Goal: Task Accomplishment & Management: Complete application form

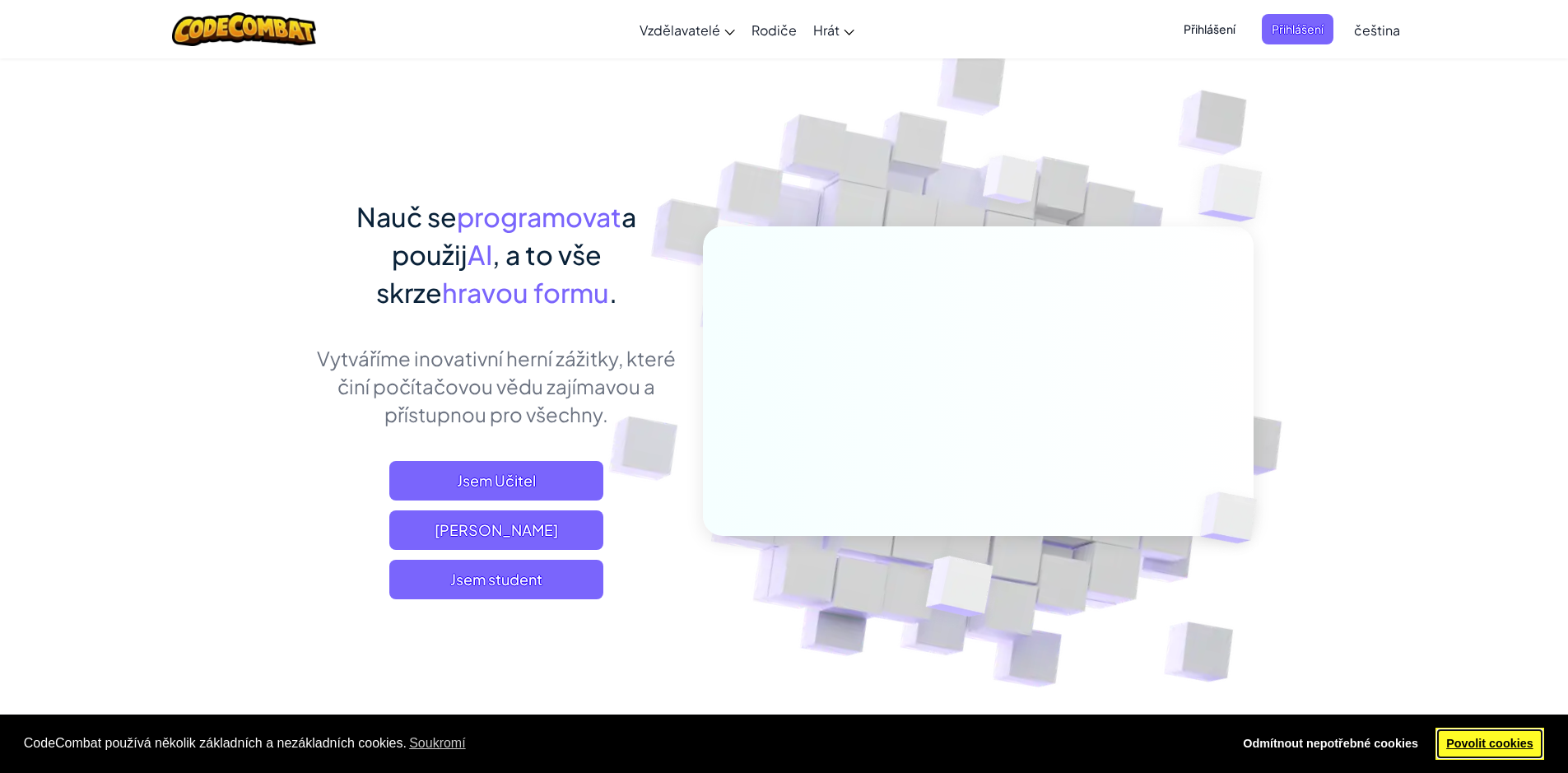
click at [1477, 735] on link "Povolit cookies" at bounding box center [1490, 744] width 109 height 33
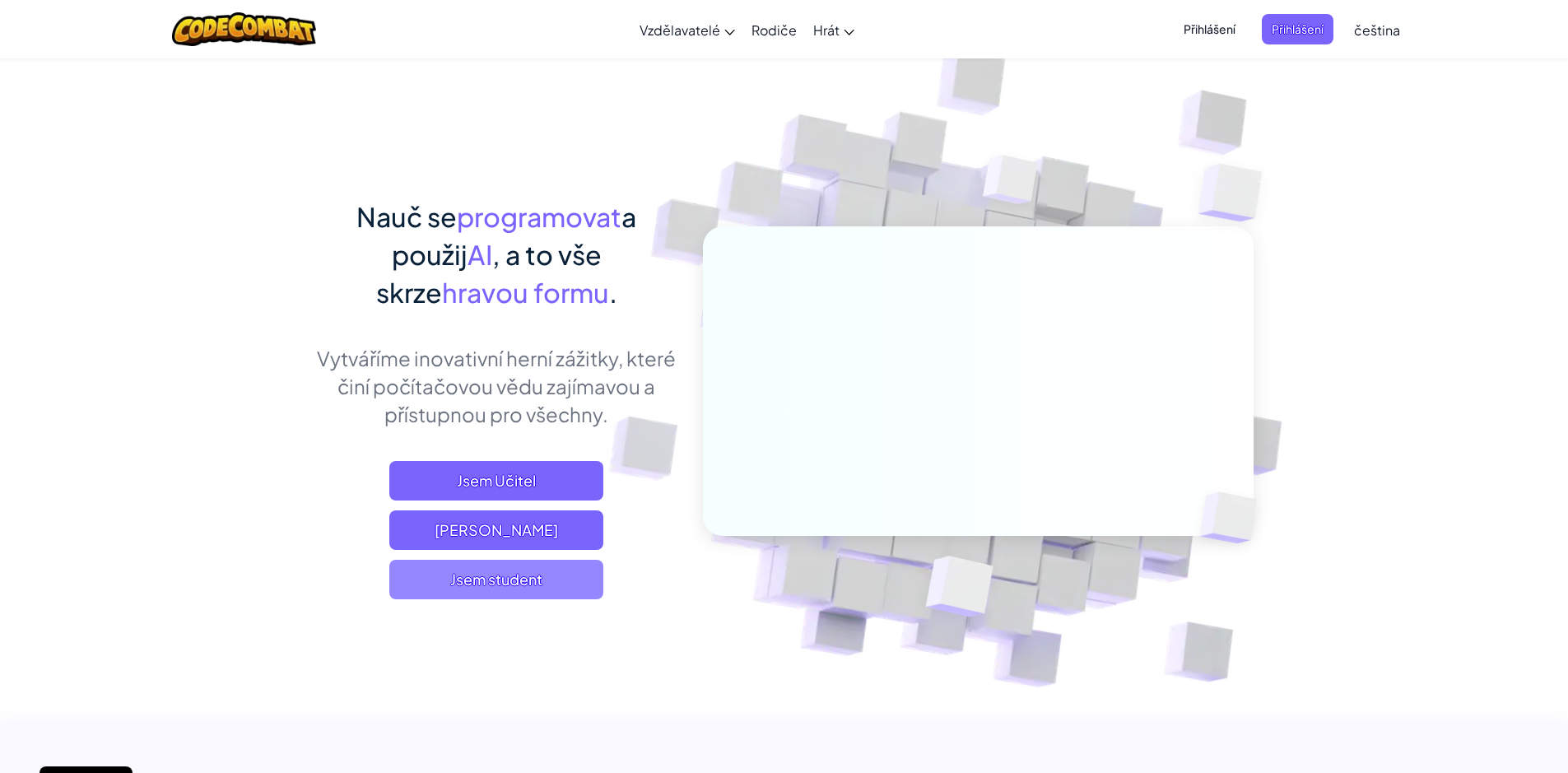
click at [541, 573] on span "Jsem student" at bounding box center [496, 579] width 214 height 39
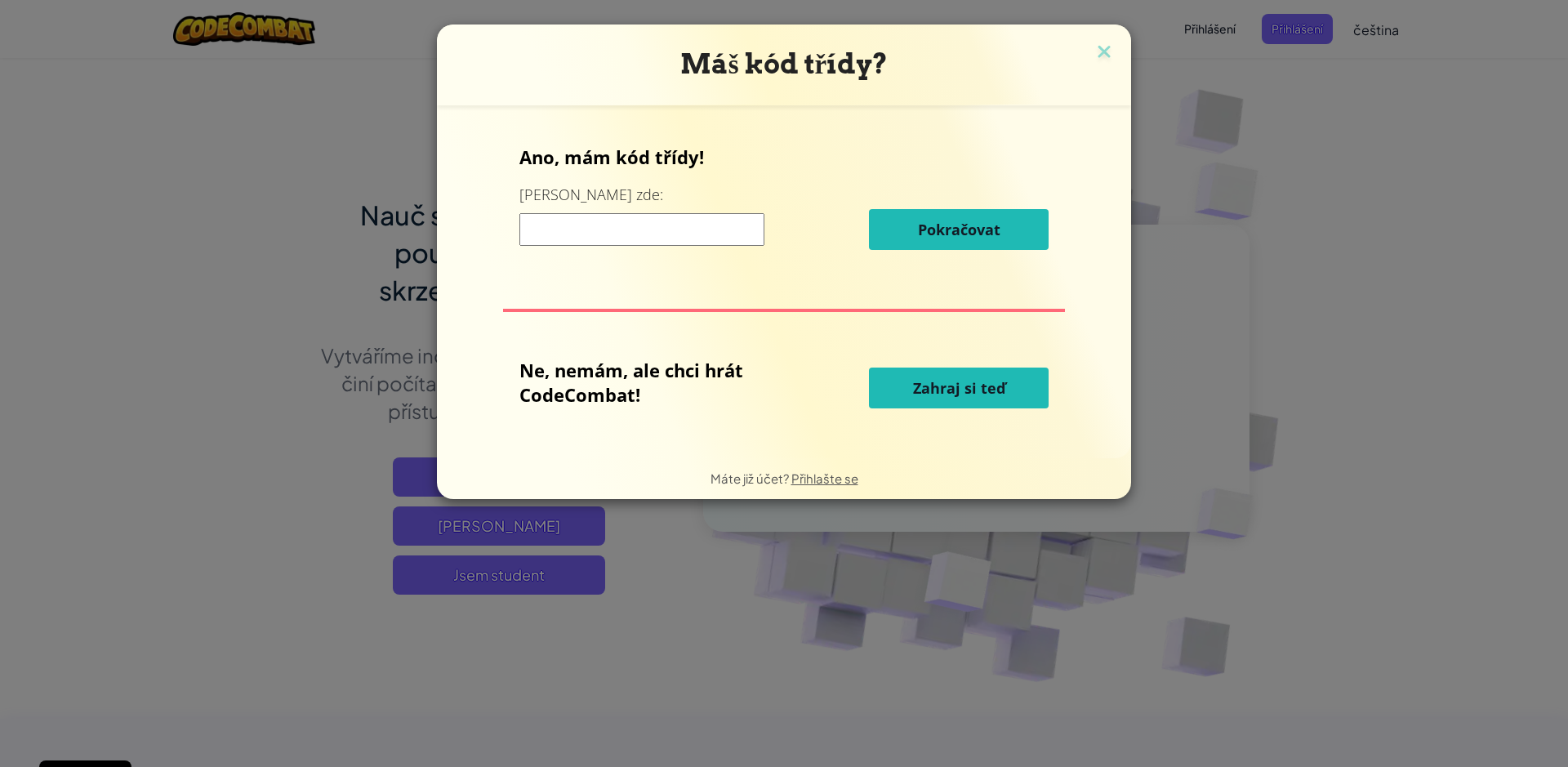
click at [625, 224] on input at bounding box center [642, 229] width 245 height 32
click at [949, 387] on span "Zahraj si teď" at bounding box center [959, 388] width 92 height 20
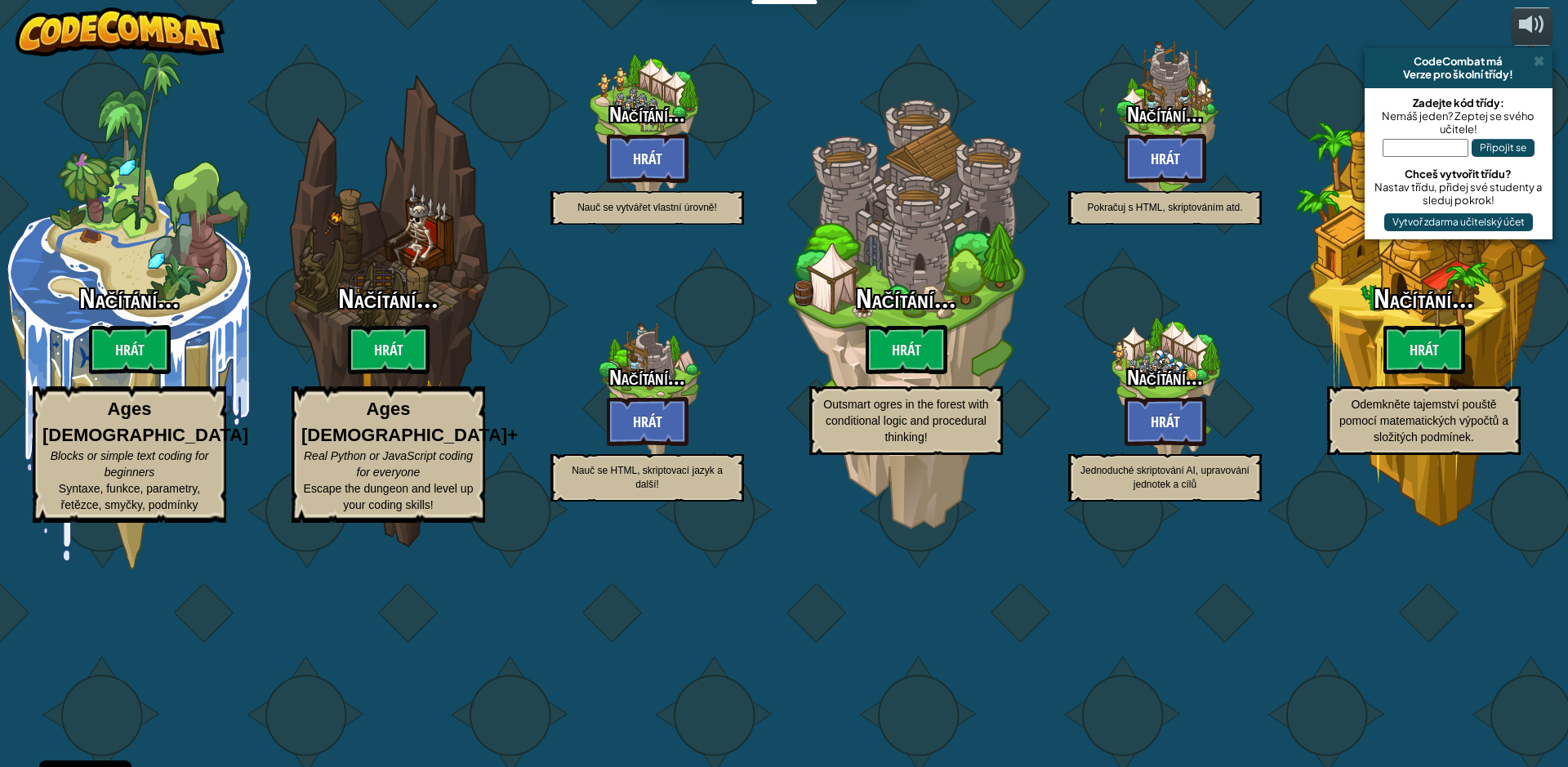
select select "cs"
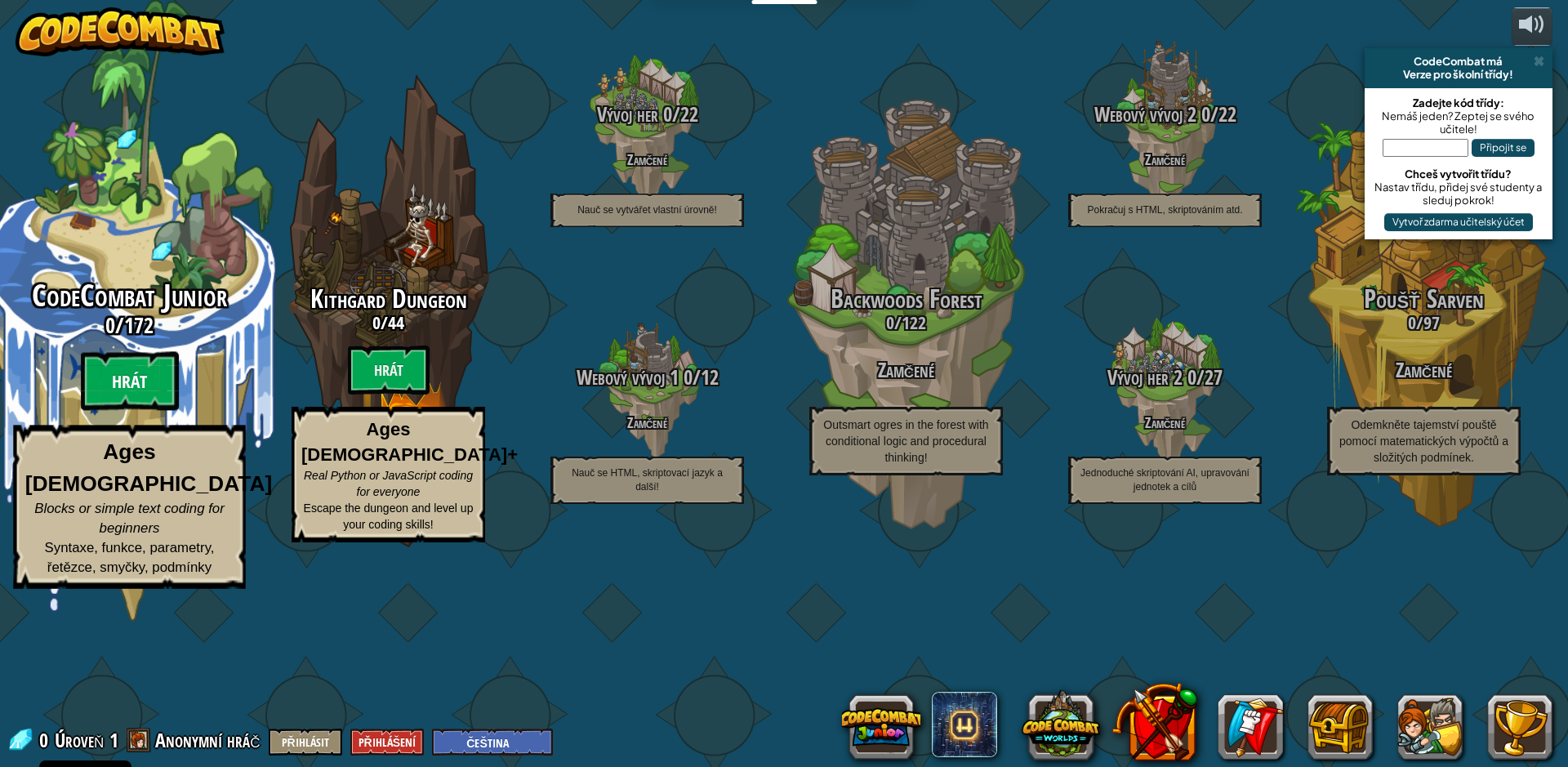
click at [152, 411] on btn "Hrát" at bounding box center [130, 381] width 98 height 59
select select "cs"
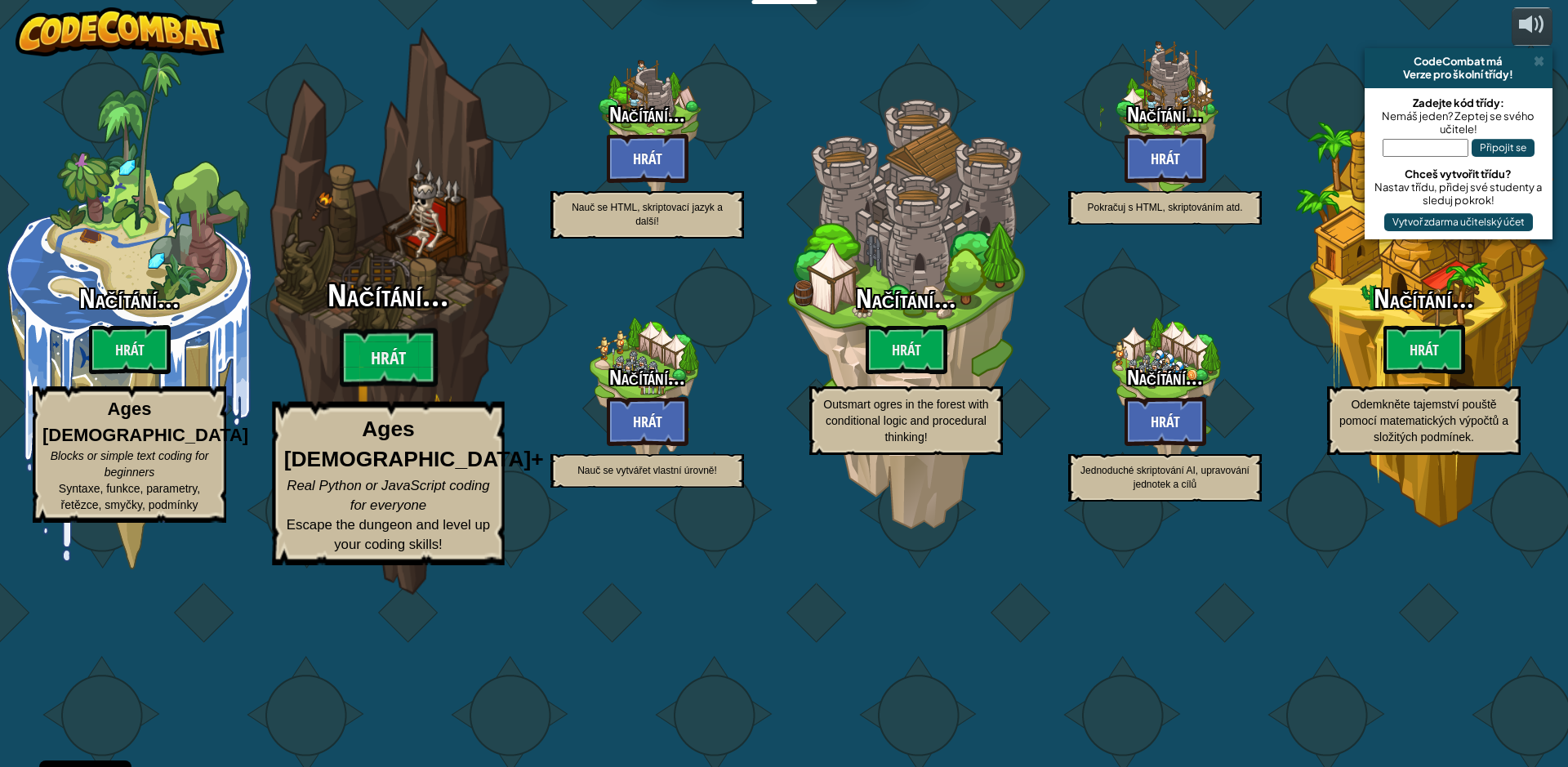
select select "cs"
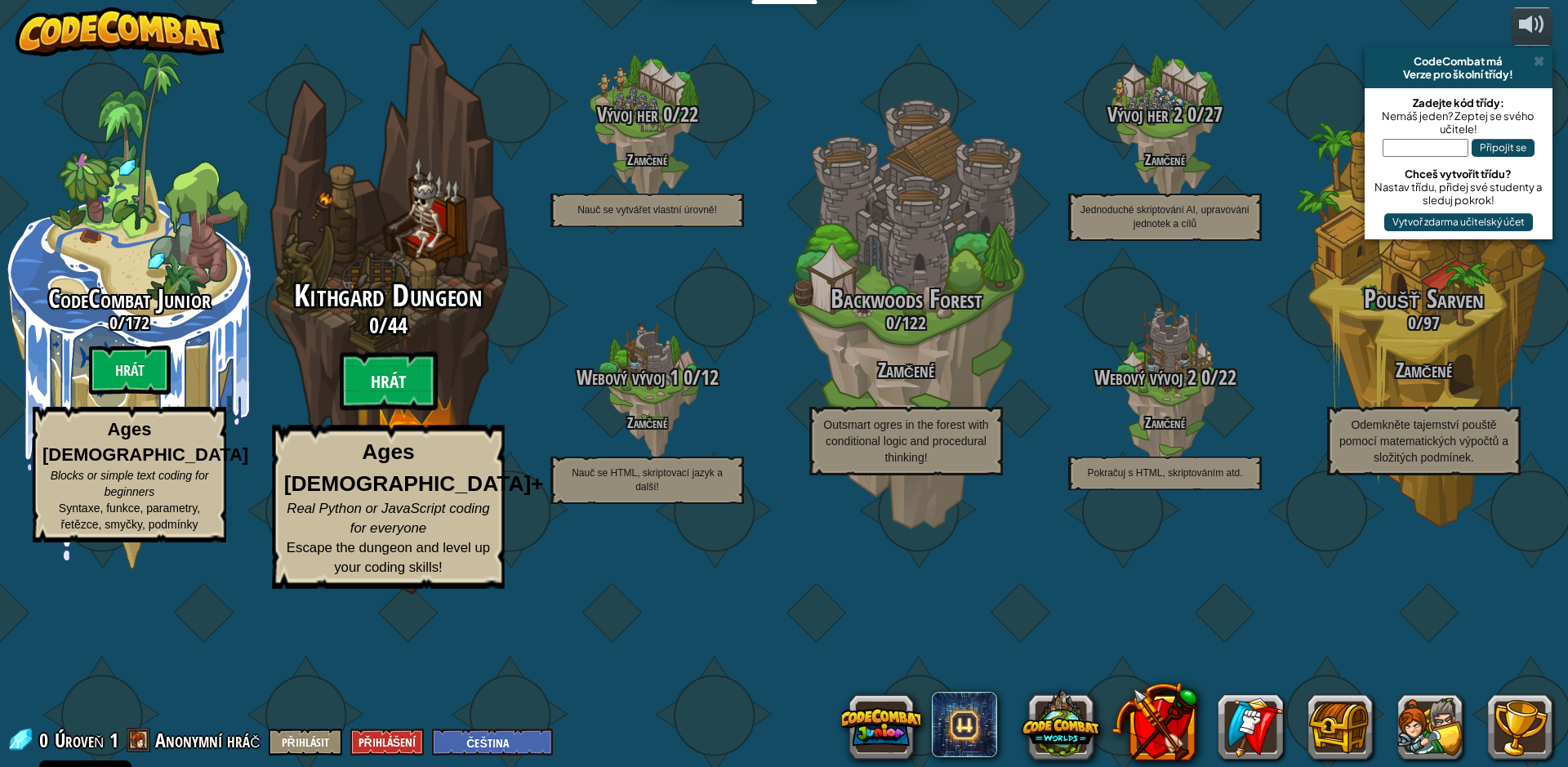
click at [388, 411] on btn "Hrát" at bounding box center [389, 381] width 98 height 59
select select "cs"
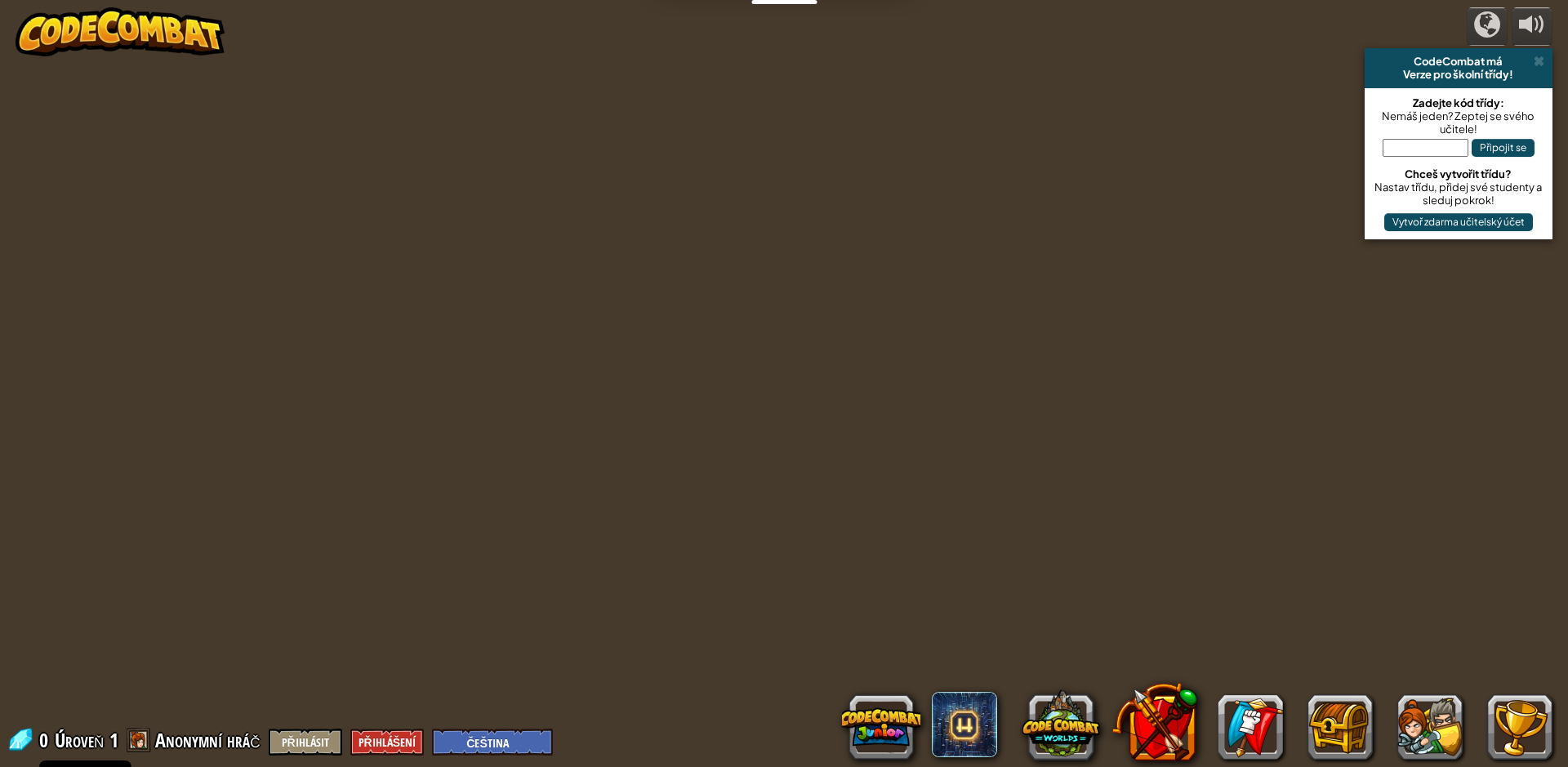
select select "cs"
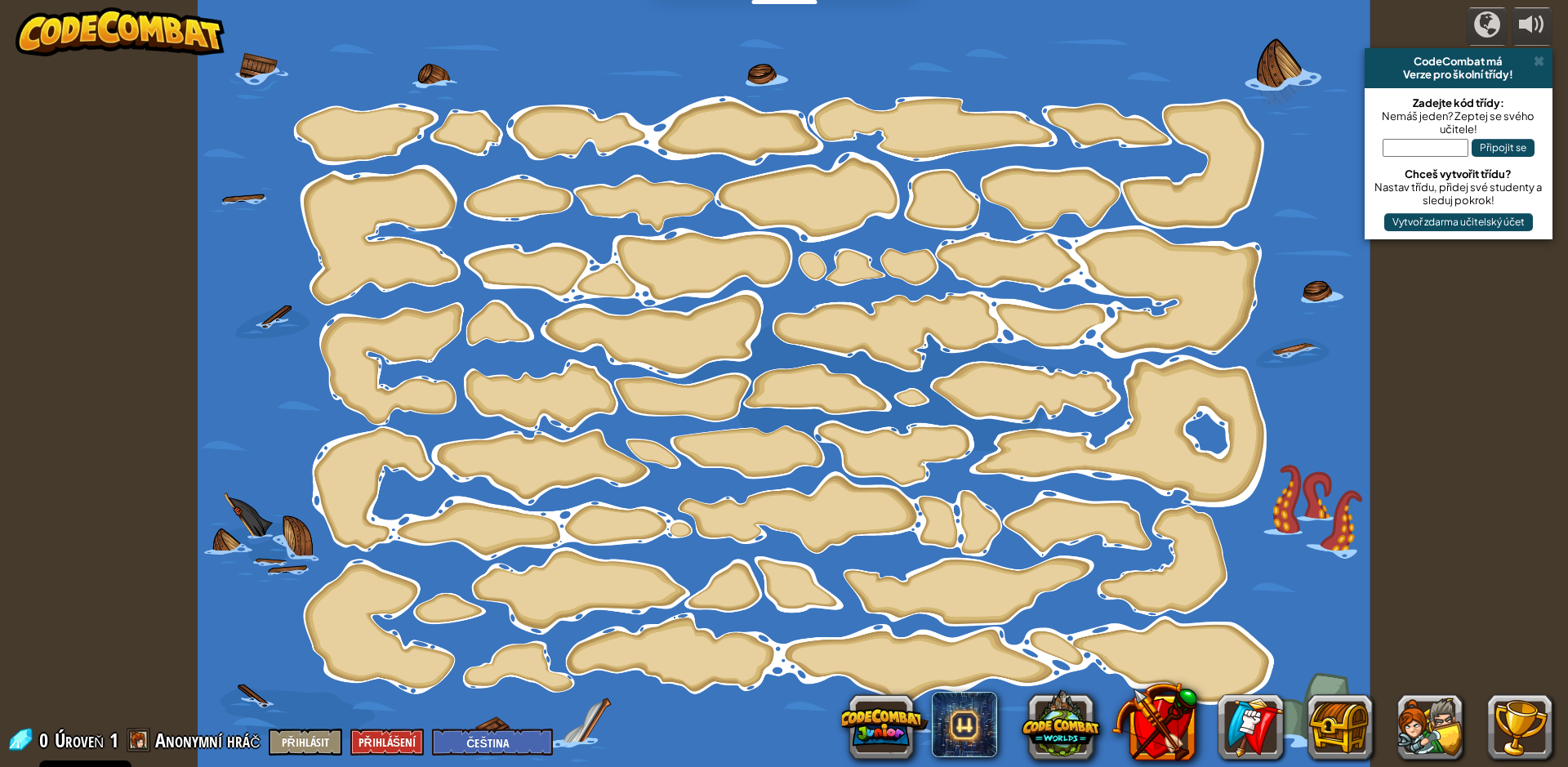
select select "cs"
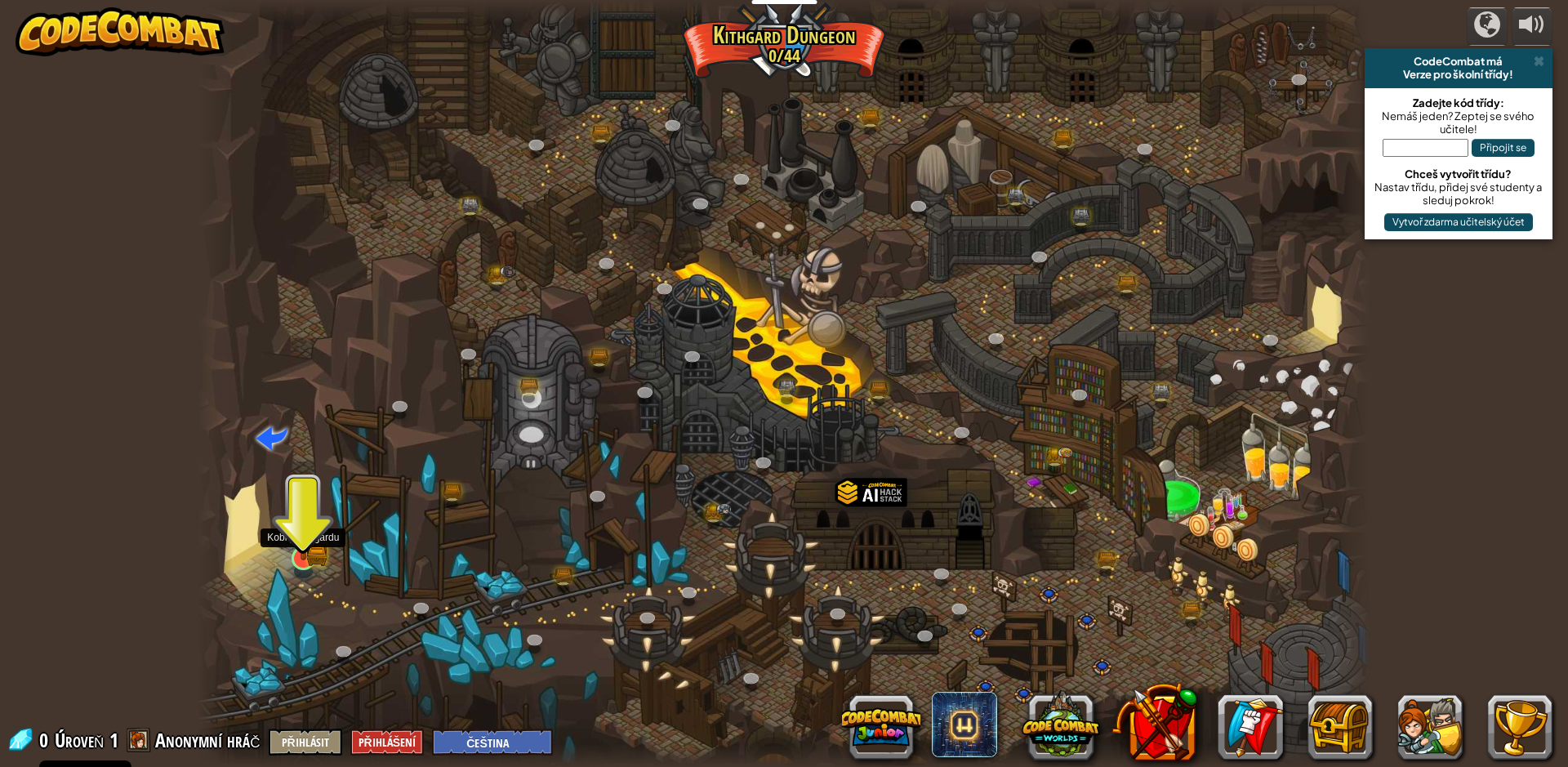
click at [295, 559] on img at bounding box center [303, 525] width 32 height 69
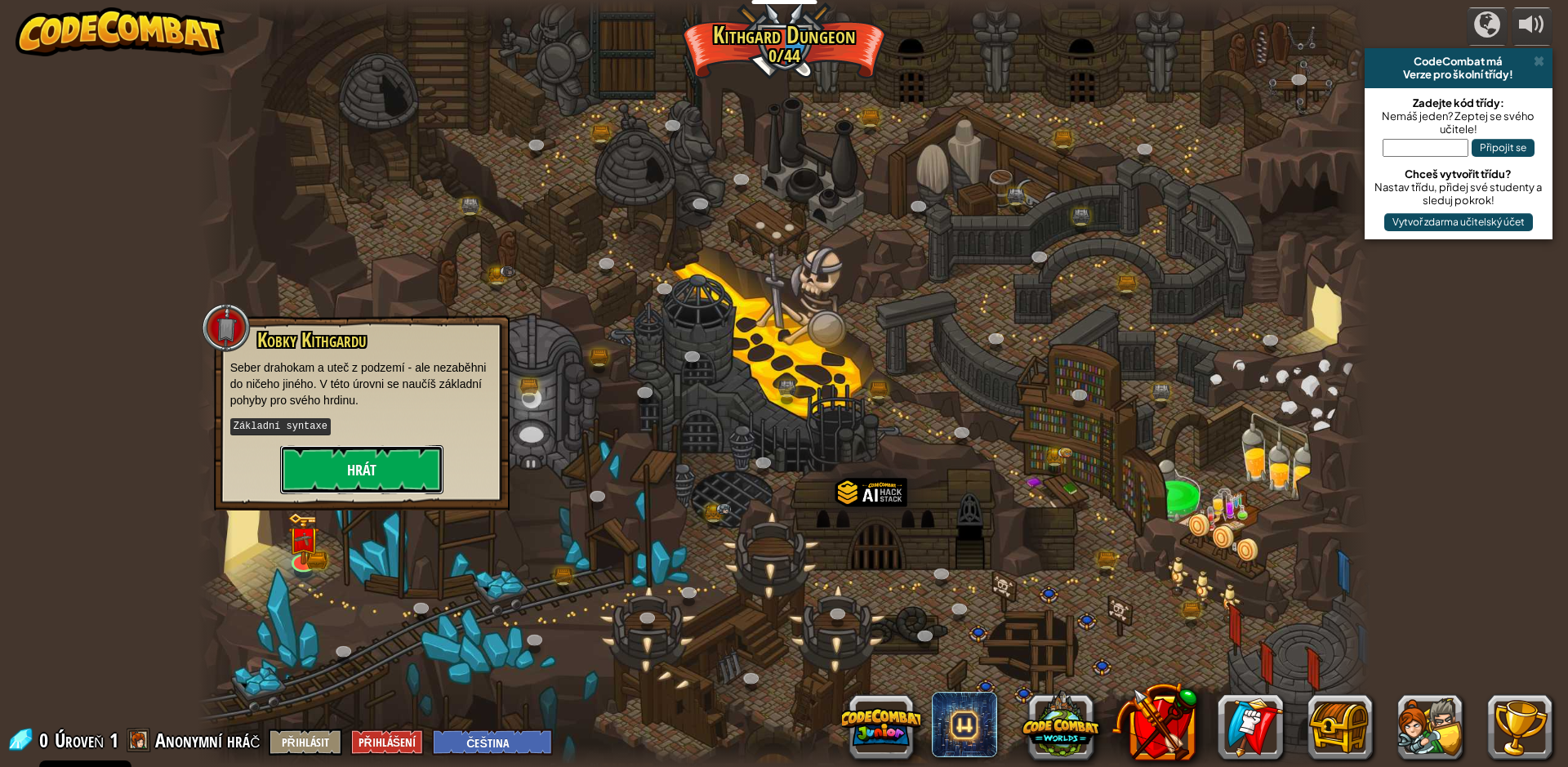
click at [381, 466] on button "Hrát" at bounding box center [362, 469] width 163 height 49
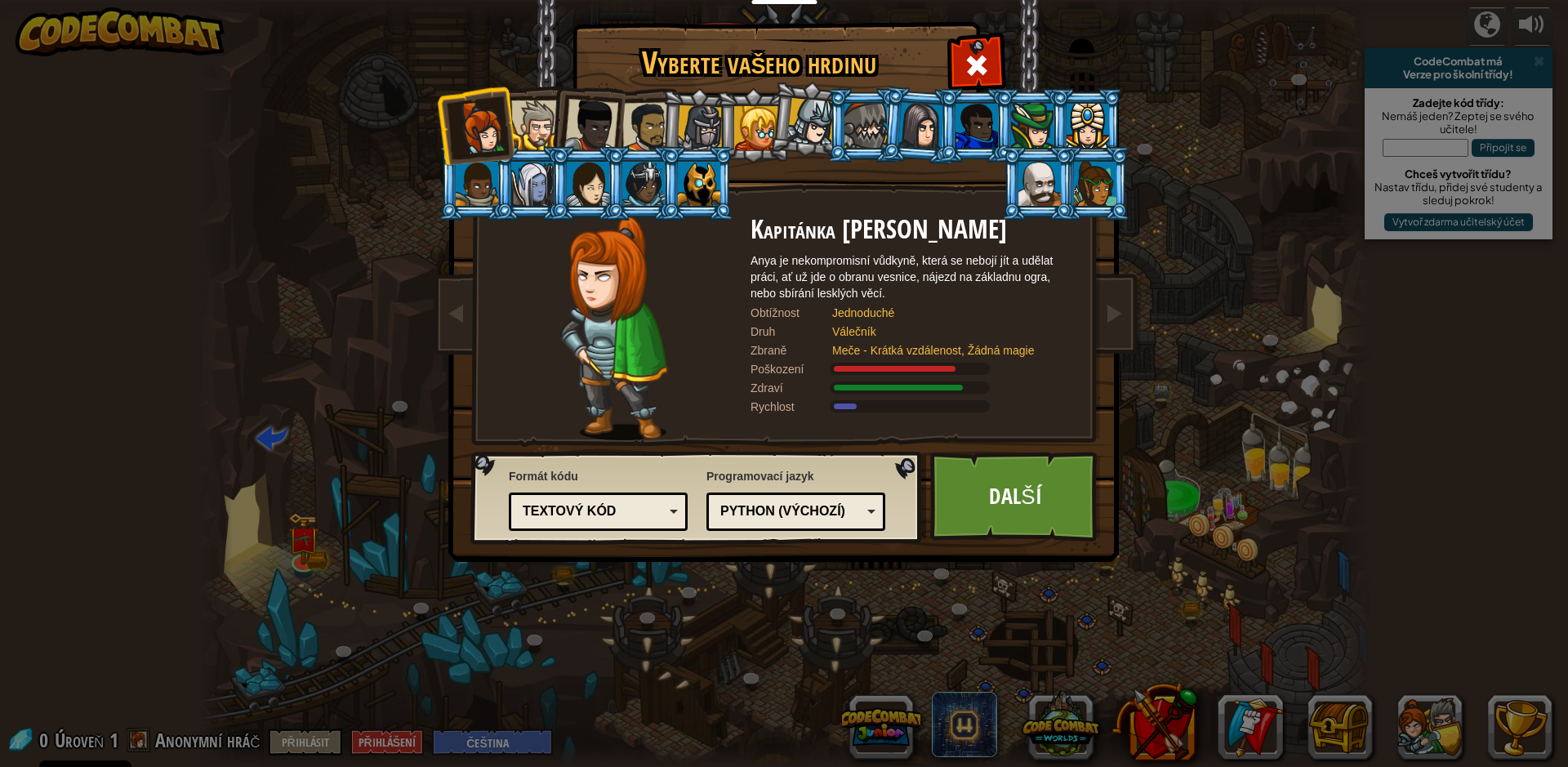
click at [632, 501] on div "Textový kód" at bounding box center [598, 511] width 157 height 25
click at [531, 124] on div at bounding box center [537, 126] width 50 height 50
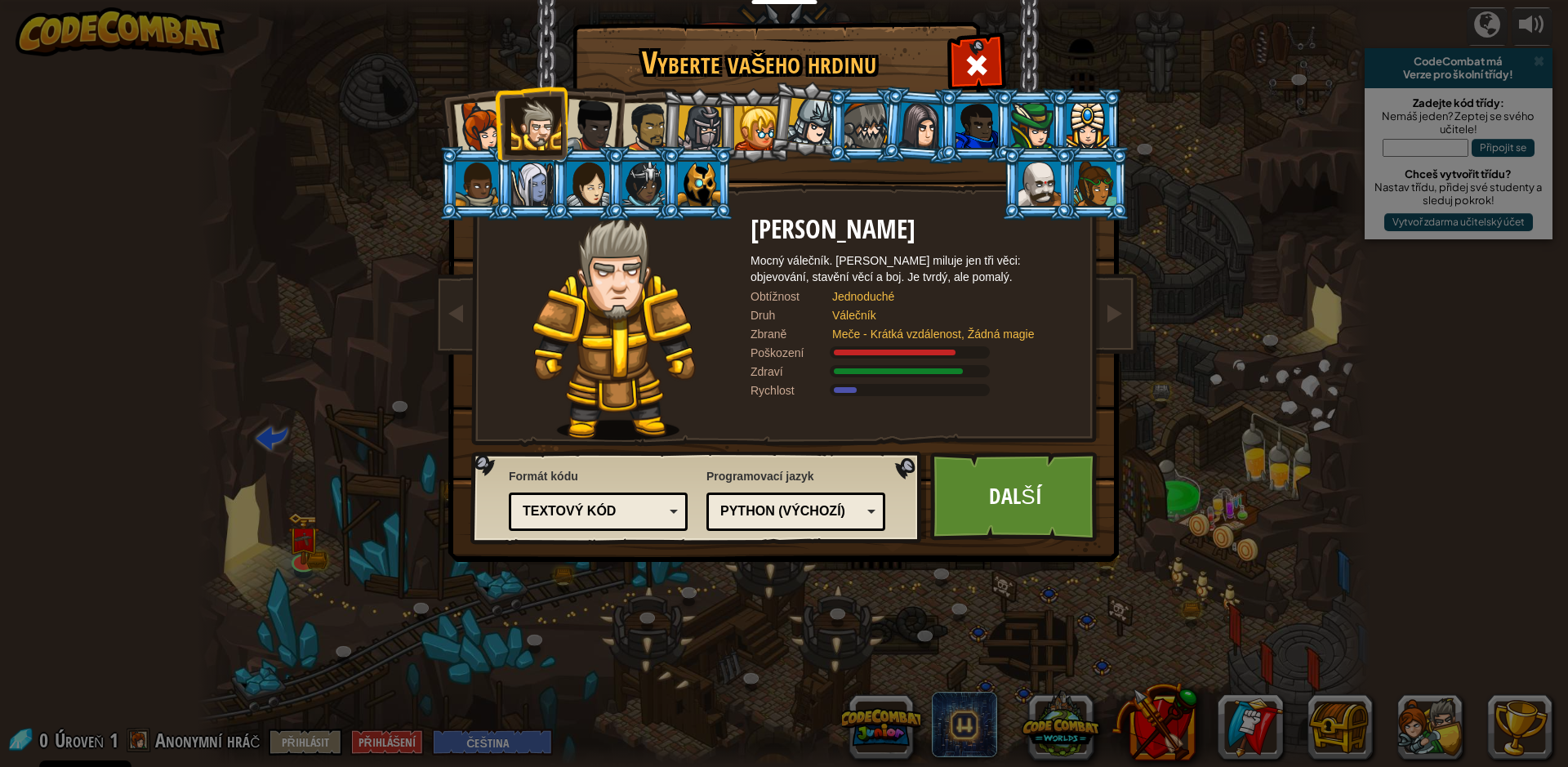
click at [747, 123] on div at bounding box center [756, 127] width 44 height 44
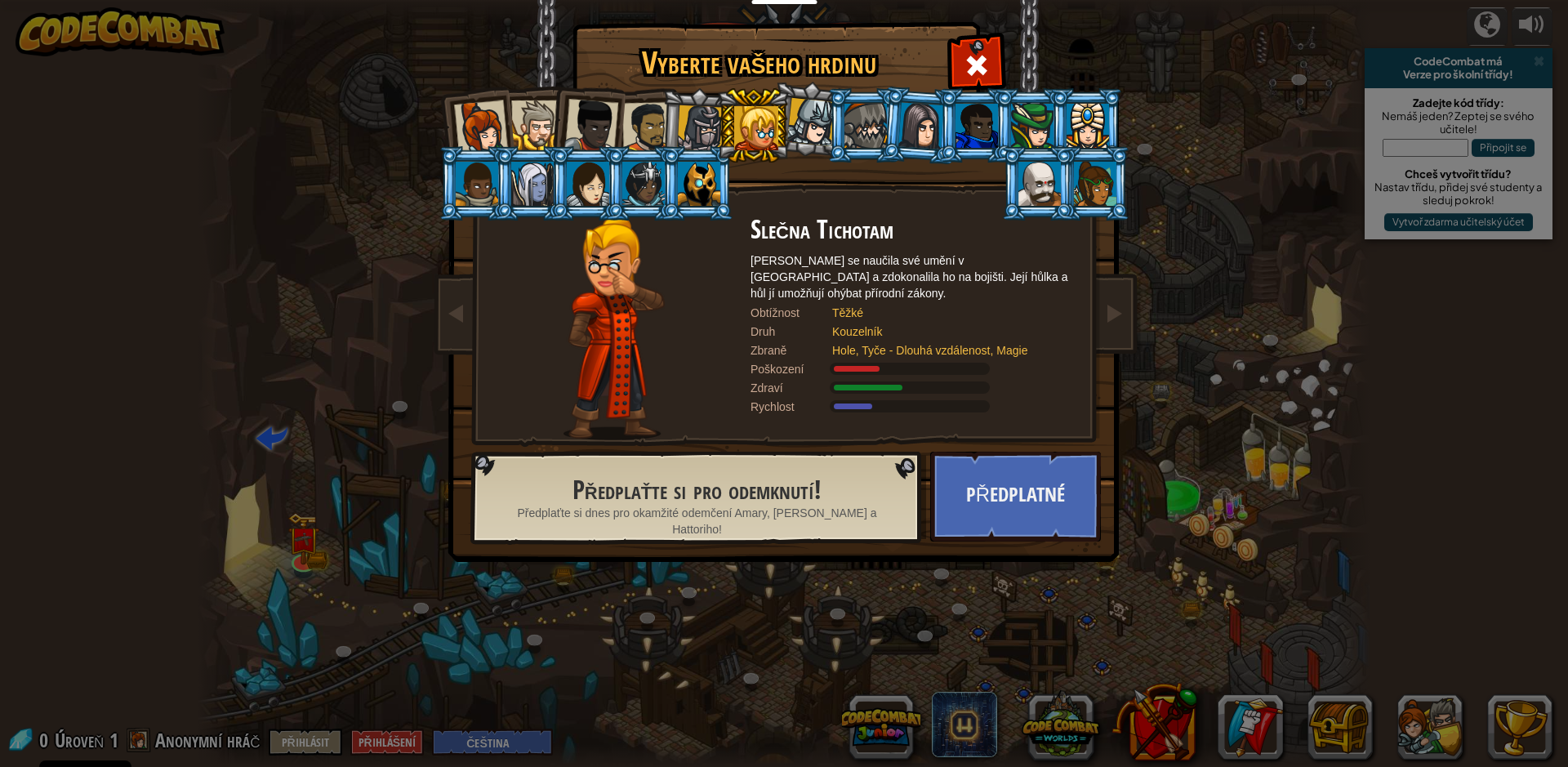
click at [716, 125] on div at bounding box center [701, 128] width 47 height 47
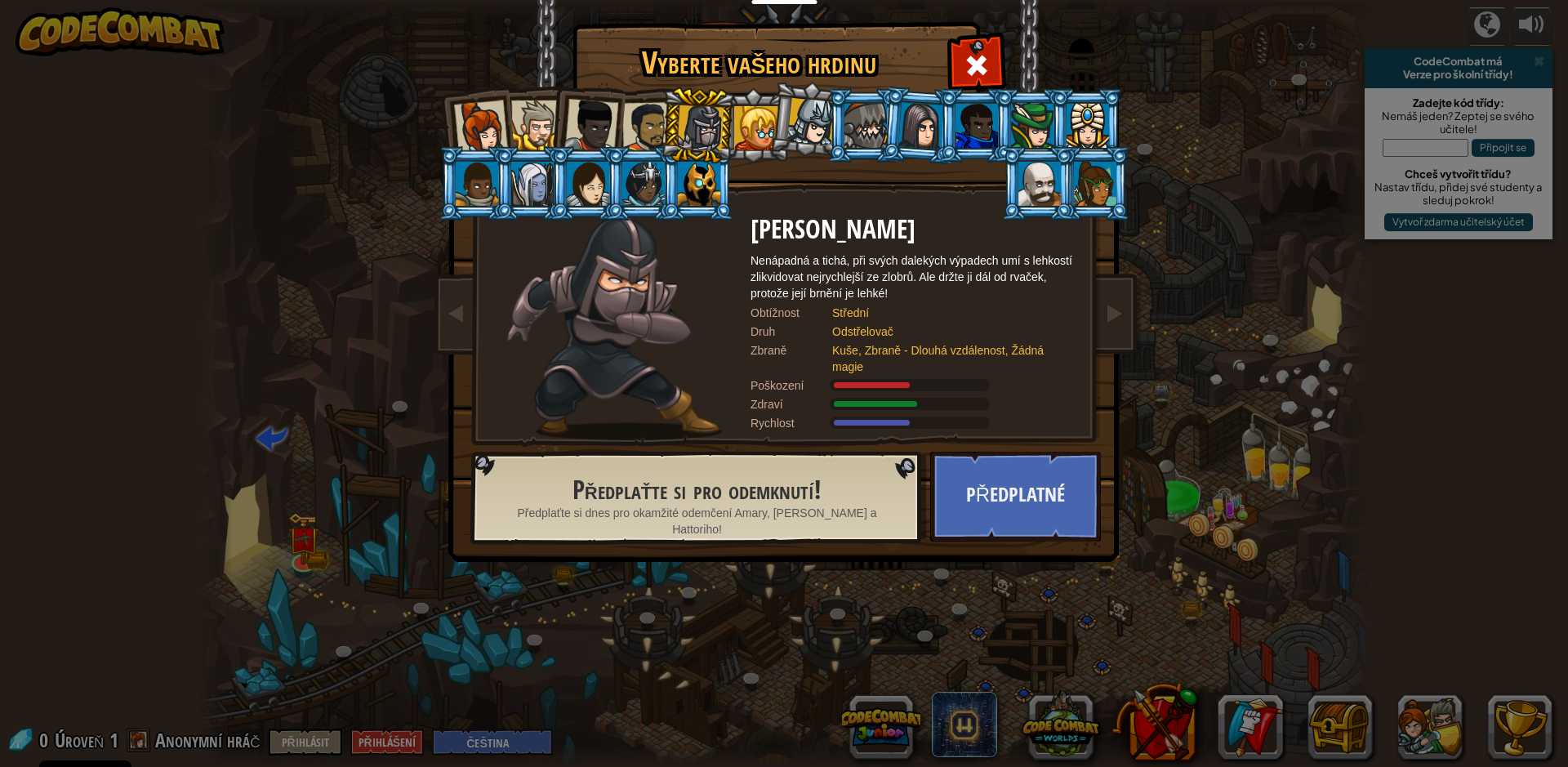
click at [895, 146] on li at bounding box center [920, 125] width 78 height 79
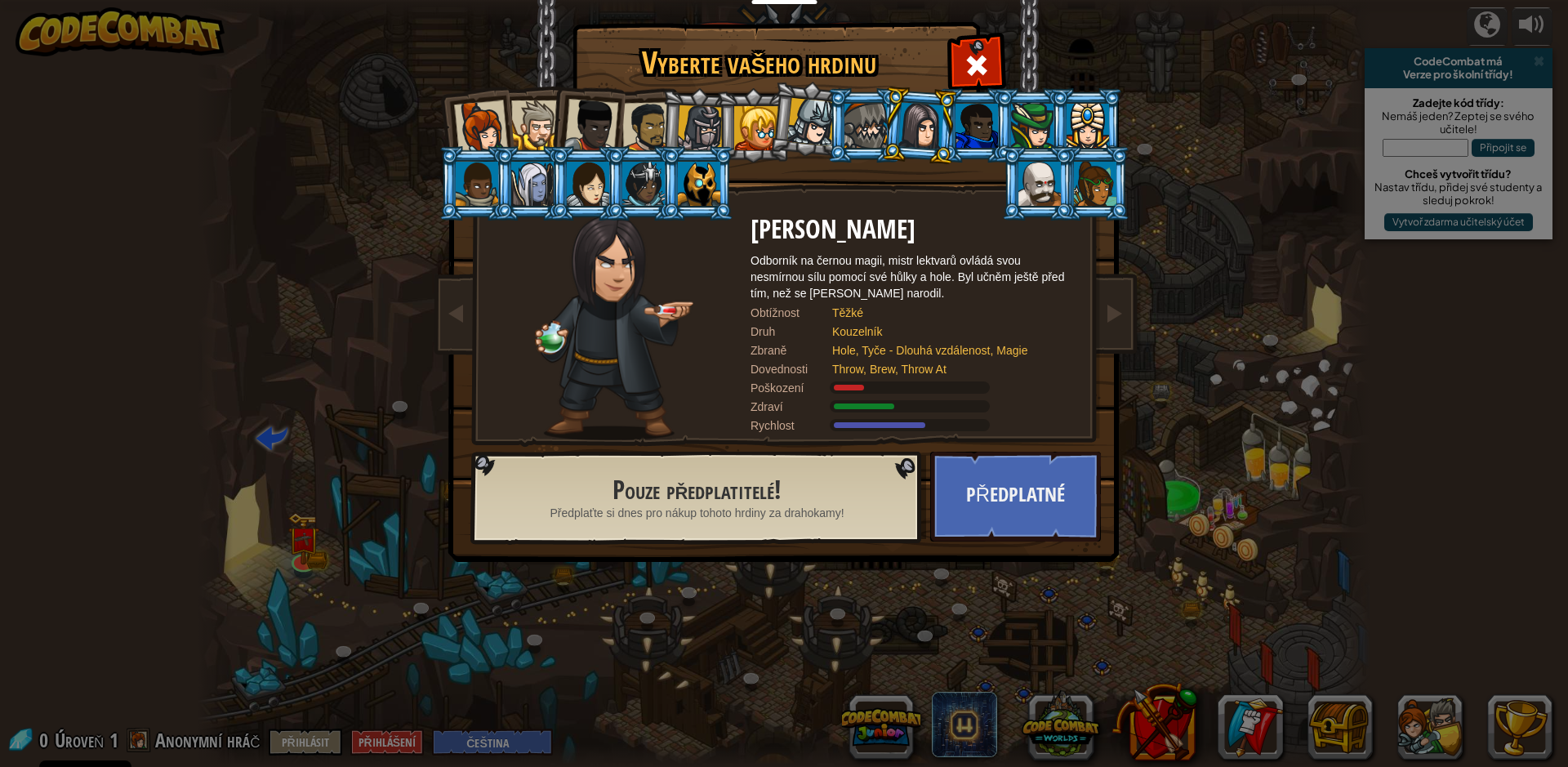
click at [1042, 141] on div at bounding box center [1032, 126] width 42 height 44
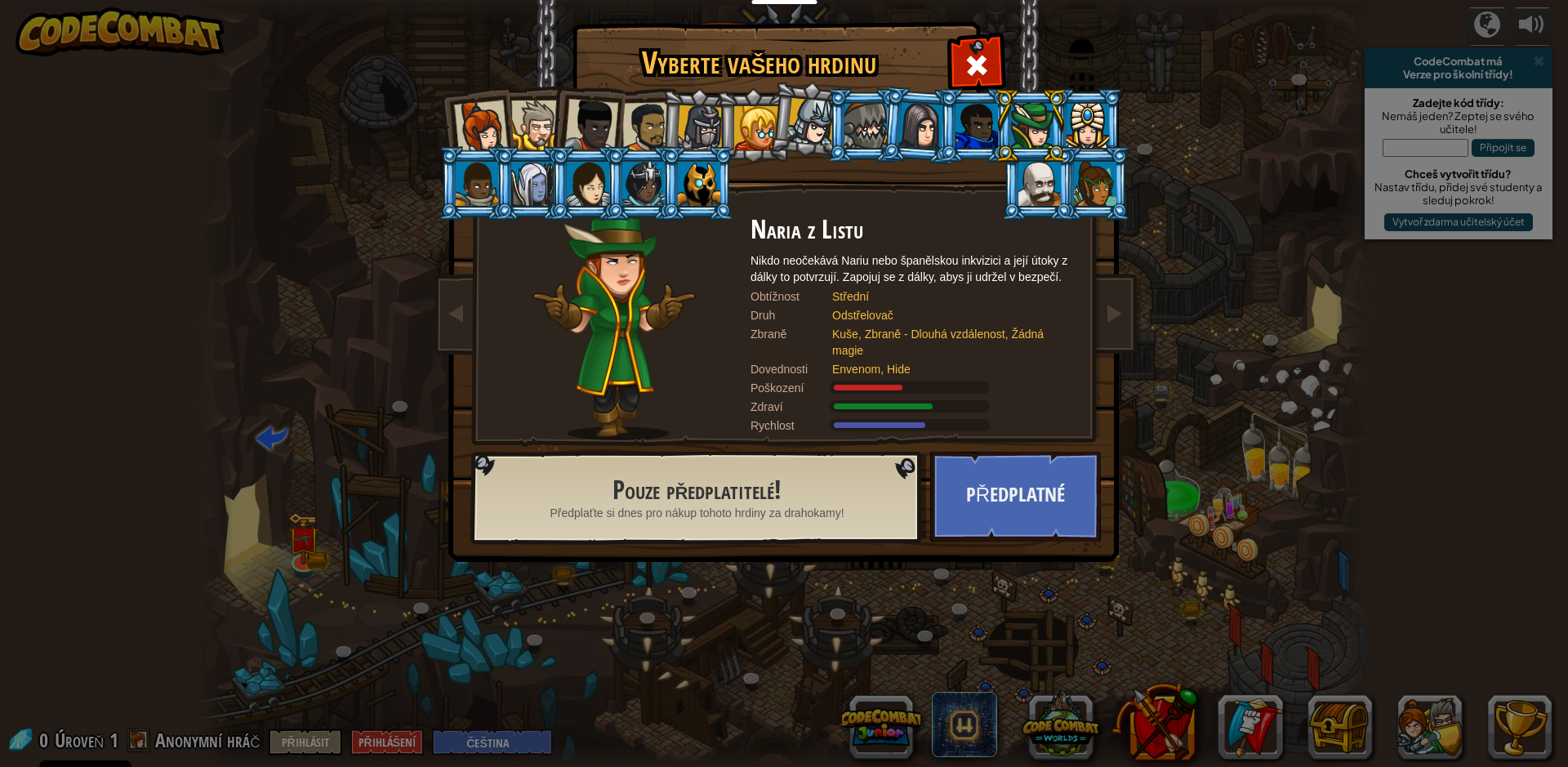
click at [1062, 188] on li at bounding box center [1038, 182] width 73 height 74
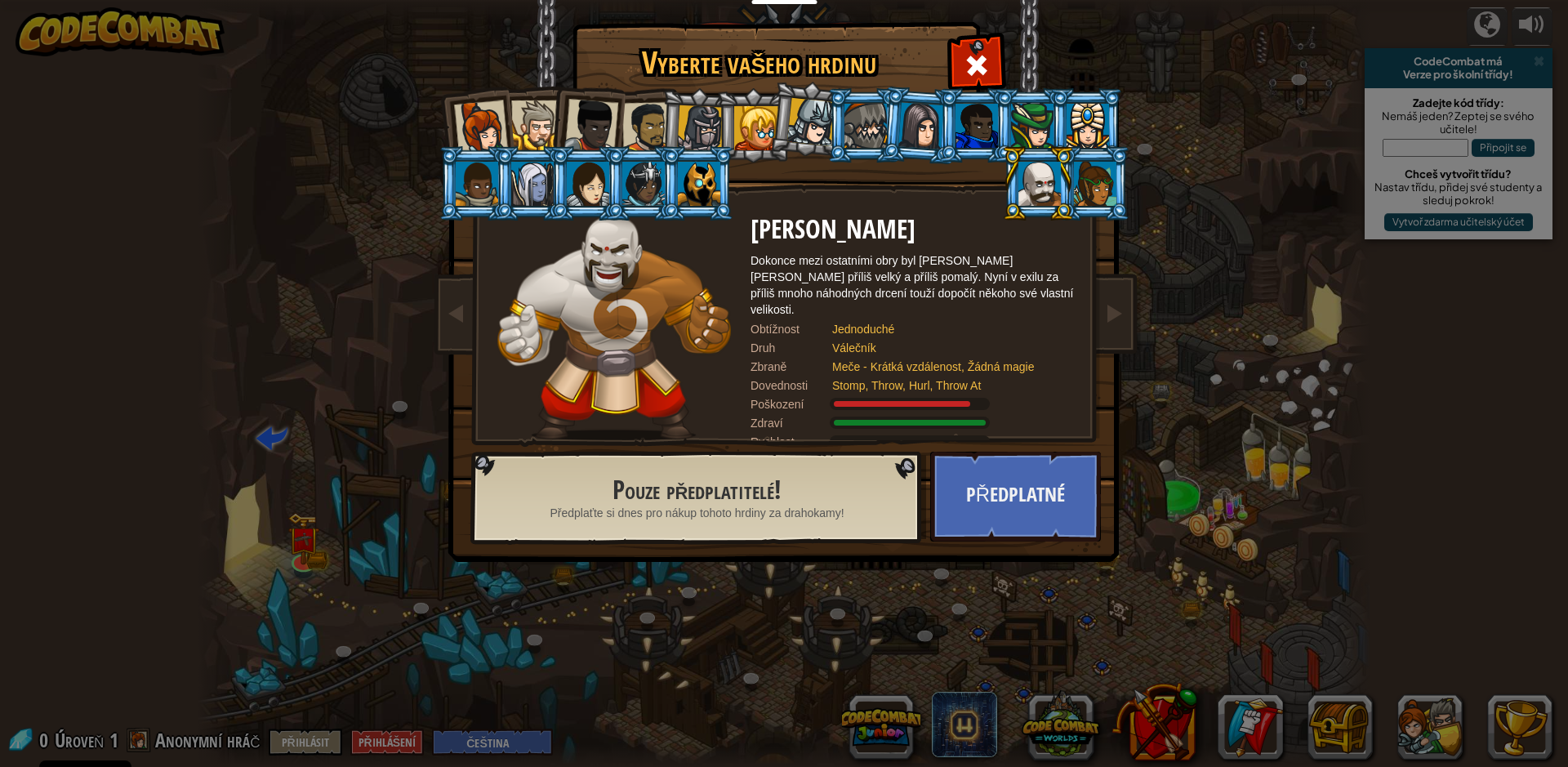
click at [1089, 131] on div at bounding box center [1087, 126] width 42 height 44
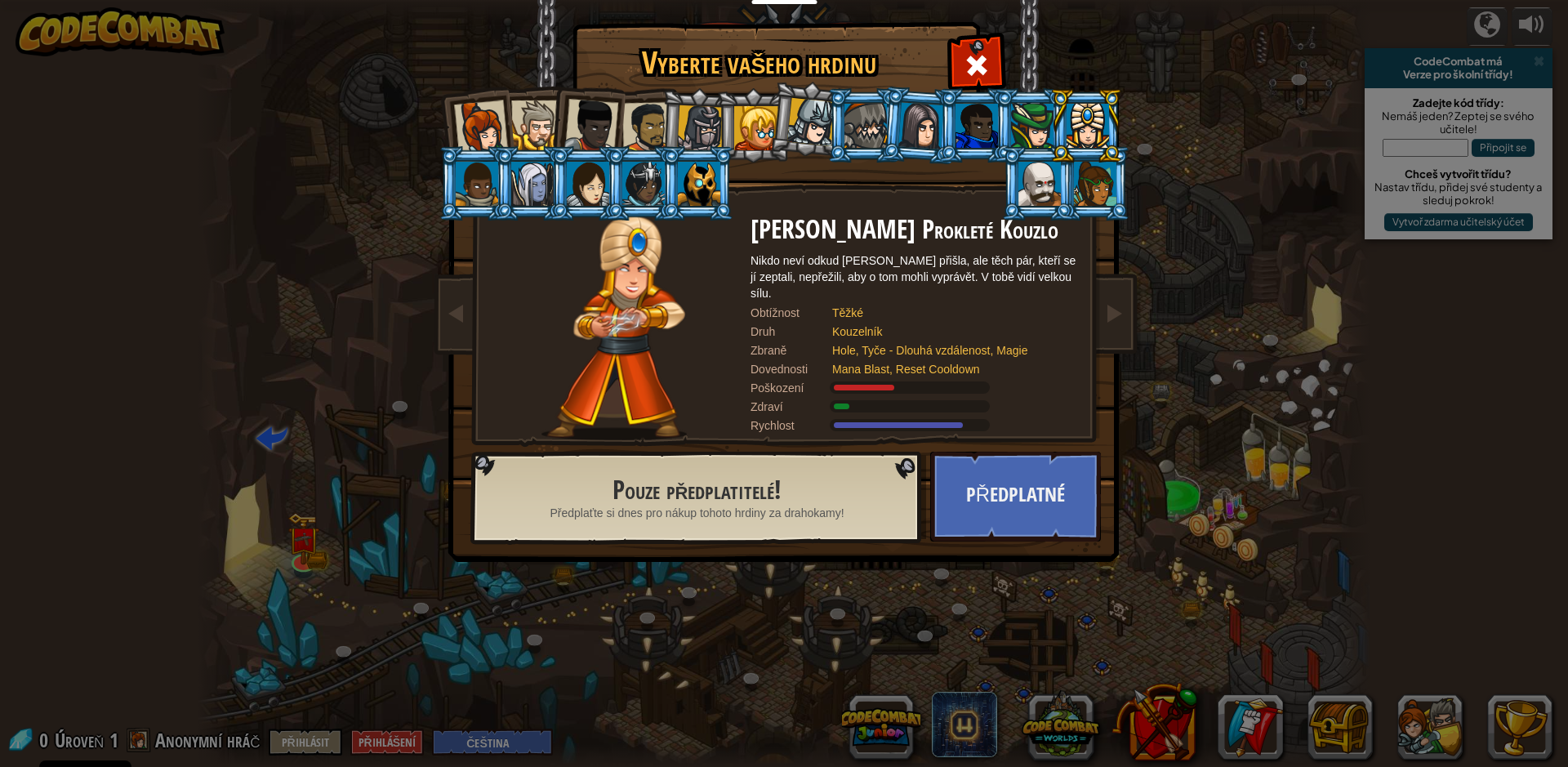
click at [582, 172] on div at bounding box center [587, 183] width 42 height 44
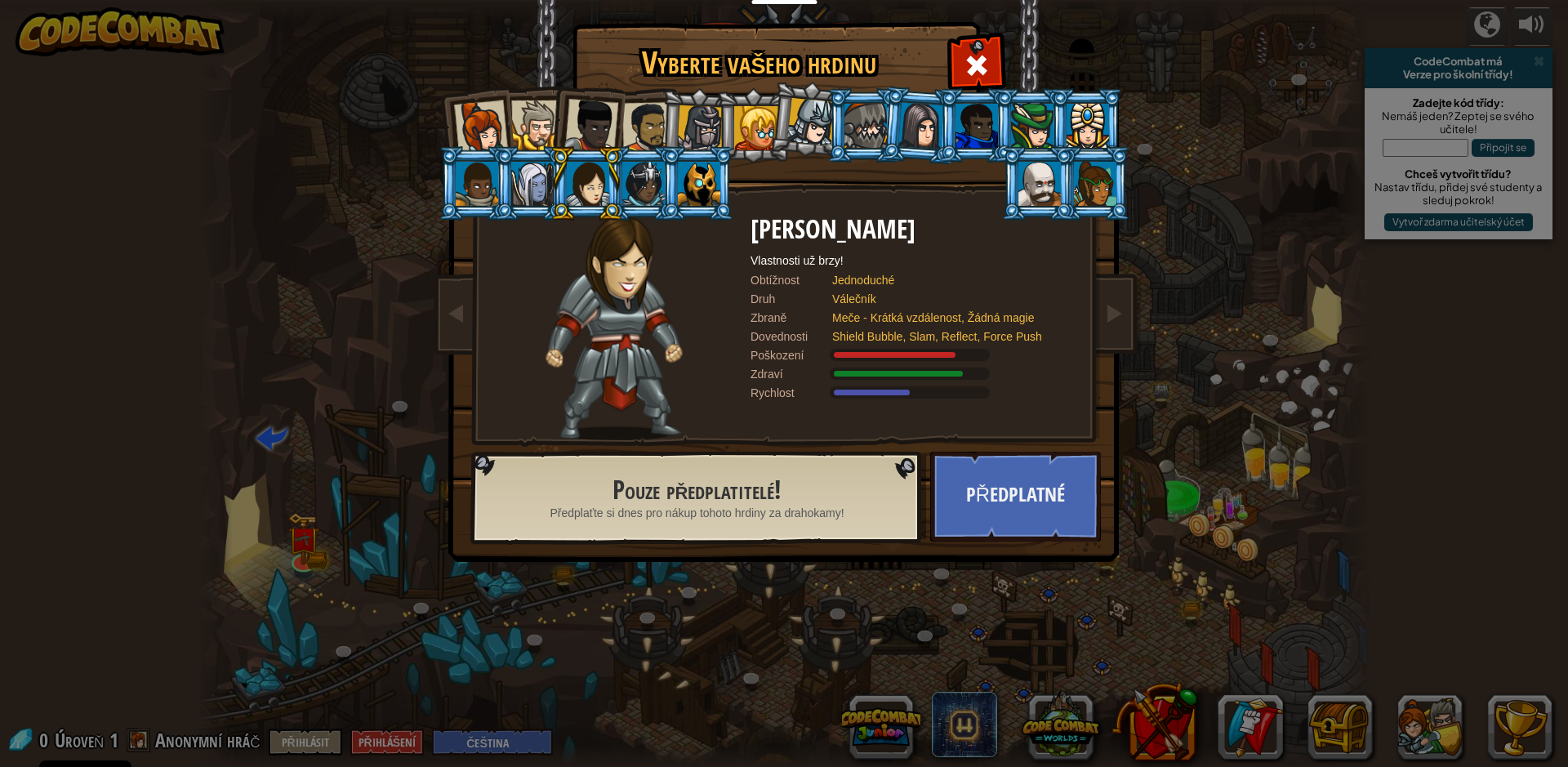
click at [514, 133] on div at bounding box center [537, 126] width 50 height 50
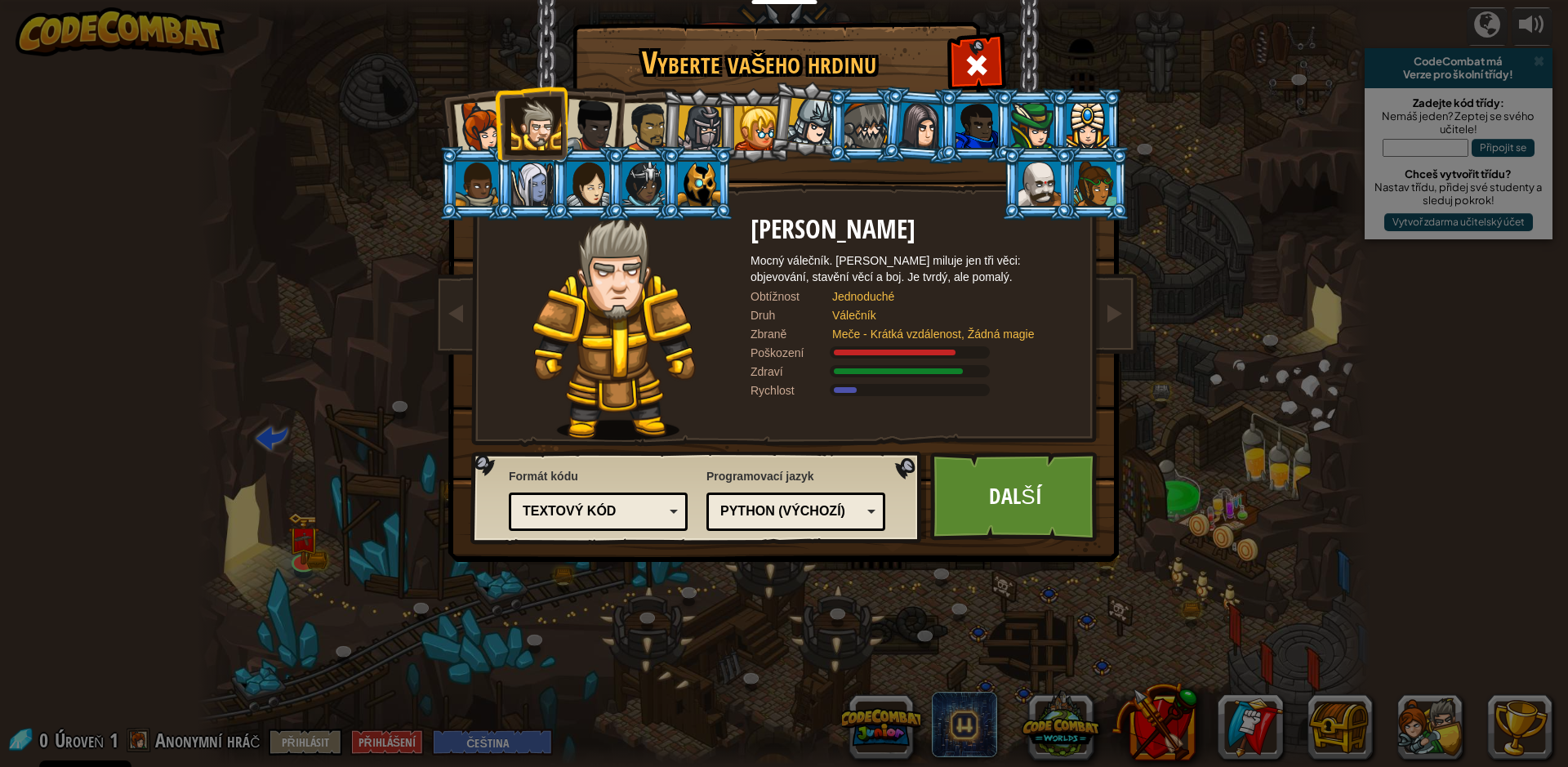
click at [484, 133] on div at bounding box center [481, 127] width 54 height 54
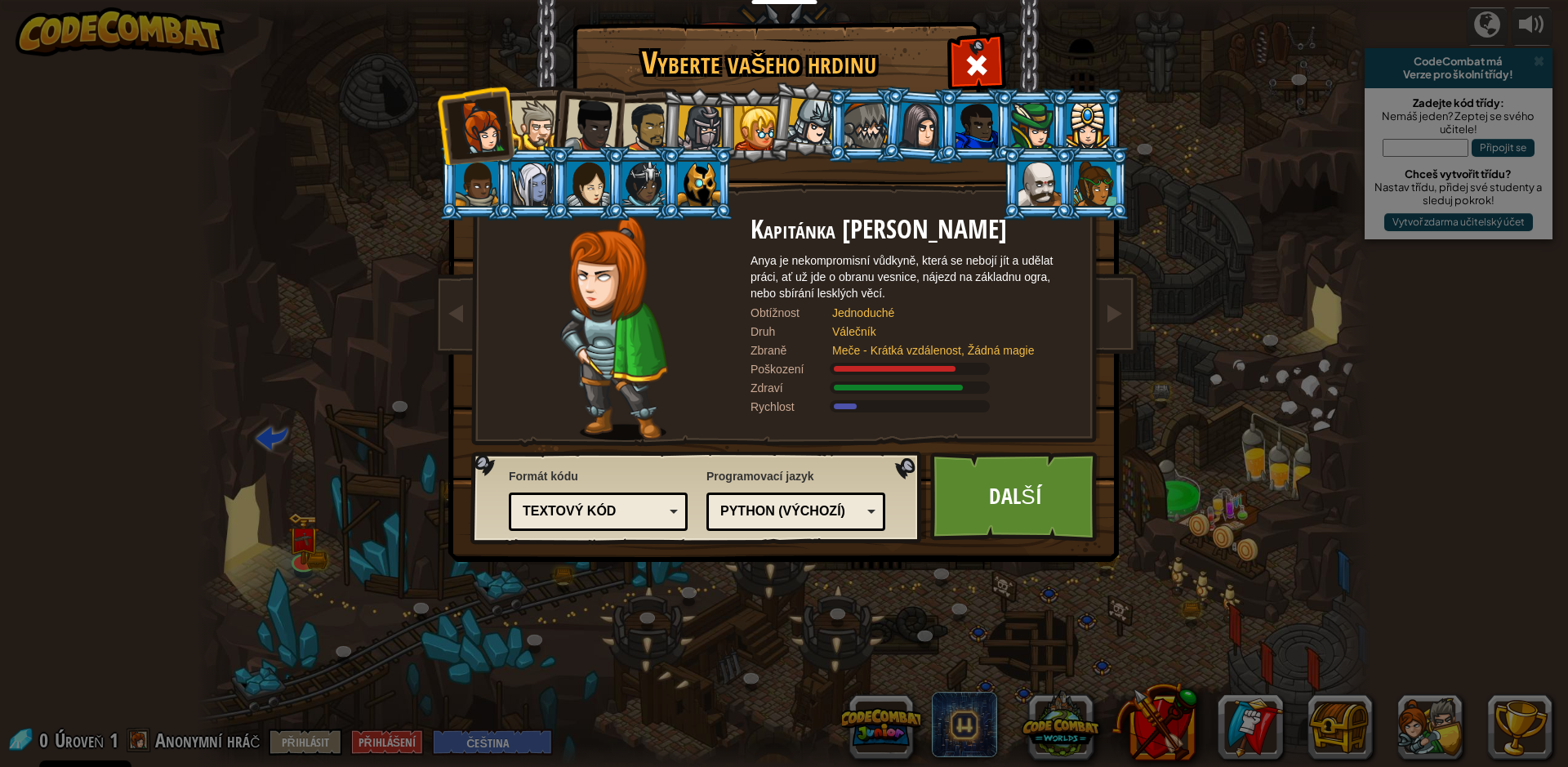
click at [505, 132] on div at bounding box center [481, 127] width 54 height 54
click at [532, 147] on li at bounding box center [531, 182] width 73 height 74
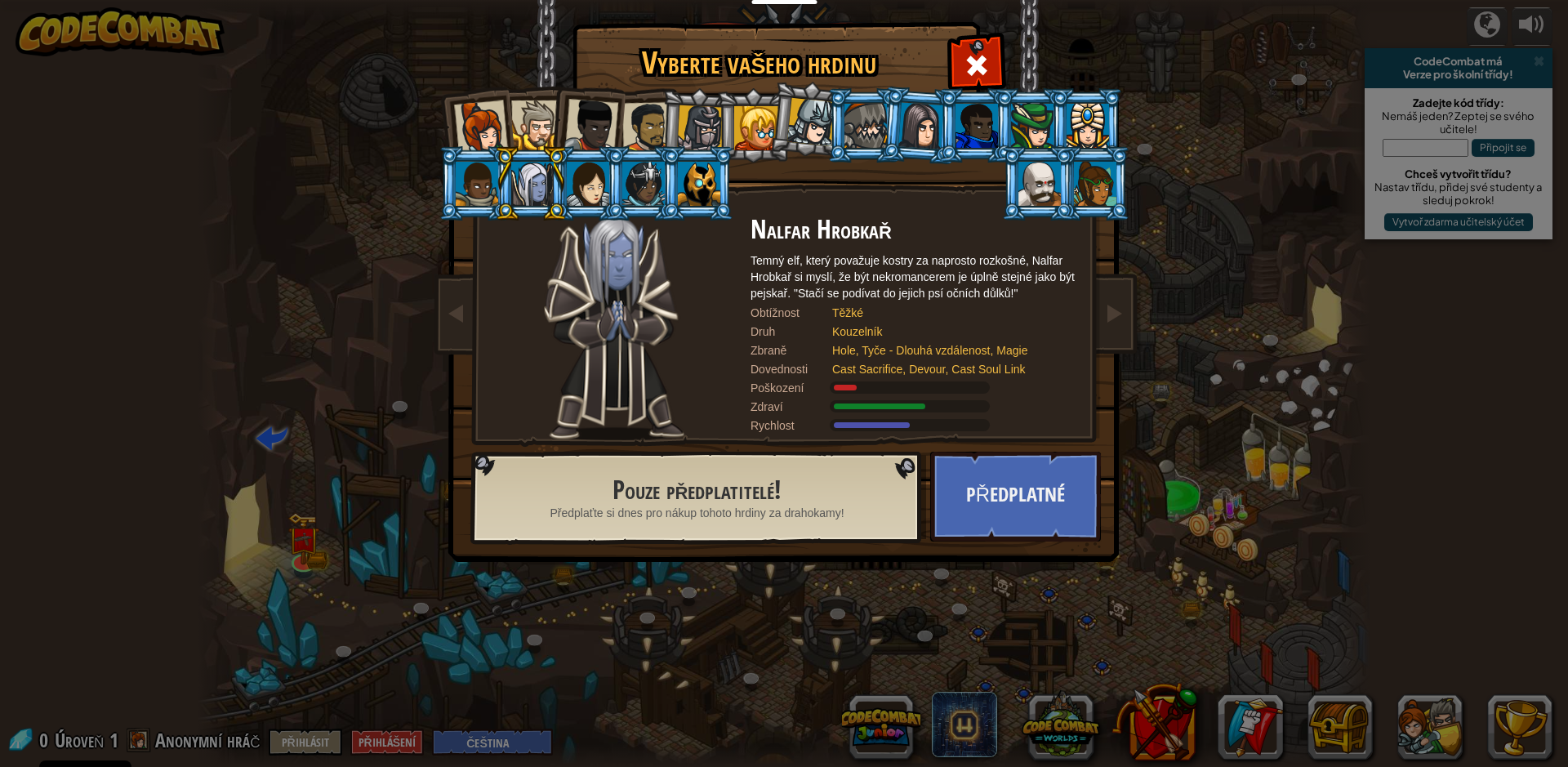
click at [532, 182] on div at bounding box center [532, 183] width 42 height 44
click at [609, 117] on div at bounding box center [591, 126] width 54 height 54
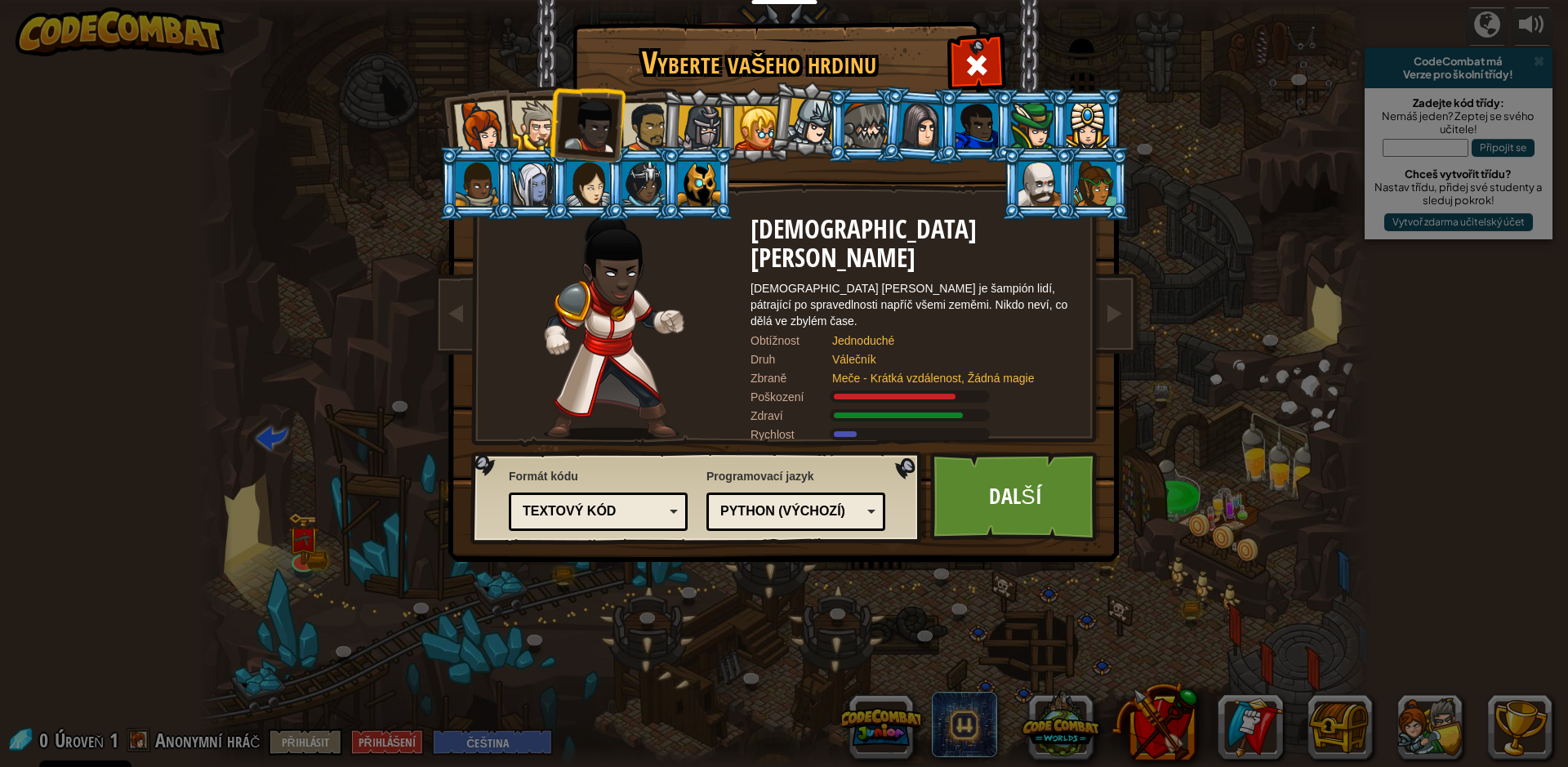
click at [711, 141] on div at bounding box center [701, 128] width 47 height 47
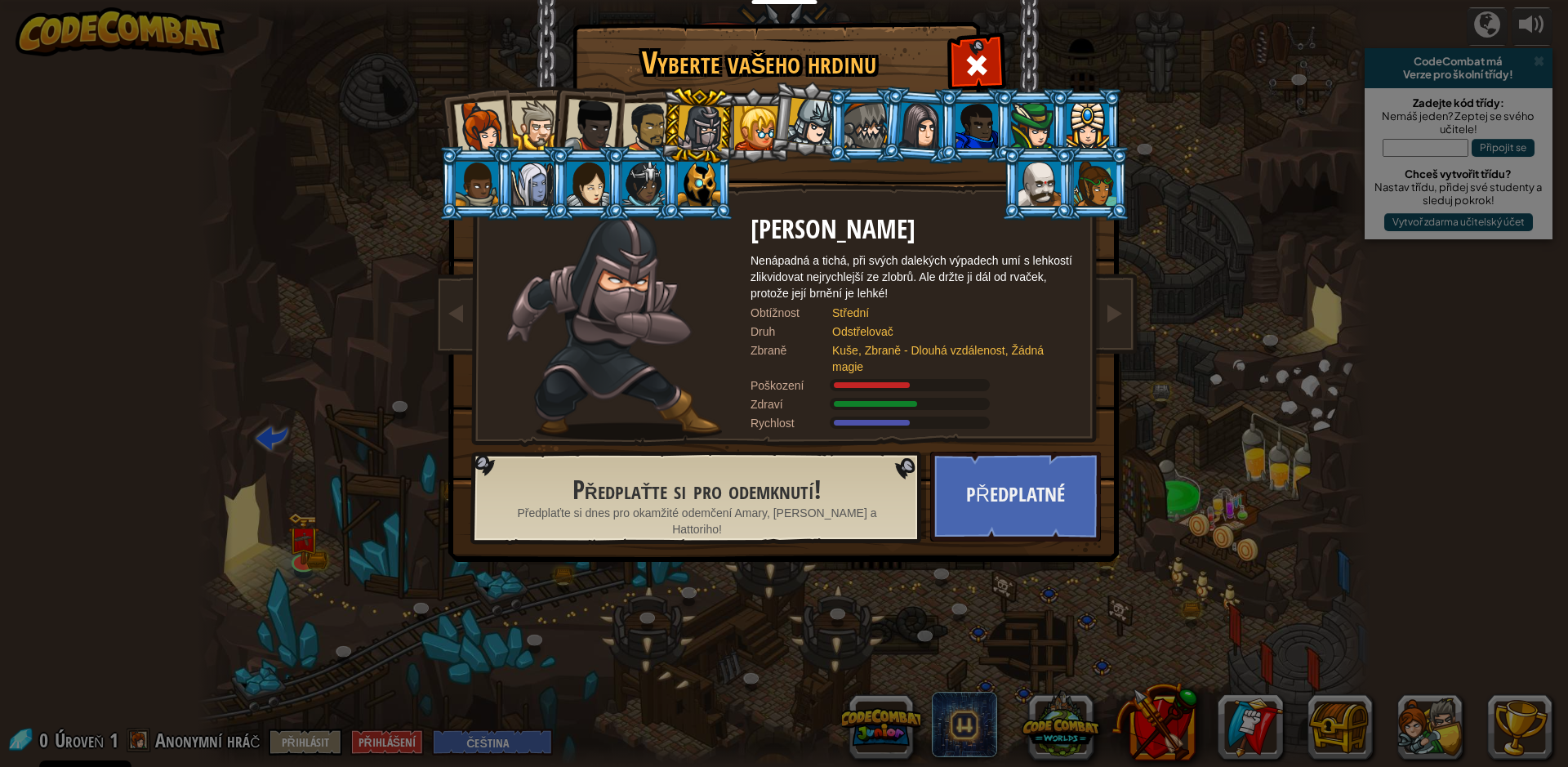
click at [747, 135] on div at bounding box center [756, 127] width 44 height 44
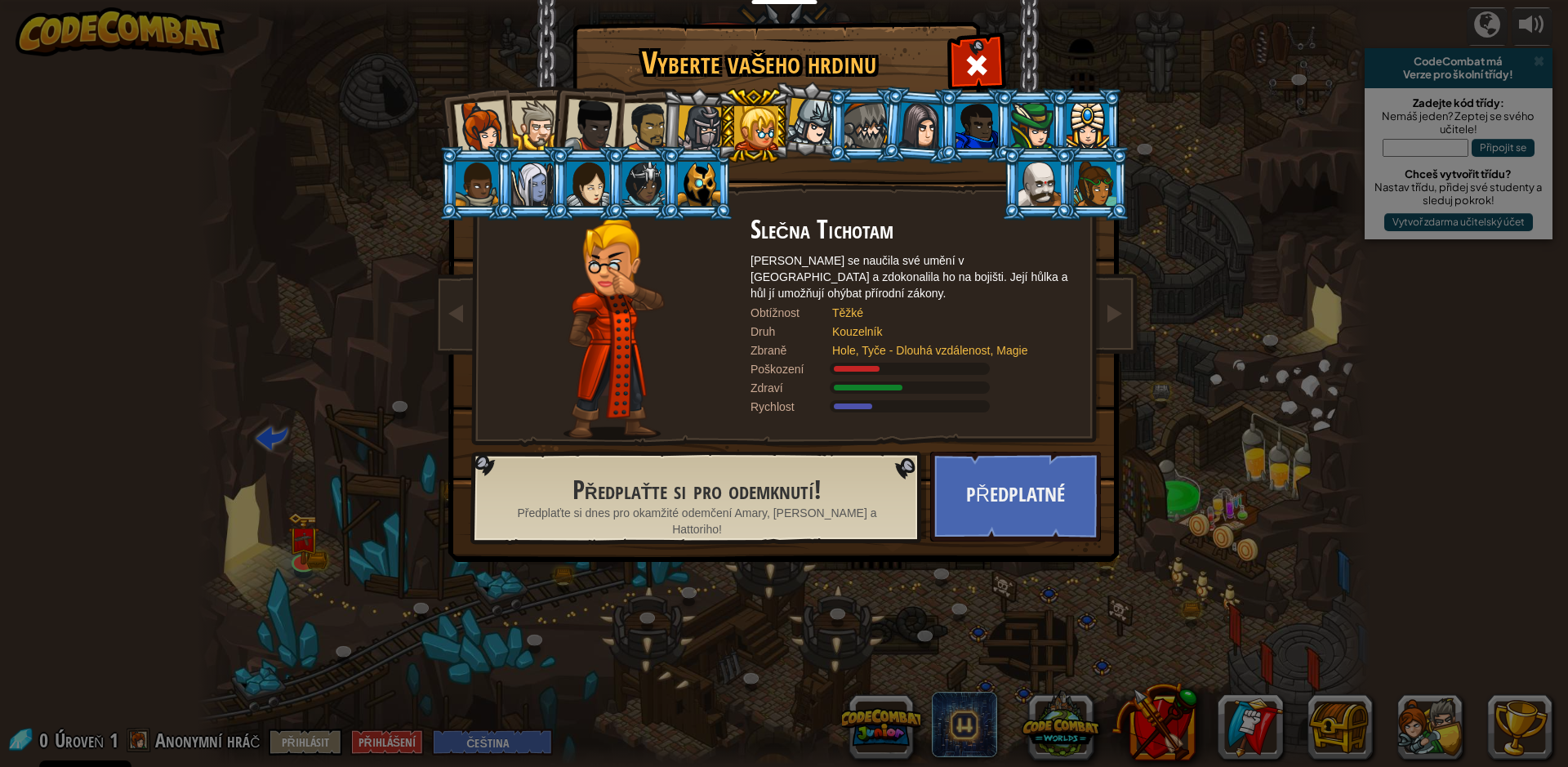
click at [680, 120] on div at bounding box center [701, 128] width 47 height 47
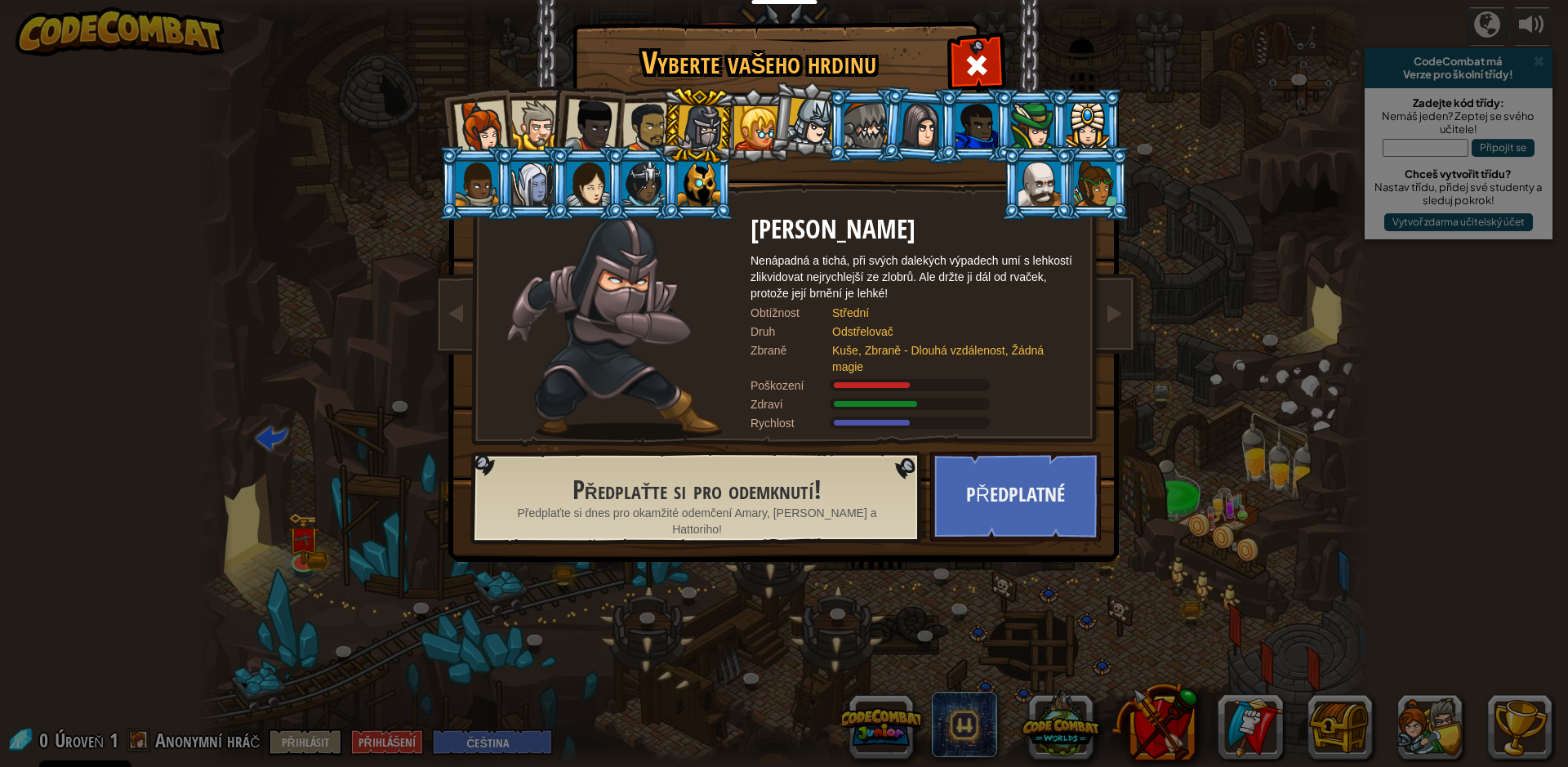
click at [637, 115] on div at bounding box center [647, 127] width 51 height 51
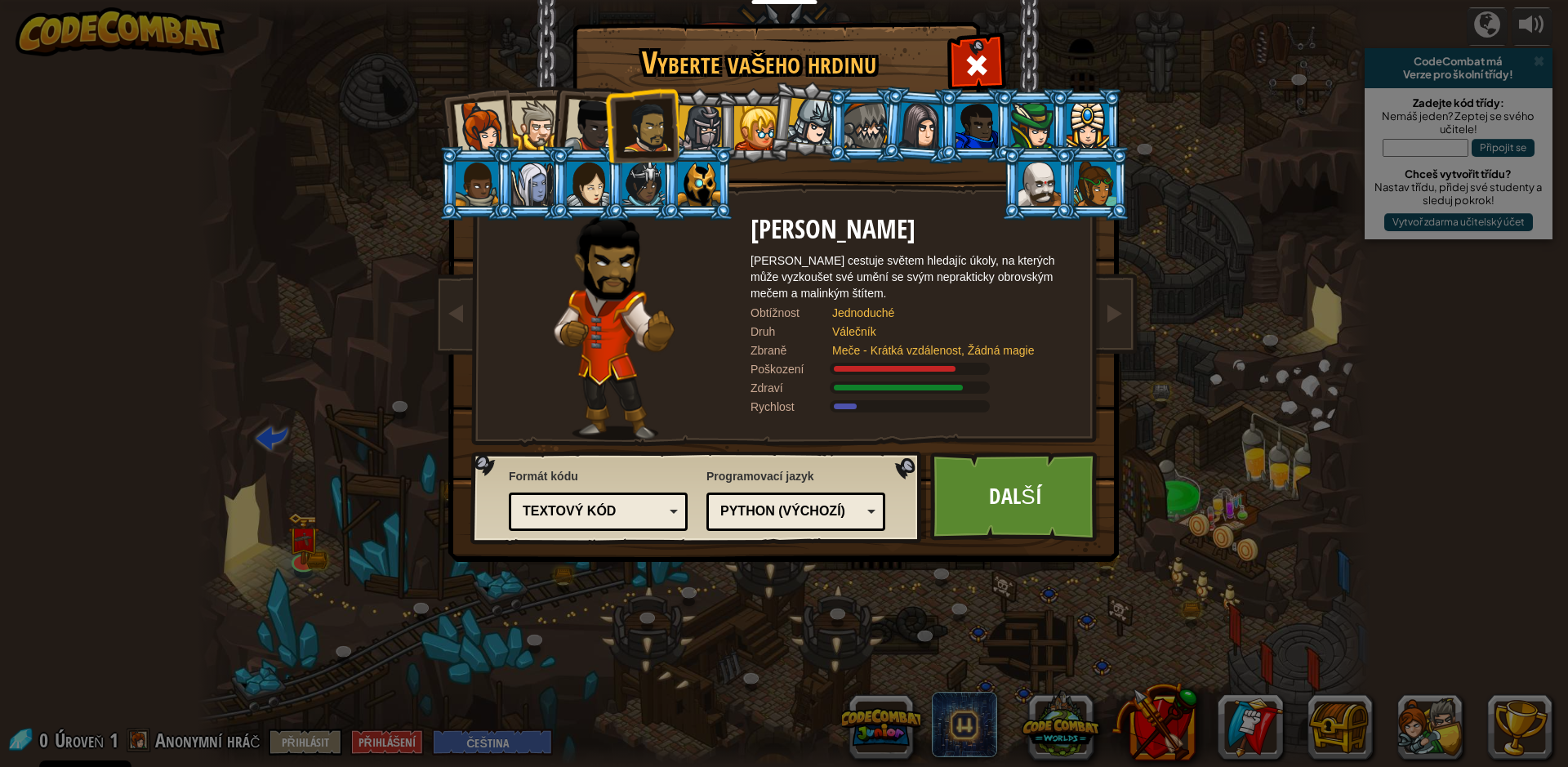
drag, startPoint x: 527, startPoint y: 118, endPoint x: 519, endPoint y: 119, distance: 8.1
click at [526, 118] on div at bounding box center [537, 126] width 50 height 50
click at [449, 130] on li at bounding box center [476, 125] width 80 height 80
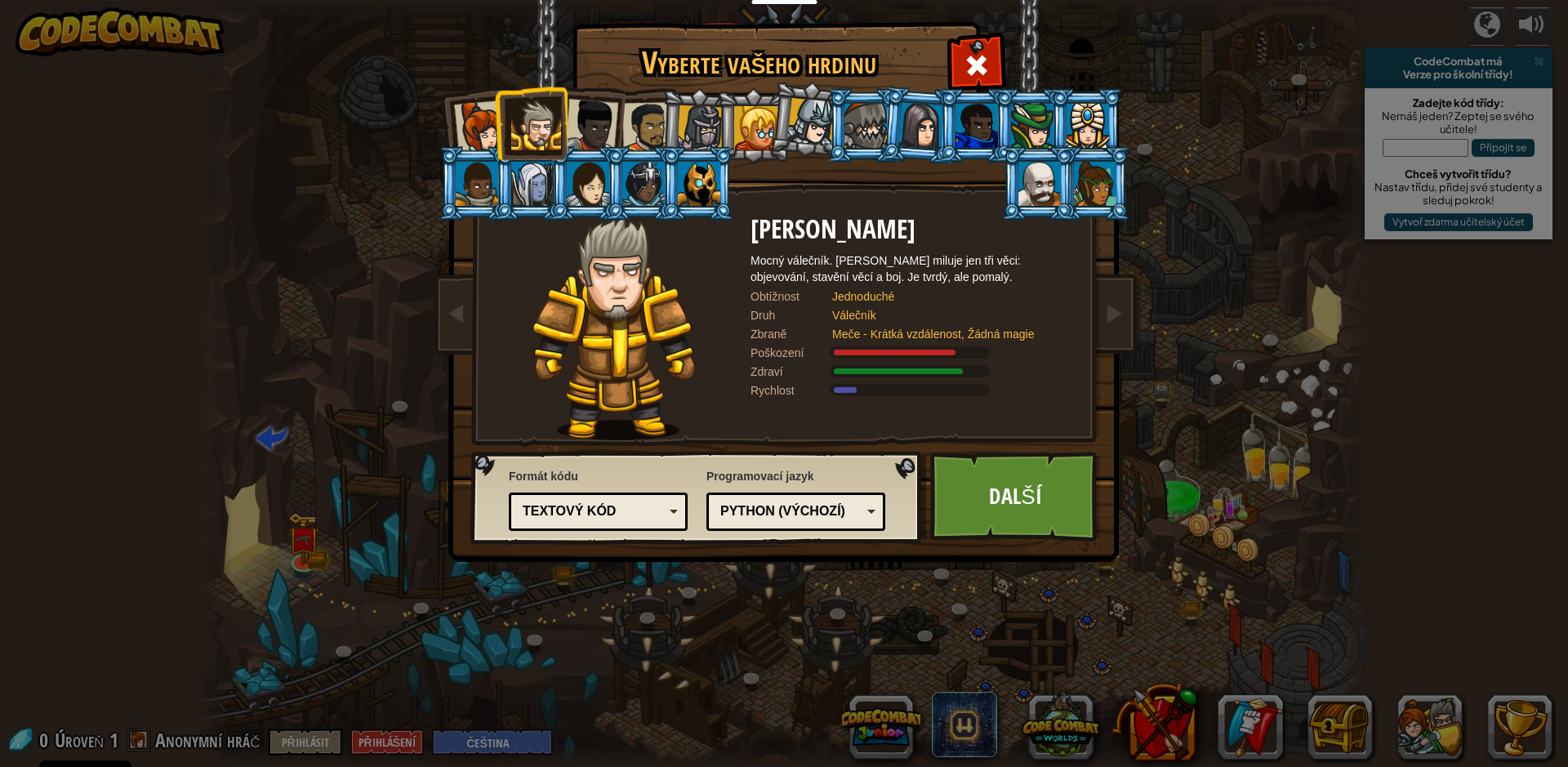
click at [486, 128] on div at bounding box center [481, 127] width 54 height 54
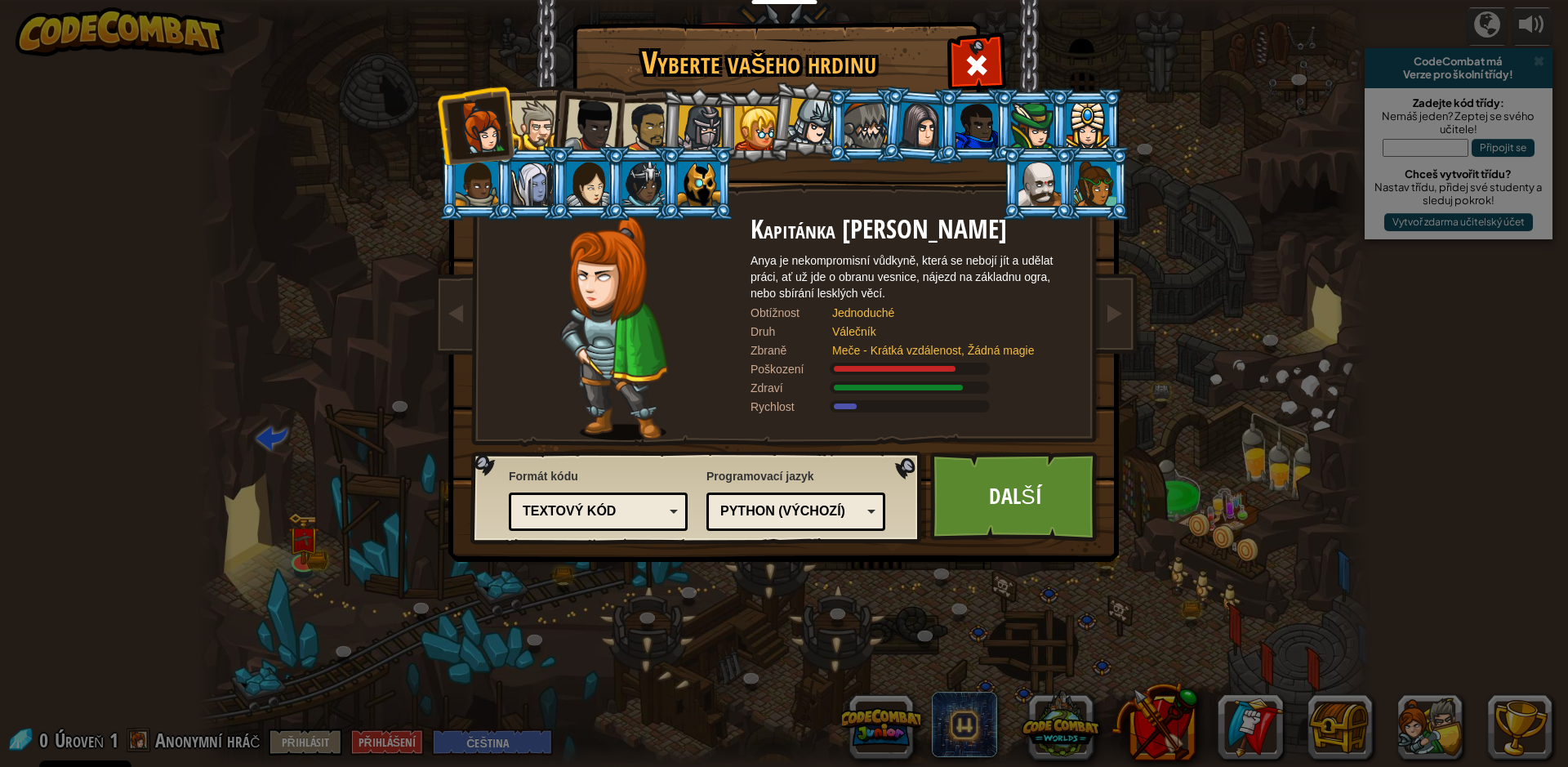
click at [584, 500] on div "Textový kód" at bounding box center [598, 511] width 157 height 25
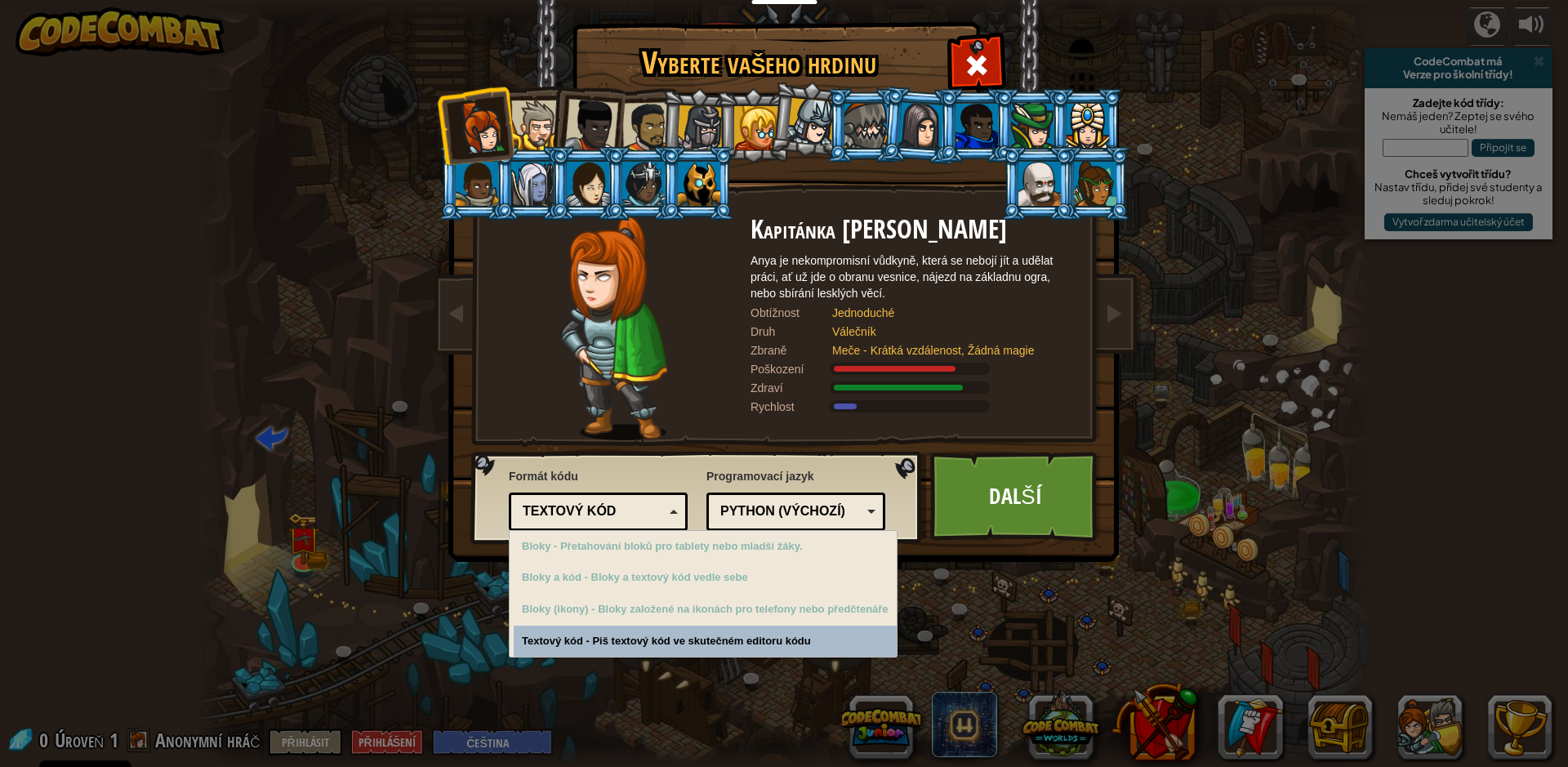
click at [584, 500] on div "Textový kód" at bounding box center [598, 511] width 157 height 25
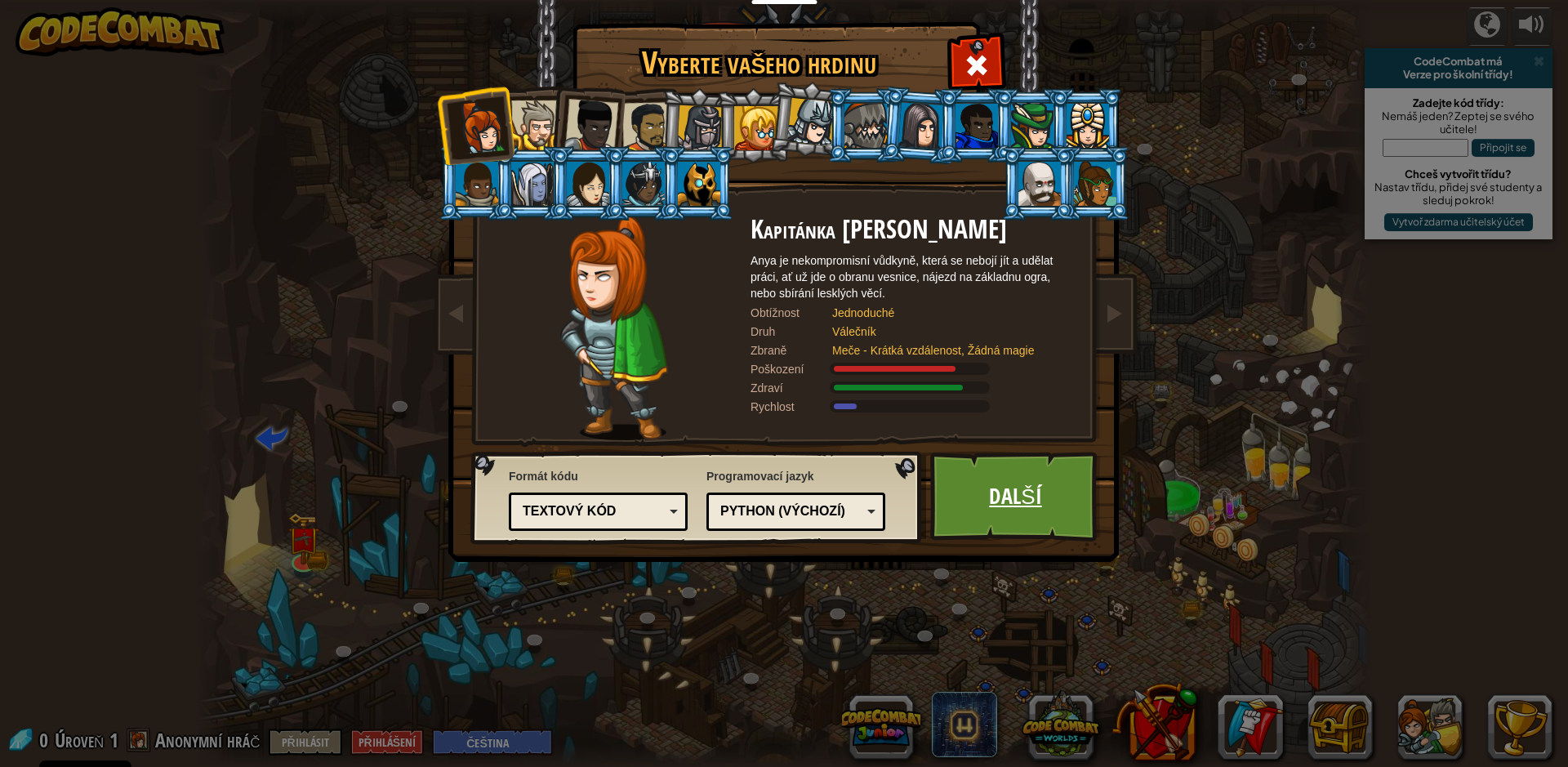
click at [1030, 506] on link "Další" at bounding box center [1016, 496] width 171 height 90
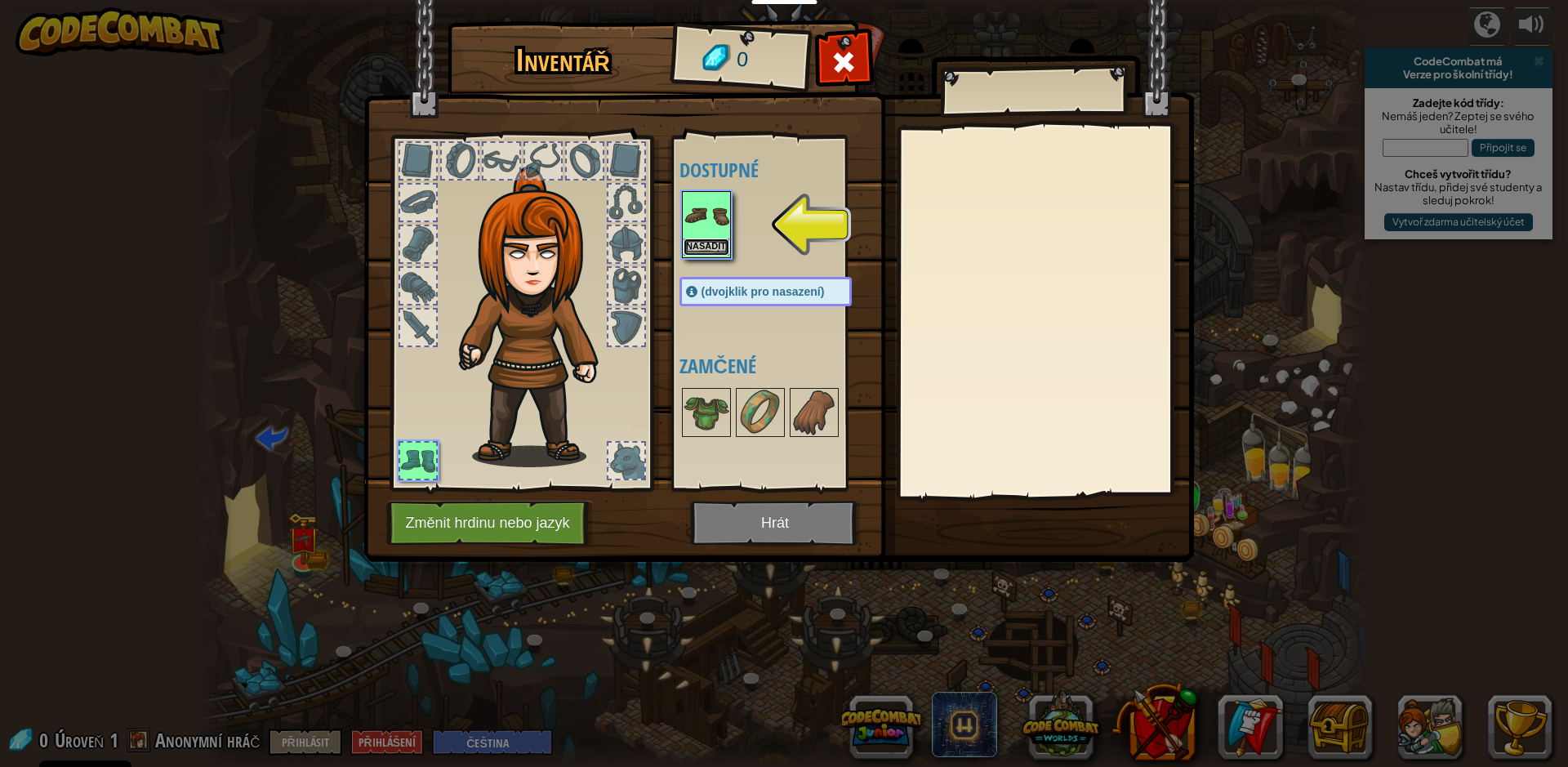
click at [692, 247] on button "Nasadit" at bounding box center [707, 247] width 46 height 17
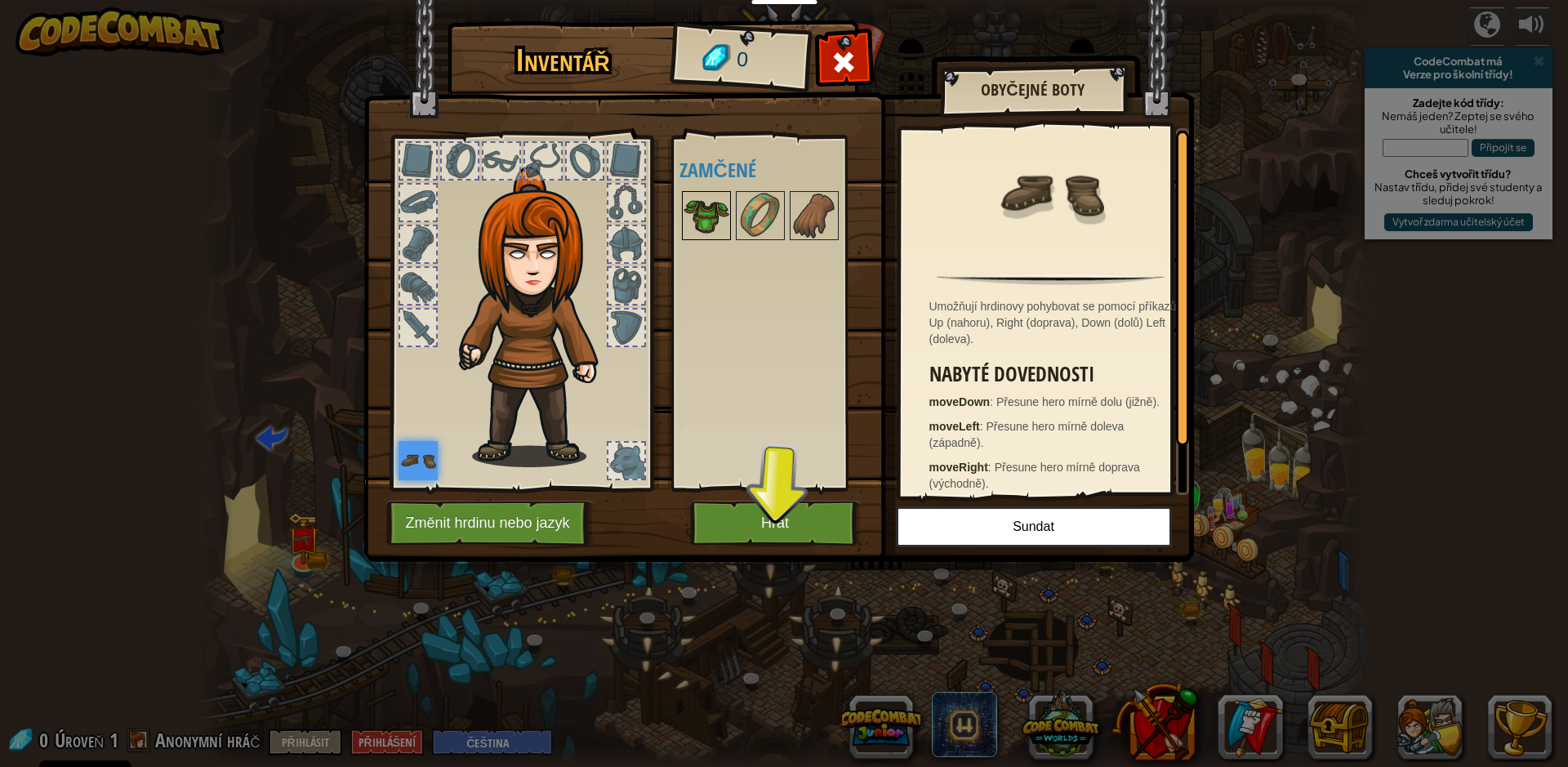
click at [717, 204] on img at bounding box center [707, 215] width 46 height 46
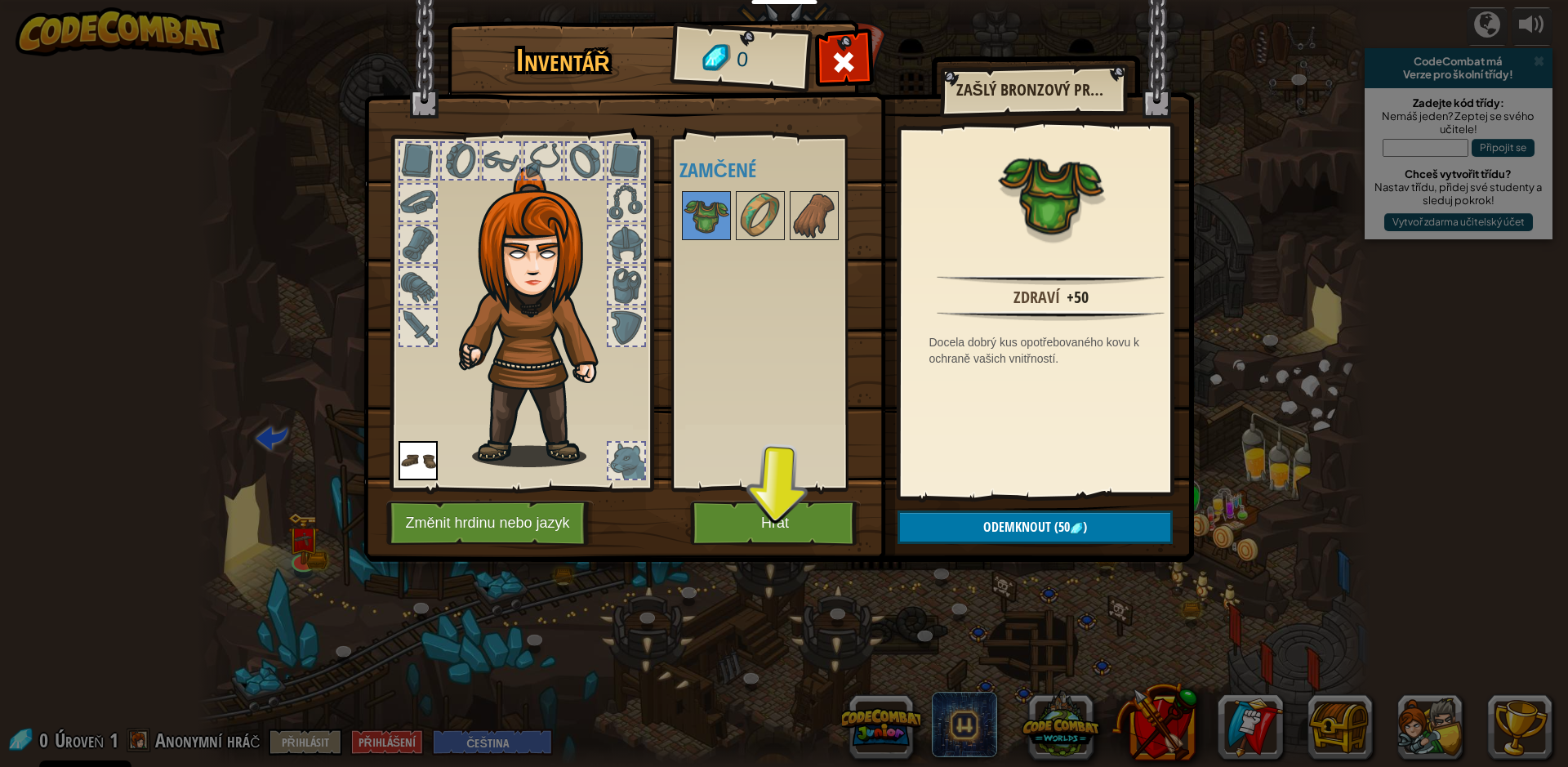
drag, startPoint x: 474, startPoint y: 322, endPoint x: 604, endPoint y: 381, distance: 142.8
click at [474, 323] on img at bounding box center [539, 316] width 176 height 301
drag, startPoint x: 439, startPoint y: 123, endPoint x: 444, endPoint y: 149, distance: 26.5
click at [439, 128] on div "Inventář 0 Dostupné Nasadit (dvojklik pro nasazení) Zamčené Zašlý bronzový prsn…" at bounding box center [784, 293] width 831 height 539
click at [446, 167] on div at bounding box center [459, 161] width 36 height 36
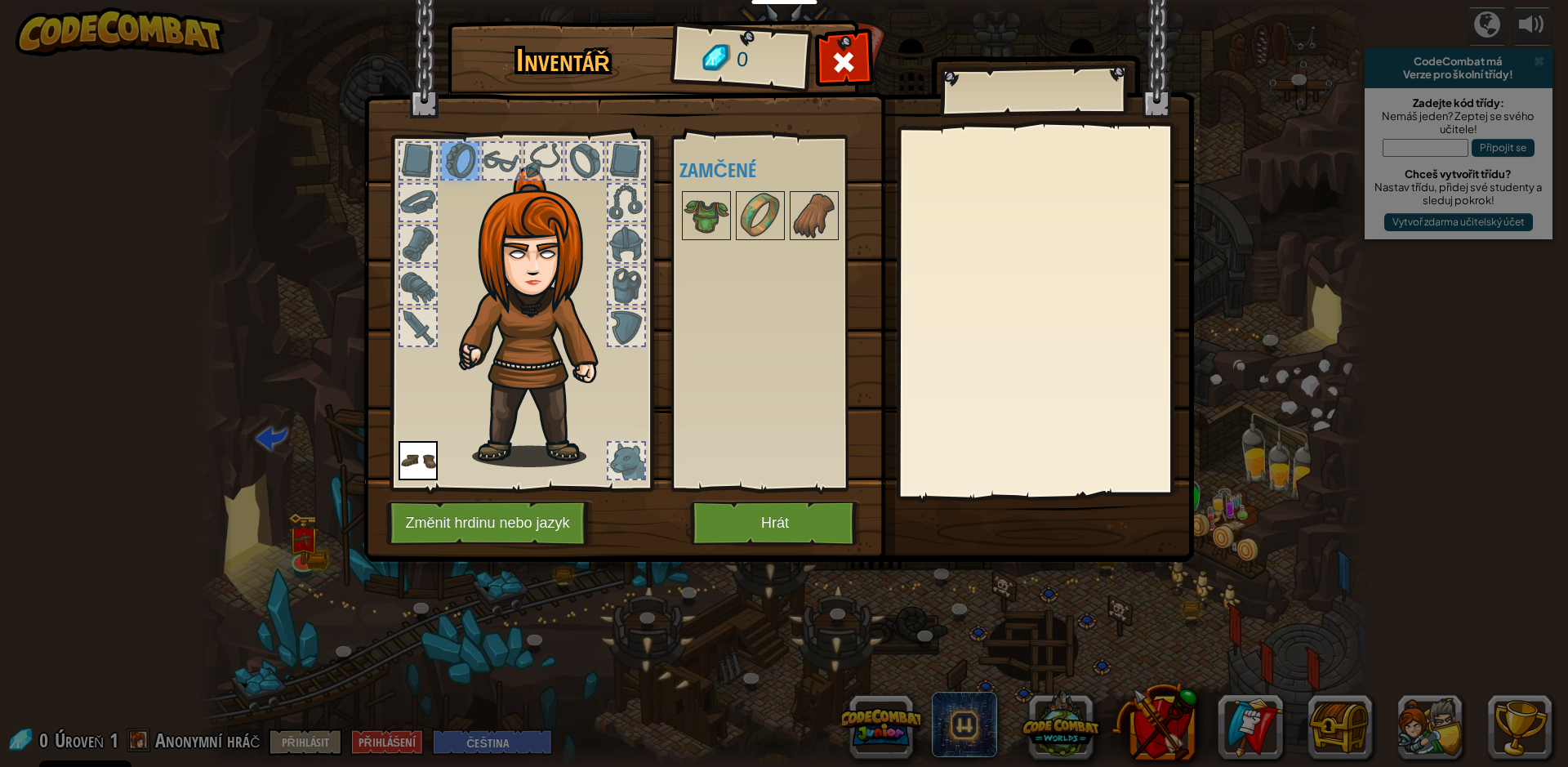
drag, startPoint x: 422, startPoint y: 158, endPoint x: 424, endPoint y: 206, distance: 48.0
click at [422, 162] on div at bounding box center [417, 161] width 36 height 36
drag, startPoint x: 427, startPoint y: 218, endPoint x: 431, endPoint y: 239, distance: 21.4
click at [427, 221] on div at bounding box center [417, 202] width 39 height 39
click at [788, 537] on button "Hrát" at bounding box center [775, 523] width 171 height 45
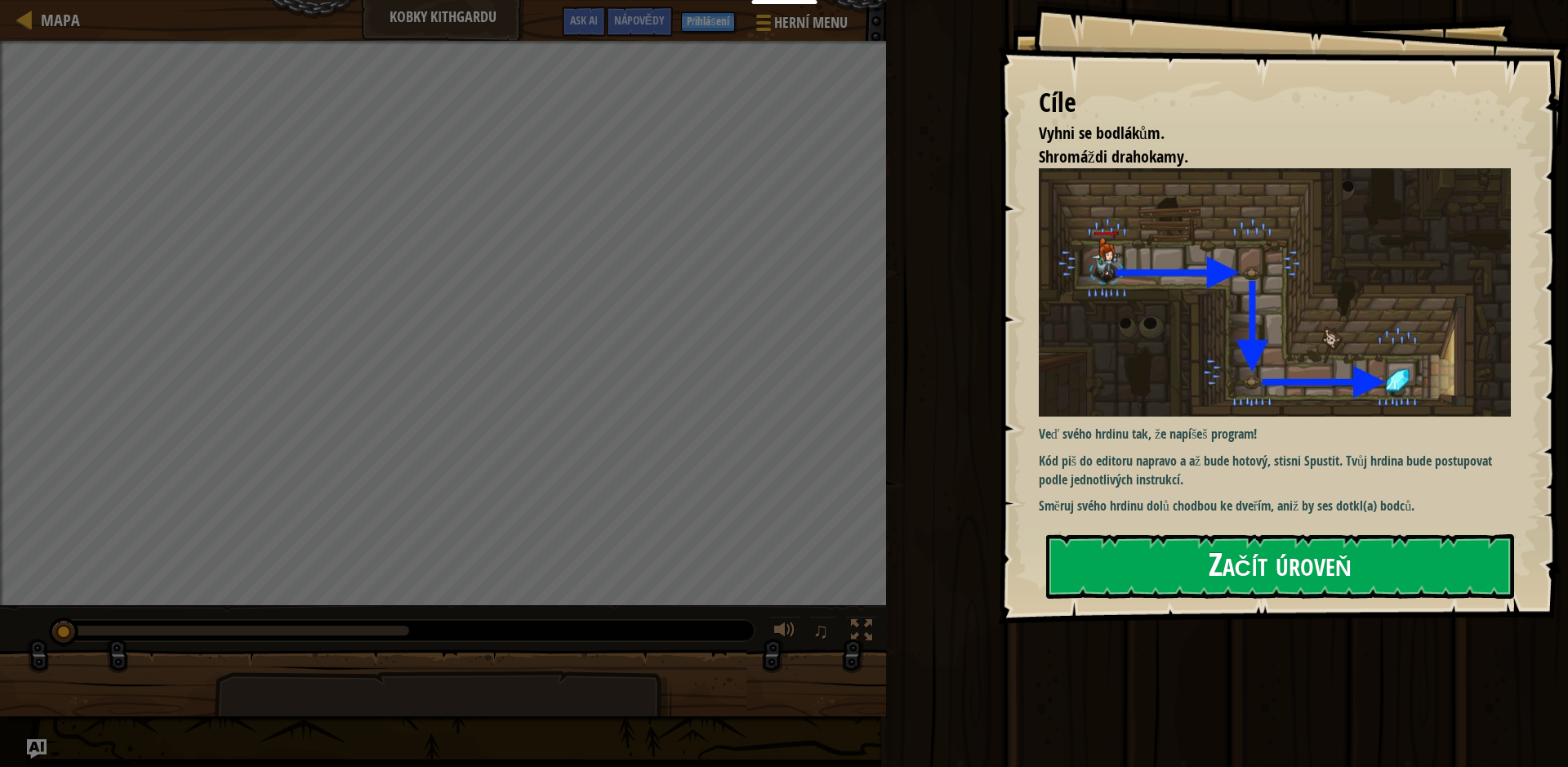
click at [1304, 553] on button "Začít úroveň" at bounding box center [1281, 565] width 468 height 64
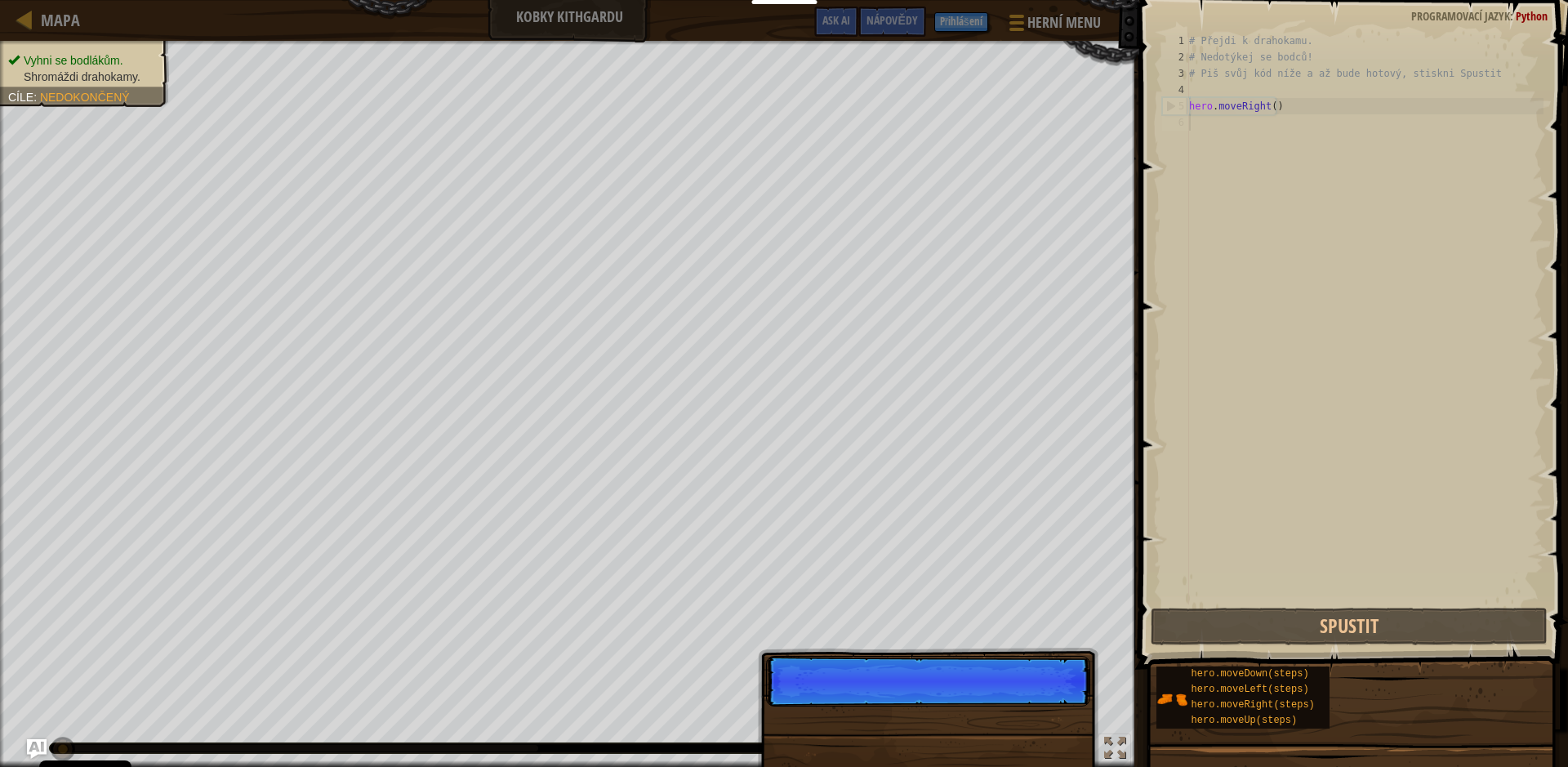
click at [1021, 699] on p "Přeskočit (esc) Pokračovat" at bounding box center [928, 680] width 324 height 51
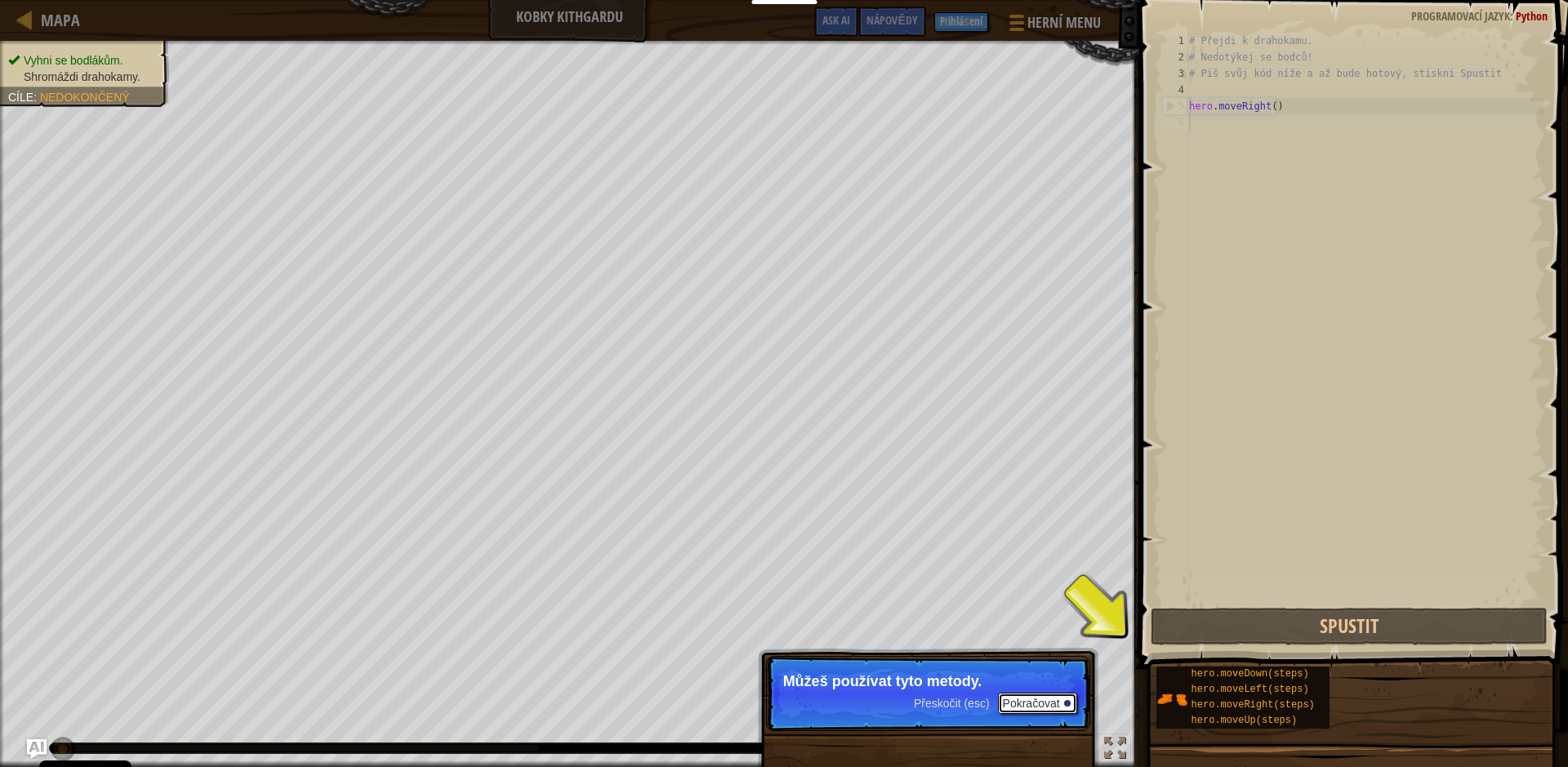
click at [1058, 703] on button "Pokračovat" at bounding box center [1037, 702] width 79 height 21
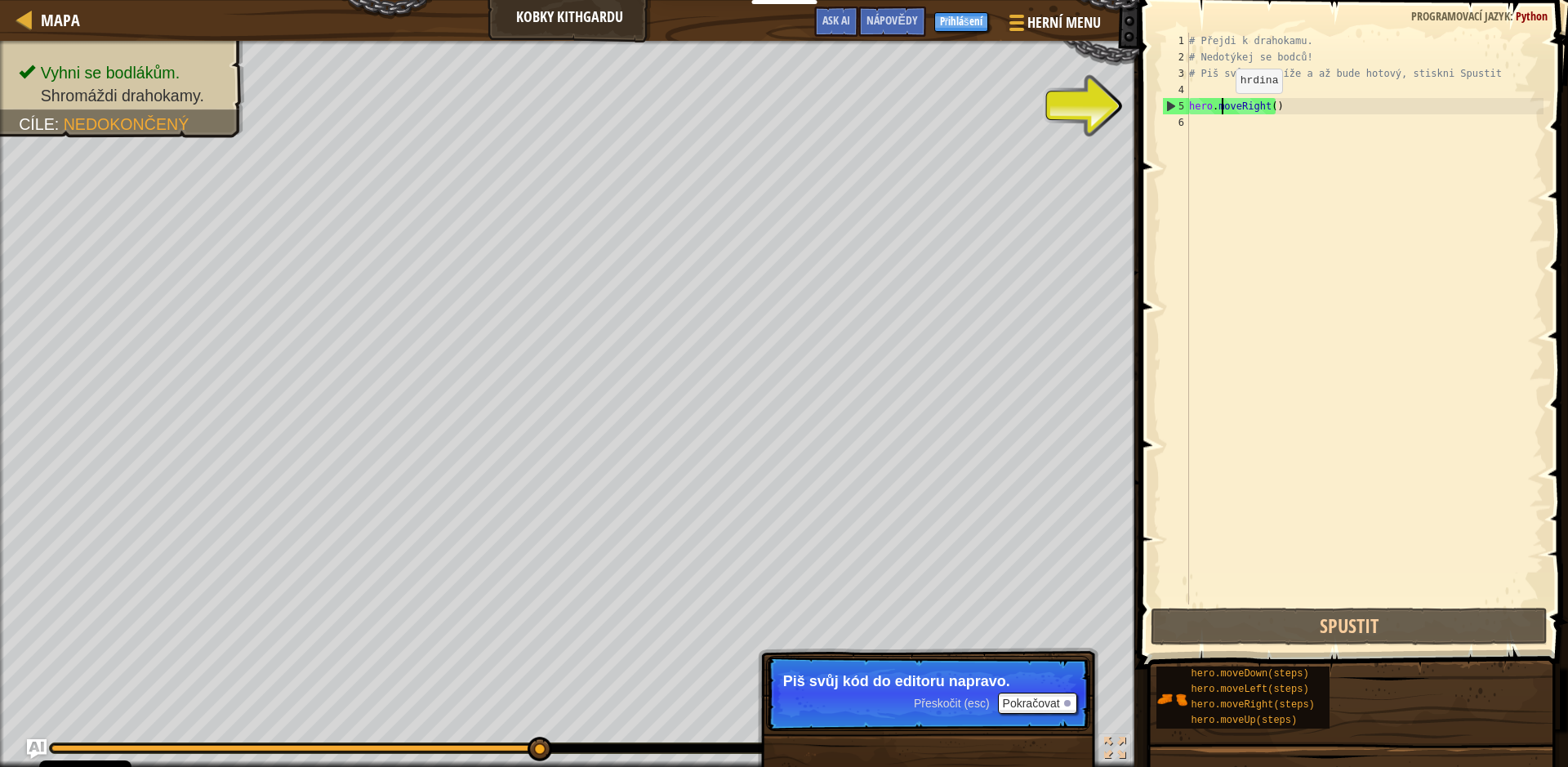
click at [1222, 109] on div "# Přejdi k drahokamu. # Nedotýkej se bodců! # Piš svůj kód níže a až bude hotov…" at bounding box center [1365, 334] width 357 height 604
type textarea "hero.moveRight()"
click at [1311, 102] on div "# Přejdi k drahokamu. # Nedotýkej se bodců! # Piš svůj kód níže a až bude hotov…" at bounding box center [1365, 334] width 357 height 604
click at [1273, 102] on div "# Přejdi k drahokamu. # Nedotýkej se bodců! # Piš svůj kód níže a až bude hotov…" at bounding box center [1365, 334] width 357 height 604
click at [1269, 102] on div "# Přejdi k drahokamu. # Nedotýkej se bodců! # Piš svůj kód níže a až bude hotov…" at bounding box center [1365, 334] width 357 height 604
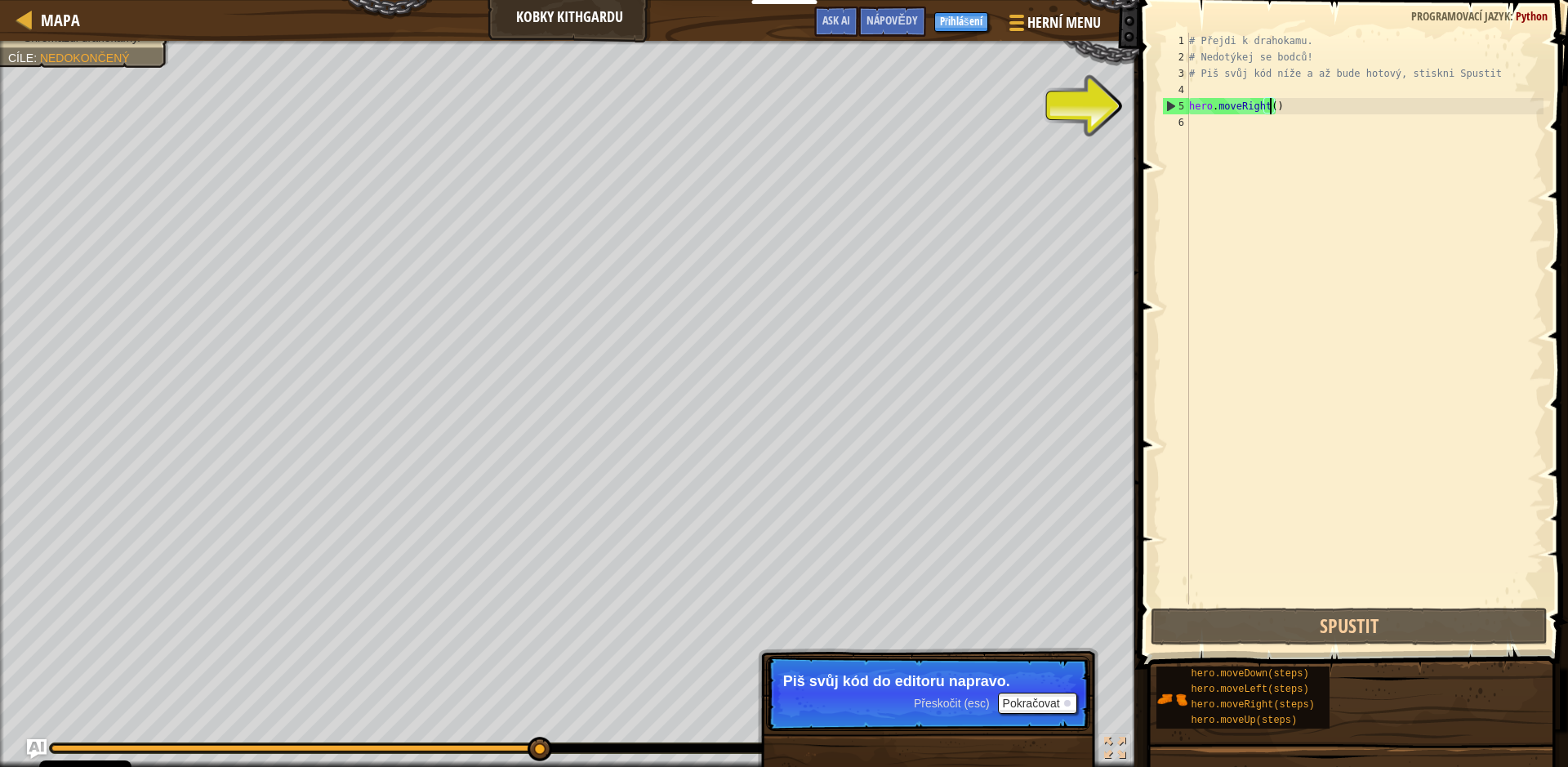
click at [1295, 122] on div "# Přejdi k drahokamu. # Nedotýkej se bodců! # Piš svůj kód níže a až bude hotov…" at bounding box center [1365, 334] width 357 height 604
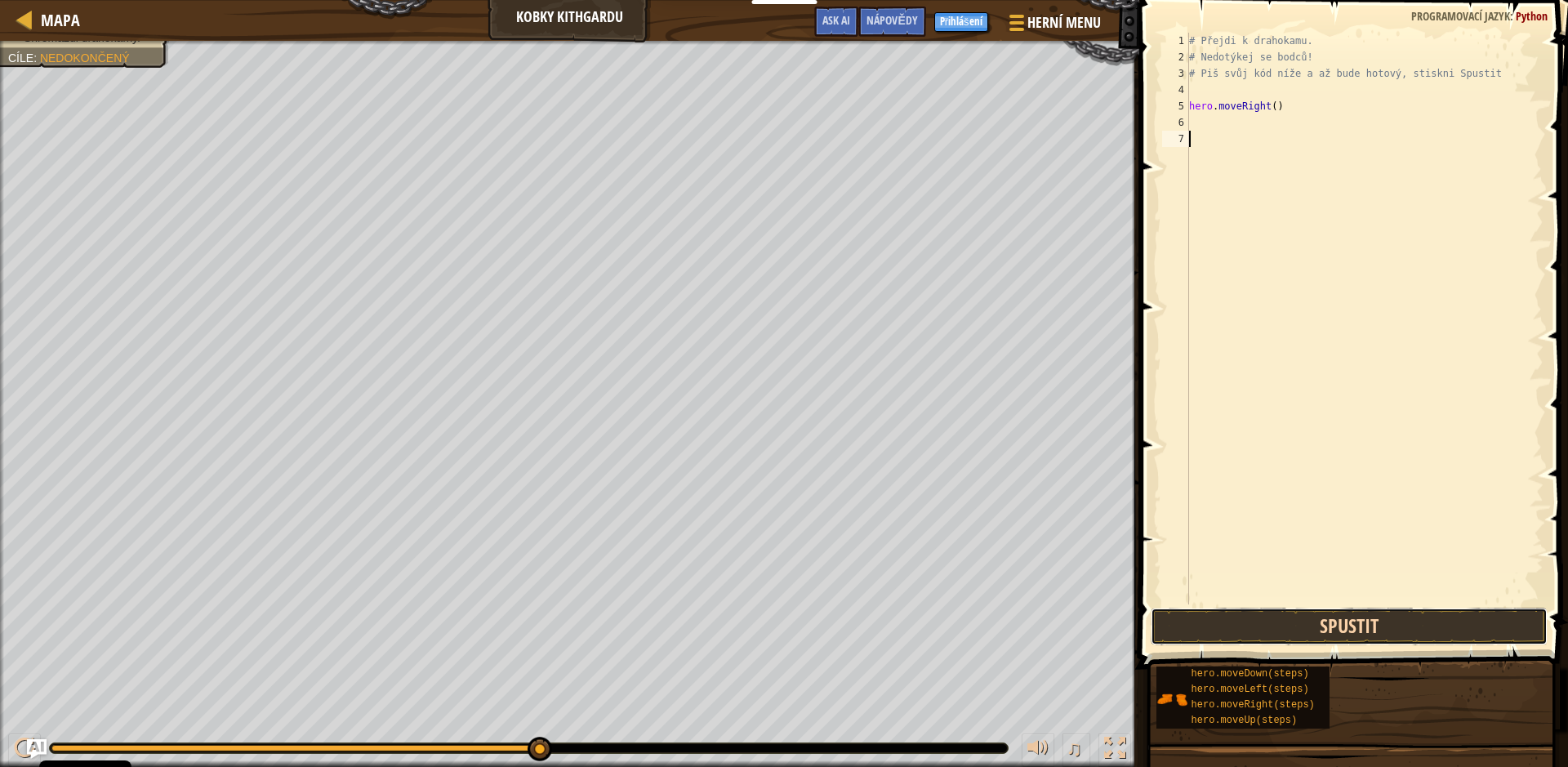
click at [1356, 630] on button "Spustit" at bounding box center [1349, 625] width 397 height 37
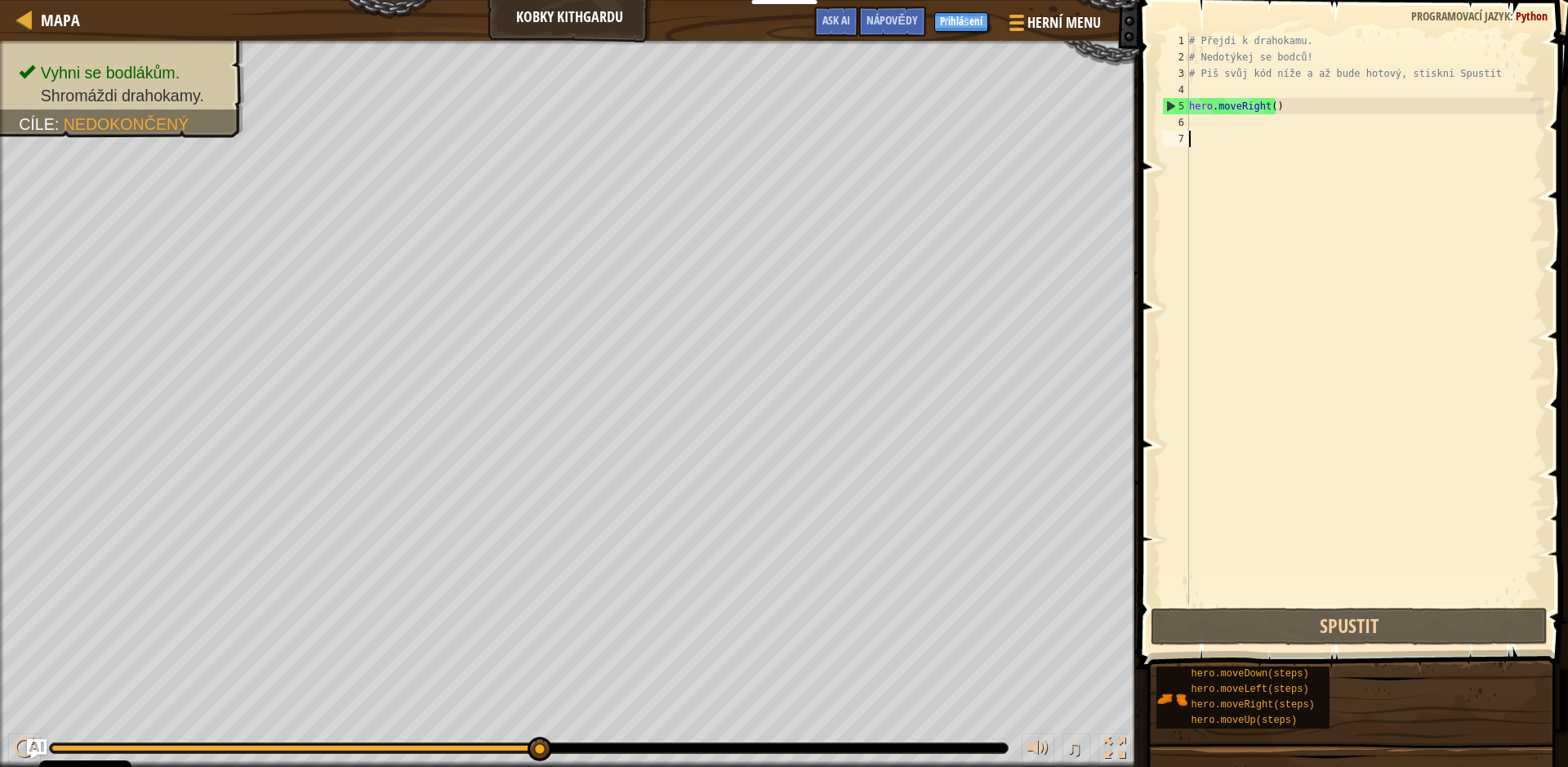
click at [1188, 124] on div "6" at bounding box center [1176, 122] width 27 height 17
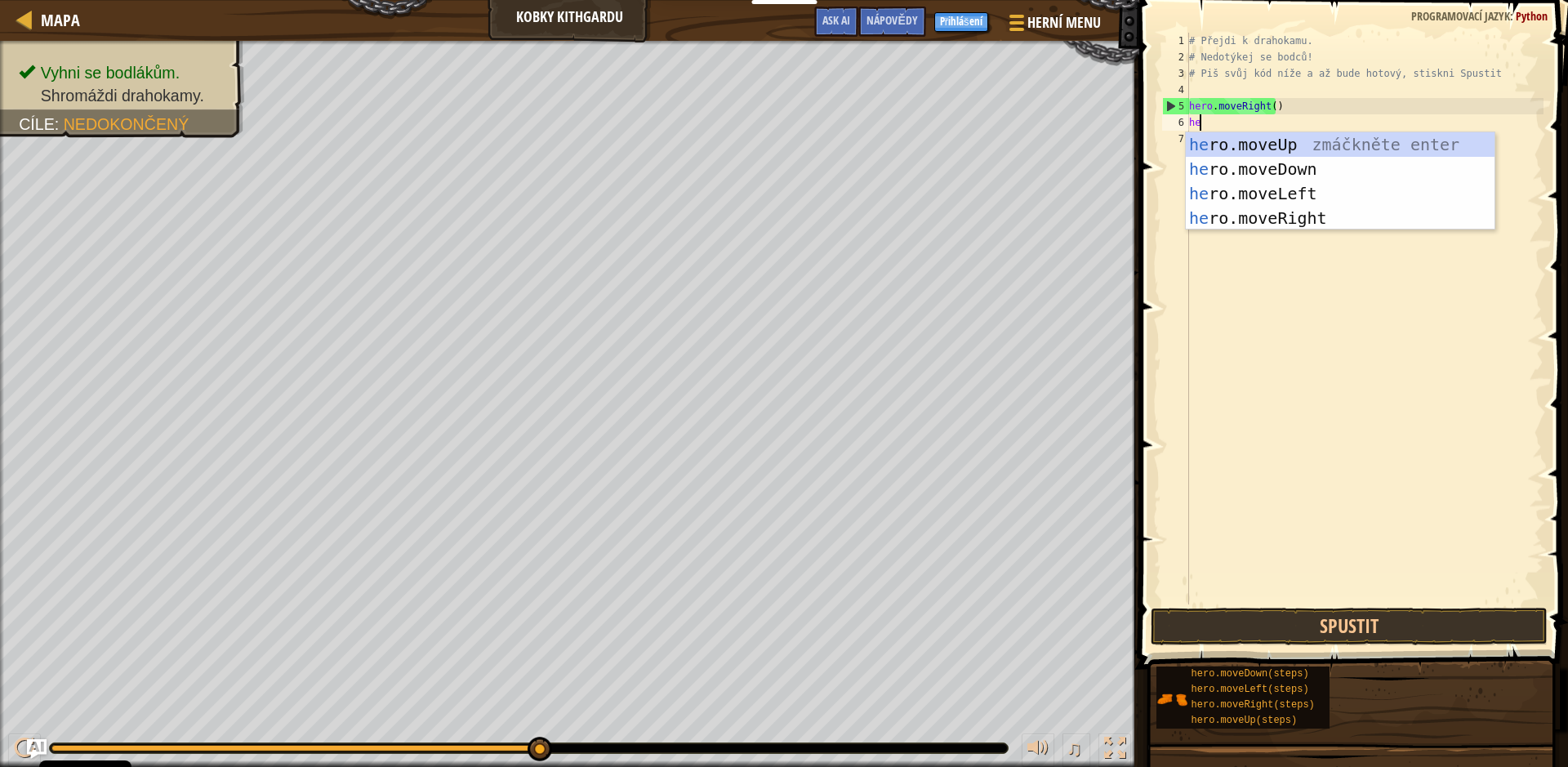
type textarea "hero"
click at [1298, 169] on div "hero .moveUp zmáčkněte enter hero .moveDown zmáčkněte enter hero .moveLeft zmáč…" at bounding box center [1341, 206] width 309 height 147
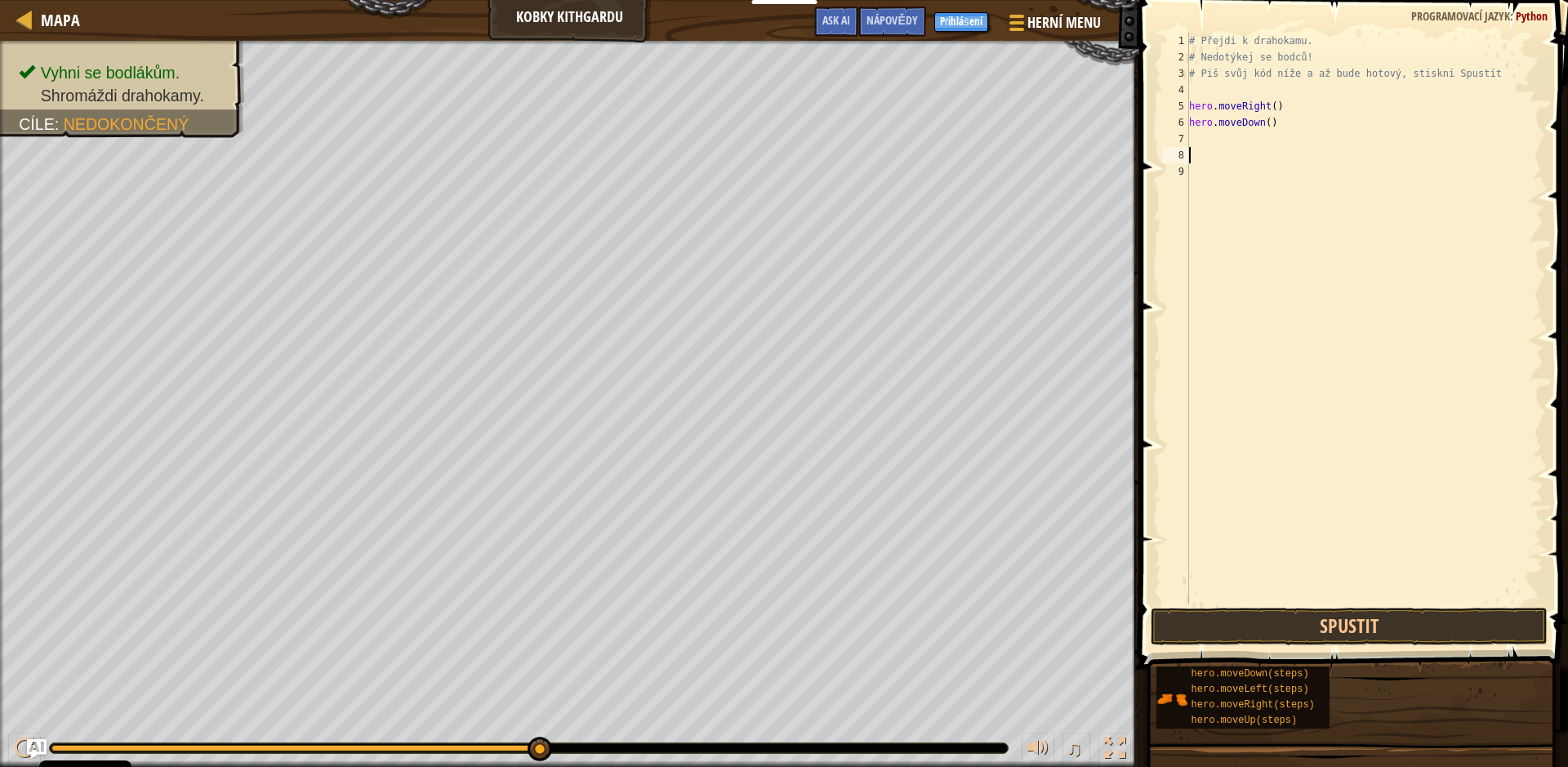
click at [1232, 147] on div "# Přejdi k drahokamu. # Nedotýkej se bodců! # Piš svůj kód níže a až bude hotov…" at bounding box center [1365, 334] width 357 height 604
click at [1217, 131] on div "# Přejdi k drahokamu. # Nedotýkej se bodců! # Piš svůj kód níže a až bude hotov…" at bounding box center [1365, 334] width 357 height 604
click at [1351, 607] on button "Spustit" at bounding box center [1349, 625] width 397 height 37
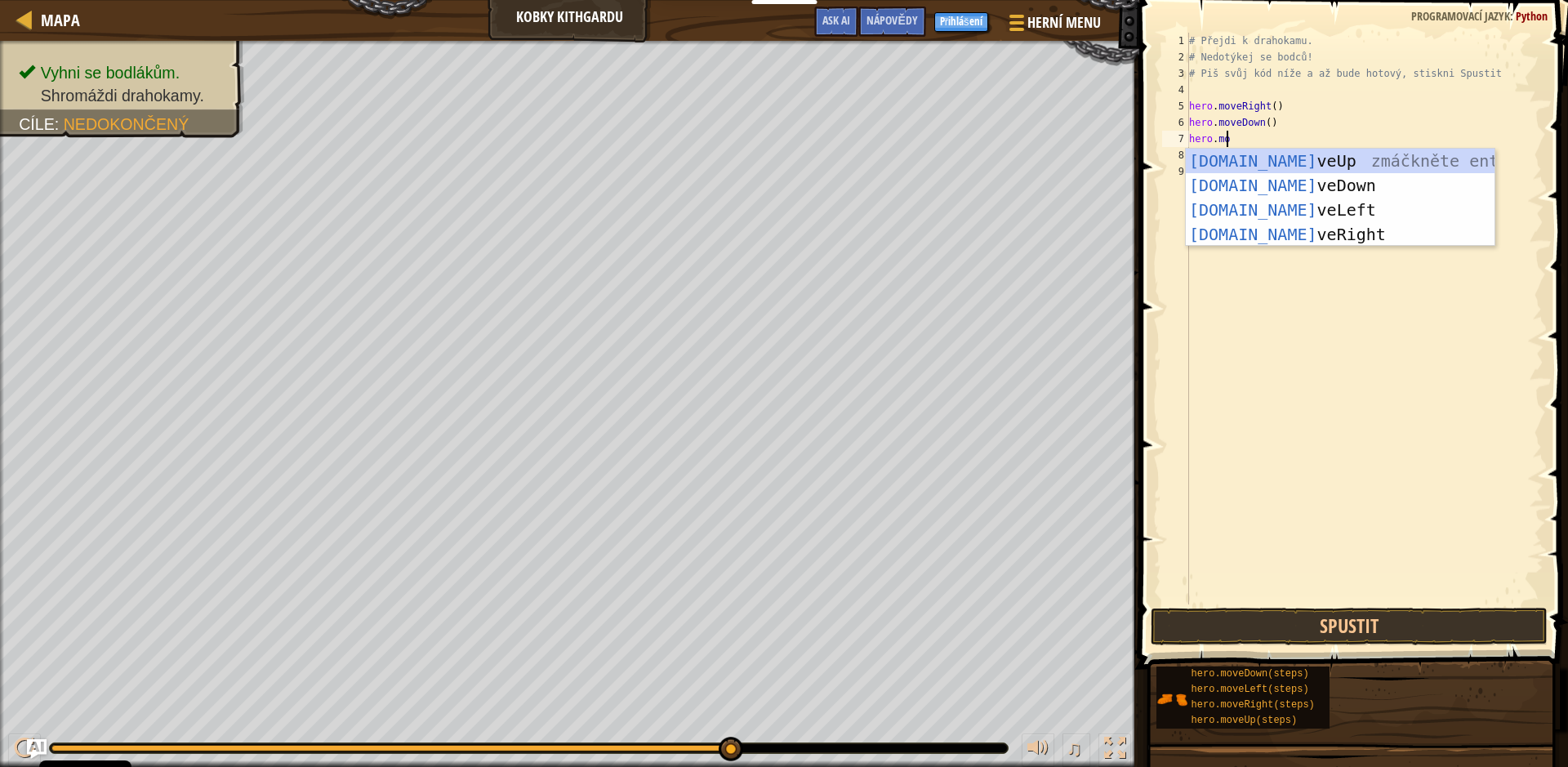
scroll to position [7, 2]
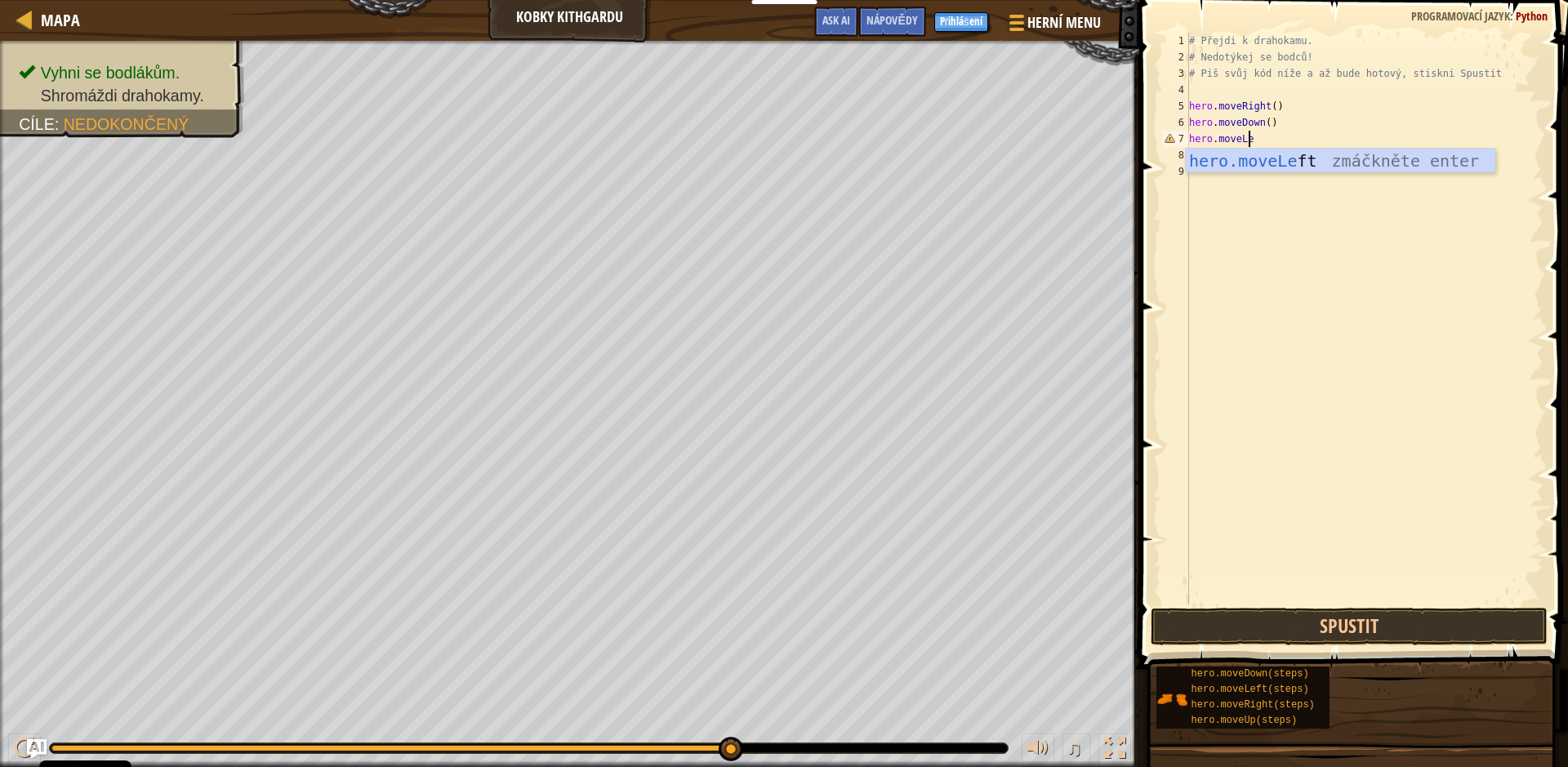
type textarea "hero.moveLeft"
click at [1322, 639] on button "Spustit" at bounding box center [1349, 625] width 397 height 37
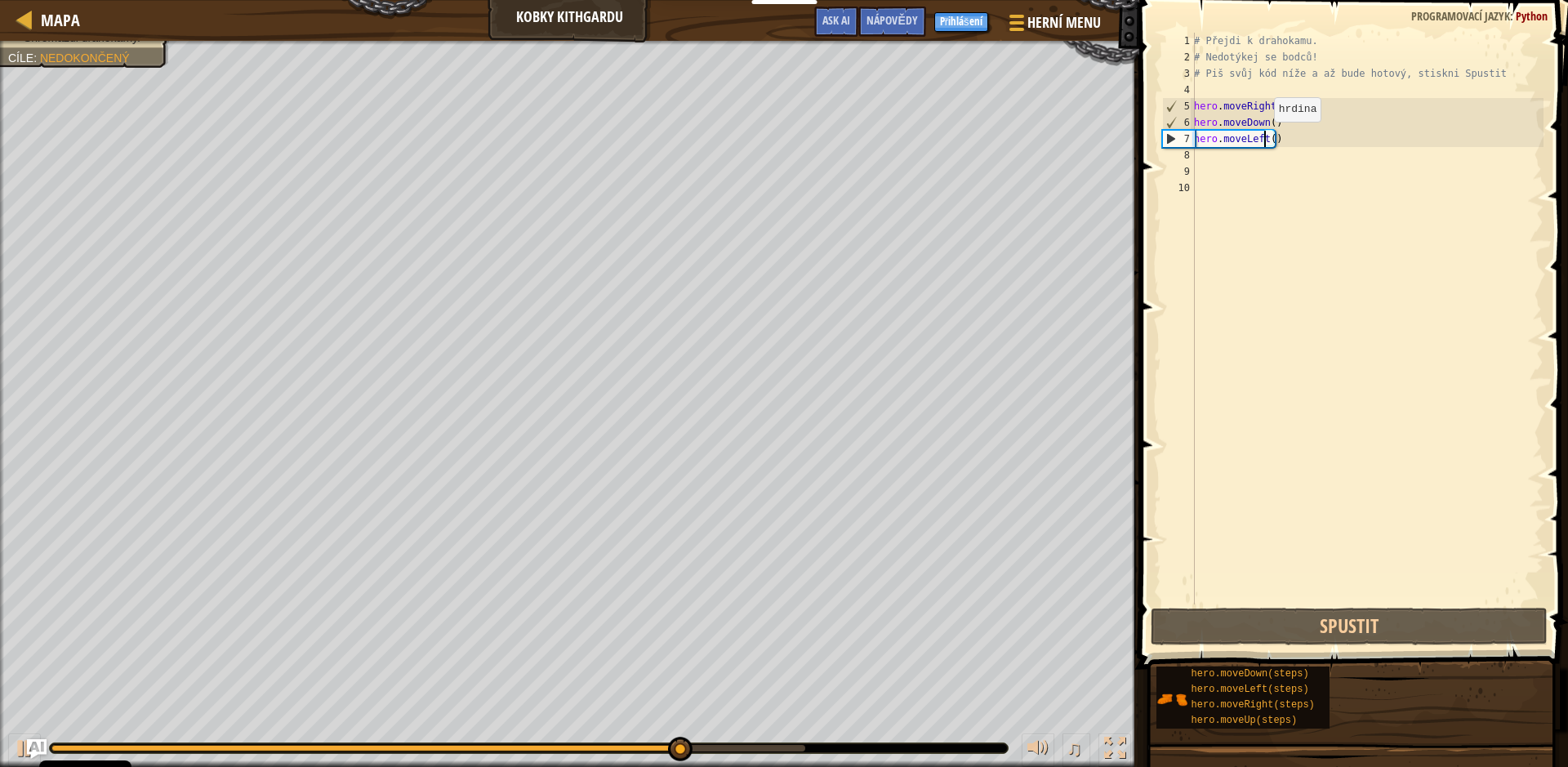
click at [1266, 138] on div "# Přejdi k drahokamu. # Nedotýkej se bodců! # Piš svůj kód níže a až bude hotov…" at bounding box center [1367, 334] width 353 height 604
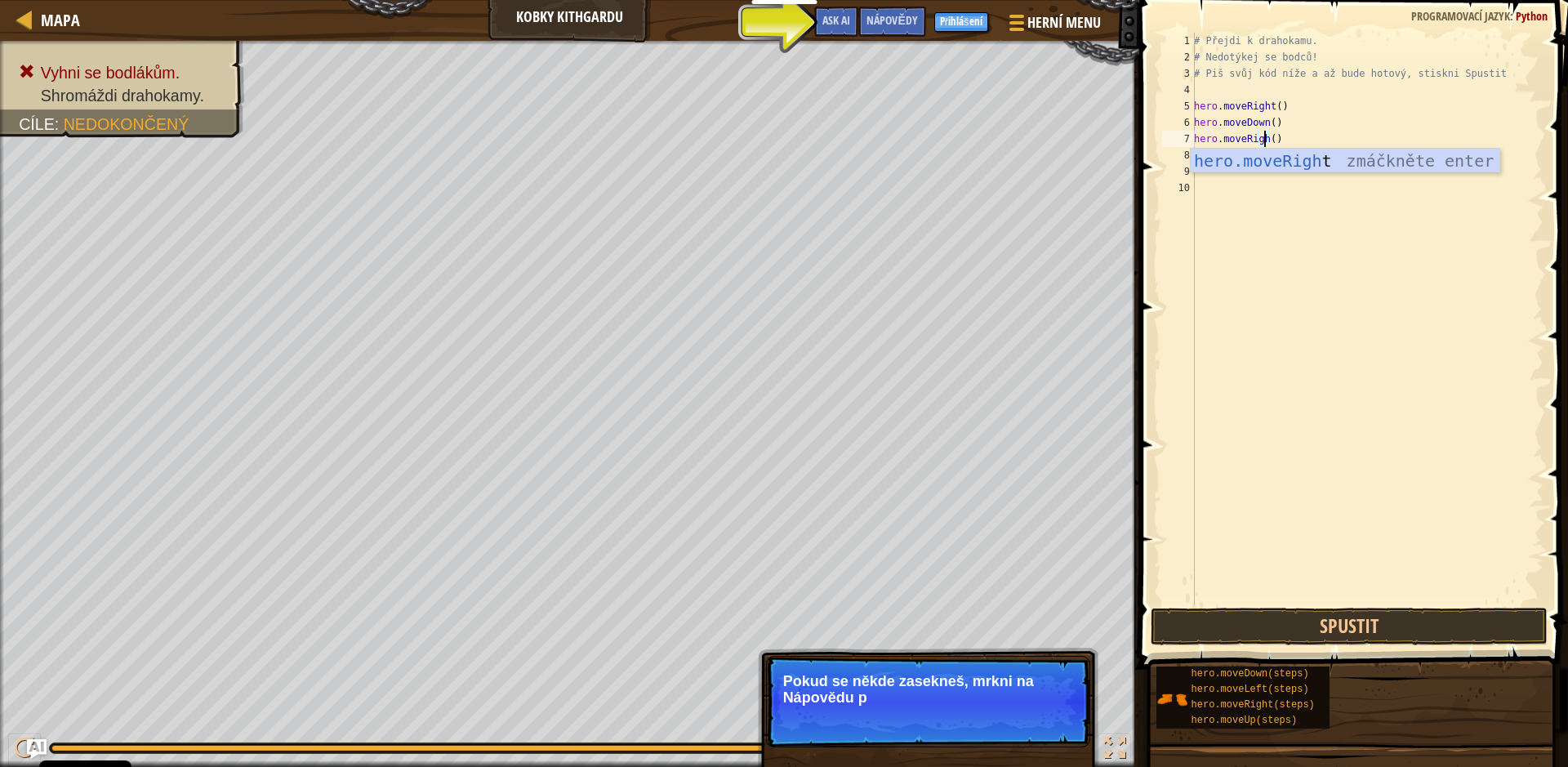
scroll to position [7, 6]
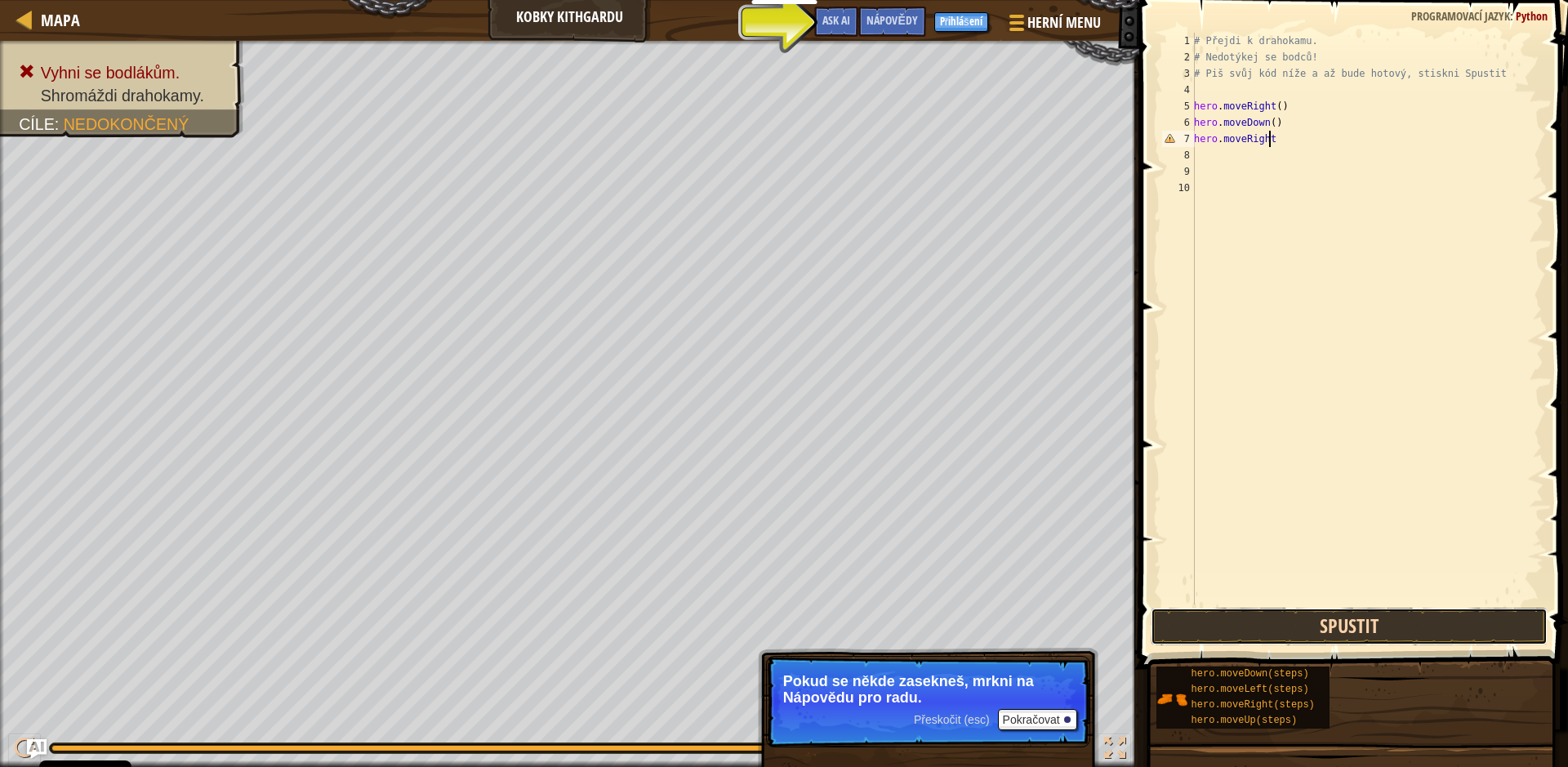
click at [1341, 643] on button "Spustit" at bounding box center [1349, 625] width 397 height 37
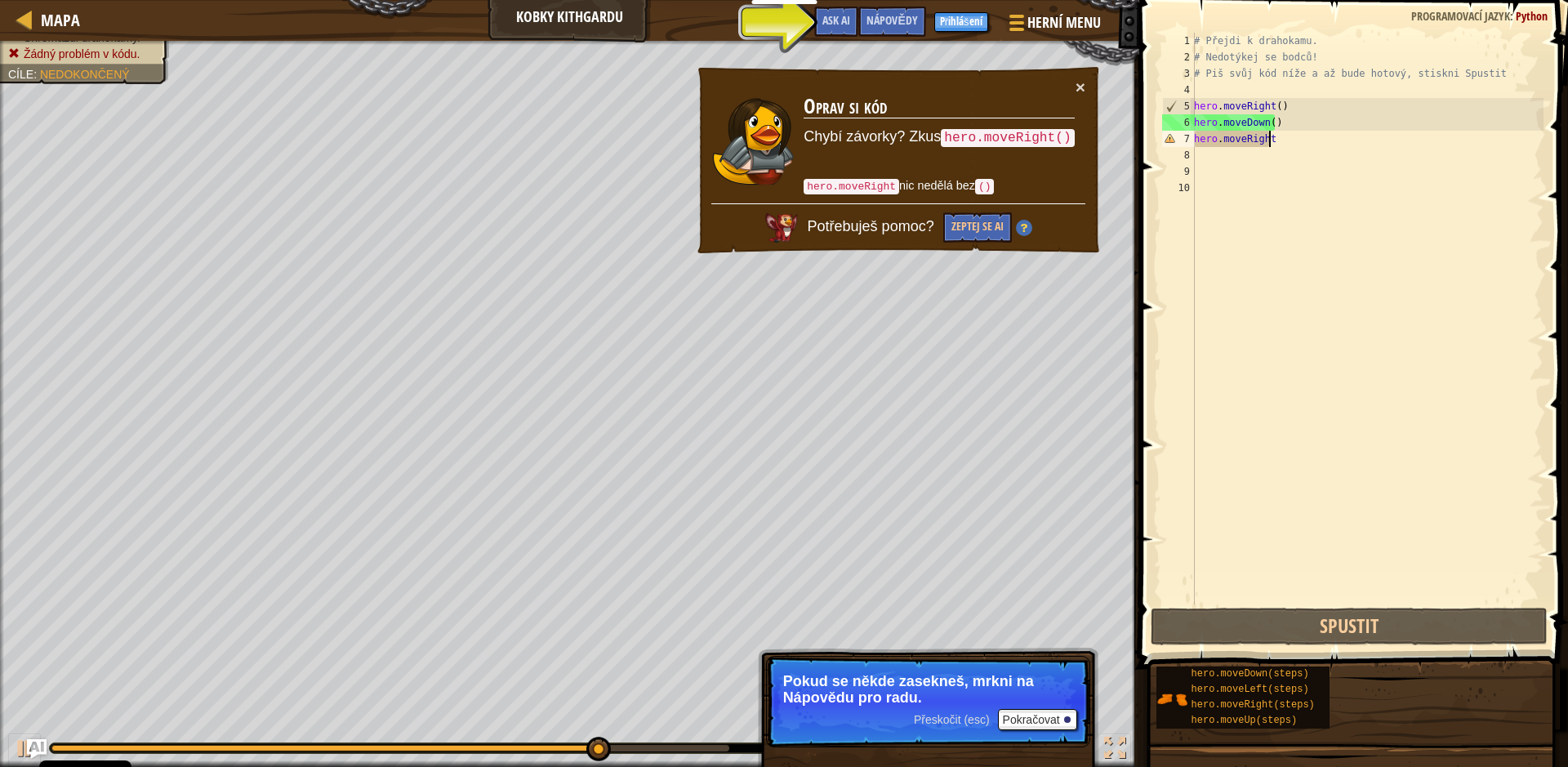
click at [1276, 139] on div "# Přejdi k drahokamu. # Nedotýkej se bodců! # Piš svůj kód níže a až bude hotov…" at bounding box center [1367, 334] width 353 height 604
click at [1239, 140] on div "# Přejdi k drahokamu. # Nedotýkej se bodců! # Piš svůj kód níže a až bude hotov…" at bounding box center [1367, 334] width 353 height 604
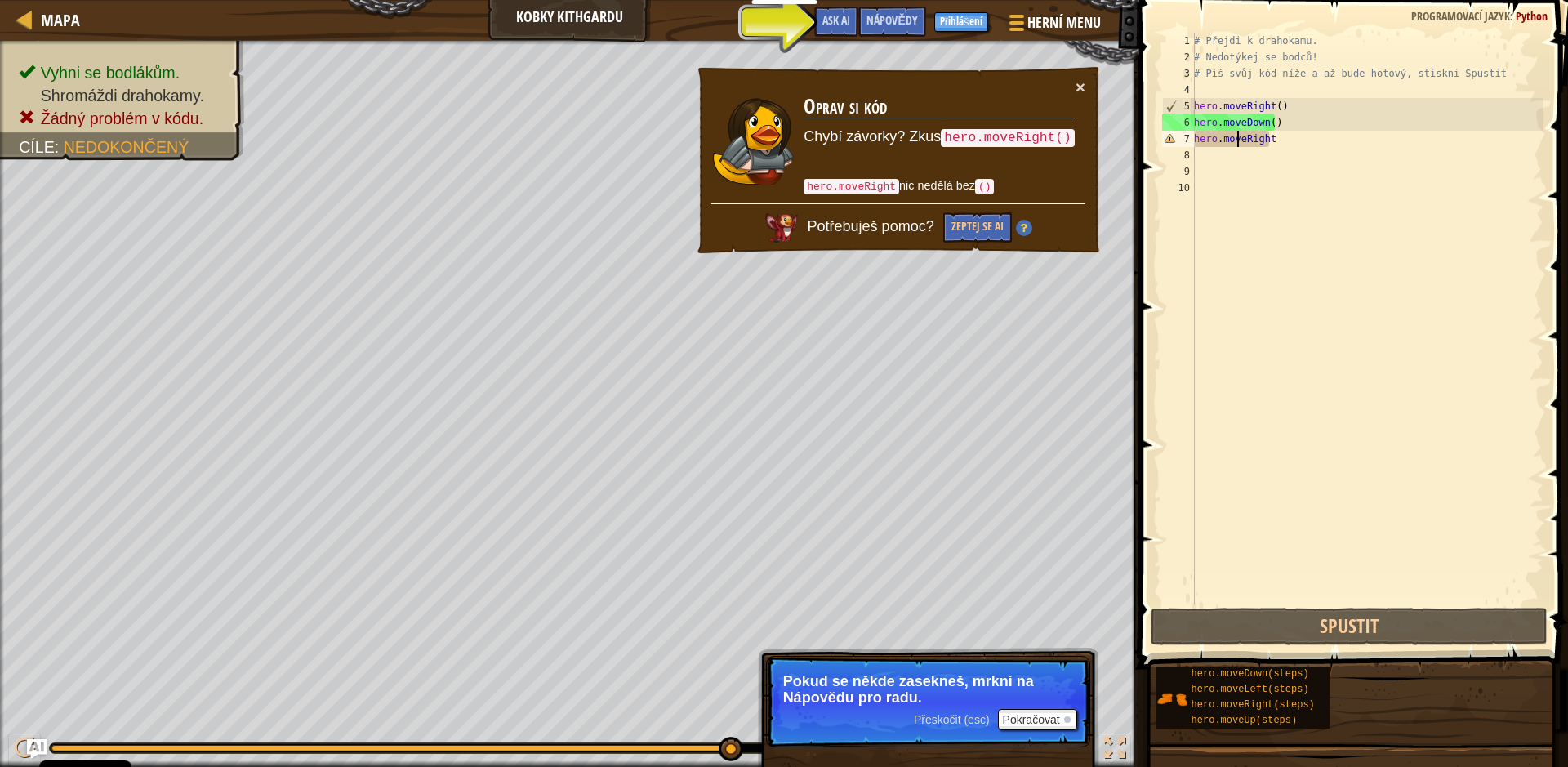
drag, startPoint x: 1243, startPoint y: 137, endPoint x: 1267, endPoint y: 137, distance: 24.0
click at [1245, 137] on div "# Přejdi k drahokamu. # Nedotýkej se bodců! # Piš svůj kód níže a až bude hotov…" at bounding box center [1367, 334] width 353 height 604
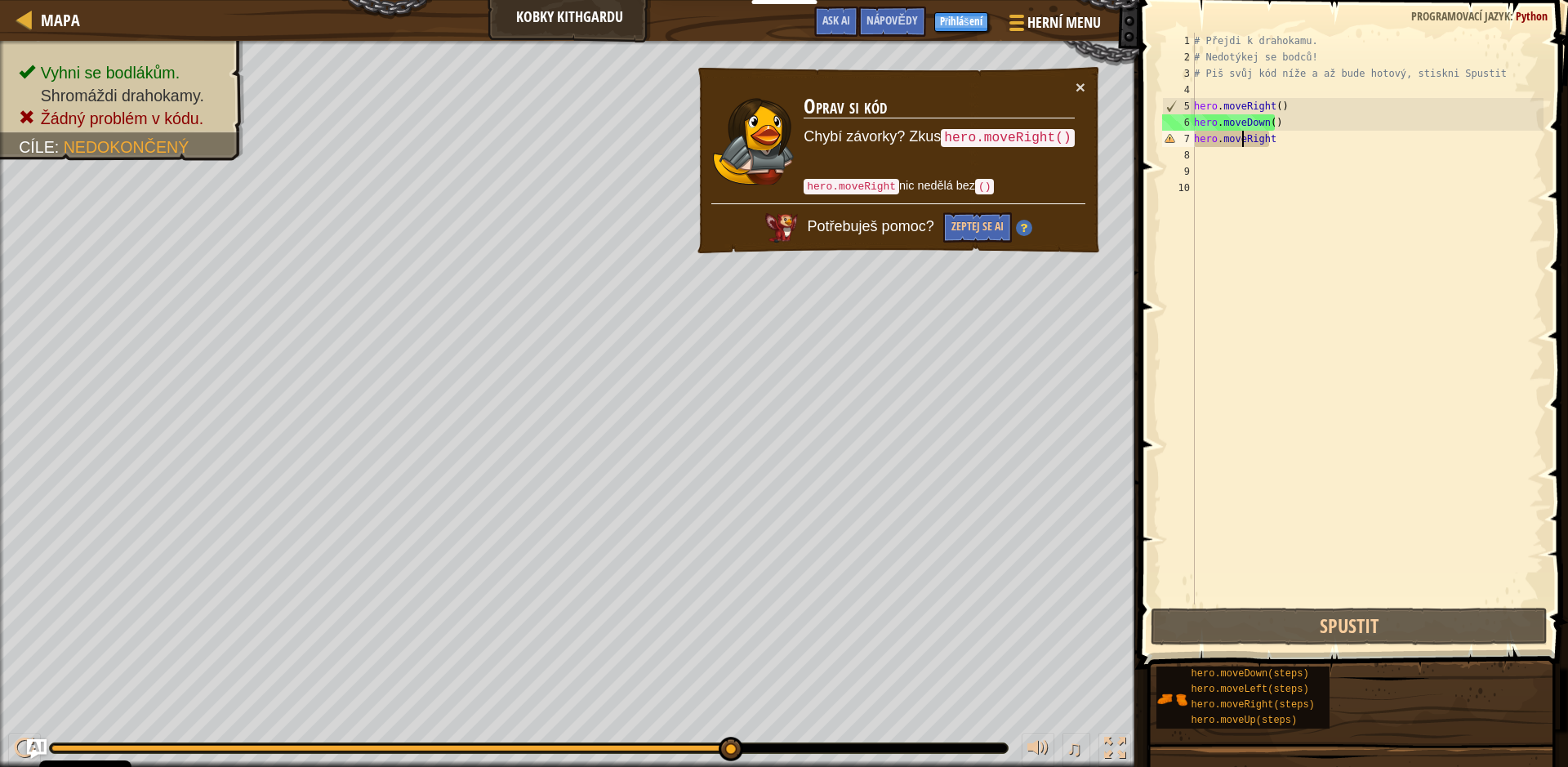
click at [1273, 138] on div "# Přejdi k drahokamu. # Nedotýkej se bodců! # Piš svůj kód níže a až bude hotov…" at bounding box center [1367, 334] width 353 height 604
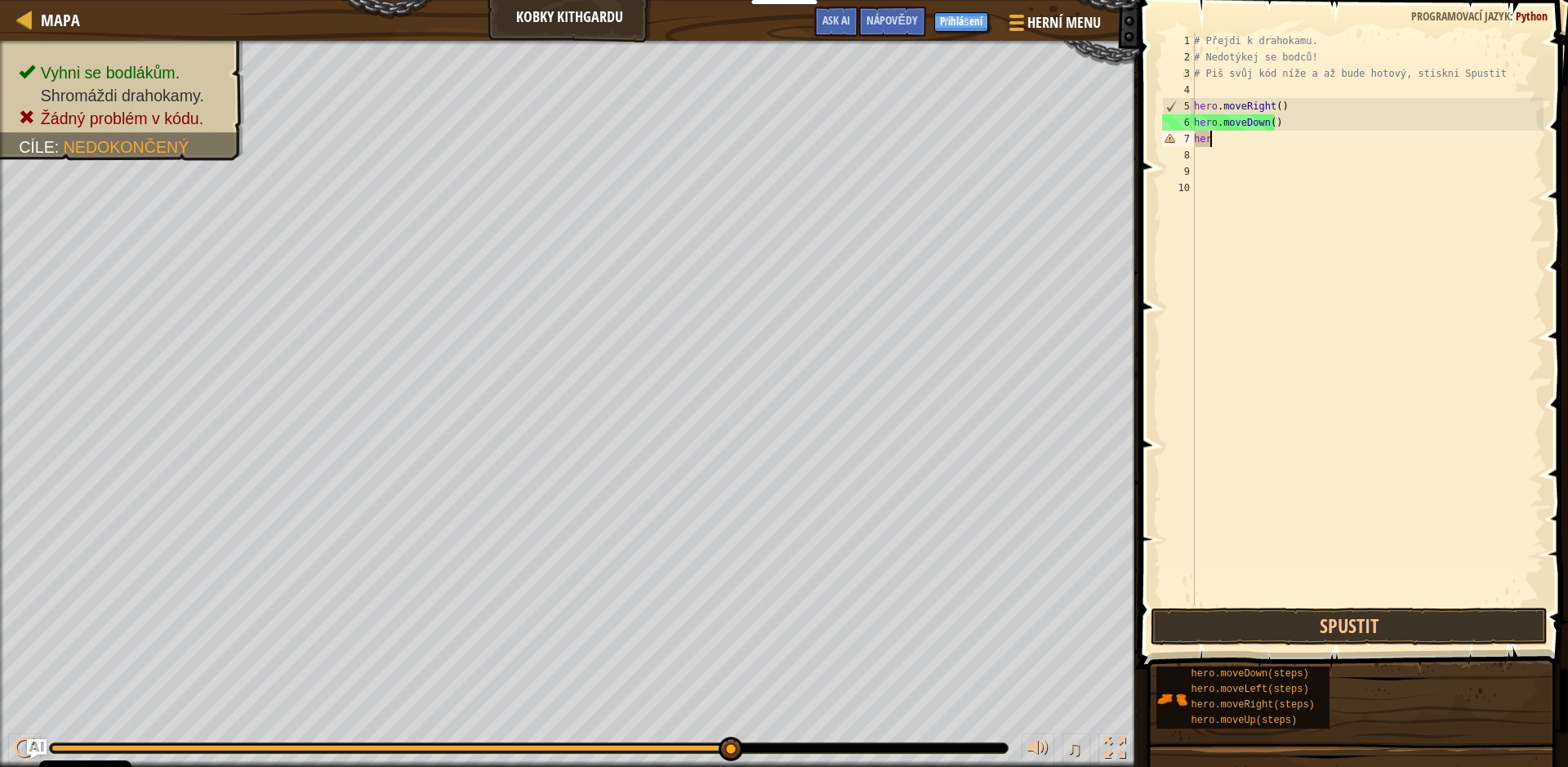
scroll to position [7, 0]
type textarea "h"
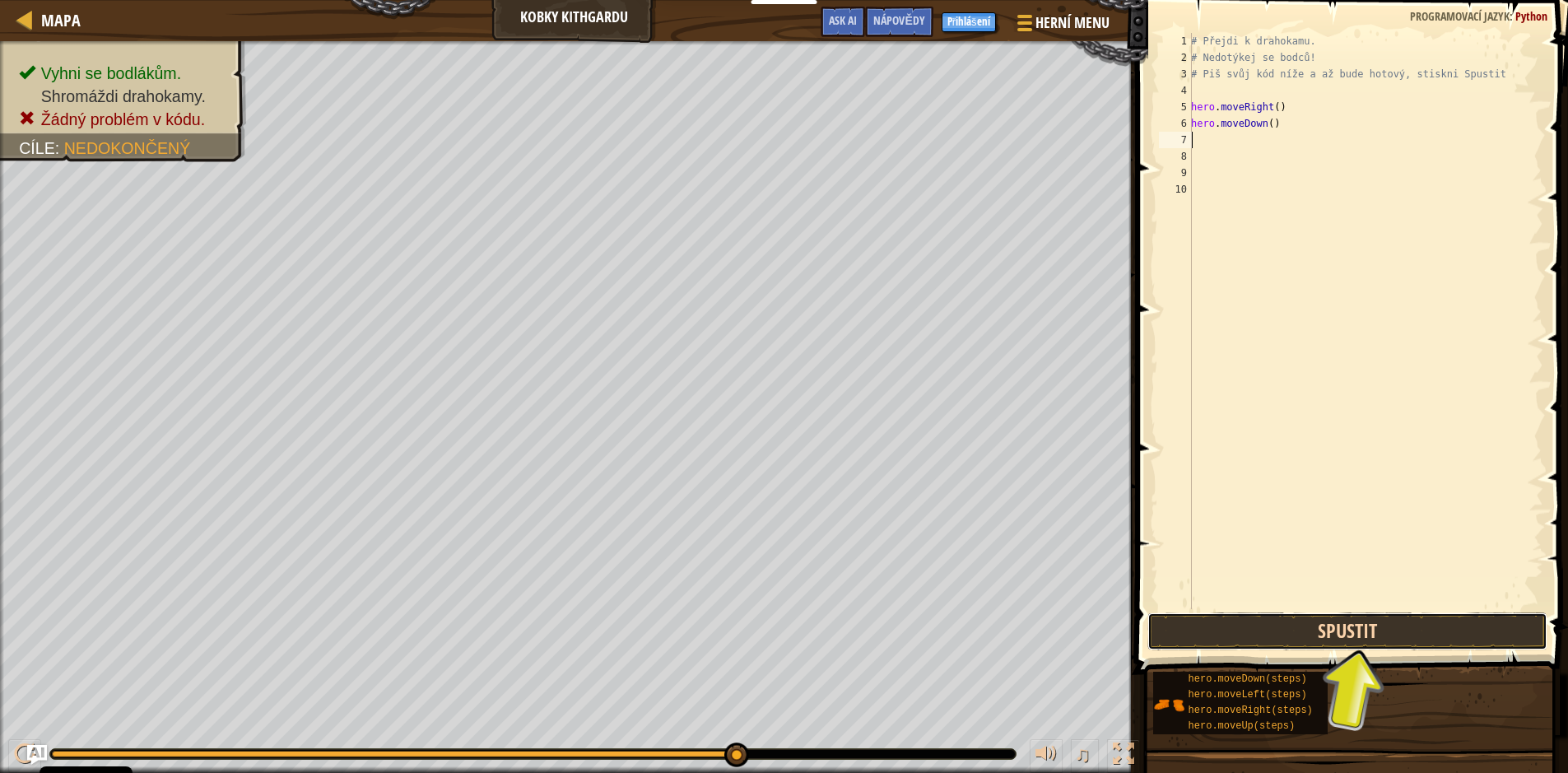
click at [1386, 629] on button "Spustit" at bounding box center [1347, 630] width 400 height 38
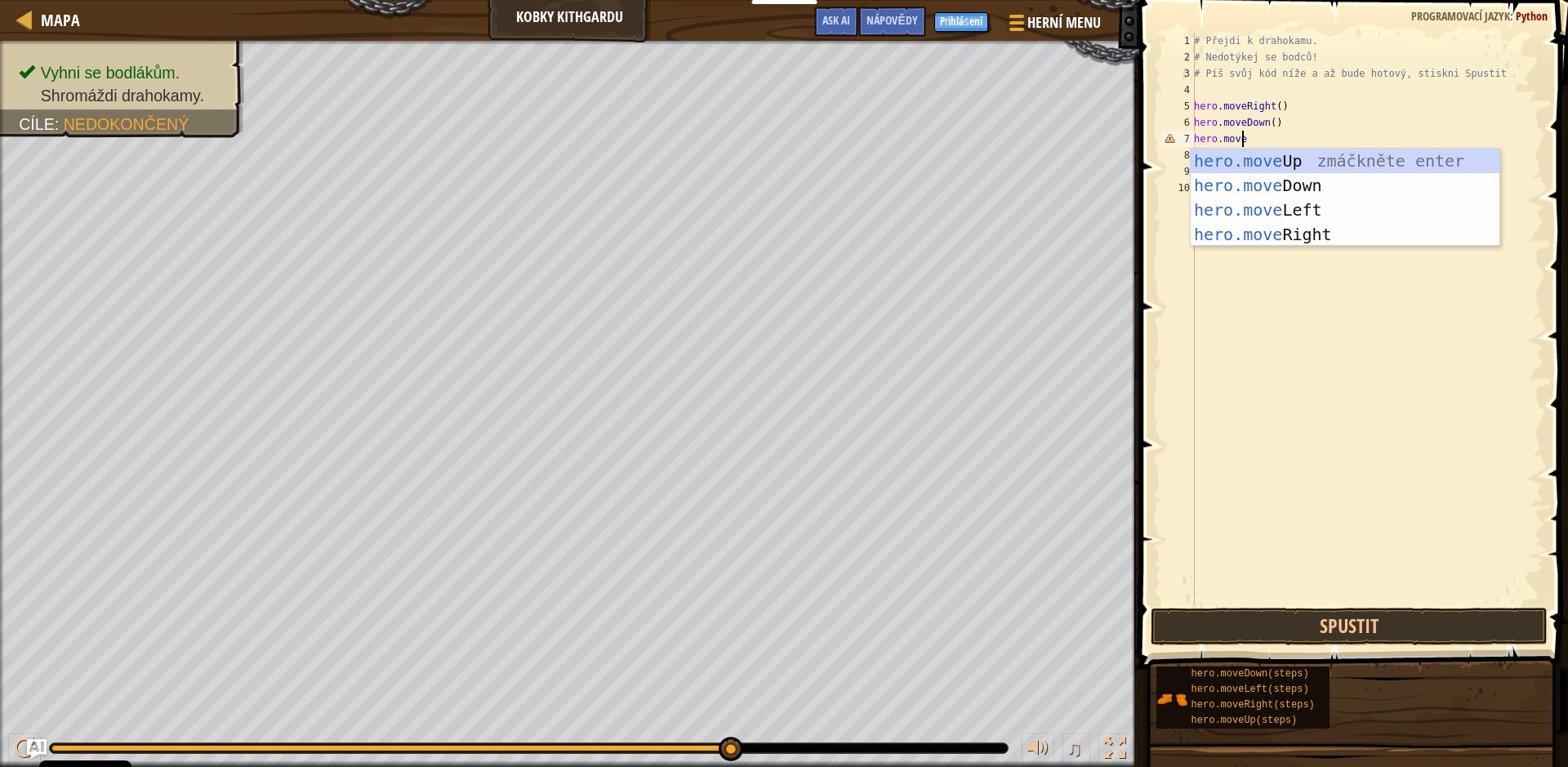
scroll to position [7, 3]
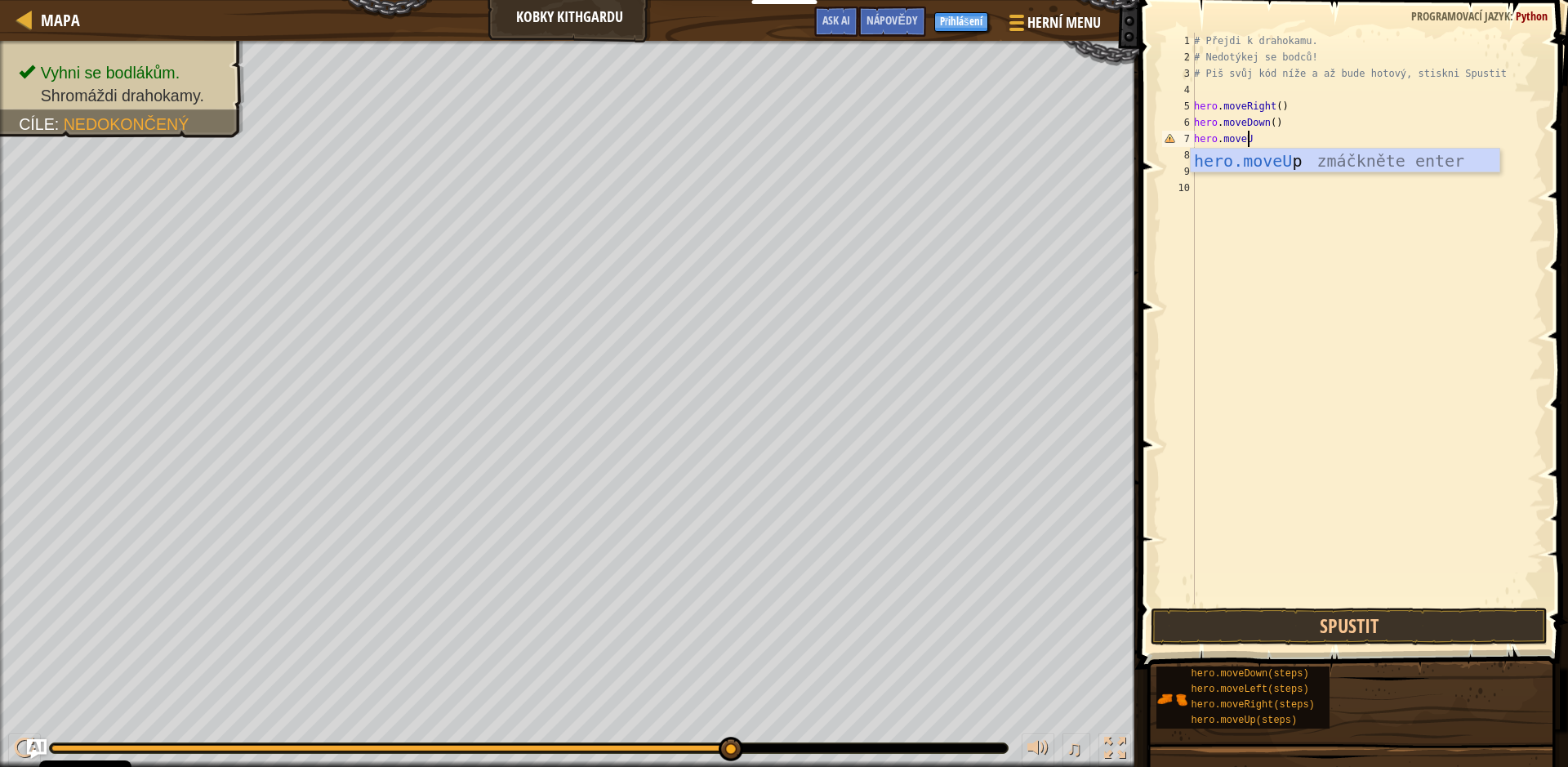
type textarea "hero.moveUp"
click at [1331, 630] on button "Spustit" at bounding box center [1349, 625] width 397 height 37
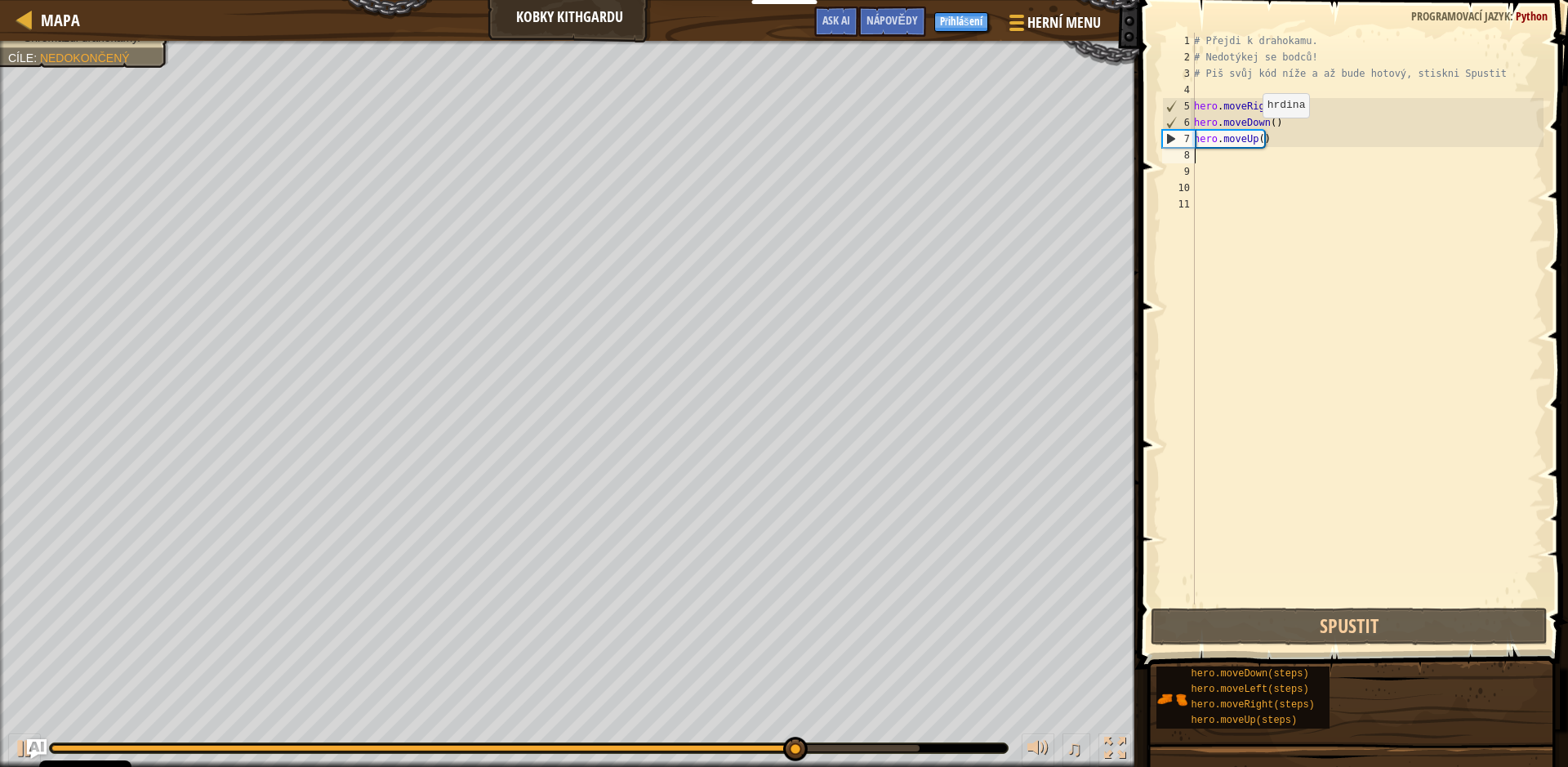
click at [1254, 134] on div "# Přejdi k drahokamu. # Nedotýkej se bodců! # Piš svůj kód níže a až bude hotov…" at bounding box center [1367, 334] width 353 height 604
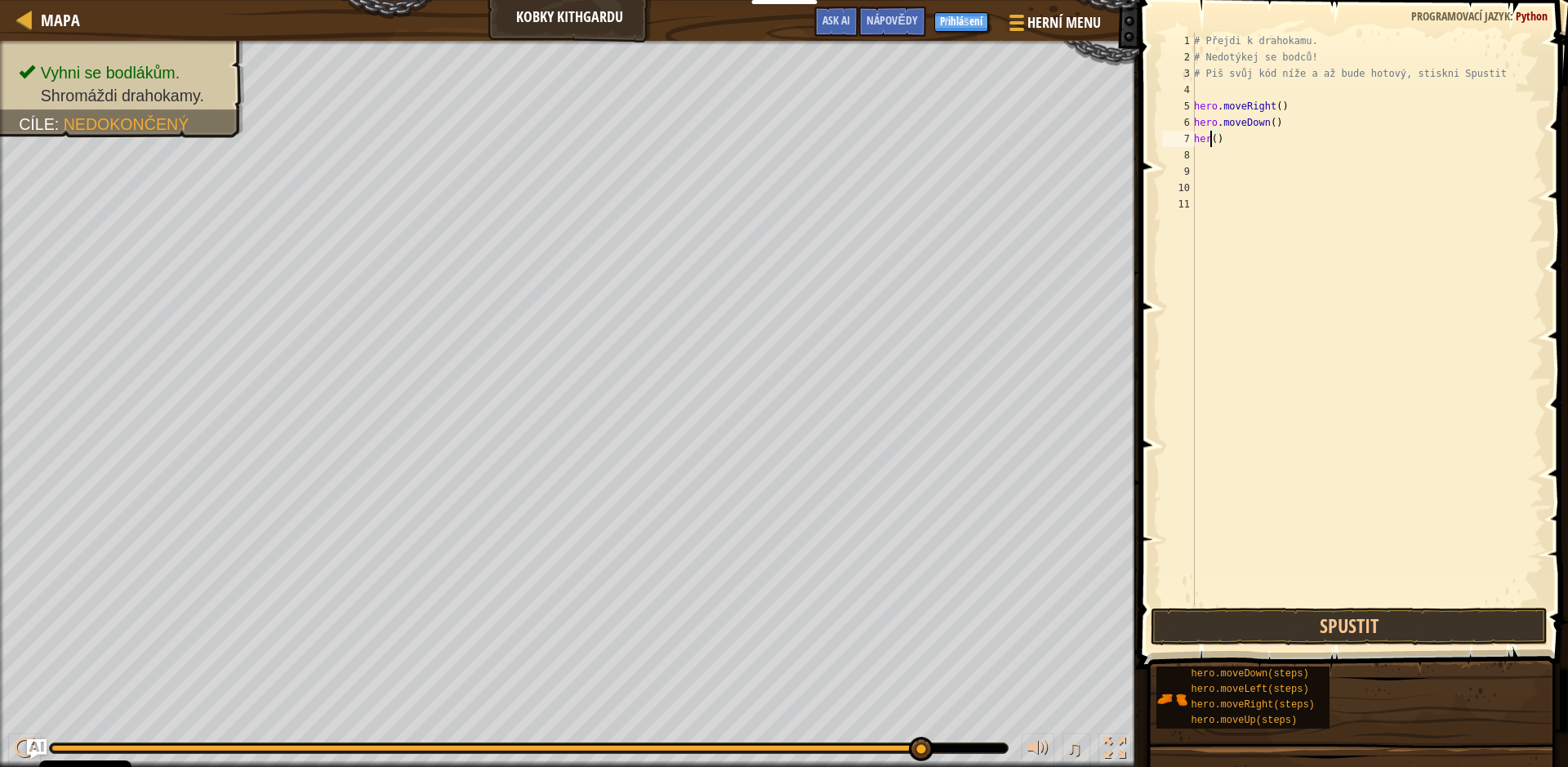
scroll to position [7, 1]
click at [1271, 142] on div "# Přejdi k drahokamu. # Nedotýkej se bodců! # Piš svůj kód níže a až bude hotov…" at bounding box center [1367, 334] width 353 height 604
type textarea "h"
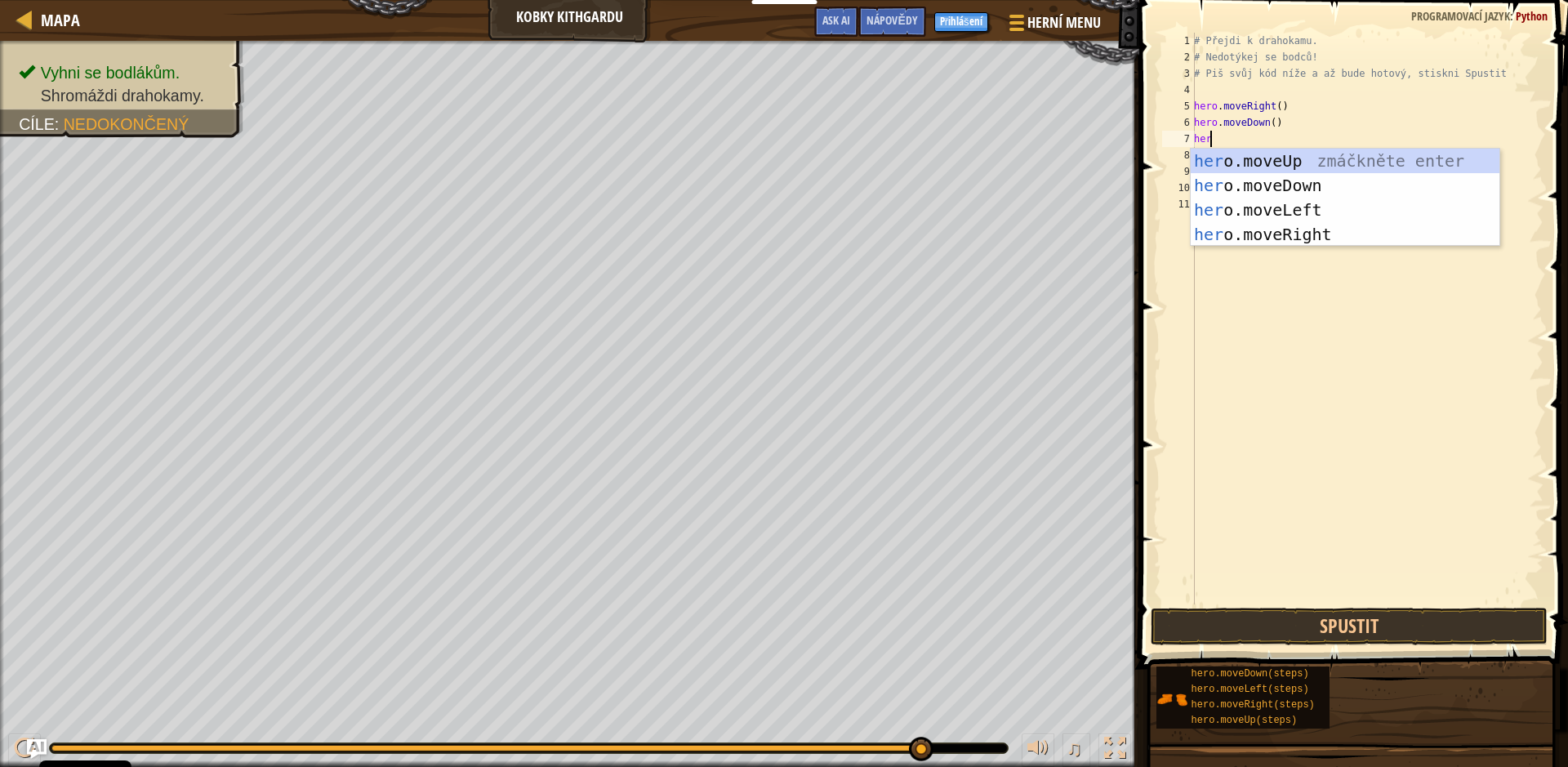
type textarea "heroi"
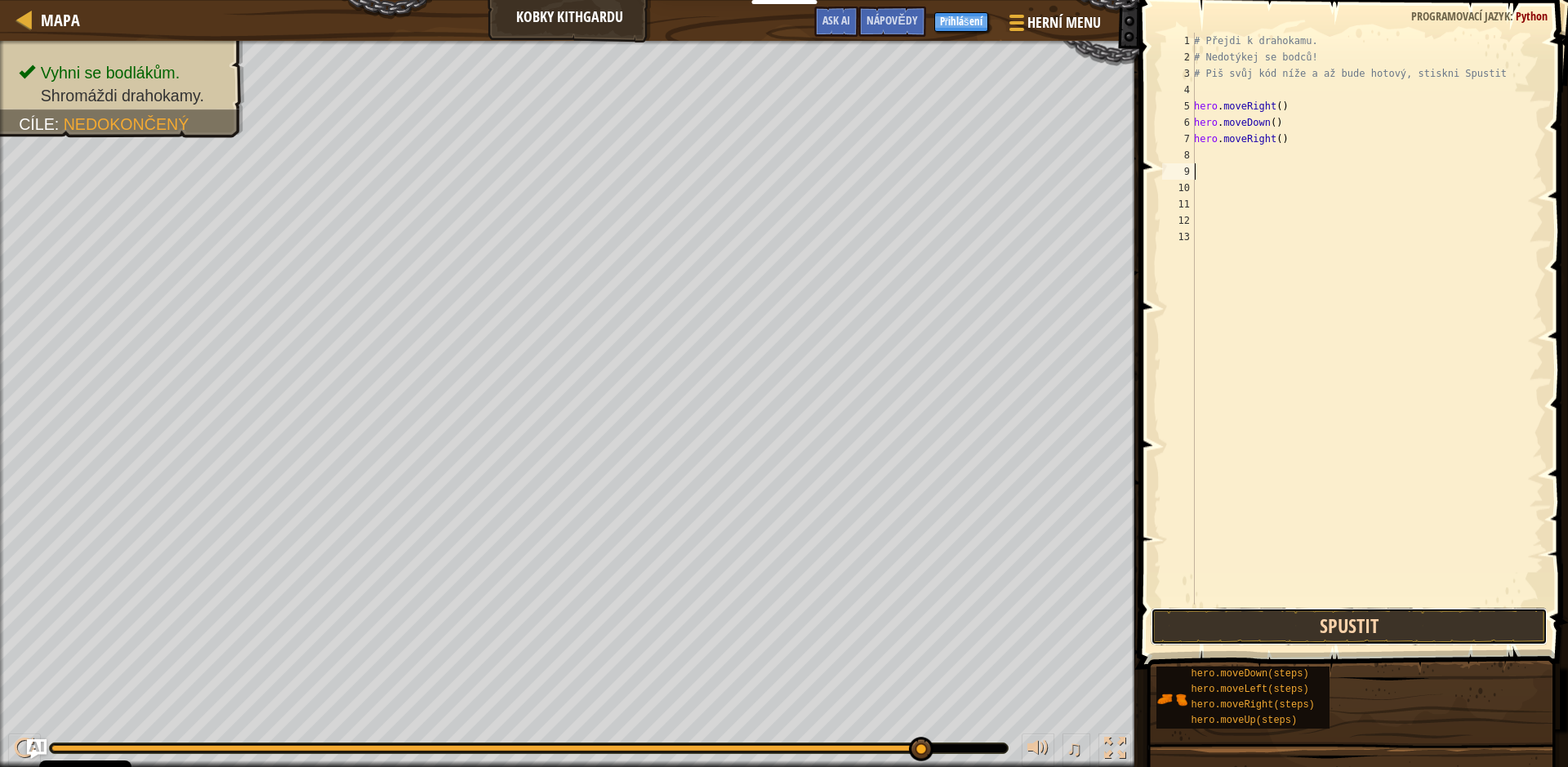
click at [1327, 620] on button "Spustit" at bounding box center [1349, 625] width 397 height 37
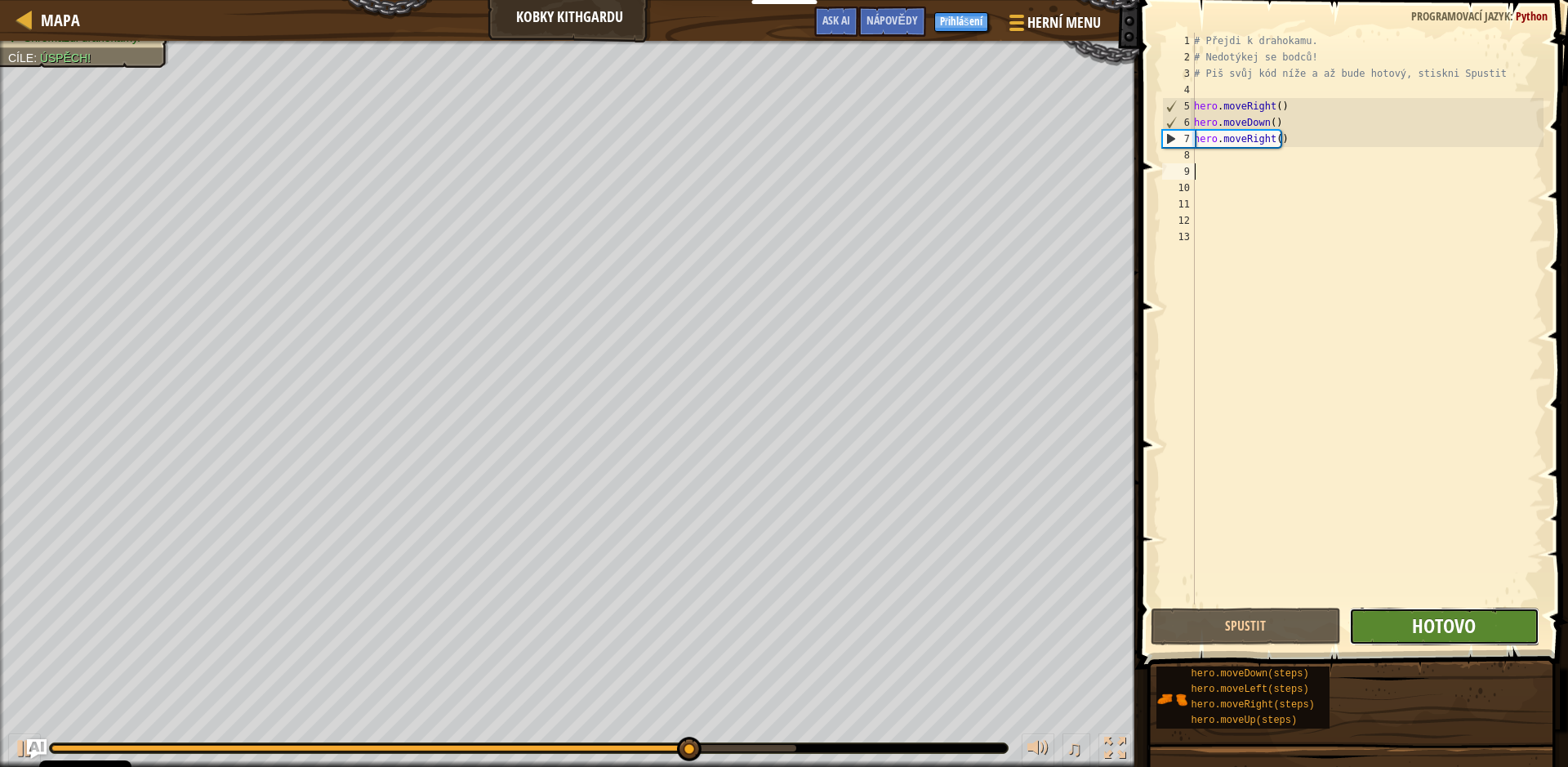
click at [1421, 635] on span "Hotovo" at bounding box center [1444, 625] width 63 height 26
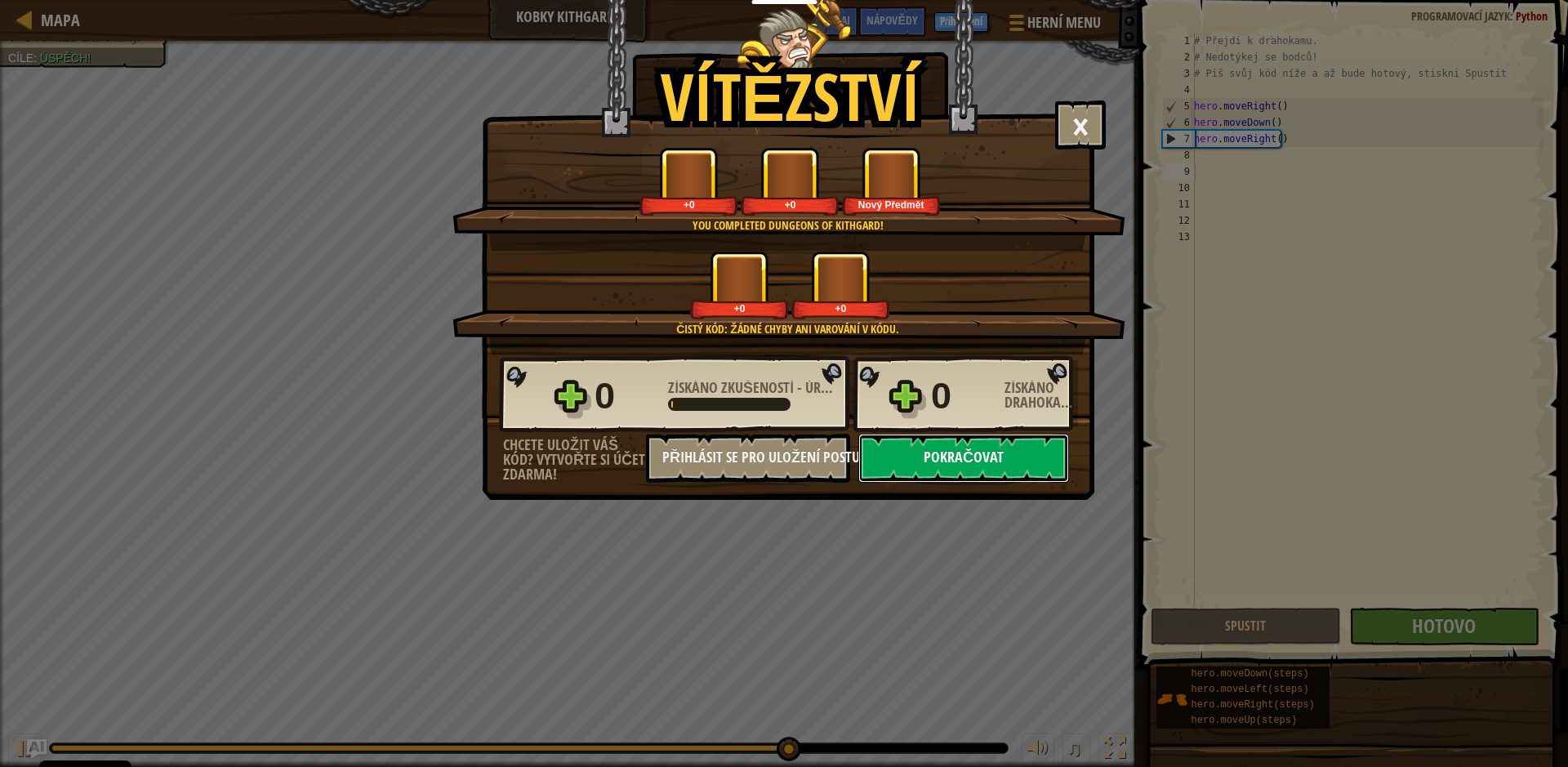
click at [966, 456] on button "Pokračovat" at bounding box center [963, 458] width 211 height 49
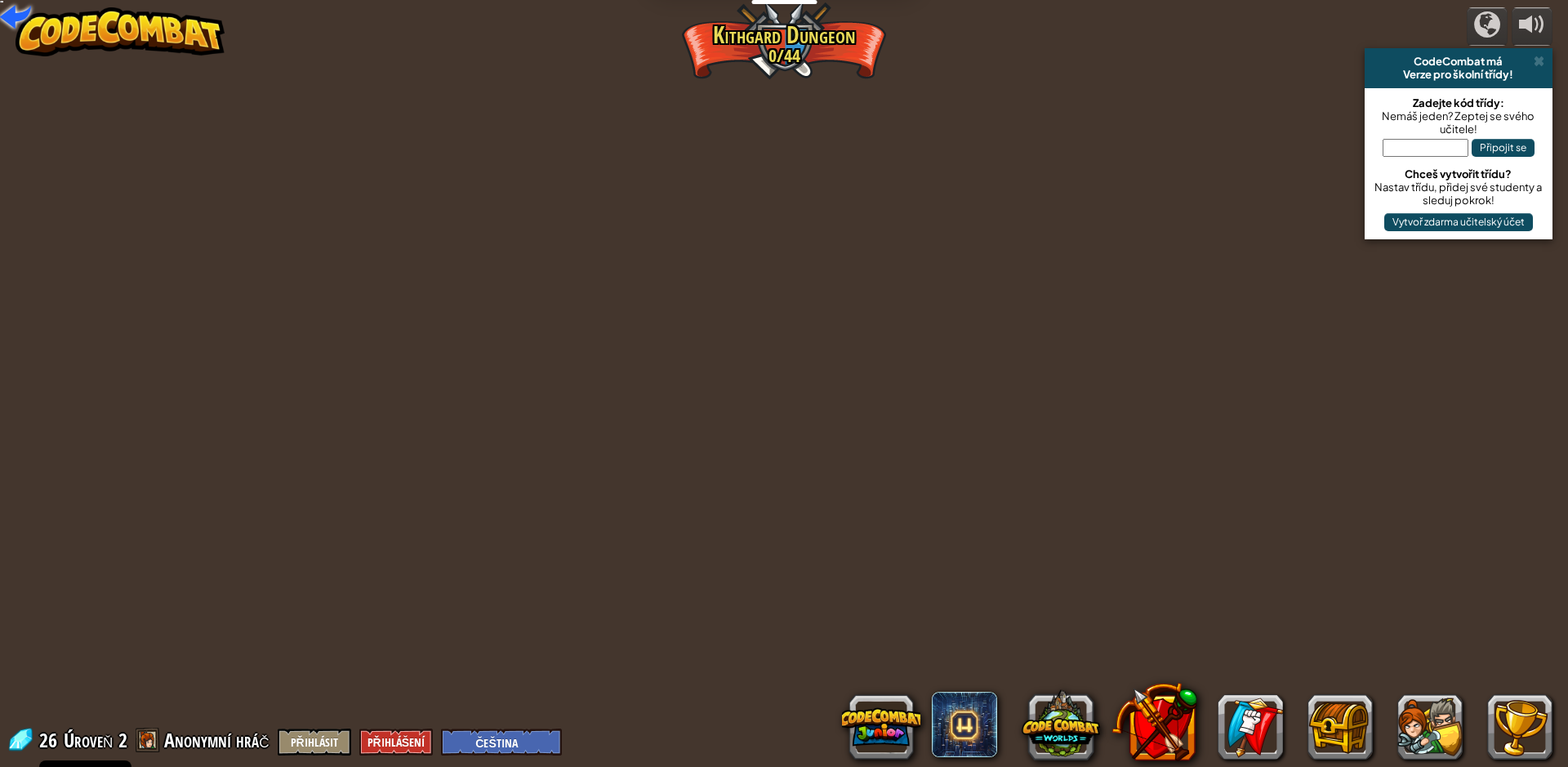
select select "cs"
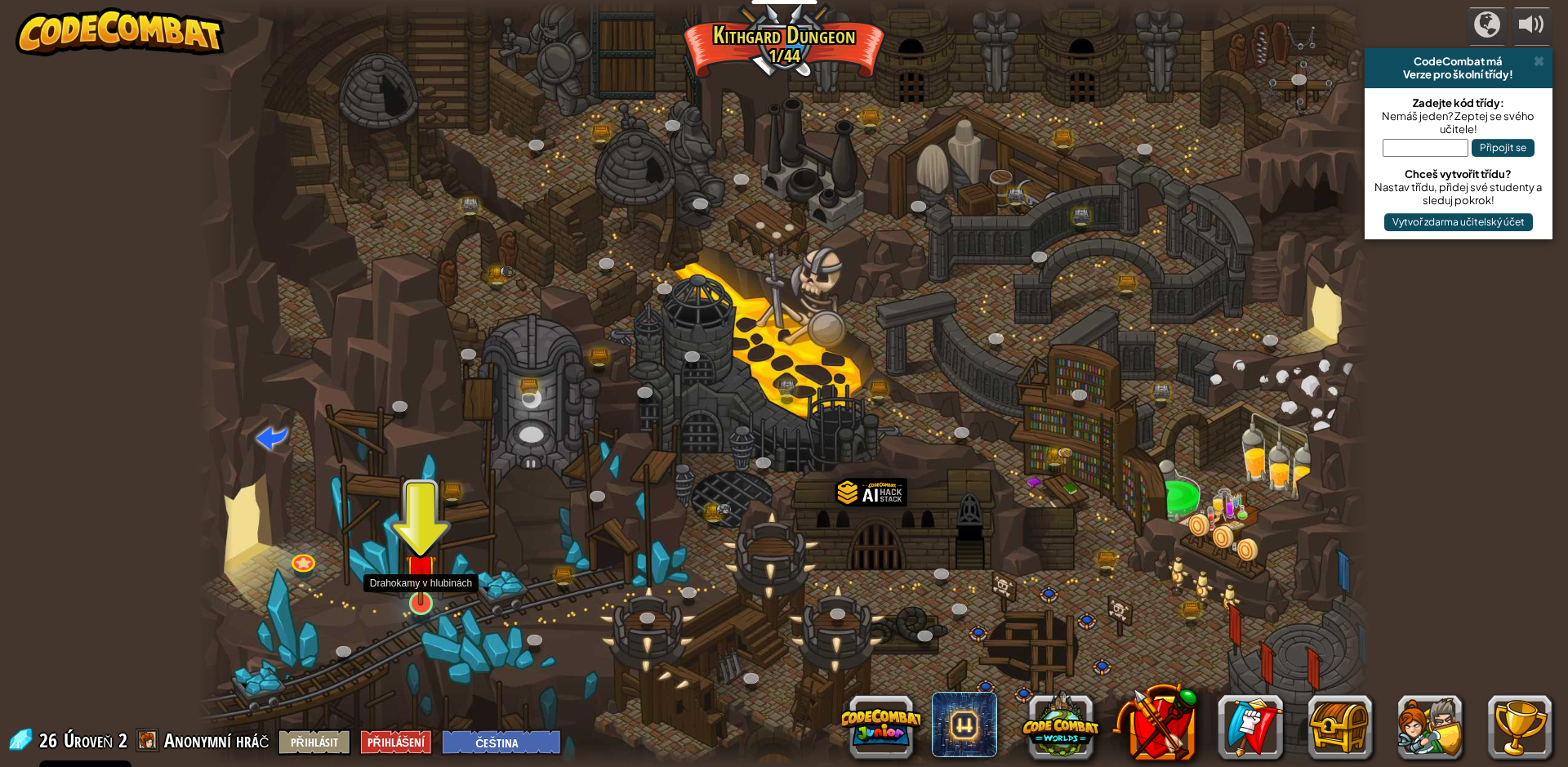
click at [425, 591] on img at bounding box center [421, 569] width 32 height 72
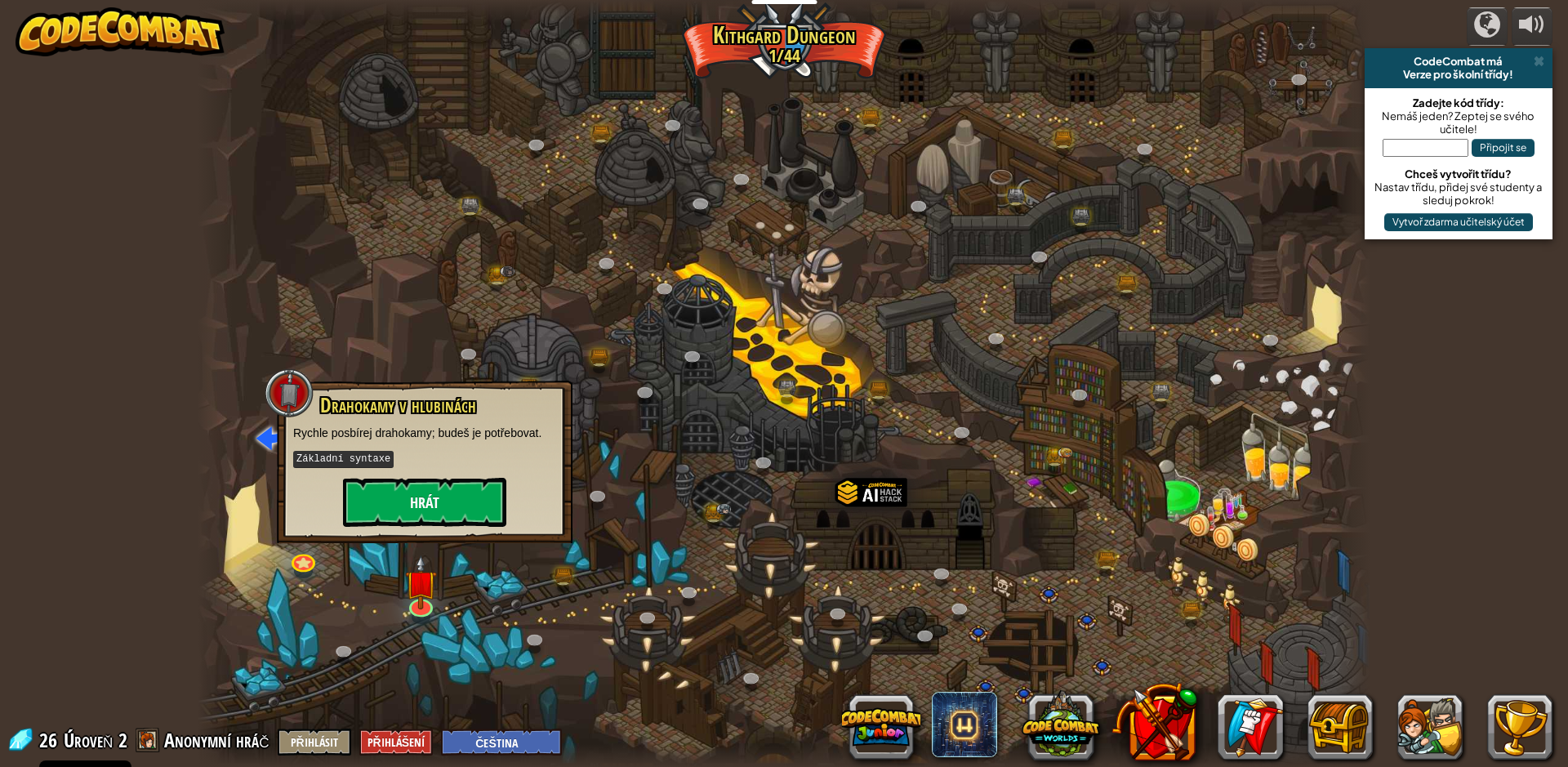
click at [507, 501] on div "Drahokamy v hlubinách Rychle posbírej drahokamy; budeš je potřebovat. Základní …" at bounding box center [425, 461] width 263 height 132
click at [470, 514] on button "Hrát" at bounding box center [425, 502] width 163 height 49
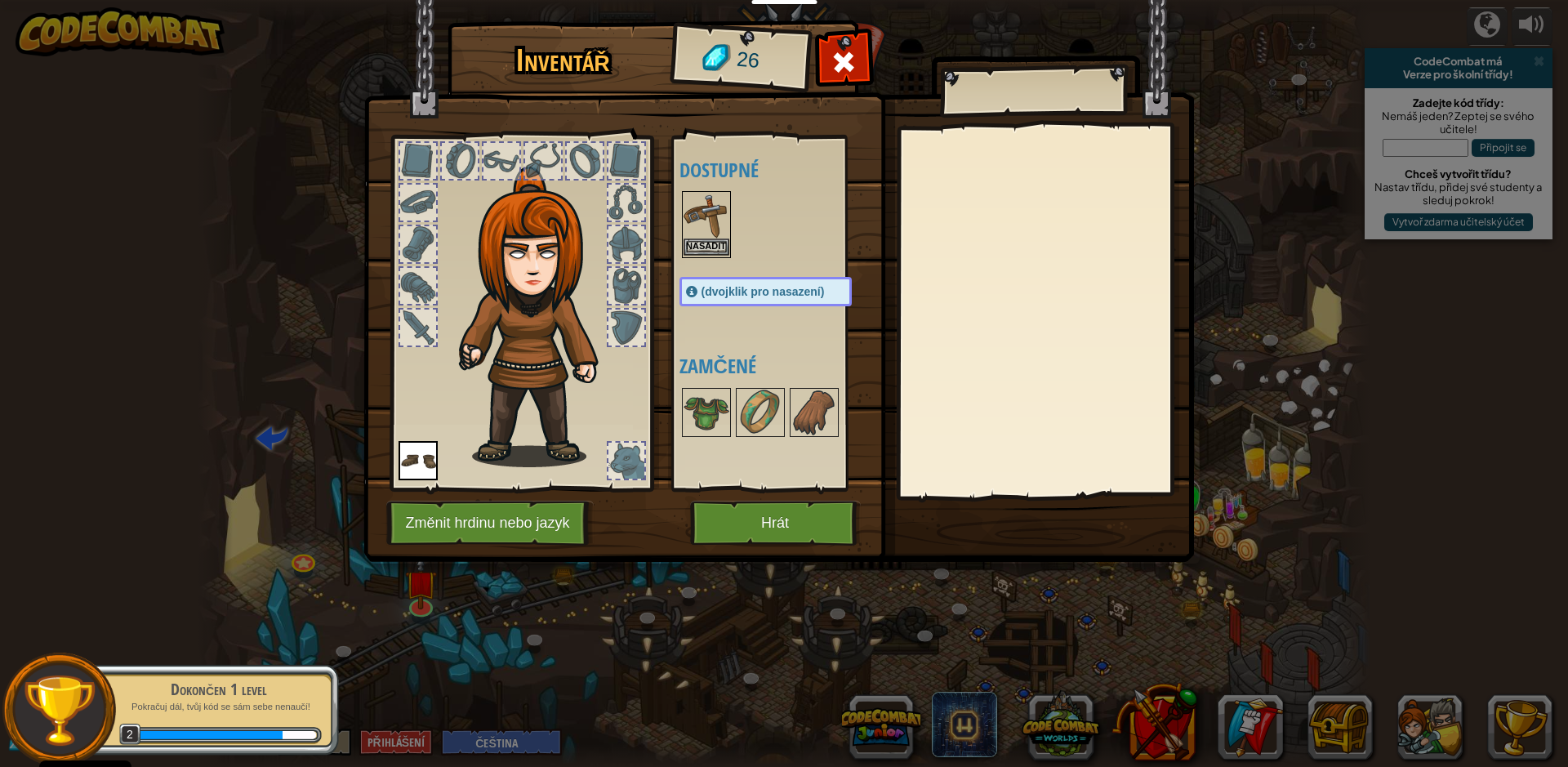
click at [701, 235] on img at bounding box center [707, 215] width 46 height 46
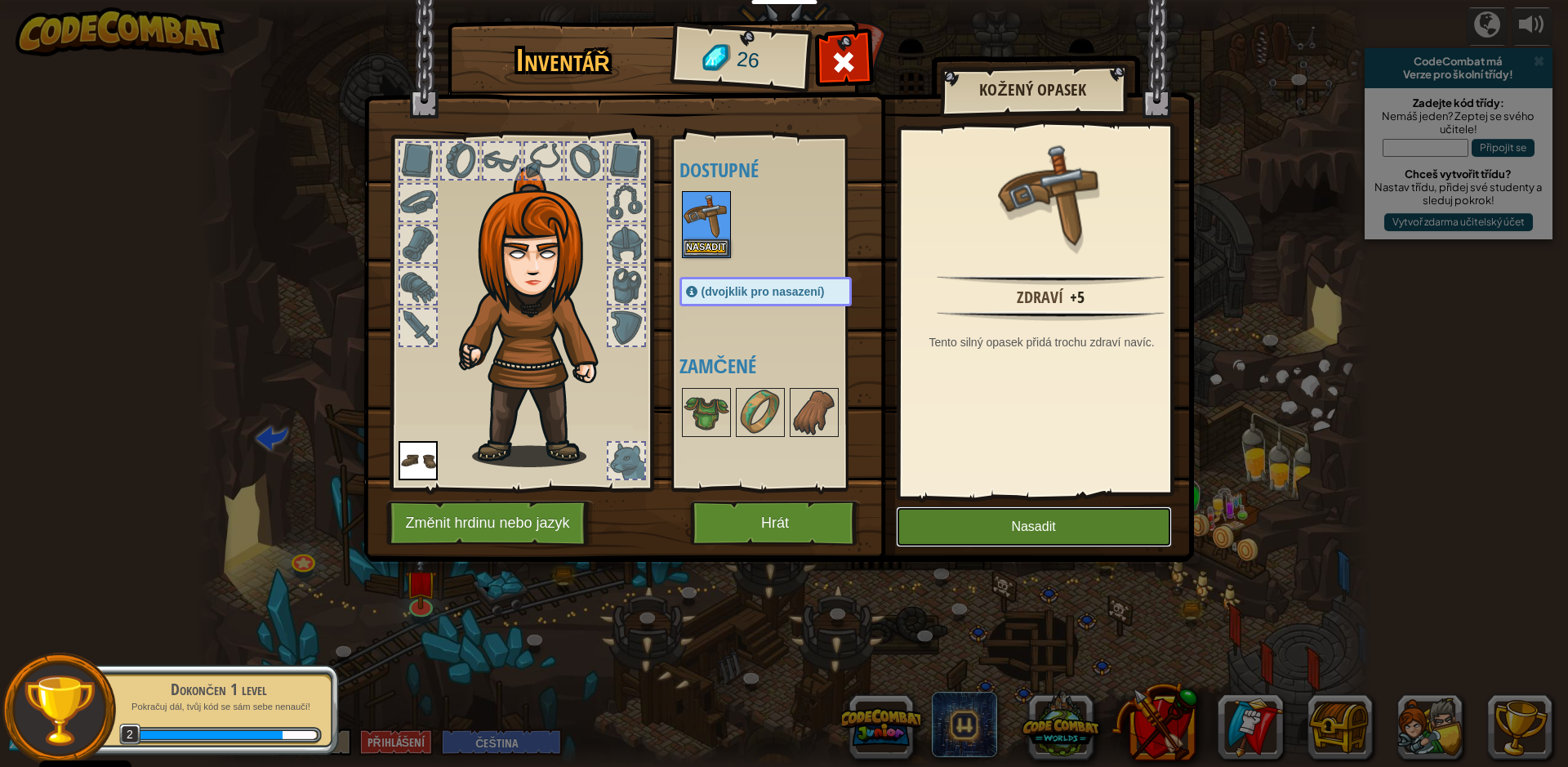
click at [1052, 515] on button "Nasadit" at bounding box center [1033, 526] width 276 height 41
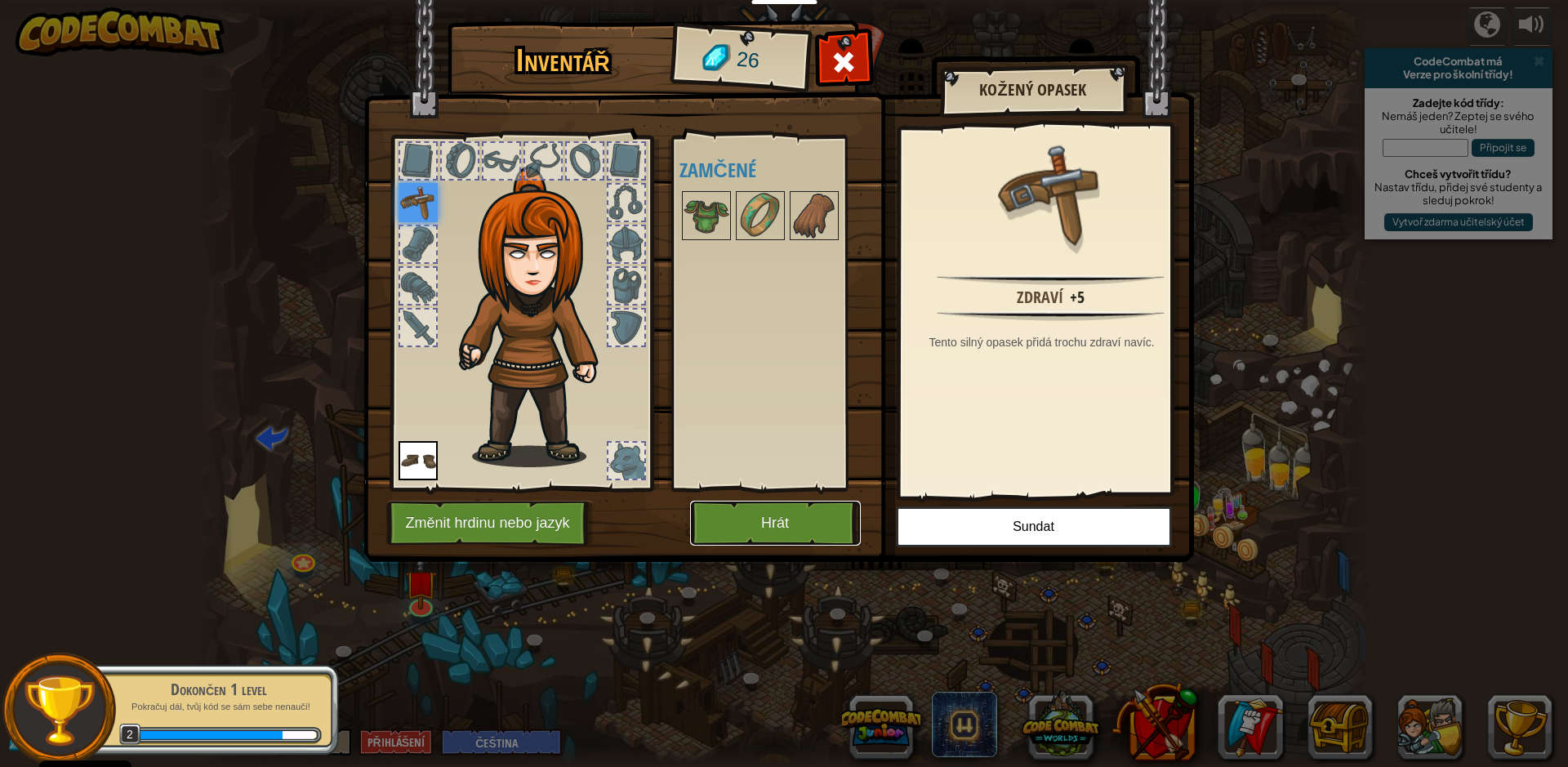
click at [767, 535] on button "Hrát" at bounding box center [775, 523] width 171 height 45
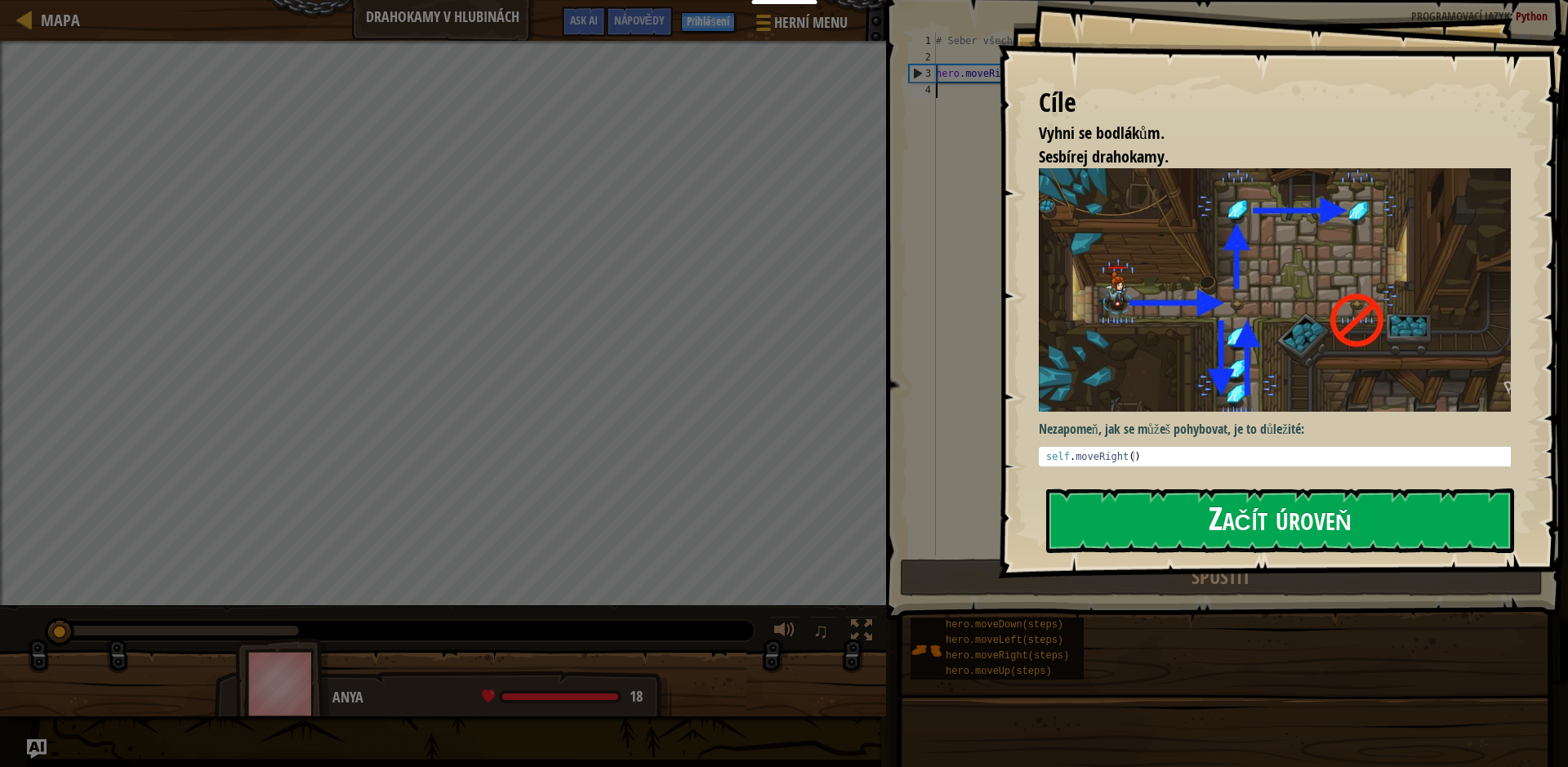
click at [1096, 512] on button "Začít úroveň" at bounding box center [1281, 520] width 468 height 64
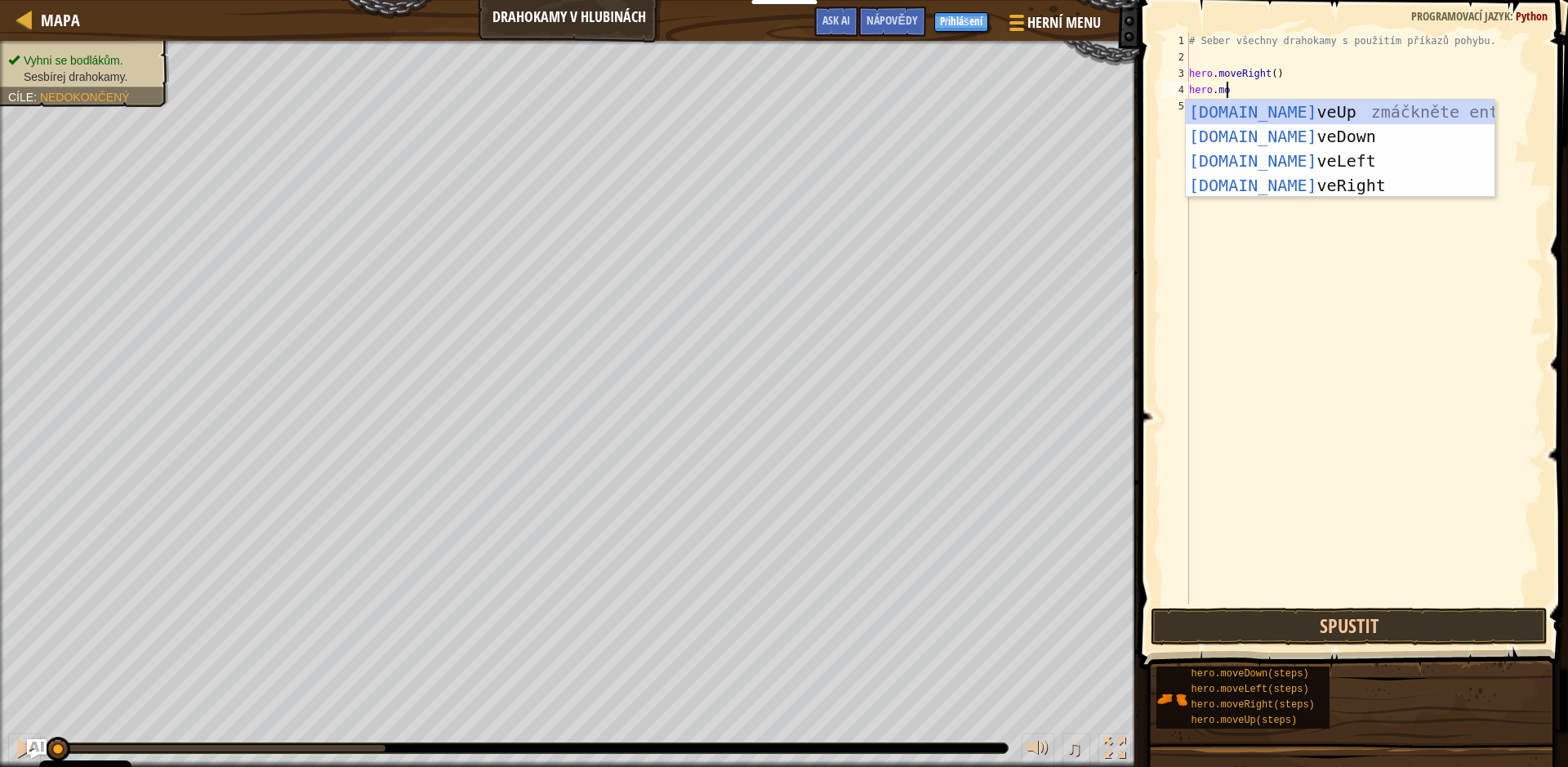
scroll to position [7, 2]
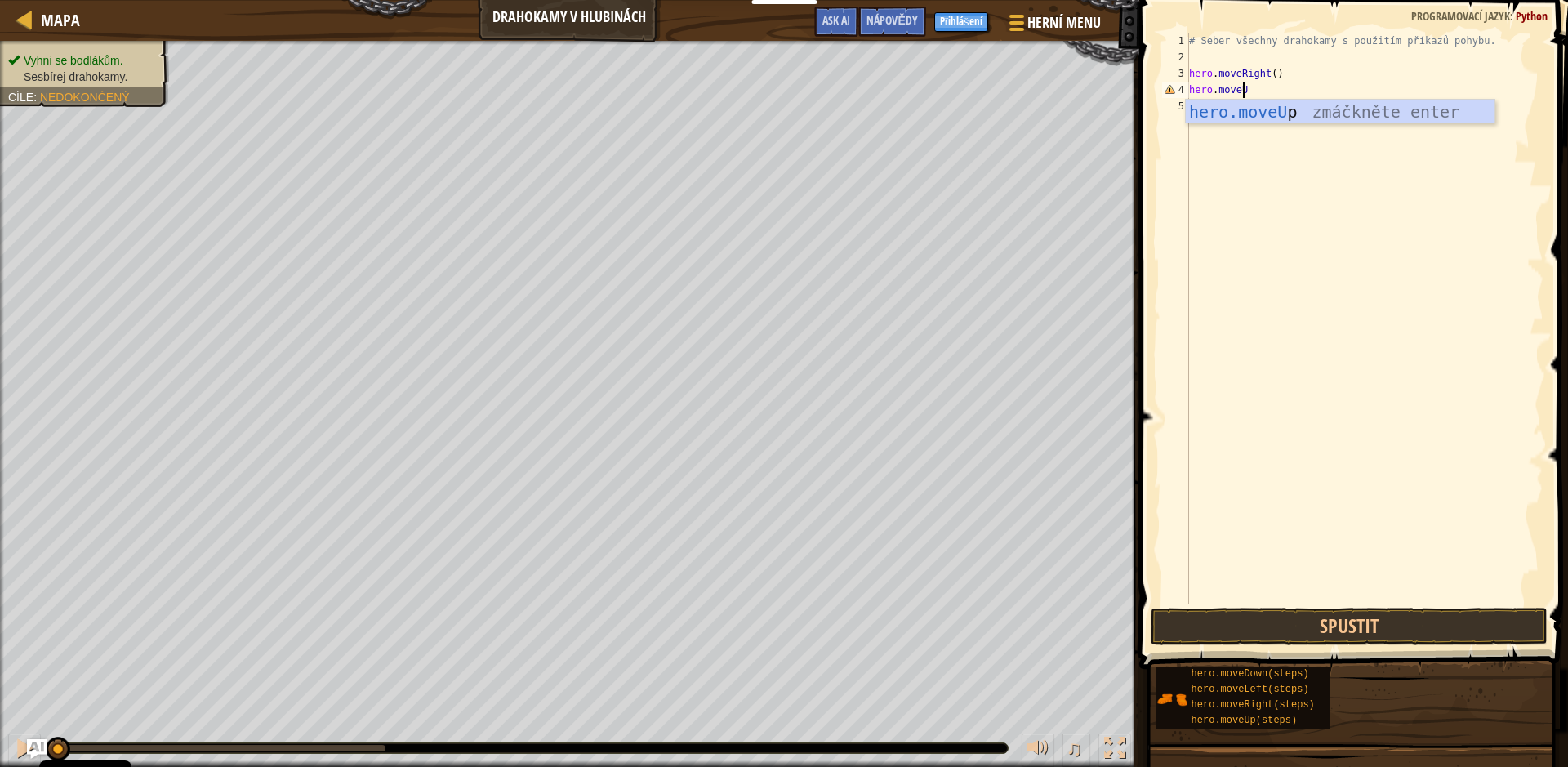
type textarea "hero.moveUp"
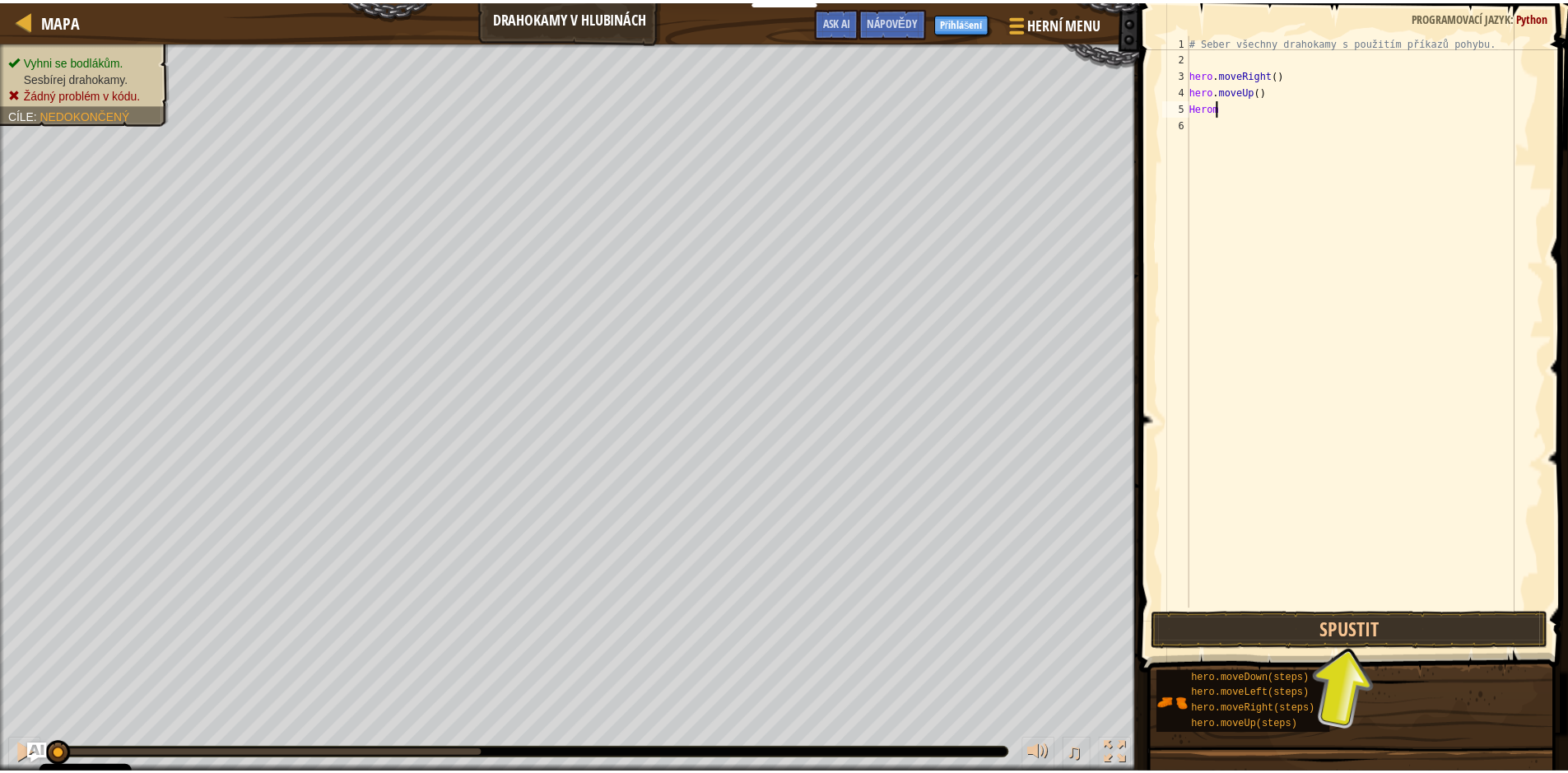
scroll to position [8, 1]
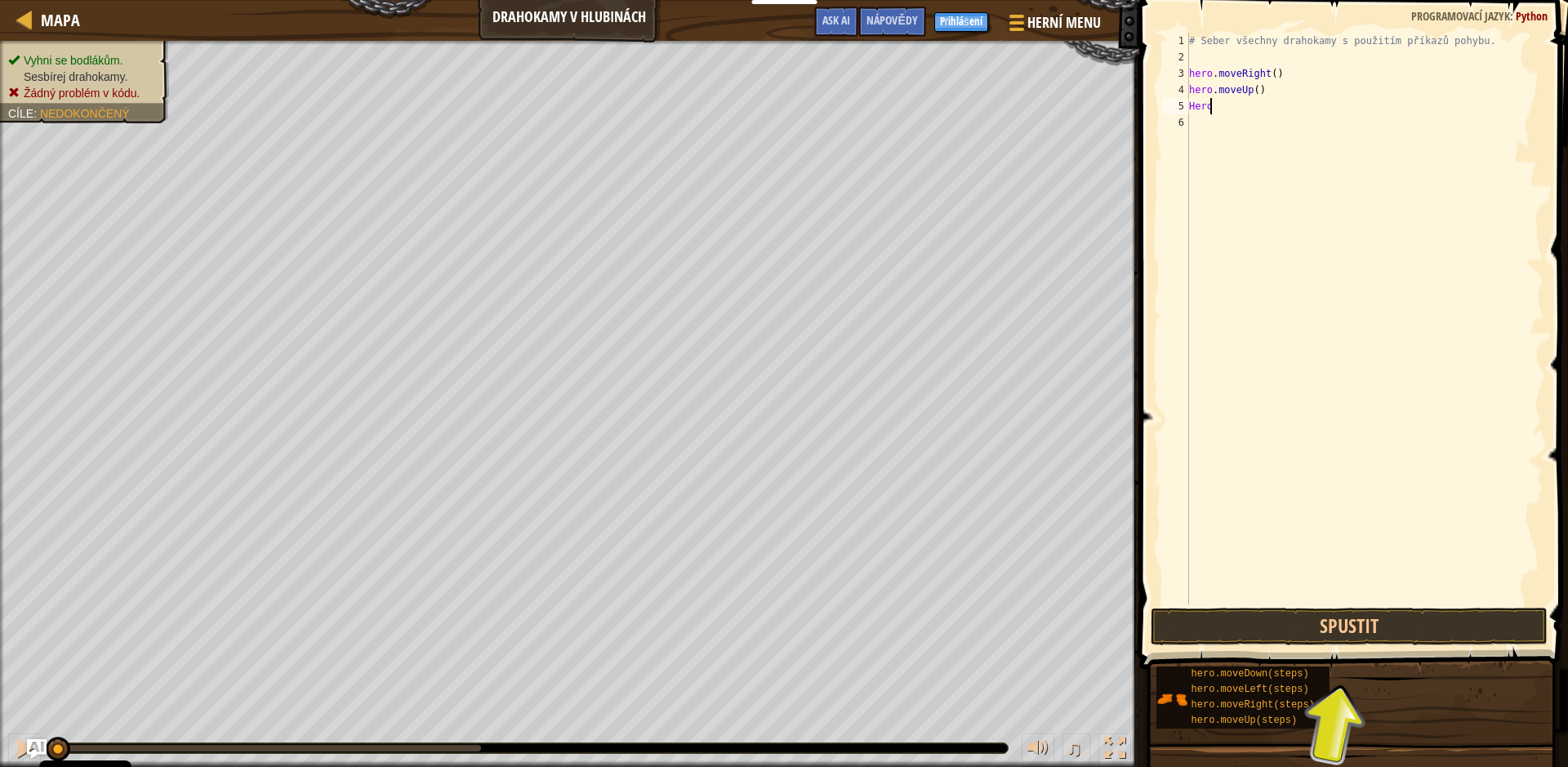
type textarea "Hero."
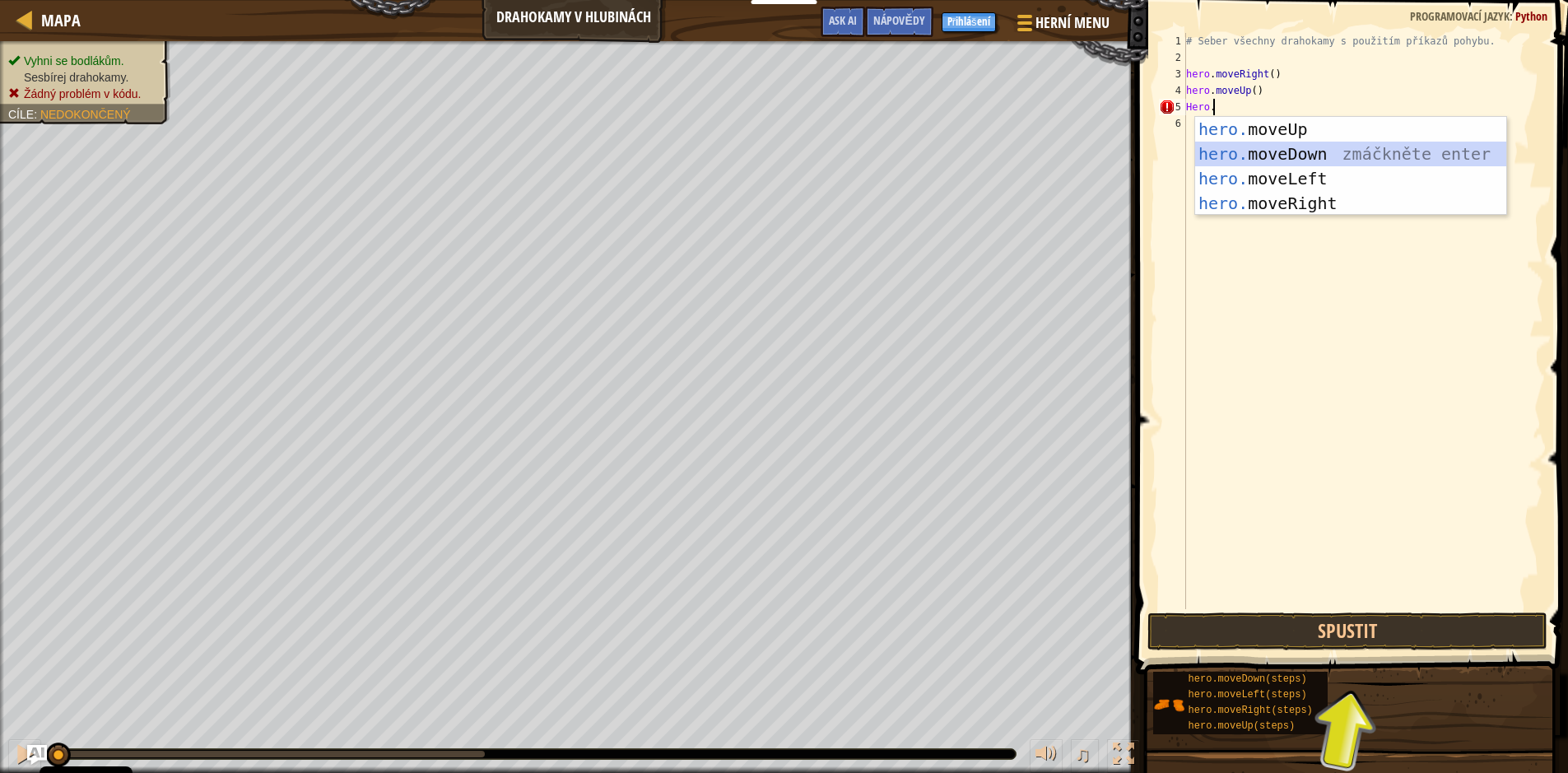
click at [1240, 149] on div "hero. moveUp zmáčkněte enter hero. moveDown zmáčkněte enter hero. moveLeft zmáč…" at bounding box center [1351, 191] width 311 height 148
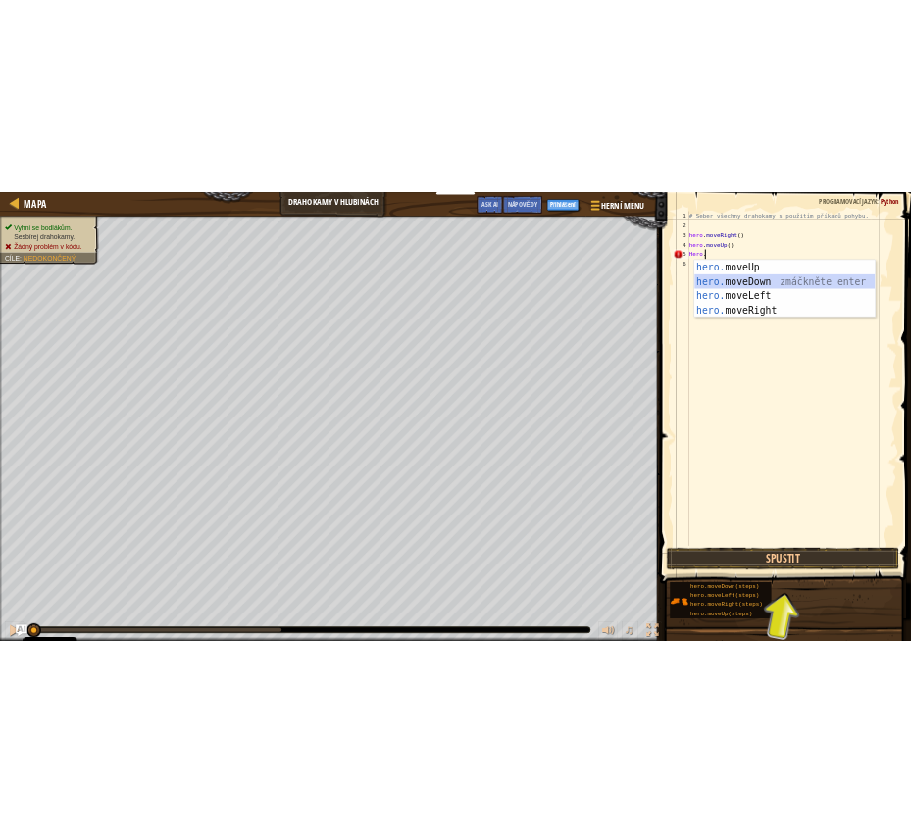
scroll to position [9, 0]
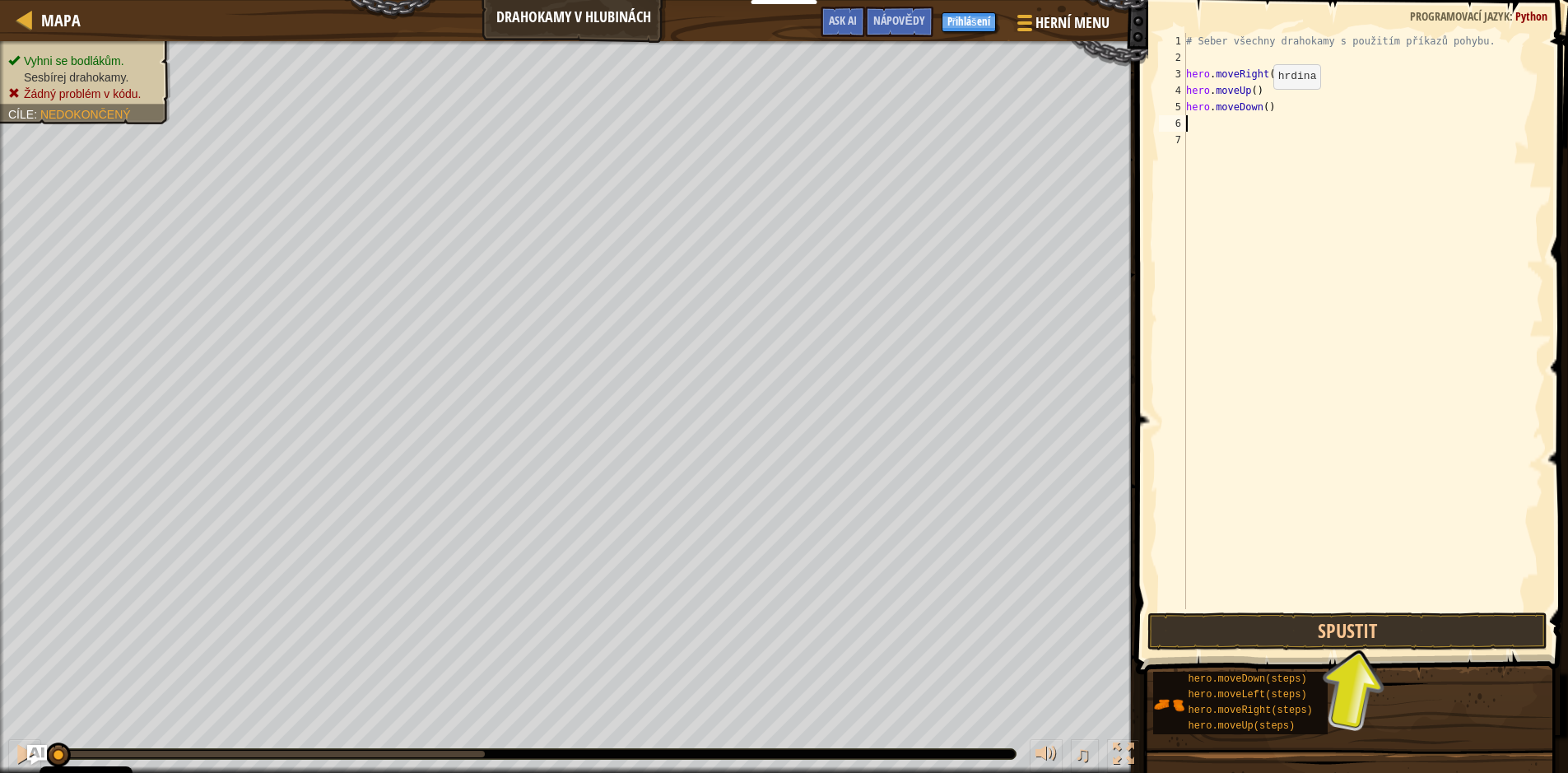
click at [1259, 107] on div "# Seber všechny drahokamy s použitím příkazů pohybu. hero . moveRight ( ) hero …" at bounding box center [1362, 337] width 360 height 608
type textarea "hero.moveDown()"
click at [1269, 105] on div "# Seber všechny drahokamy s použitím příkazů pohybu. hero . moveRight ( ) hero …" at bounding box center [1362, 337] width 360 height 608
drag, startPoint x: 1304, startPoint y: 513, endPoint x: 1320, endPoint y: 494, distance: 24.8
click at [1304, 501] on div "# Seber všechny drahokamy s použitím příkazů pohybu. hero . moveRight ( ) hero …" at bounding box center [1362, 337] width 360 height 608
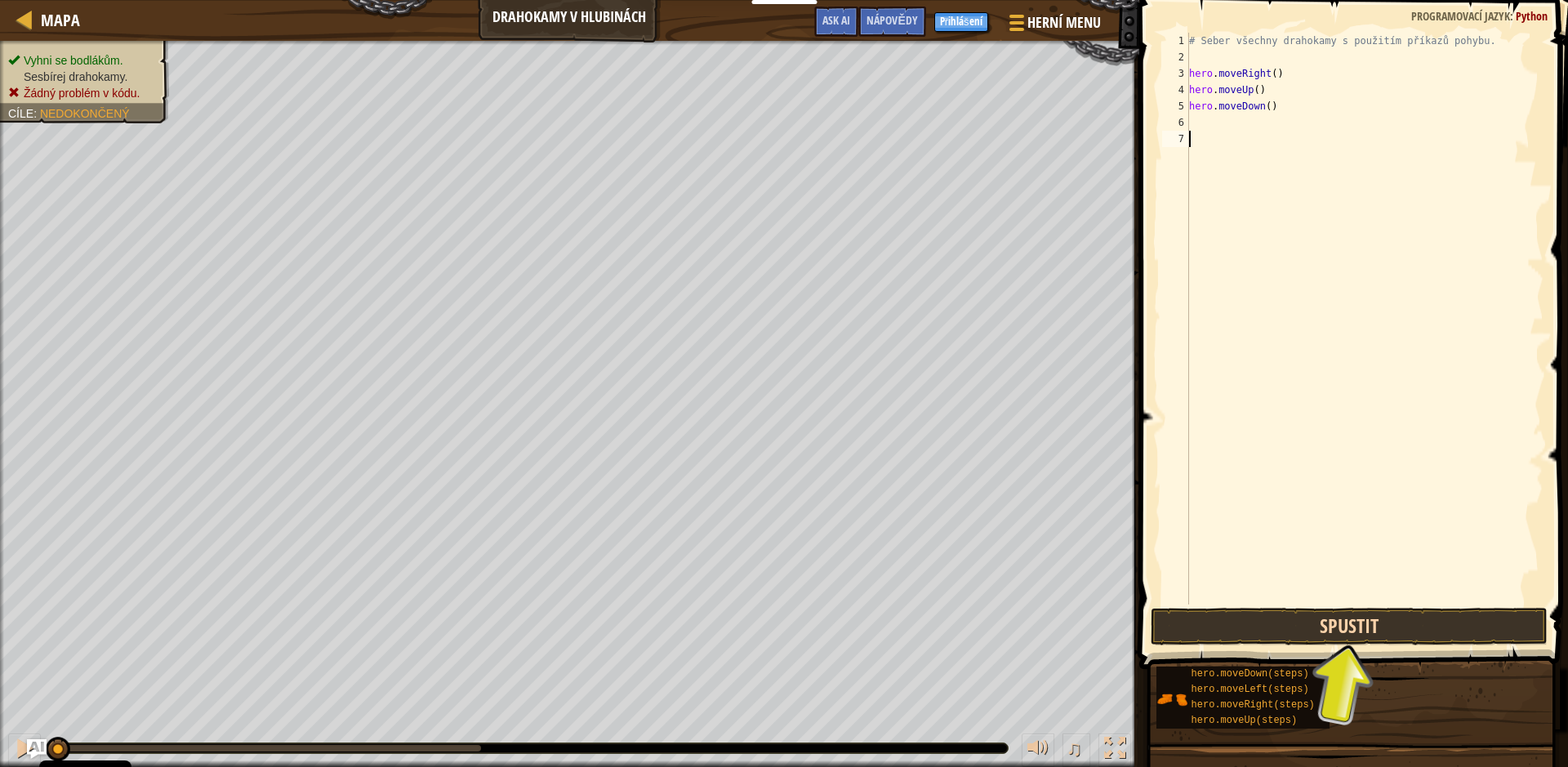
drag, startPoint x: 1436, startPoint y: 664, endPoint x: 1406, endPoint y: 625, distance: 49.2
click at [1265, 101] on div "# Seber všechny drahokamy s použitím příkazů pohybu. hero . moveRight ( ) hero …" at bounding box center [1365, 334] width 357 height 604
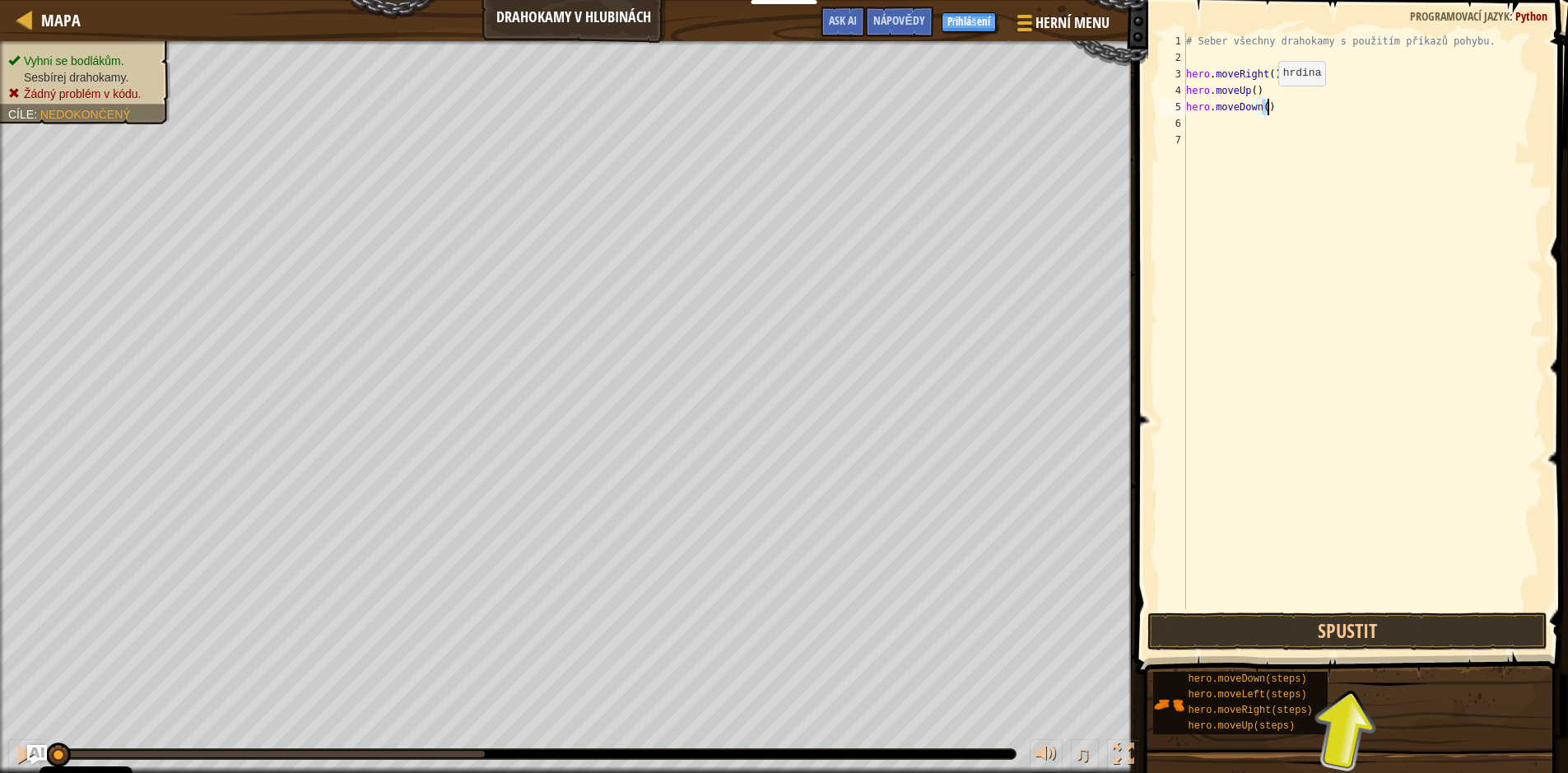
click at [1264, 102] on div "# Seber všechny drahokamy s použitím příkazů pohybu. hero . moveRight ( ) hero …" at bounding box center [1362, 321] width 360 height 576
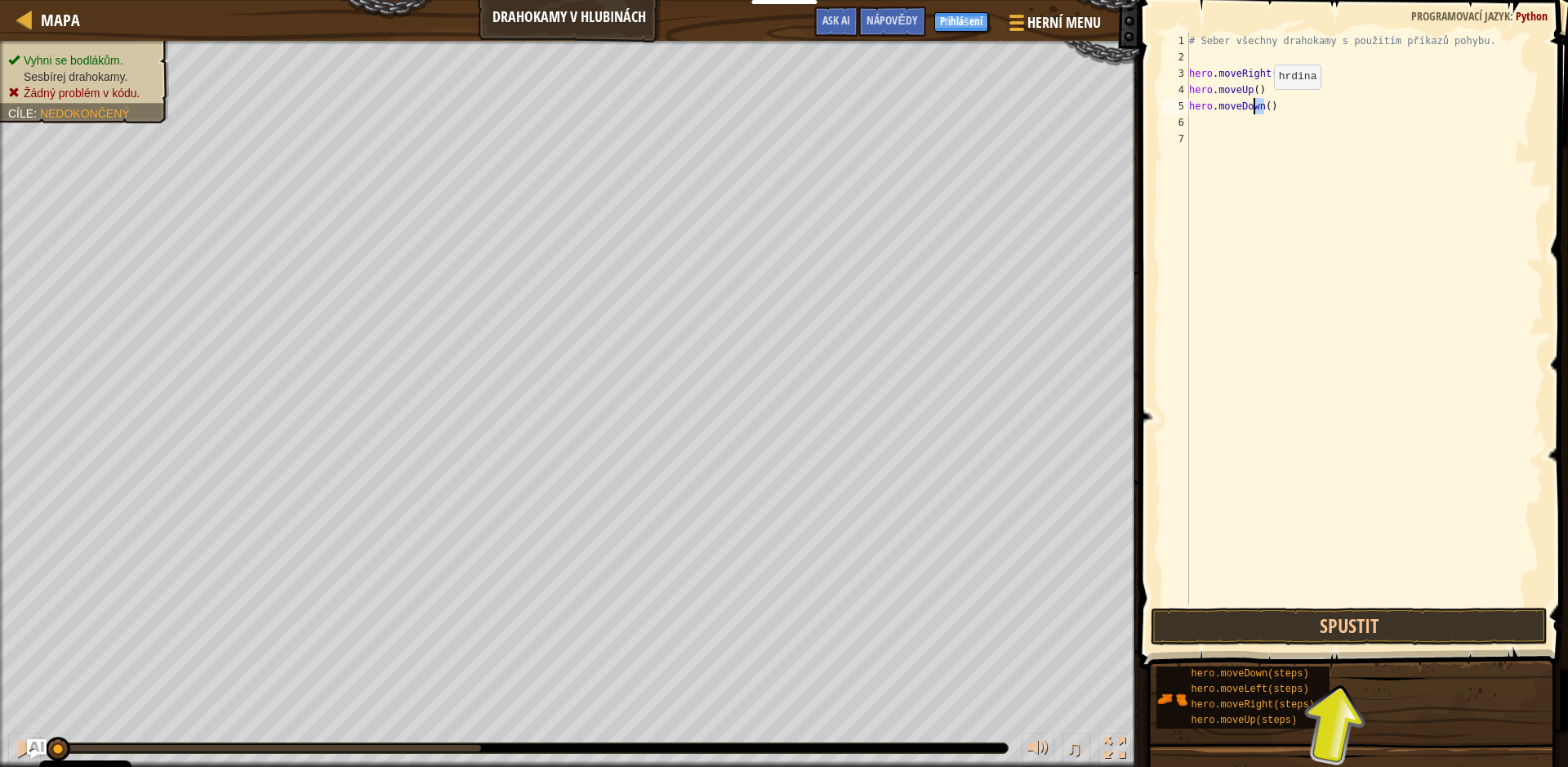
click at [1261, 105] on div "# Seber všechny drahokamy s použitím příkazů pohybu. hero . moveRight ( ) hero …" at bounding box center [1365, 318] width 357 height 571
click at [1253, 102] on div "# Seber všechny drahokamy s použitím příkazů pohybu. hero . moveRight ( ) hero …" at bounding box center [1365, 334] width 357 height 604
click at [1257, 103] on div "# Seber všechny drahokamy s použitím příkazů pohybu. hero . moveRight ( ) hero …" at bounding box center [1365, 334] width 357 height 604
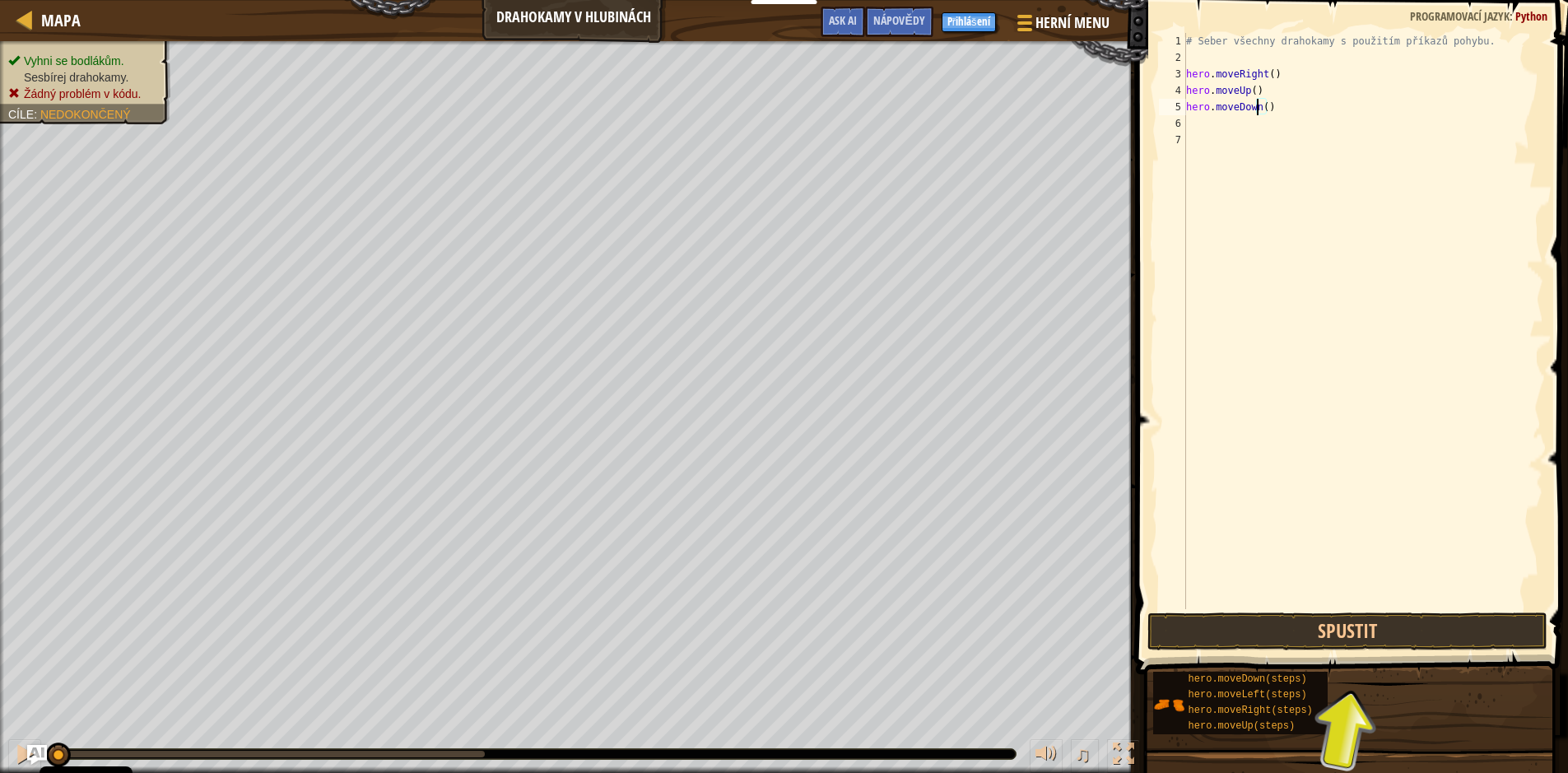
click at [1269, 104] on div "# Seber všechny drahokamy s použitím příkazů pohybu. hero . moveRight ( ) hero …" at bounding box center [1362, 337] width 360 height 608
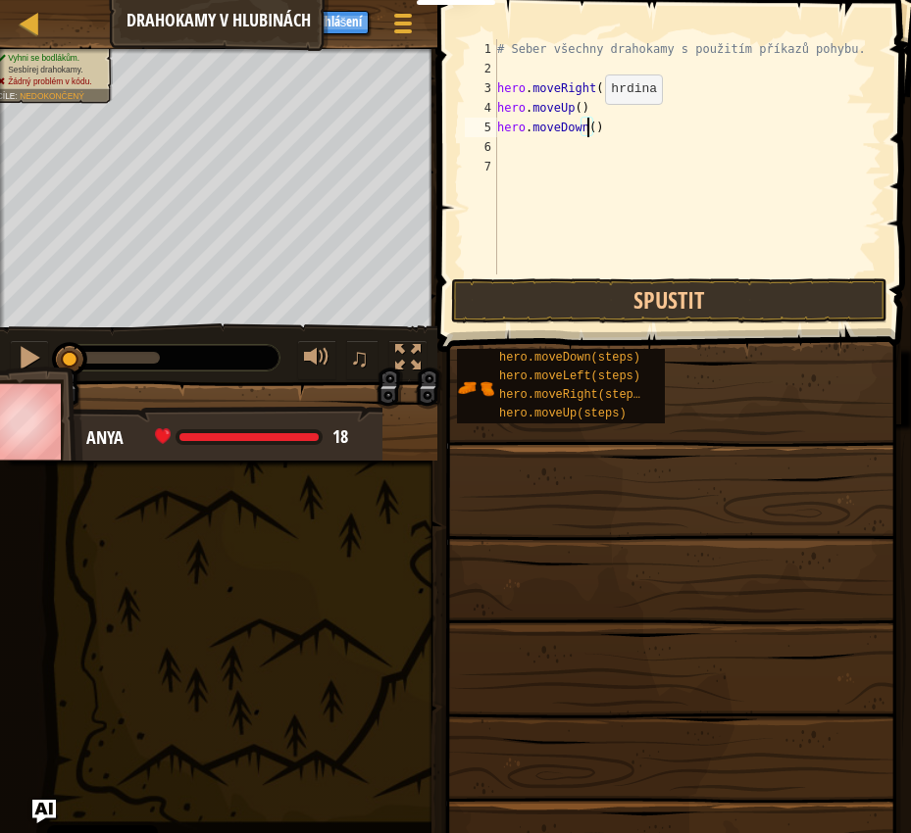
click at [588, 124] on div "# Seber všechny drahokamy s použitím příkazů pohybu. hero . moveRight ( ) hero …" at bounding box center [687, 176] width 388 height 275
type textarea "hero.moveDown(2)"
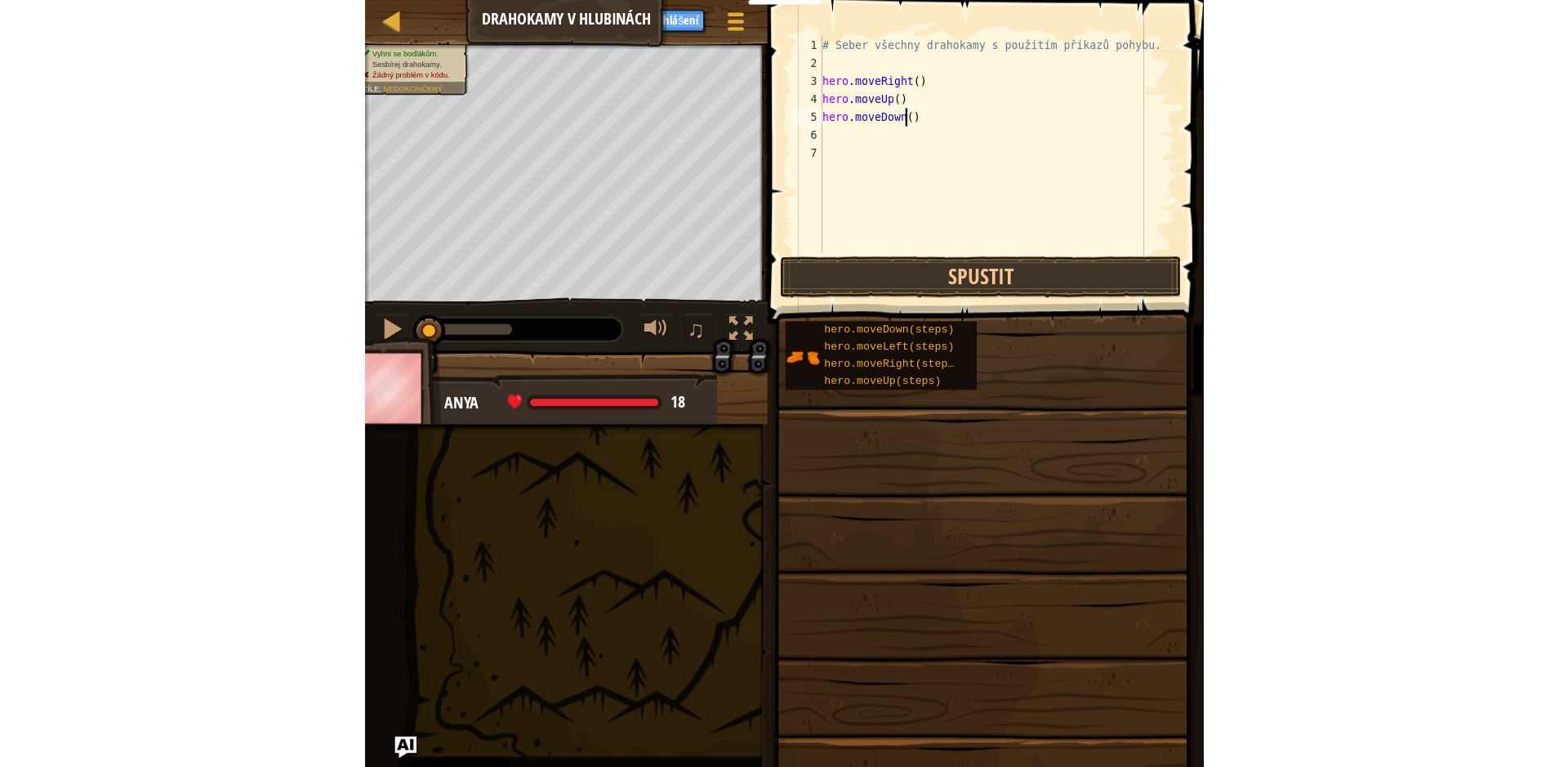
scroll to position [7, 7]
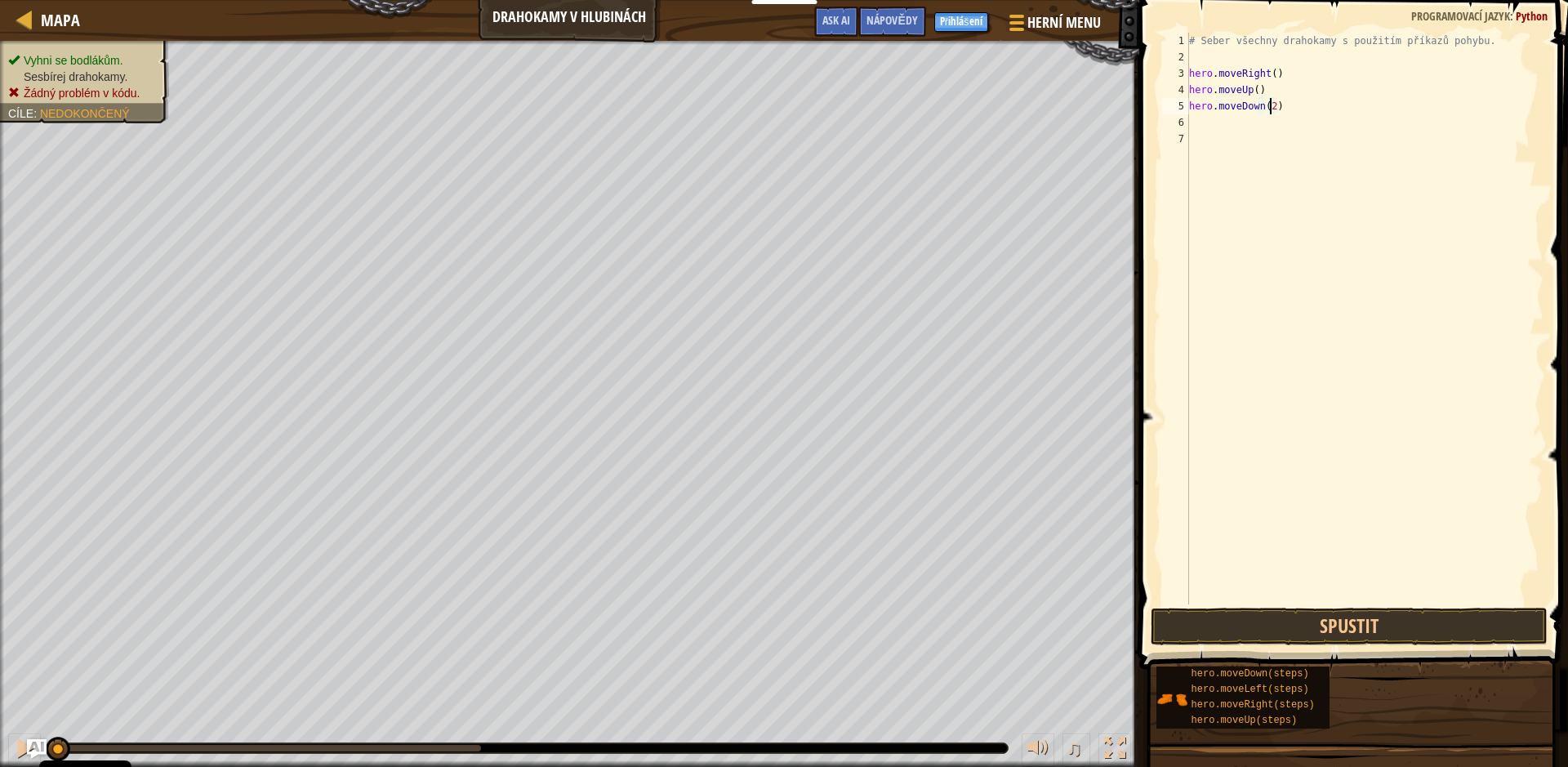
click at [1198, 129] on div "# Seber všechny drahokamy s použitím příkazů pohybu. hero . moveRight ( ) hero …" at bounding box center [1365, 334] width 357 height 604
click at [1385, 621] on button "Spustit" at bounding box center [1349, 625] width 397 height 37
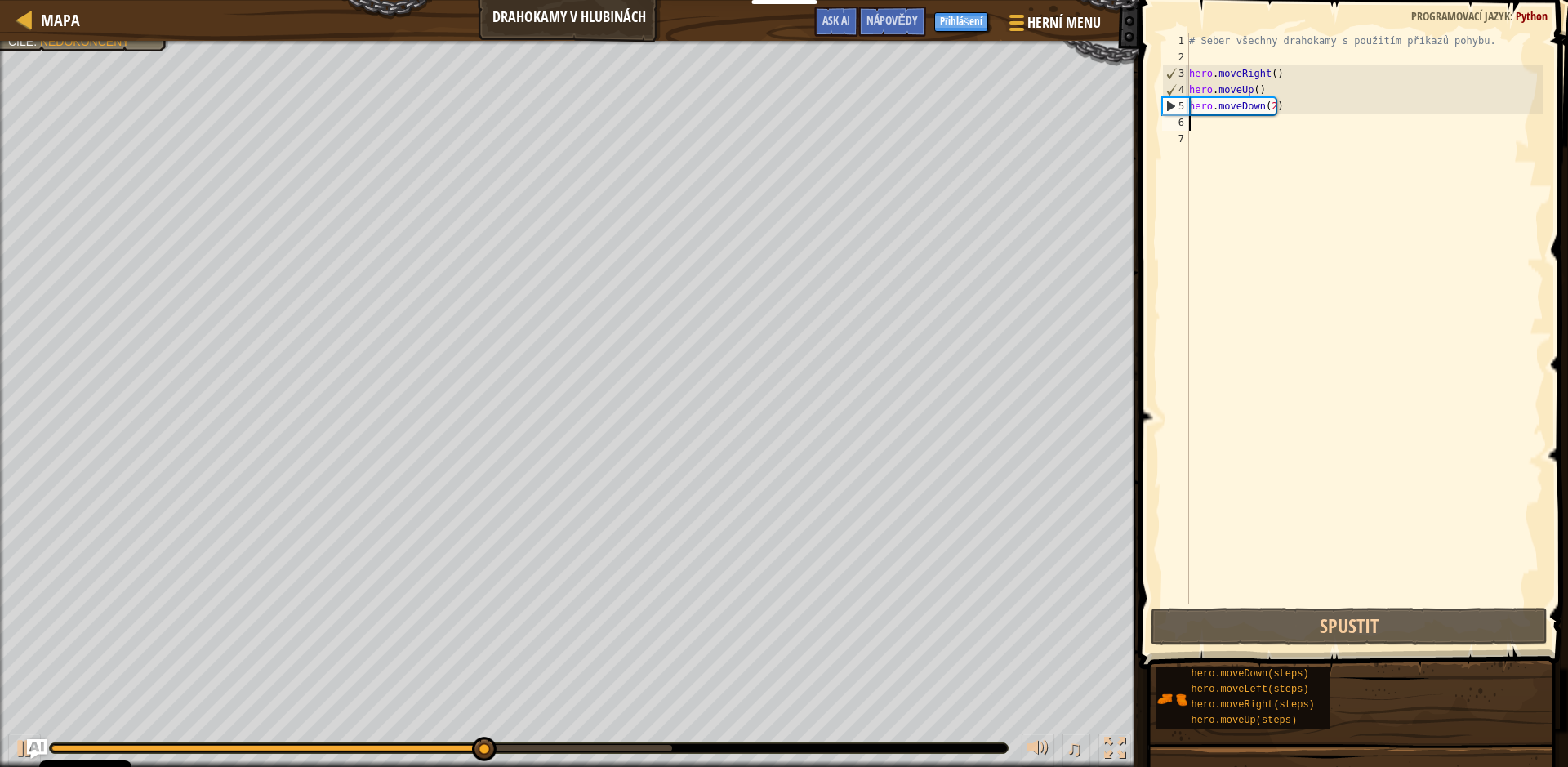
click at [1212, 122] on div "# Seber všechny drahokamy s použitím příkazů pohybu. hero . moveRight ( ) hero …" at bounding box center [1365, 334] width 357 height 604
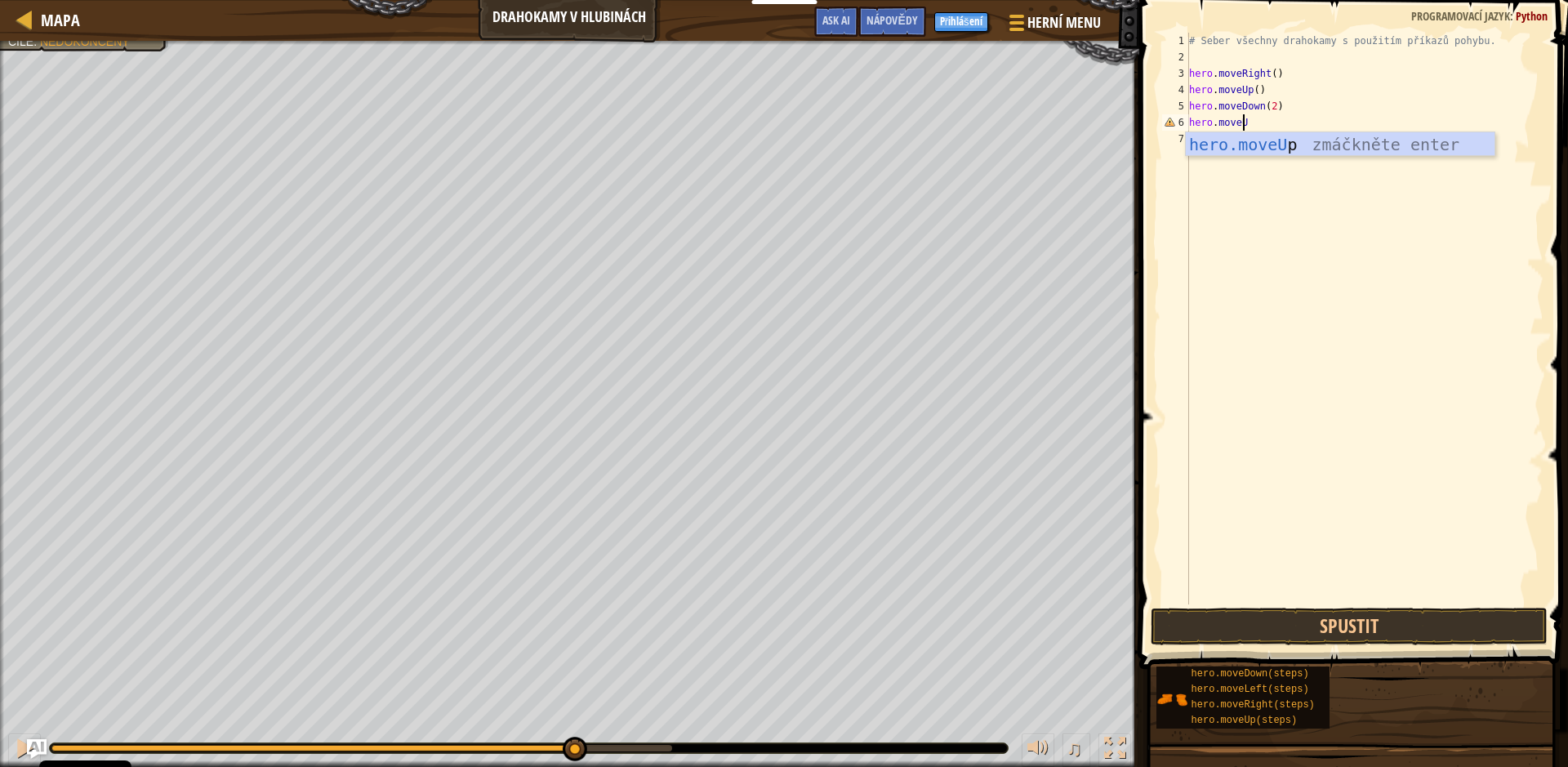
scroll to position [7, 4]
type textarea "hero.moveUp"
click at [1251, 122] on div "# Seber všechny drahokamy s použitím příkazů pohybu. hero . moveRight ( ) hero …" at bounding box center [1365, 334] width 357 height 604
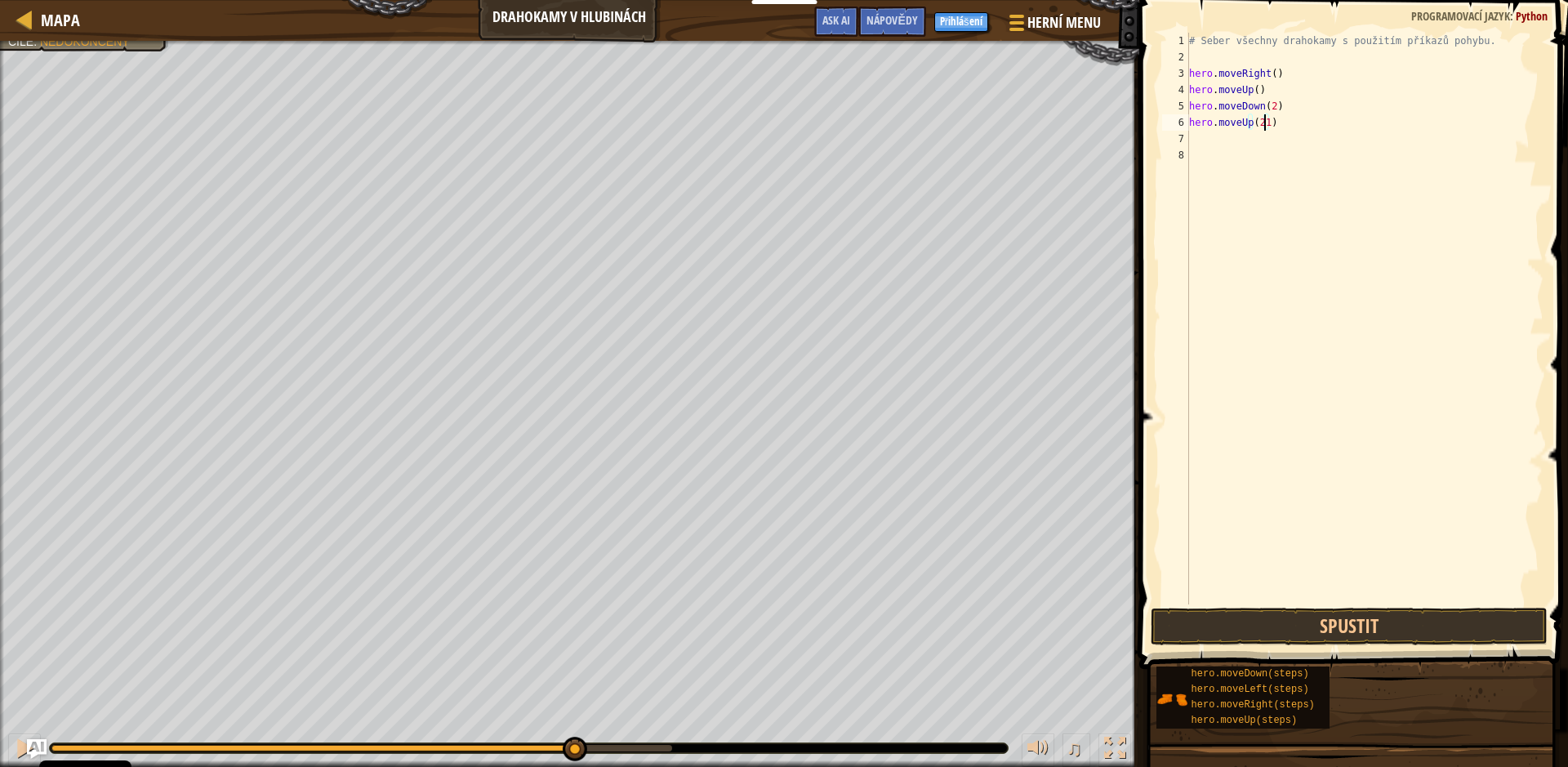
type textarea "hero.moveUp(2)"
click at [1217, 137] on div "# Seber všechny drahokamy s použitím příkazů pohybu. hero . moveRight ( ) hero …" at bounding box center [1365, 334] width 357 height 604
click at [1361, 623] on button "Spustit" at bounding box center [1349, 625] width 397 height 37
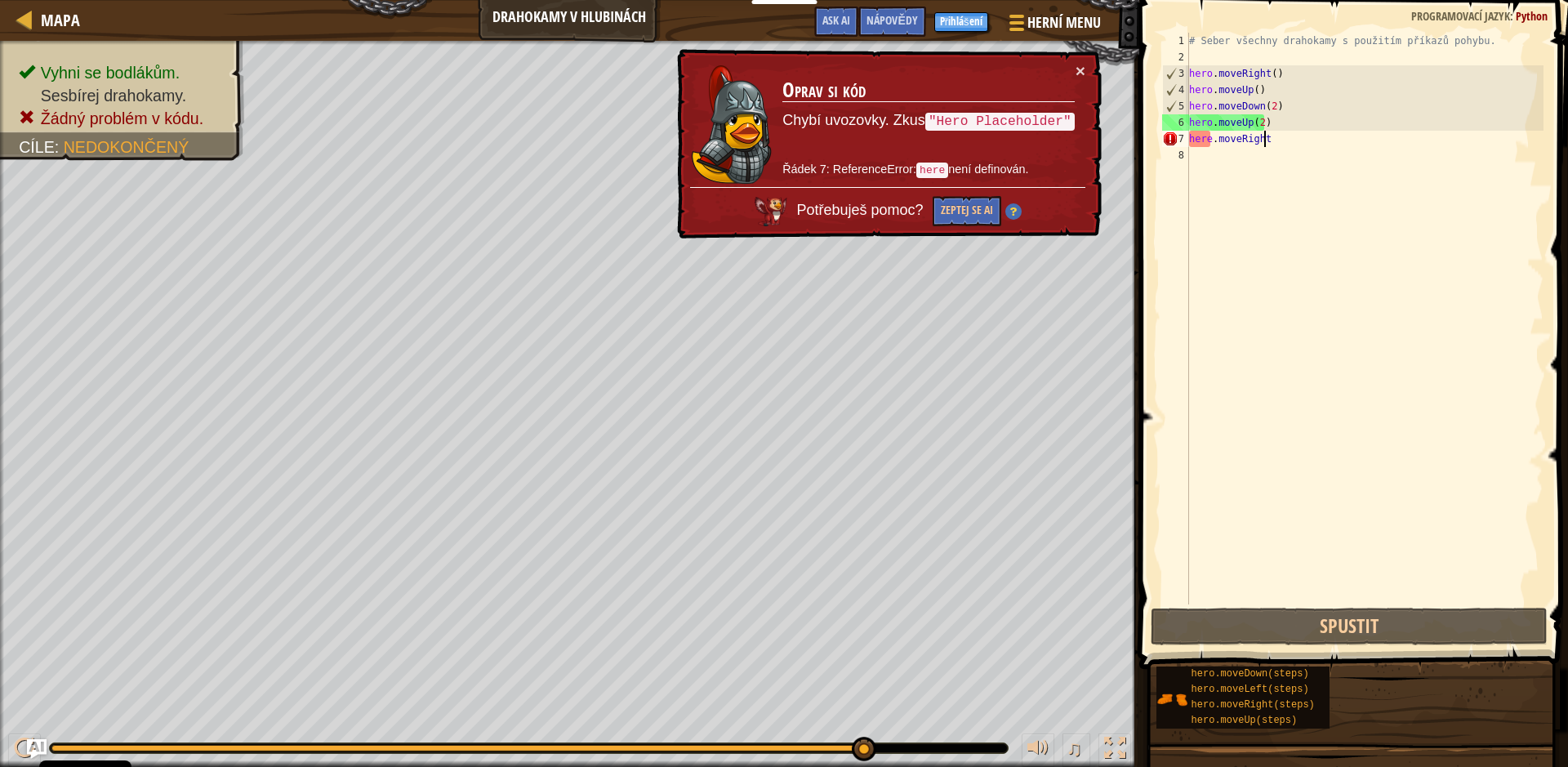
click at [1226, 136] on div "# Seber všechny drahokamy s použitím příkazů pohybu. hero . moveRight ( ) hero …" at bounding box center [1365, 334] width 357 height 604
drag, startPoint x: 1253, startPoint y: 132, endPoint x: 1294, endPoint y: 133, distance: 41.0
click at [1255, 132] on div "# Seber všechny drahokamy s použitím příkazů pohybu. hero . moveRight ( ) hero …" at bounding box center [1365, 334] width 357 height 604
click at [1284, 137] on div "# Seber všechny drahokamy s použitím příkazů pohybu. hero . moveRight ( ) hero …" at bounding box center [1365, 334] width 357 height 604
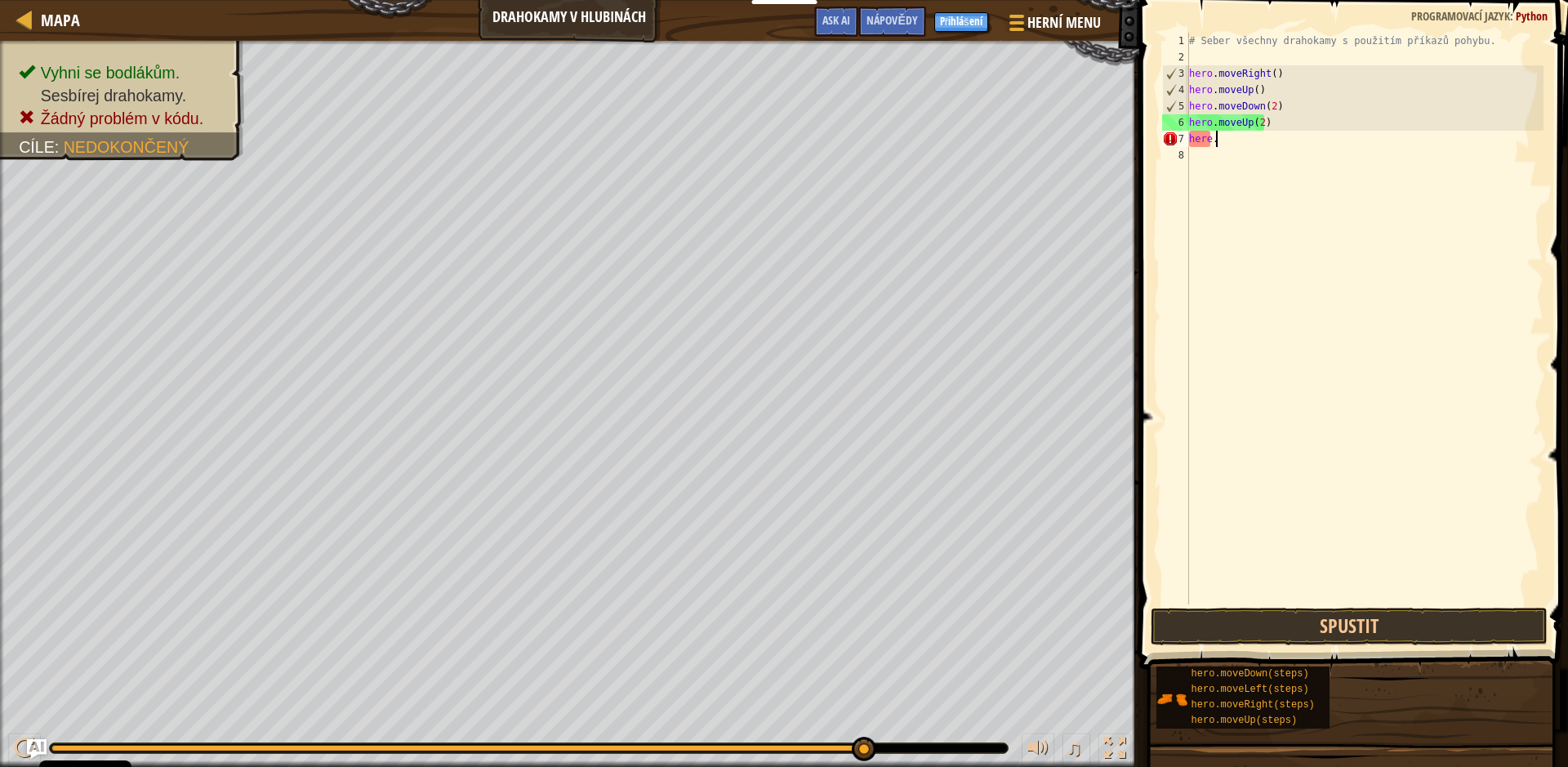
scroll to position [7, 1]
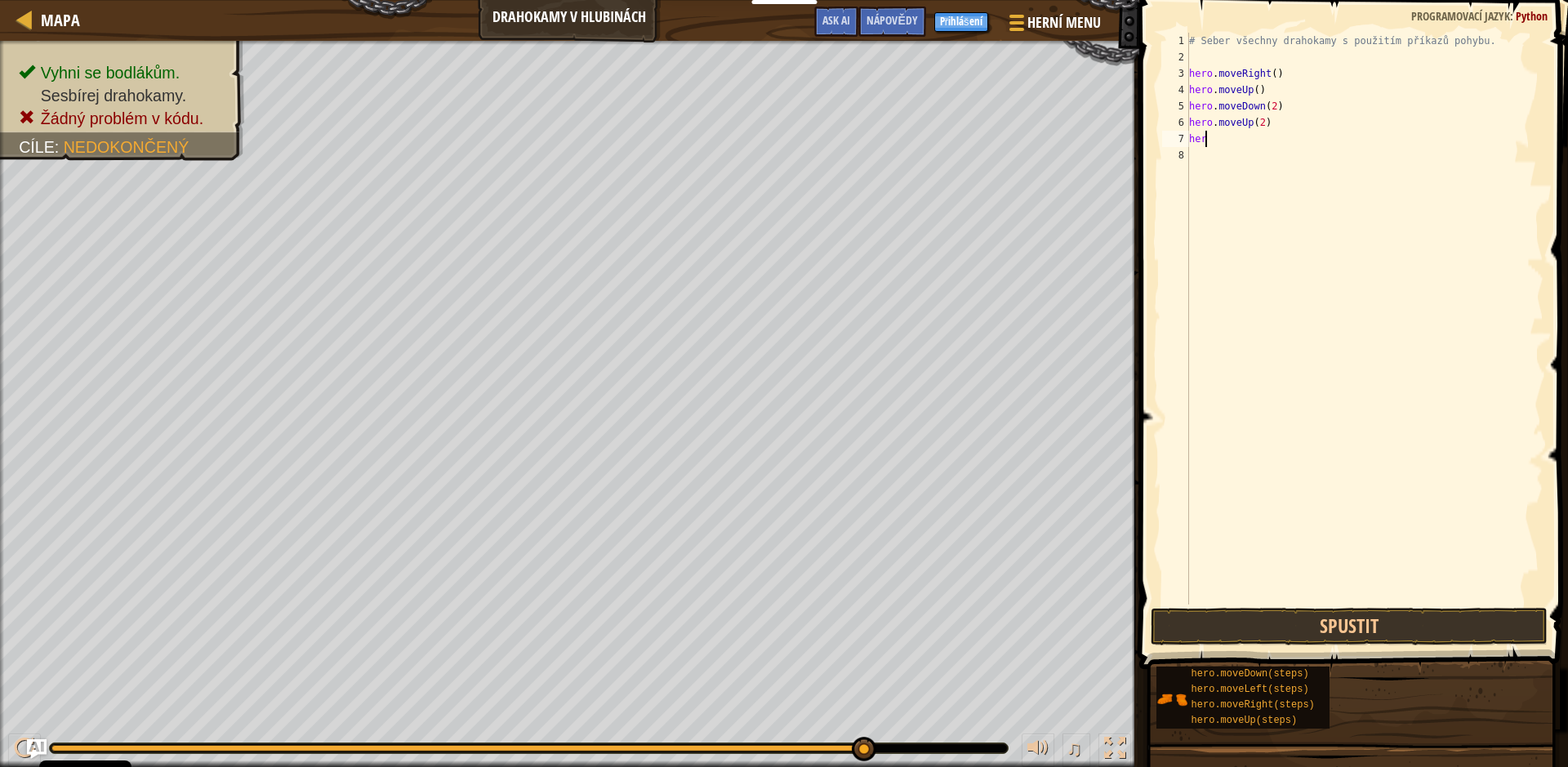
type textarea "hero"
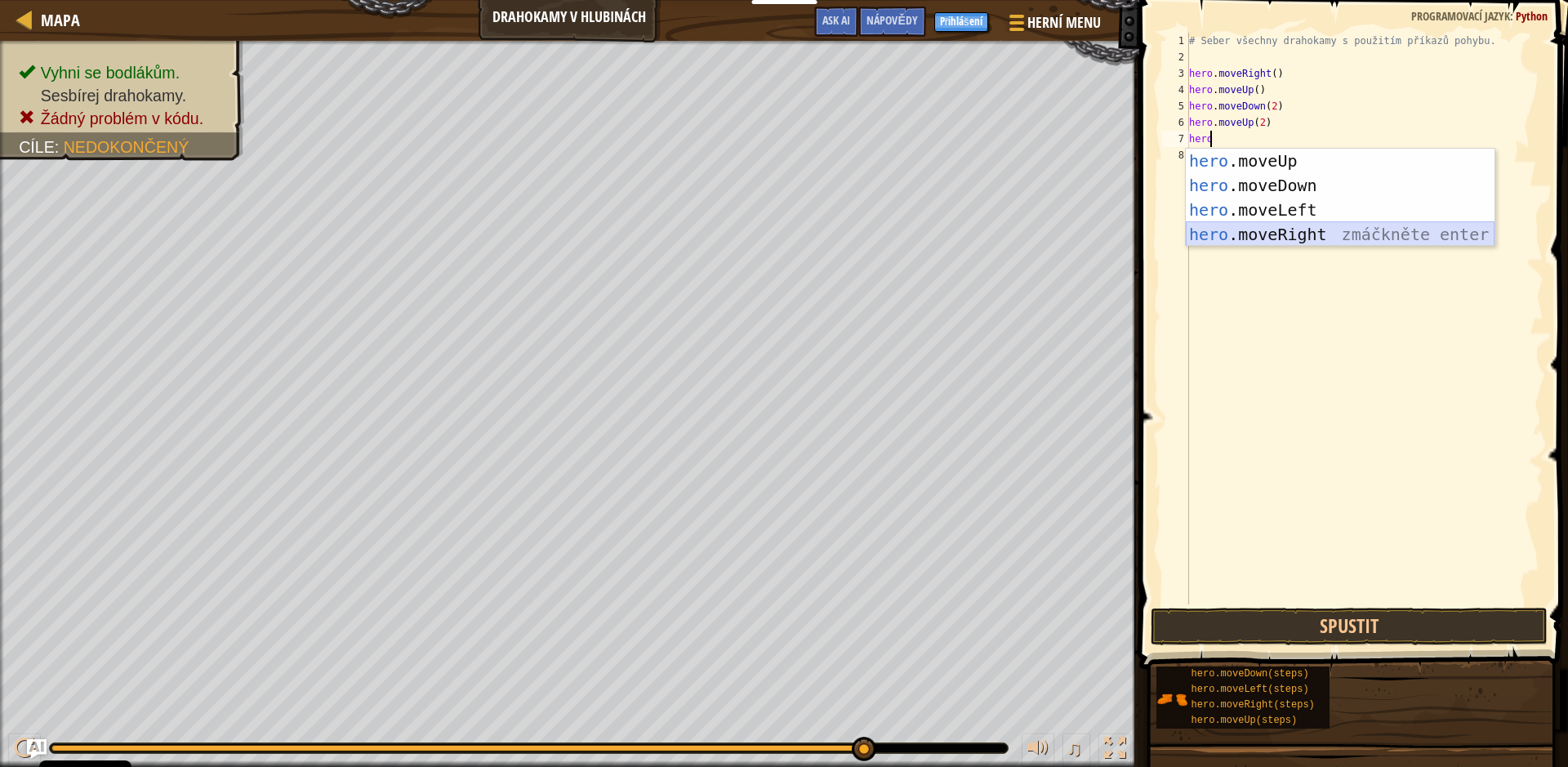
click at [1275, 240] on div "hero .moveUp zmáčkněte enter hero .moveDown zmáčkněte enter hero .moveLeft zmáč…" at bounding box center [1341, 222] width 309 height 147
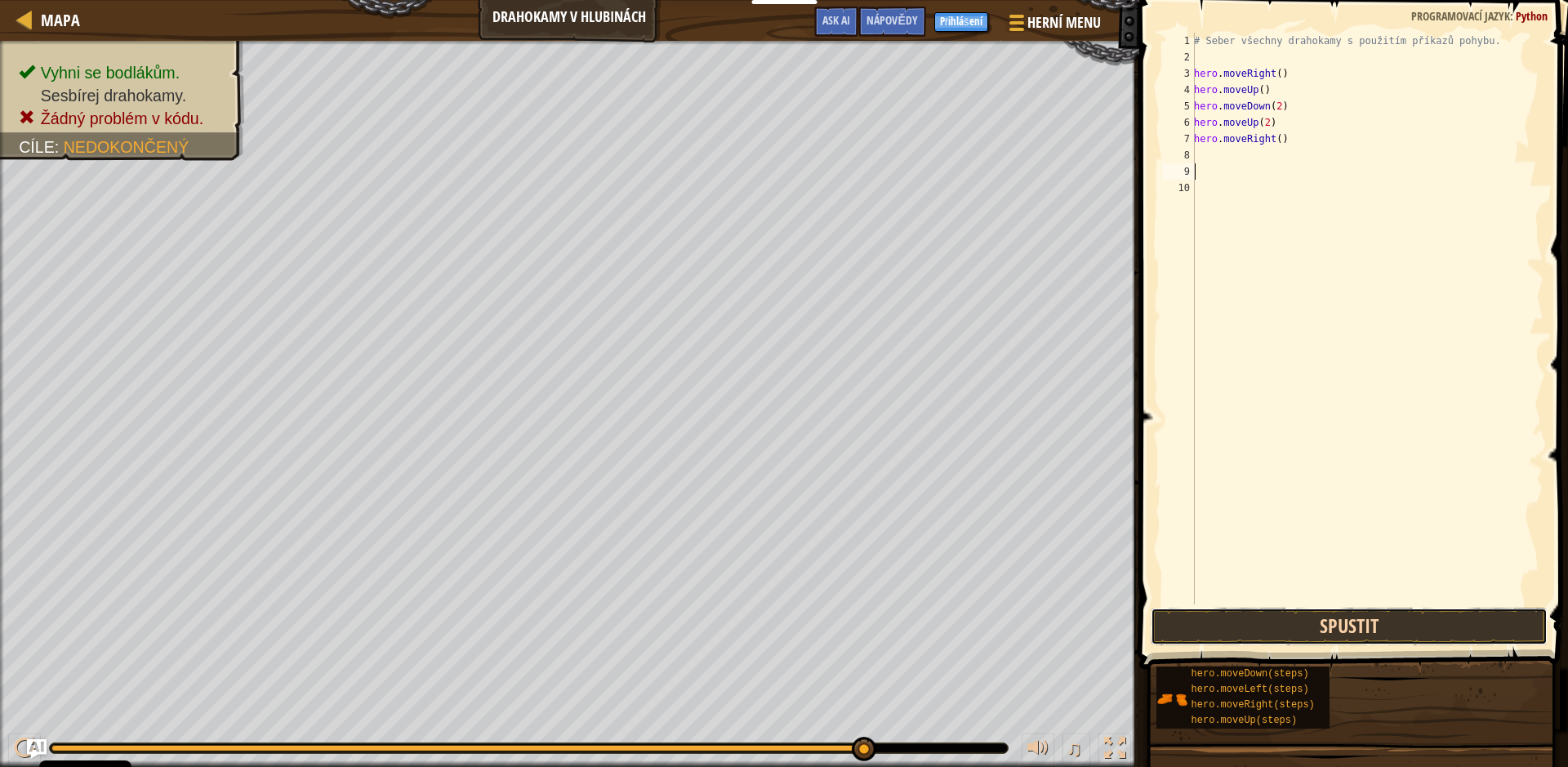
click at [1406, 640] on button "Spustit" at bounding box center [1349, 625] width 397 height 37
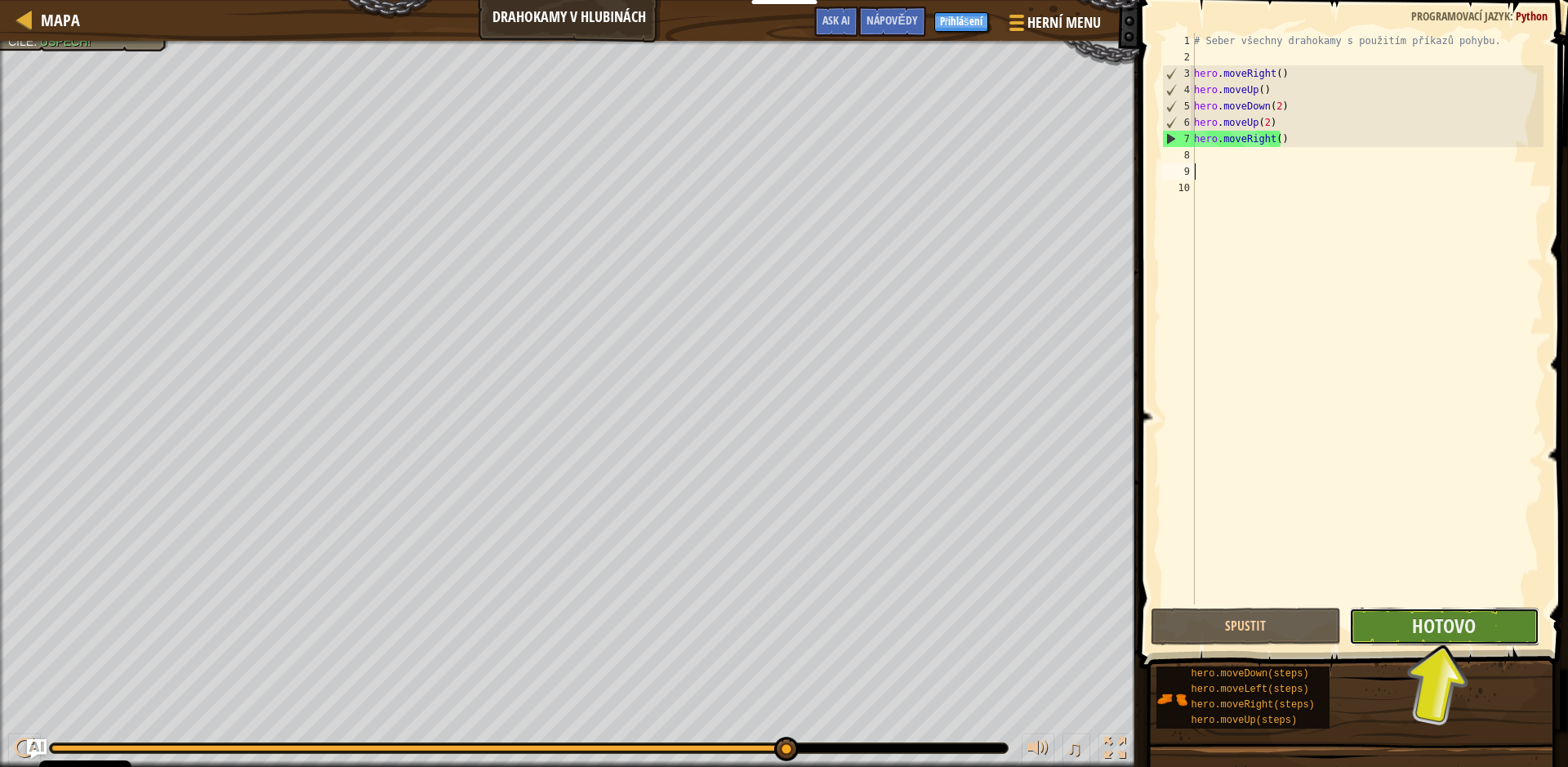
drag, startPoint x: 1389, startPoint y: 640, endPoint x: 1399, endPoint y: 643, distance: 10.4
click at [1399, 643] on button "Hotovo" at bounding box center [1445, 625] width 190 height 37
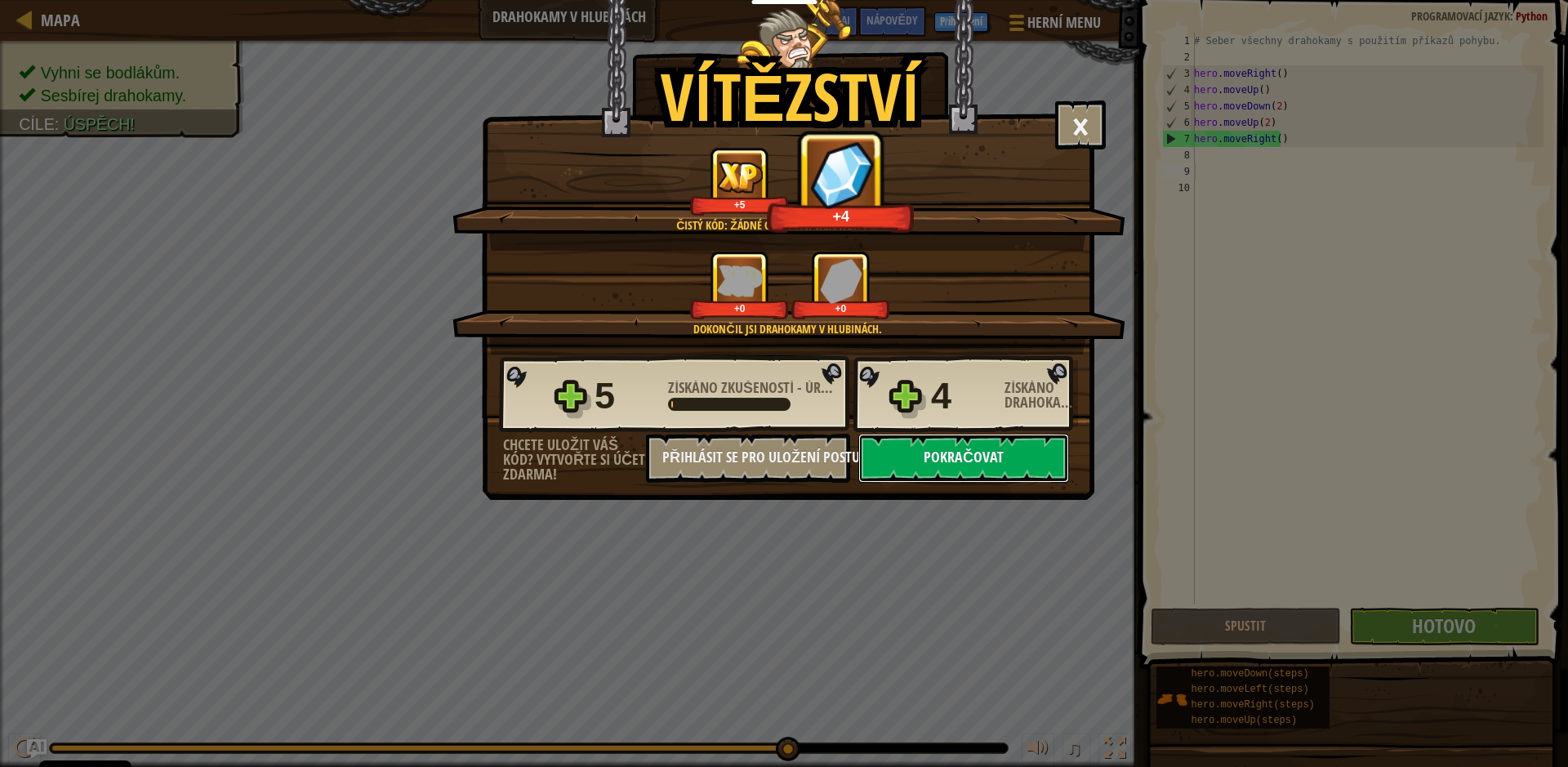
click at [1021, 458] on button "Pokračovat" at bounding box center [963, 458] width 211 height 49
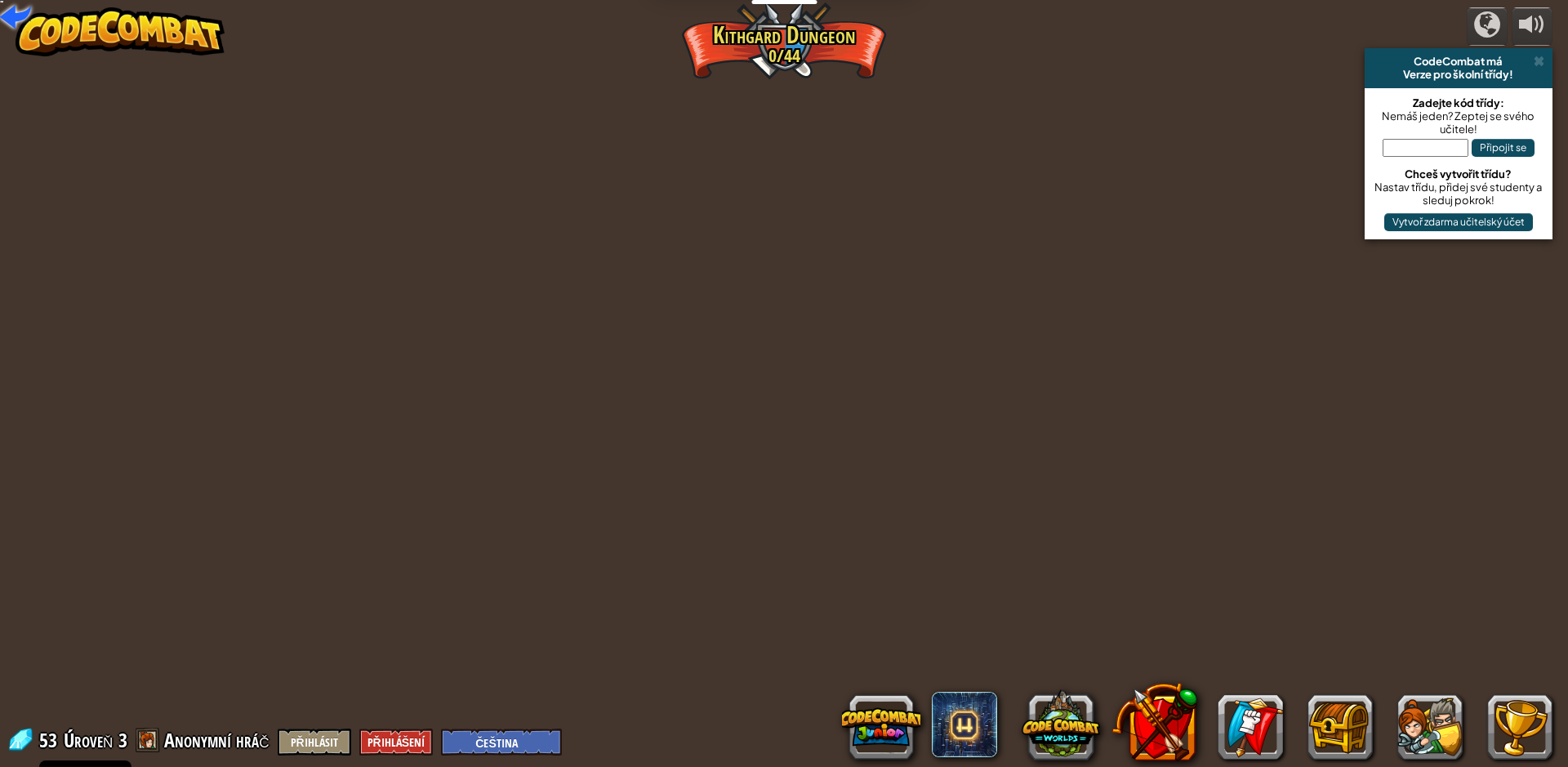
select select "cs"
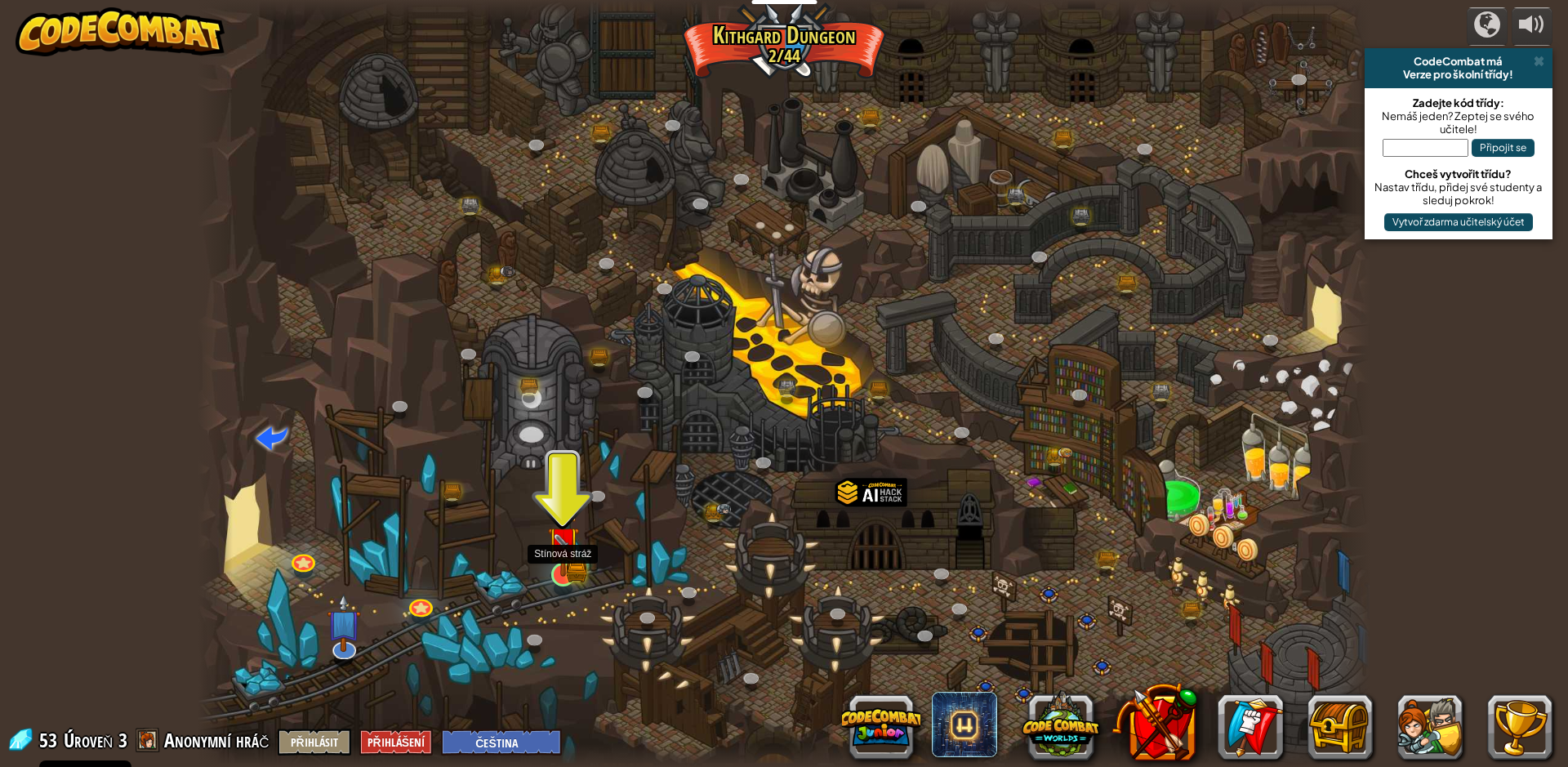
click at [585, 565] on img at bounding box center [577, 570] width 21 height 22
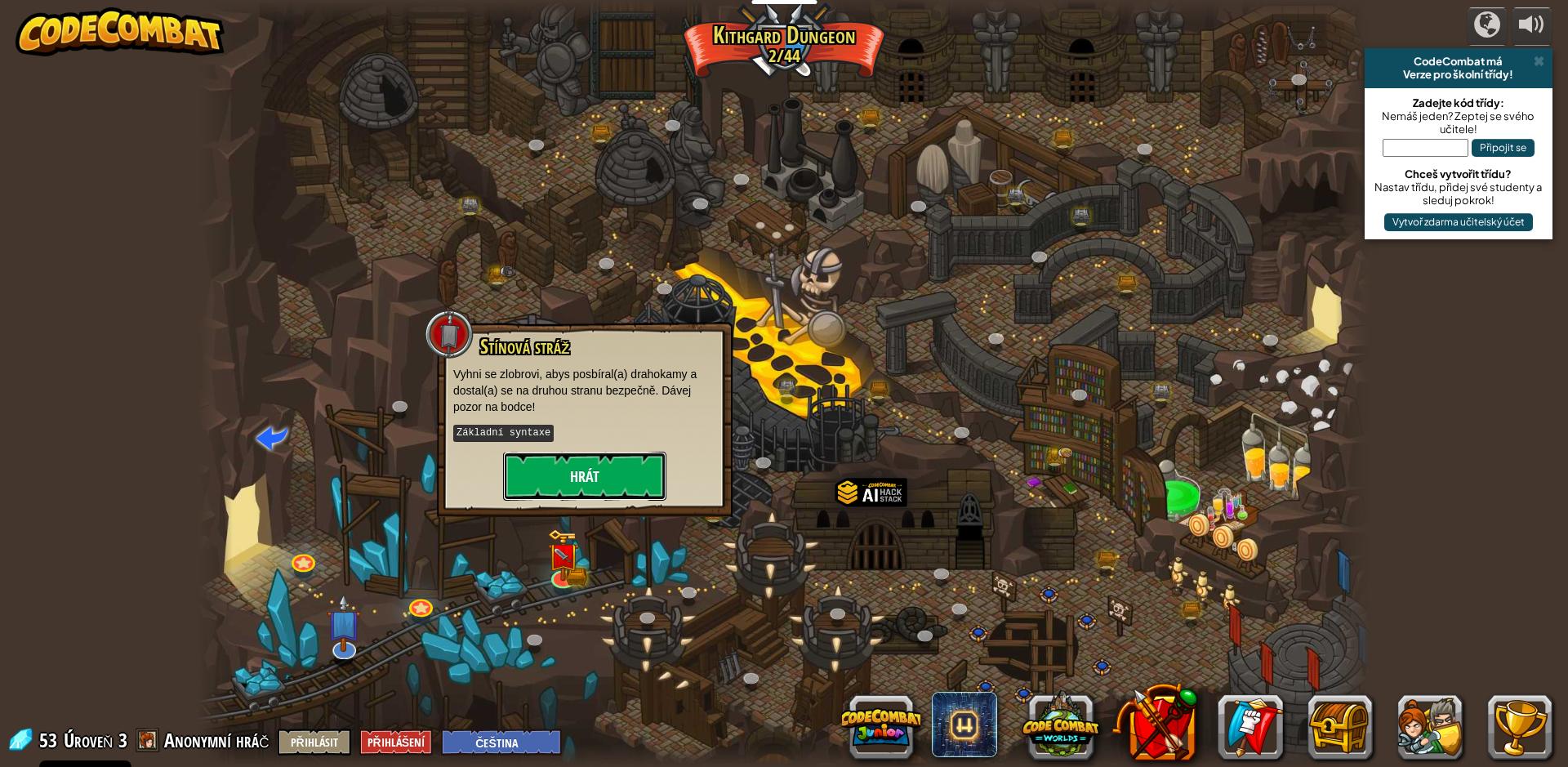
click at [642, 480] on button "Hrát" at bounding box center [585, 476] width 163 height 49
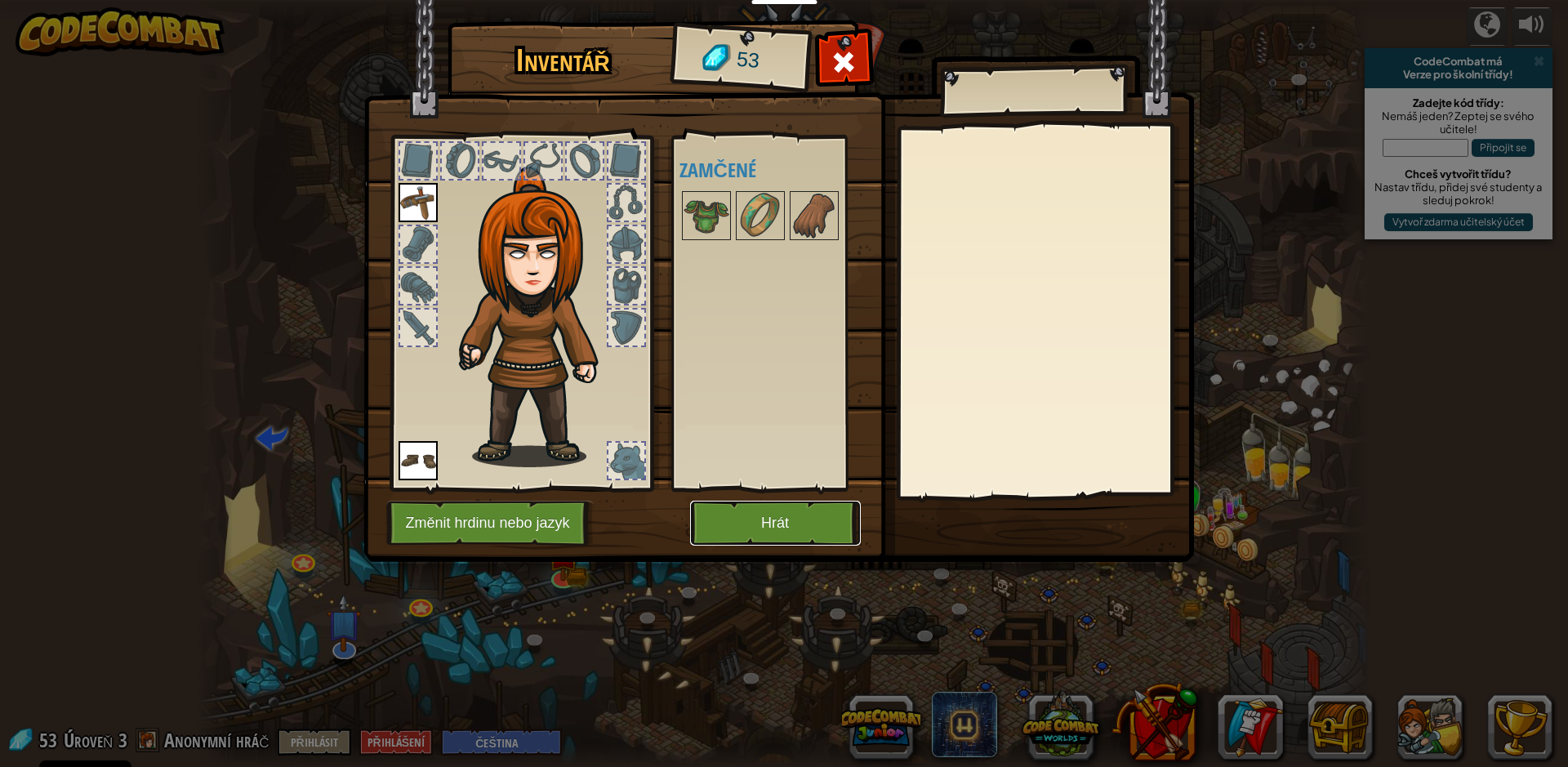
click at [765, 520] on button "Hrát" at bounding box center [775, 523] width 171 height 45
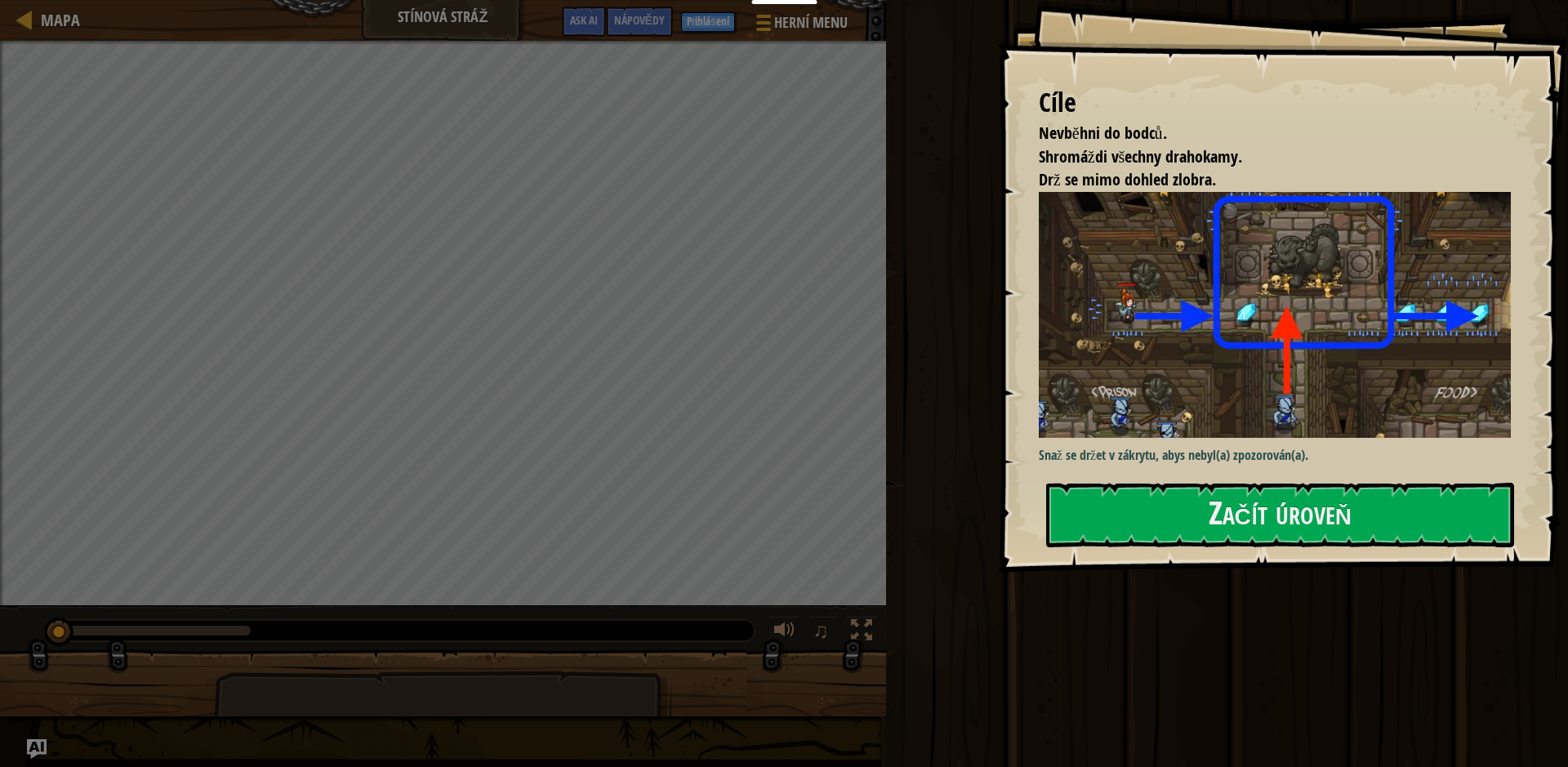
click at [1259, 448] on p "Snaž se držet v zákrytu, abys nebyl(a) zpozorován(a)." at bounding box center [1281, 455] width 484 height 19
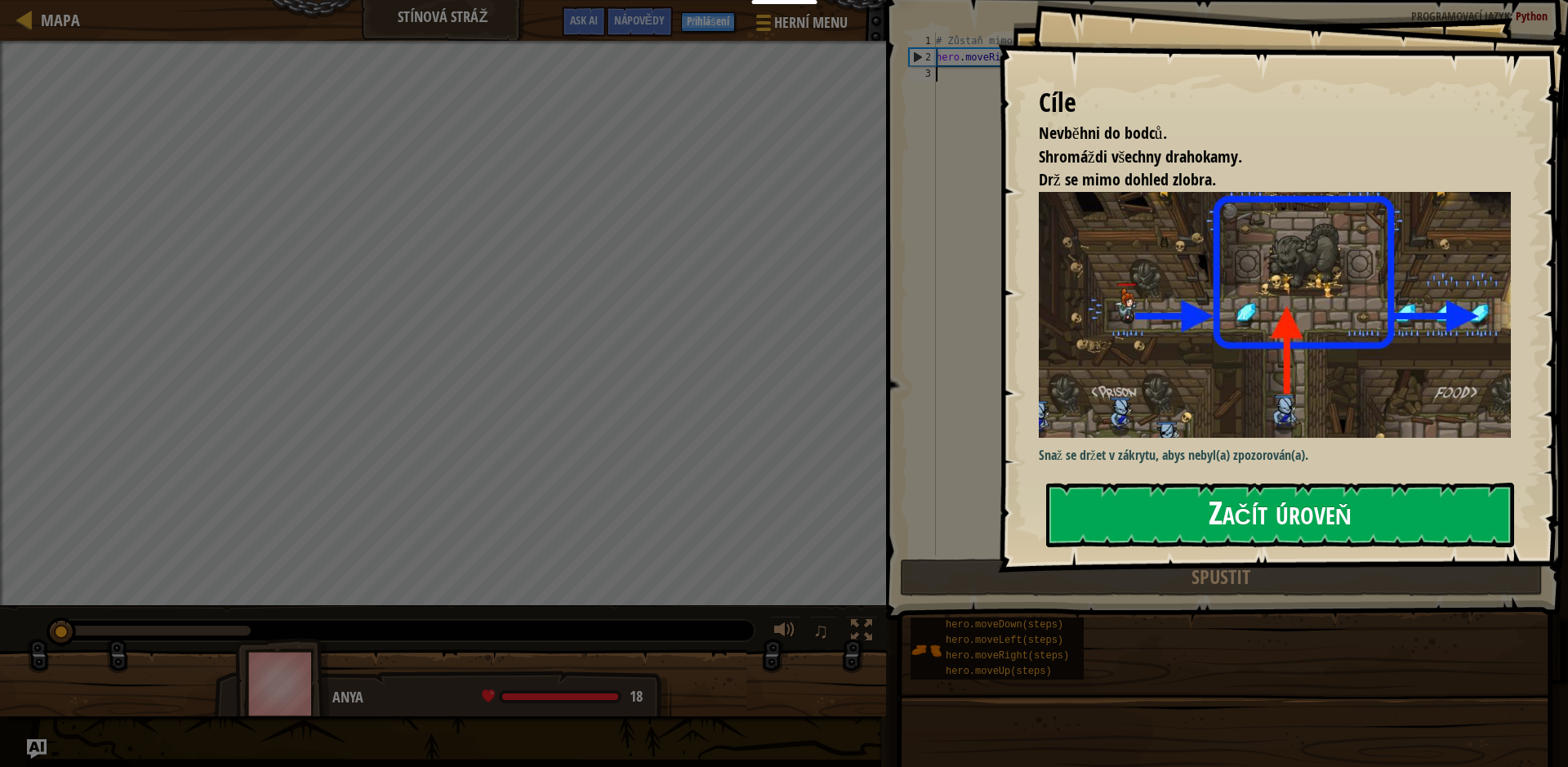
click at [1240, 501] on button "Začít úroveň" at bounding box center [1281, 514] width 468 height 64
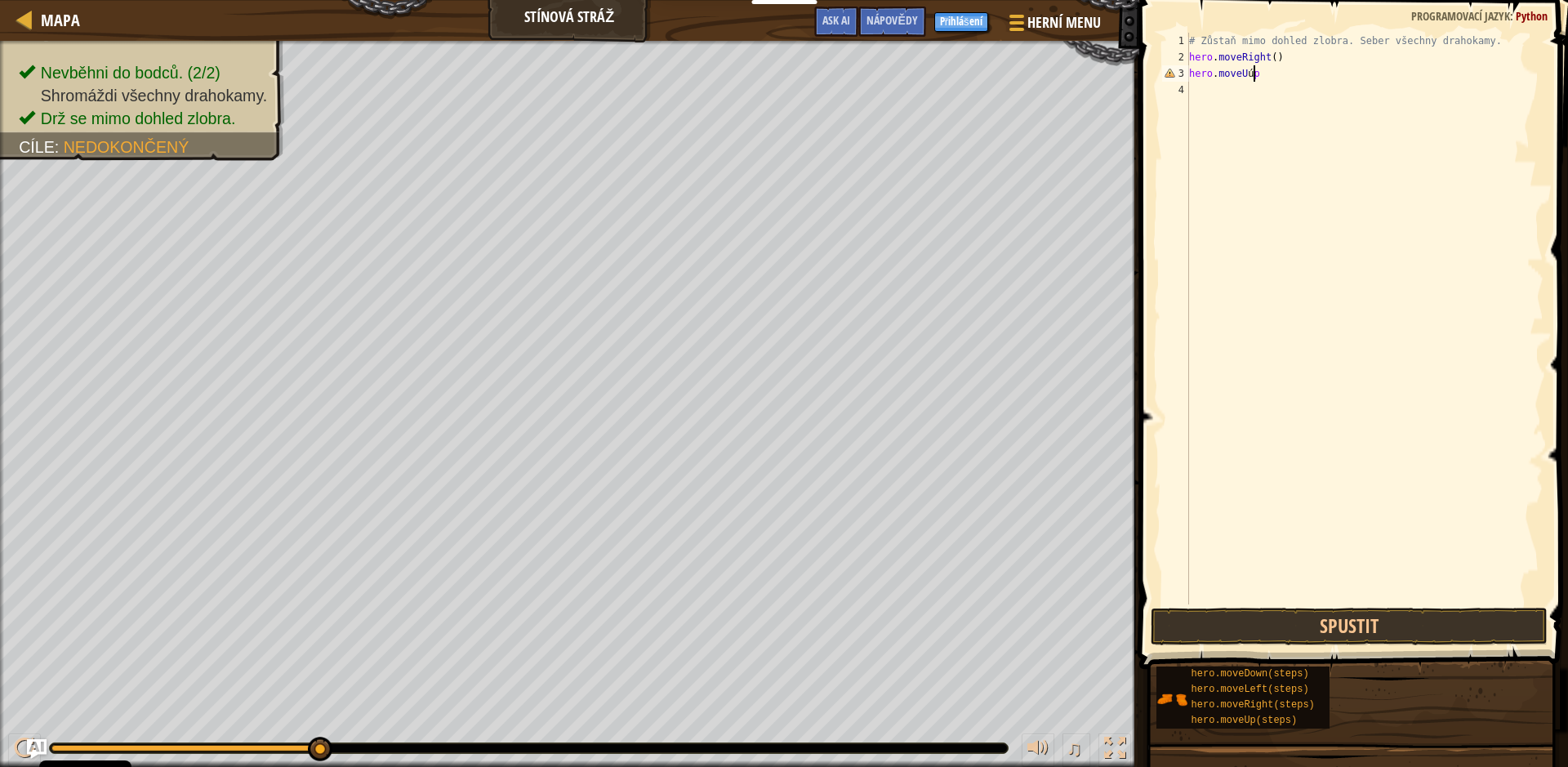
scroll to position [7, 4]
type textarea "hero.moveUP"
type textarea "hero.moveRight"
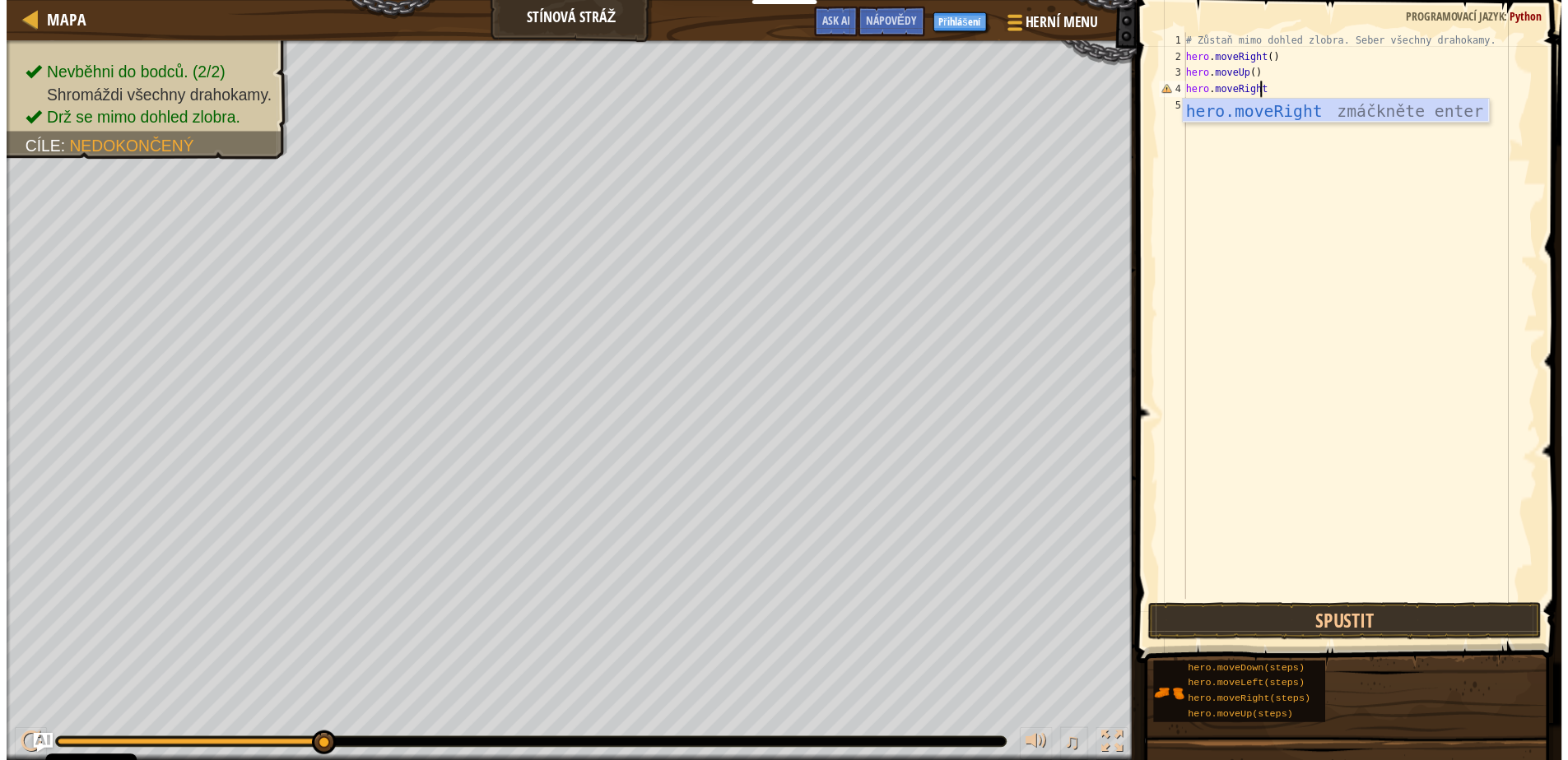
scroll to position [8, 0]
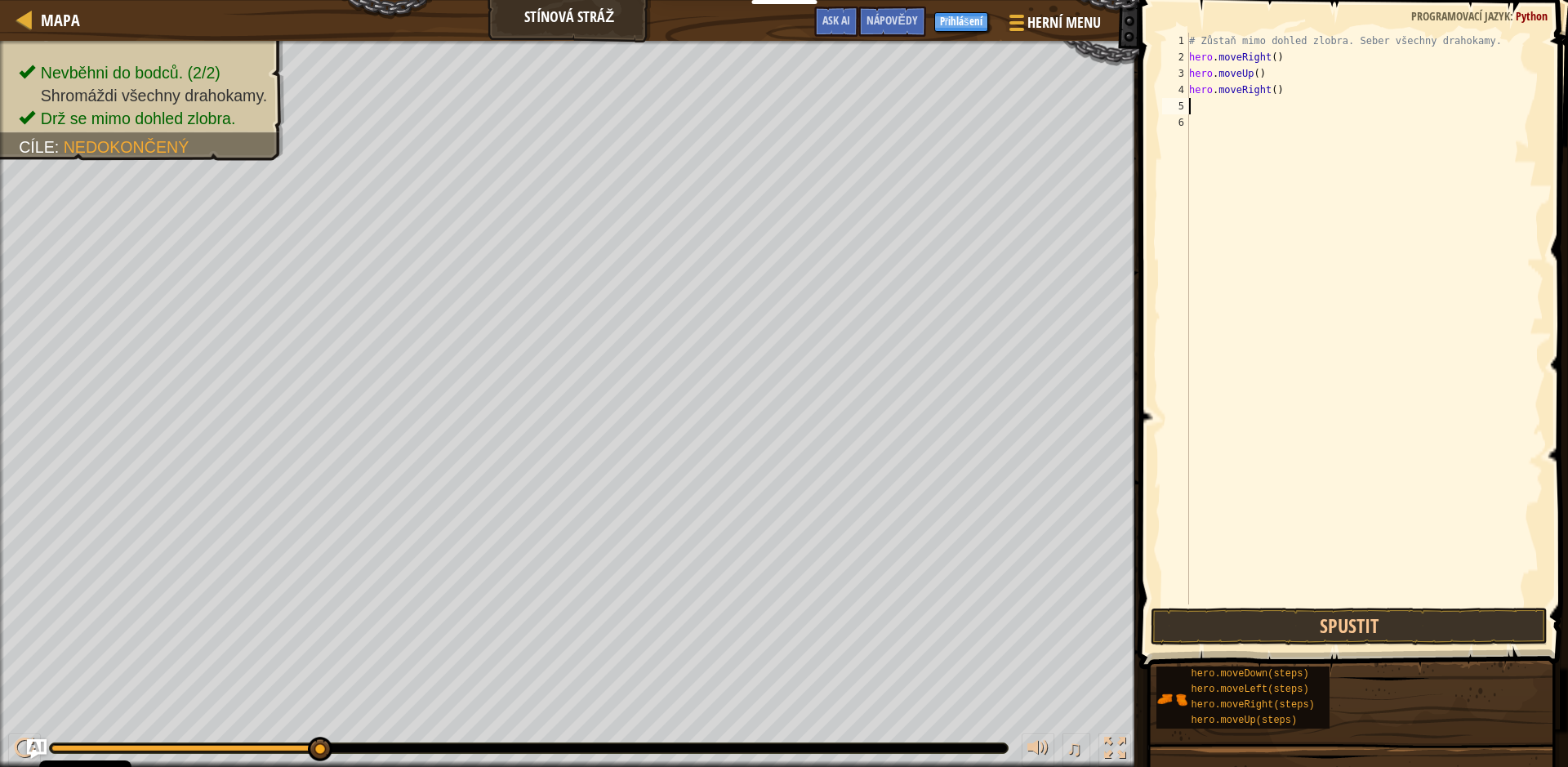
type textarea "H"
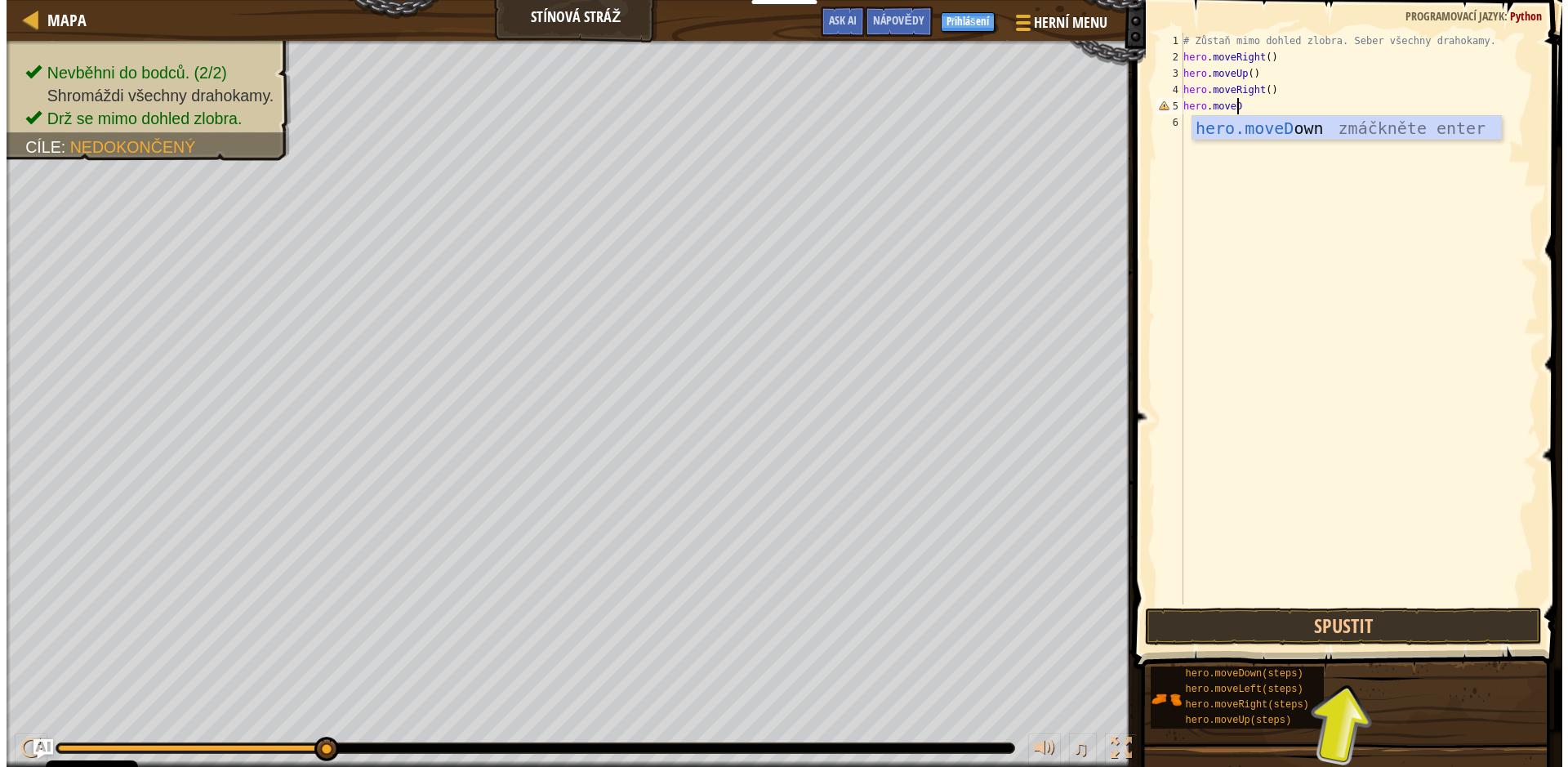
scroll to position [7, 4]
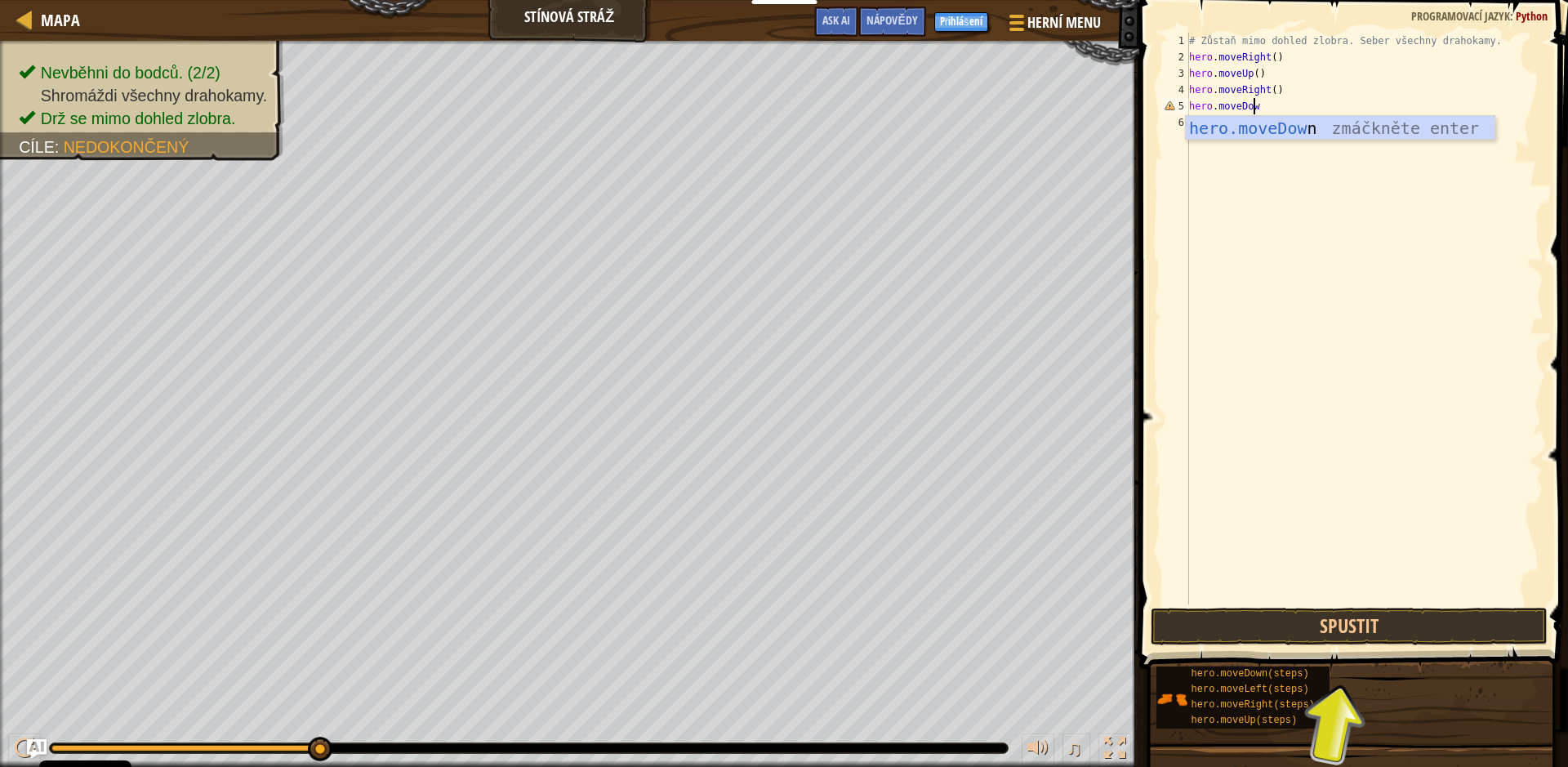
type textarea "hero.moveDown"
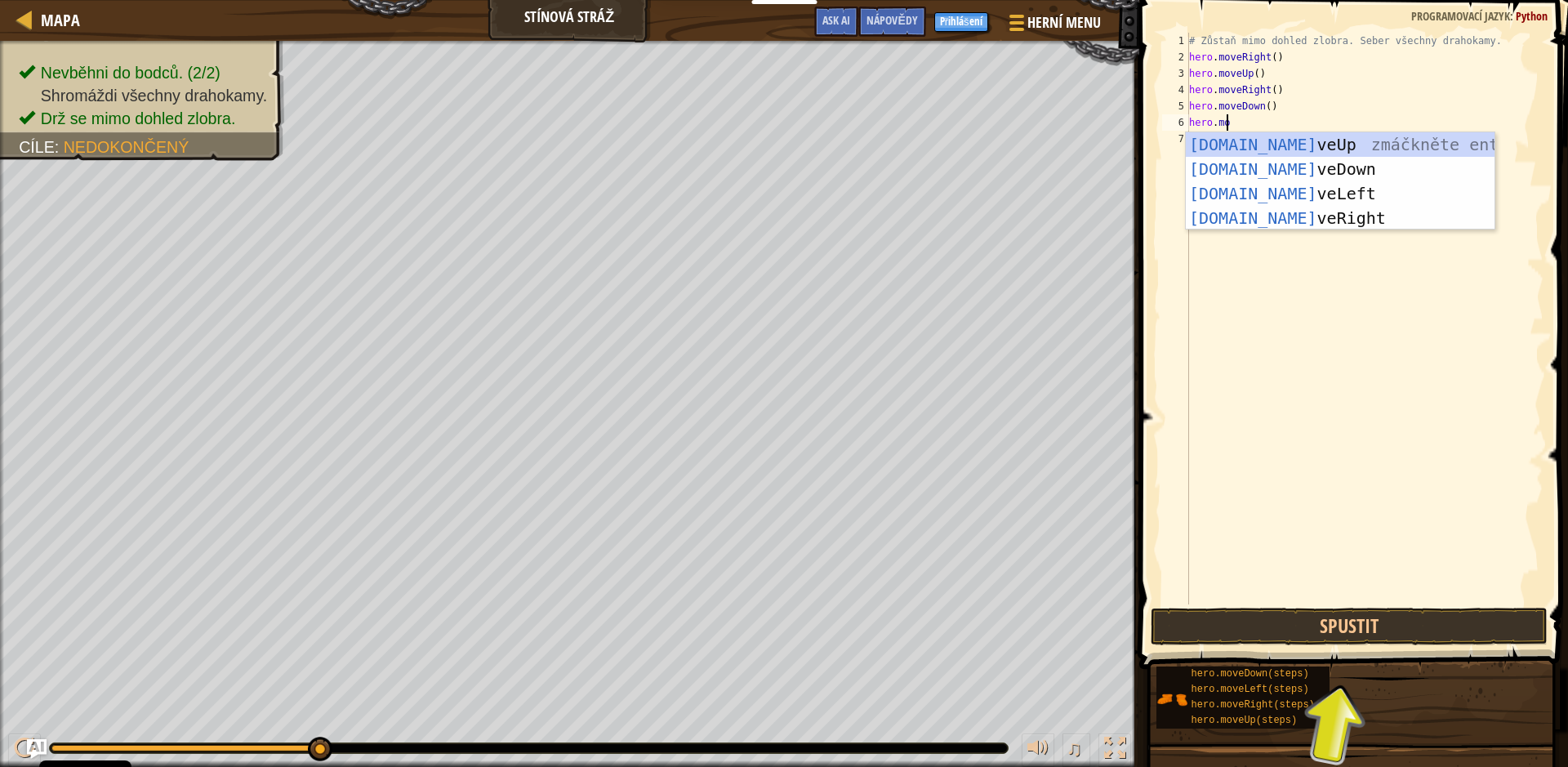
scroll to position [7, 2]
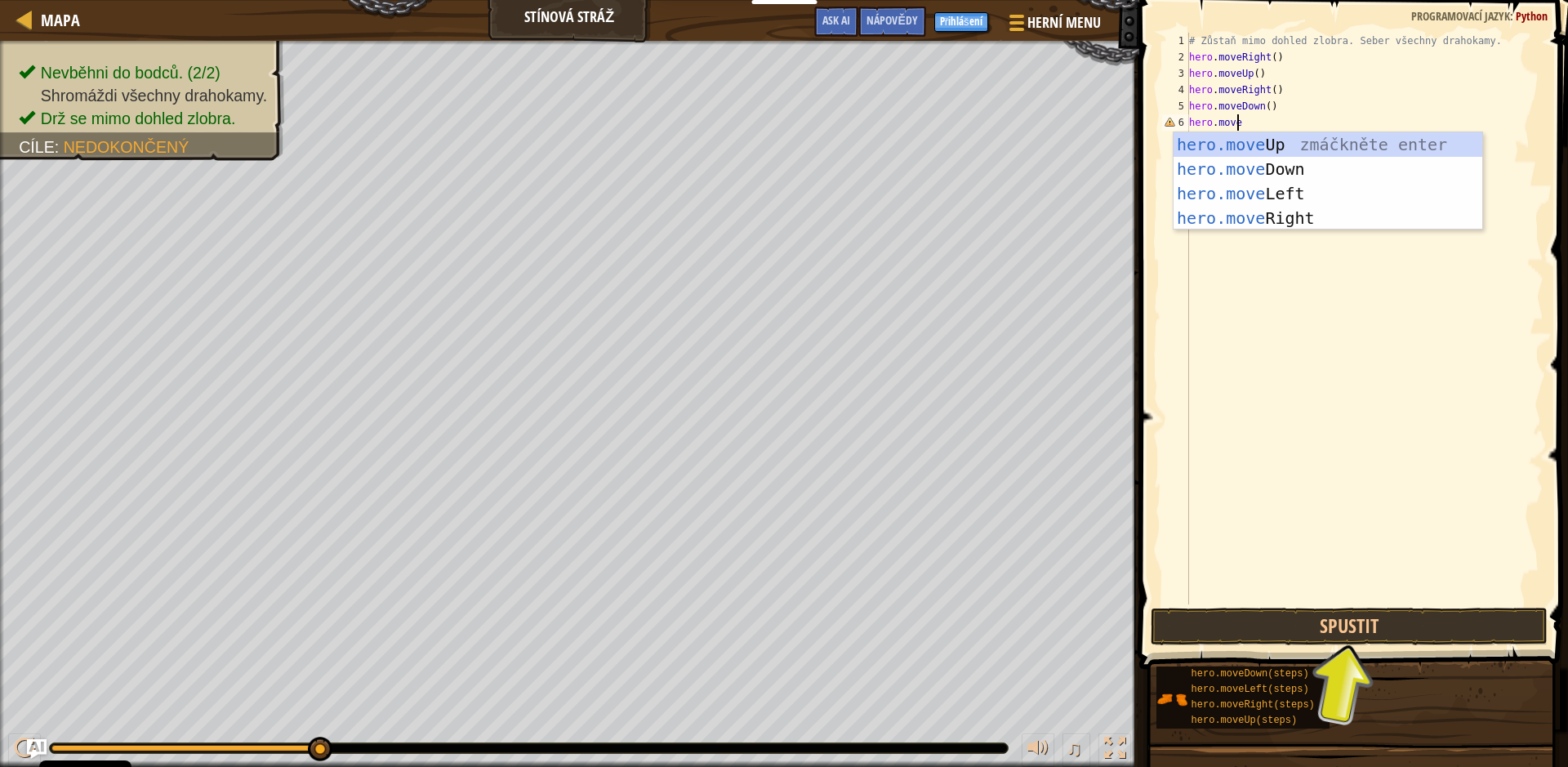
type textarea "hero.move"
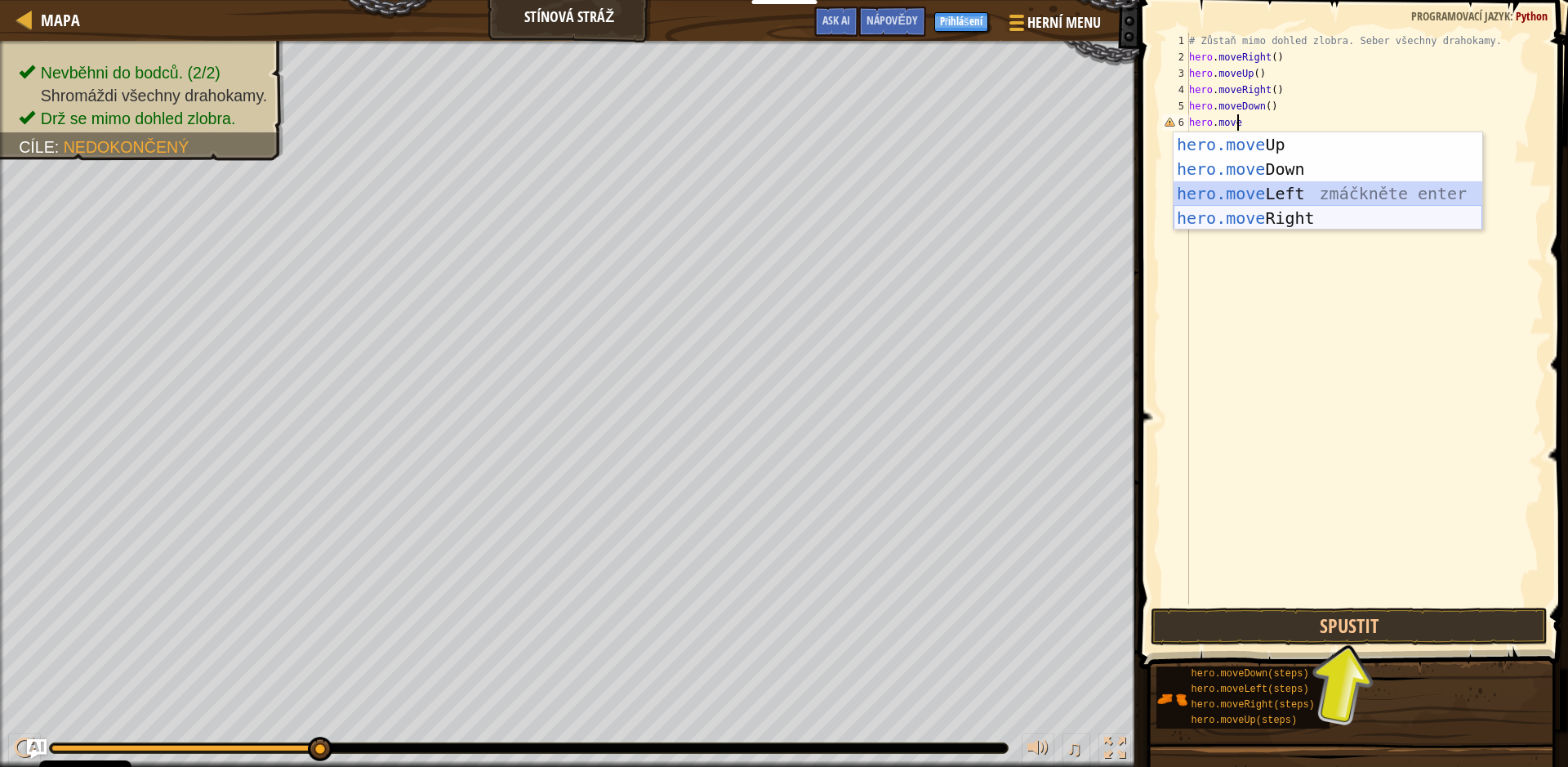
click at [1300, 212] on div "hero.move Up zmáčkněte enter hero.move Down zmáčkněte enter hero.move Left zmáč…" at bounding box center [1328, 206] width 309 height 147
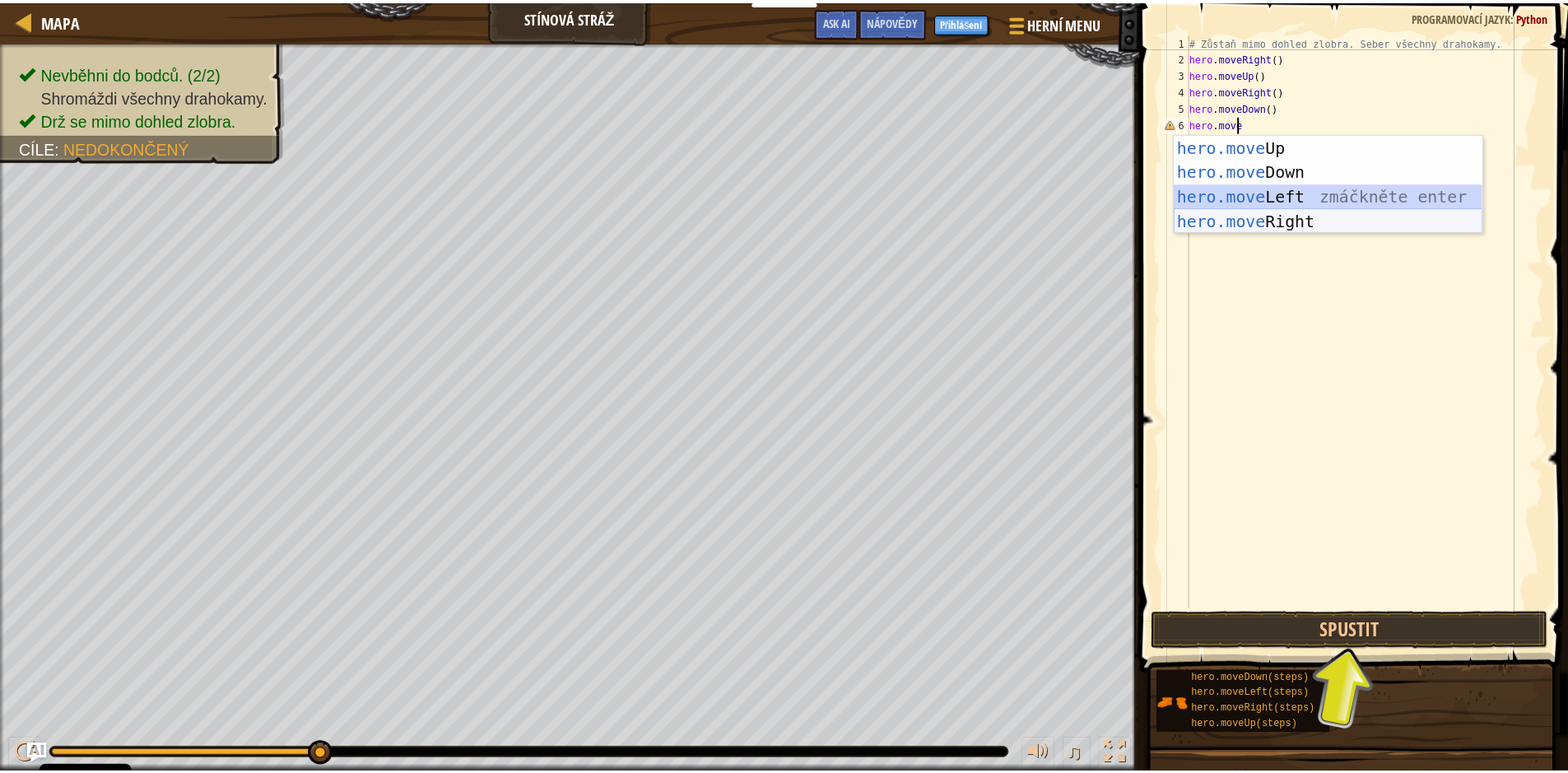
scroll to position [8, 0]
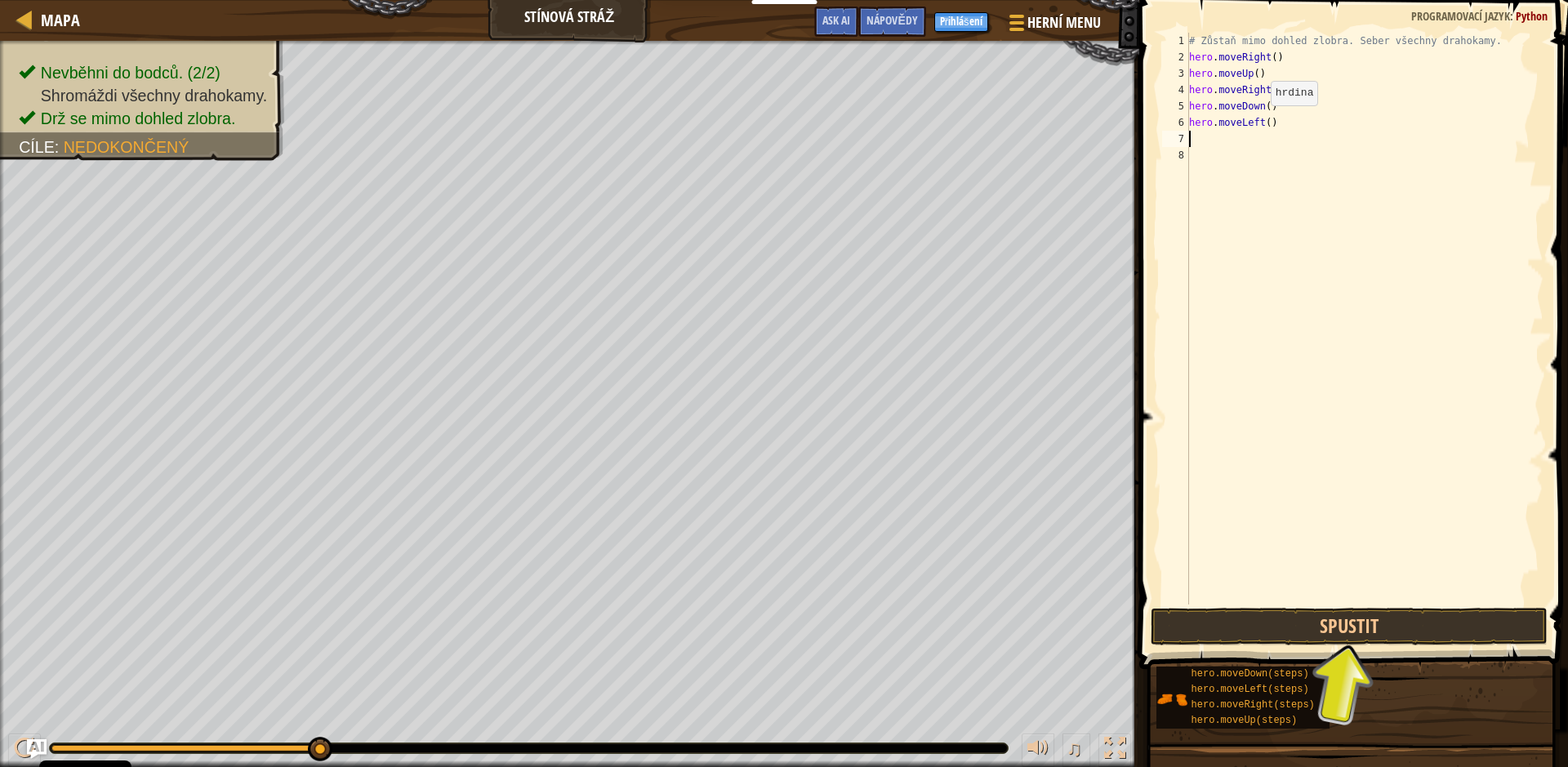
click at [1245, 122] on div "# Zůstaň mimo dohled zlobra. Seber všechny drahokamy. hero . moveRight ( ) hero…" at bounding box center [1365, 334] width 357 height 604
click at [1256, 121] on div "# Zůstaň mimo dohled zlobra. Seber všechny drahokamy. hero . moveRight ( ) hero…" at bounding box center [1365, 334] width 357 height 604
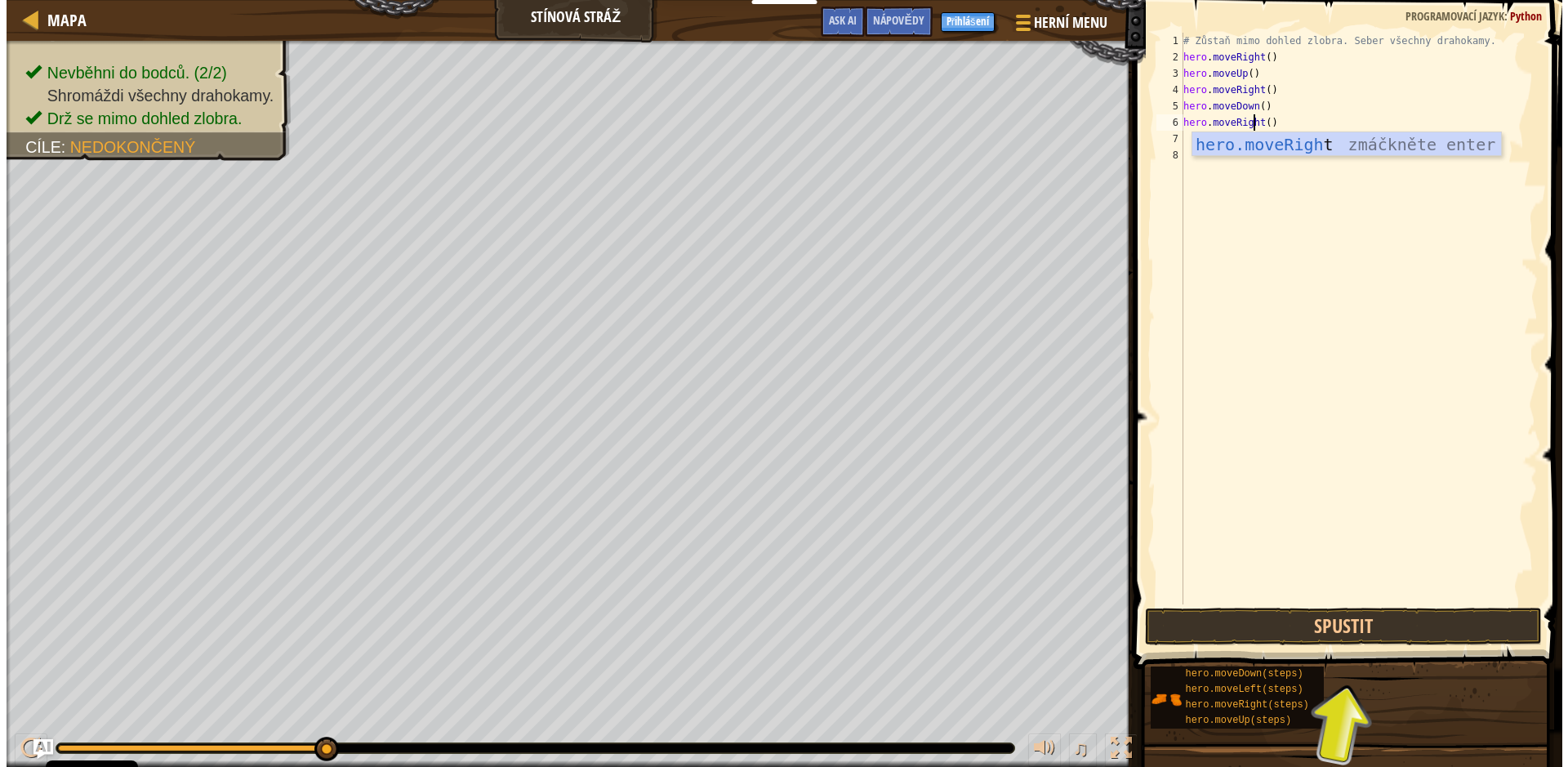
scroll to position [7, 6]
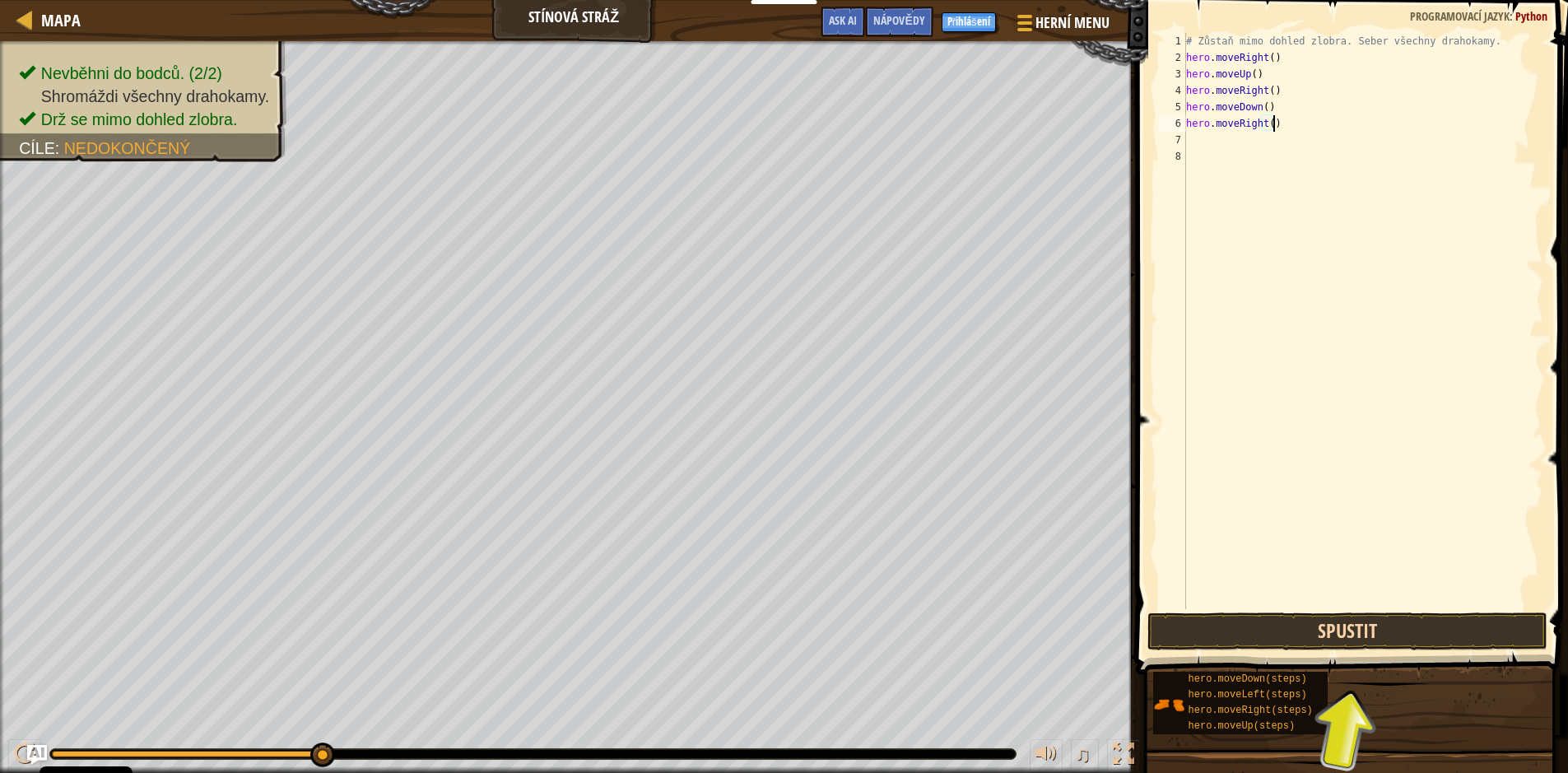
type textarea "hero.moveRight()"
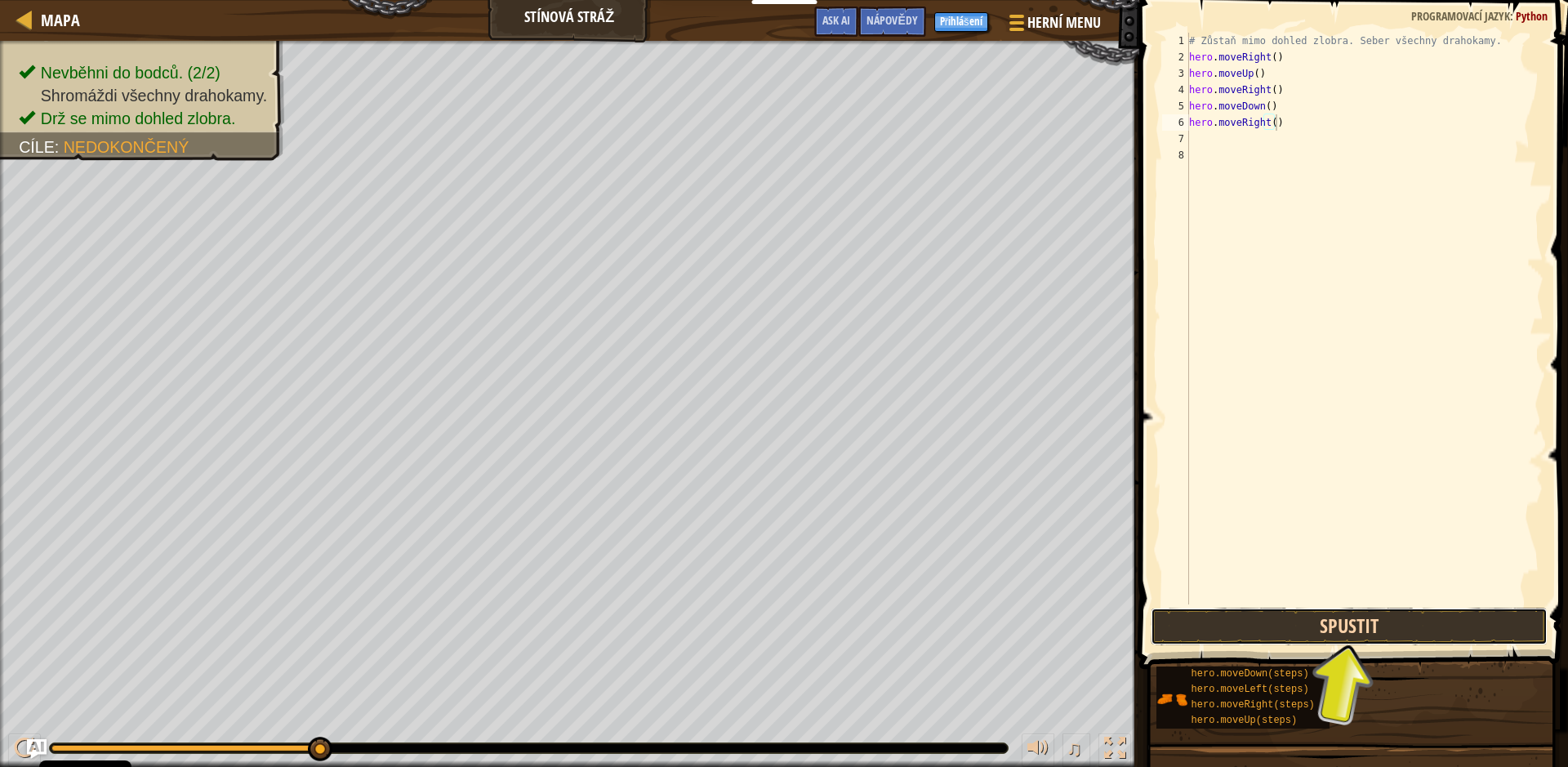
click at [1323, 630] on button "Spustit" at bounding box center [1349, 625] width 397 height 37
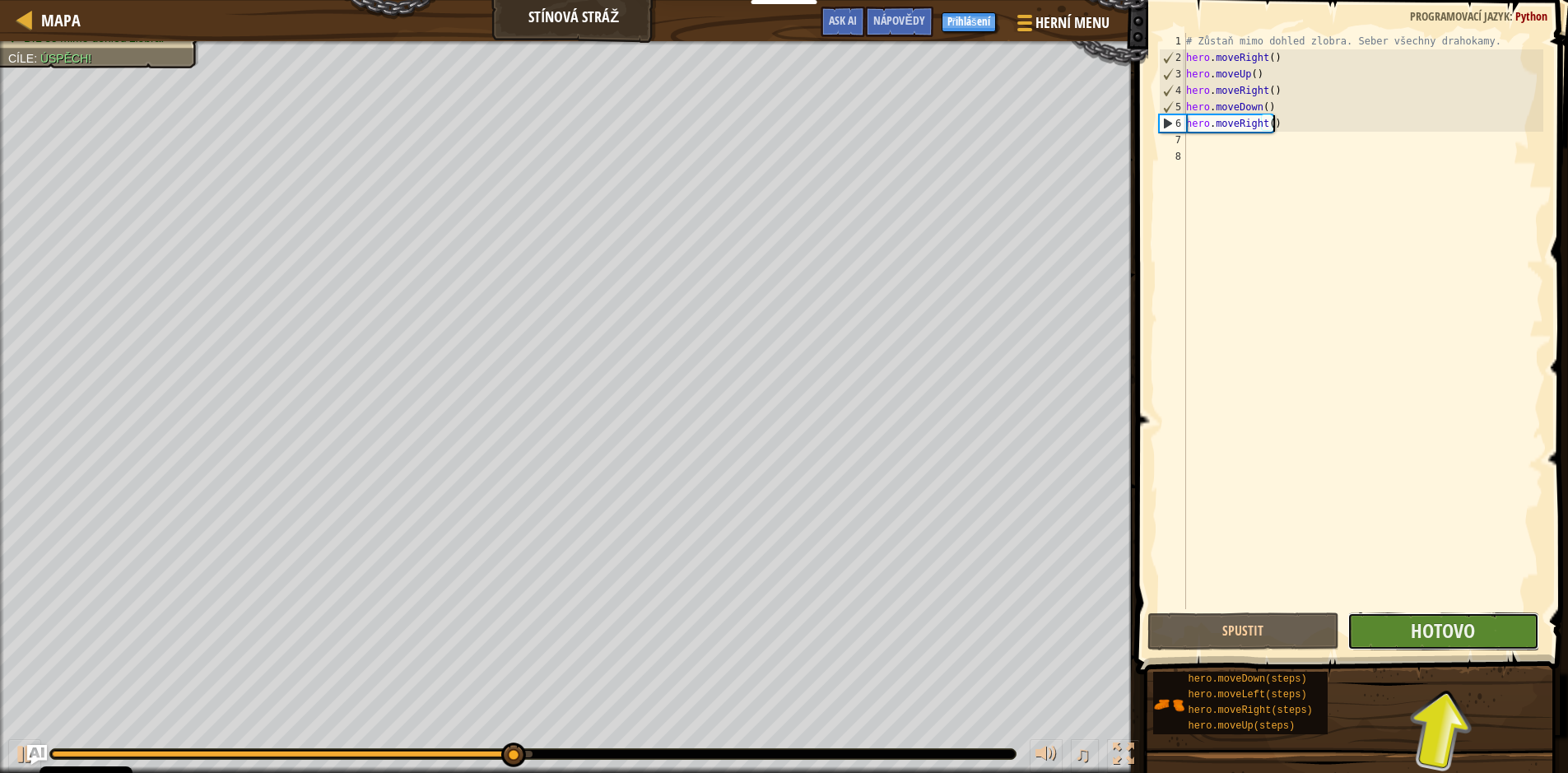
click at [1392, 632] on button "Hotovo" at bounding box center [1443, 630] width 191 height 38
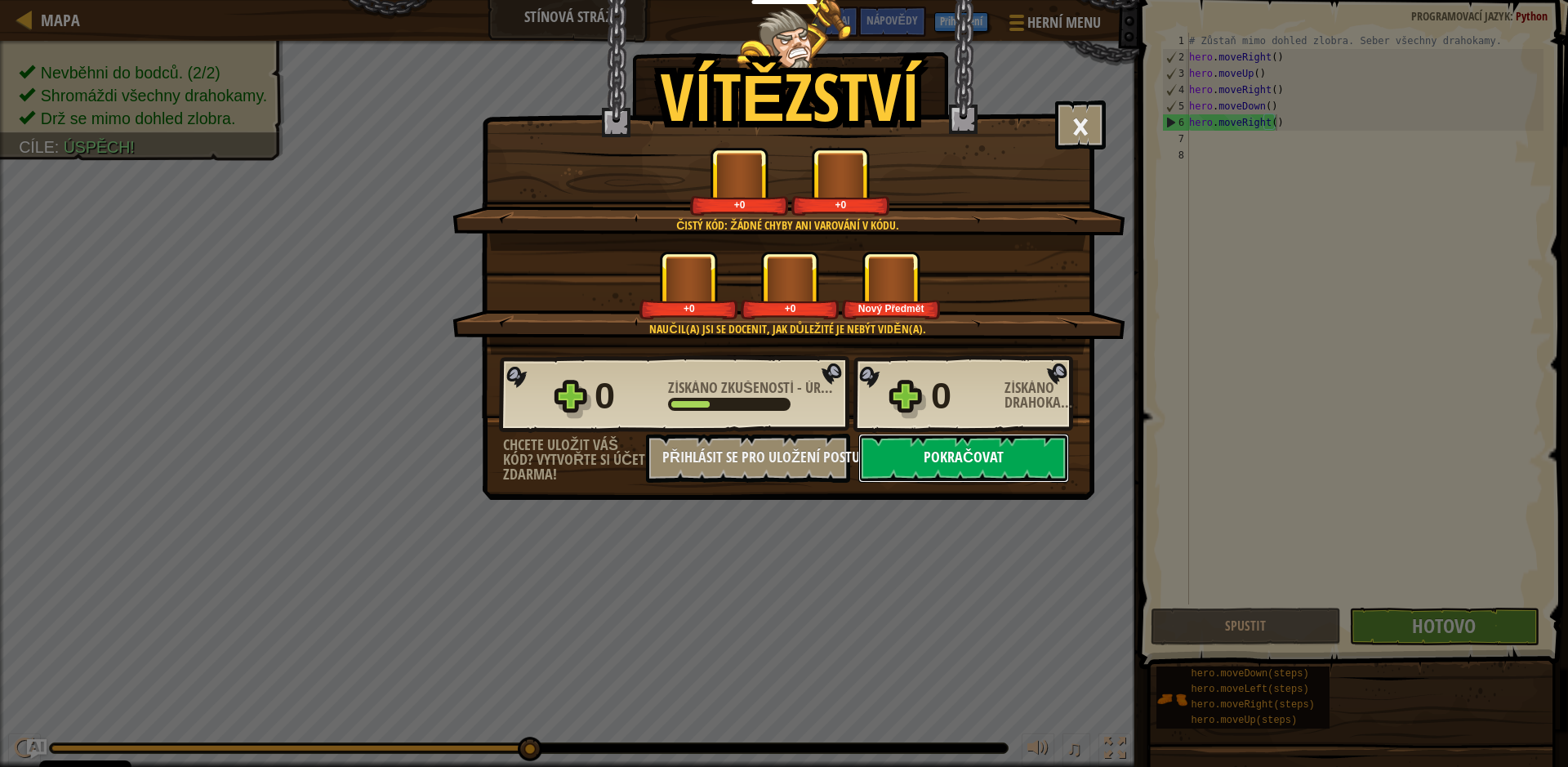
click at [957, 455] on button "Pokračovat" at bounding box center [963, 458] width 211 height 49
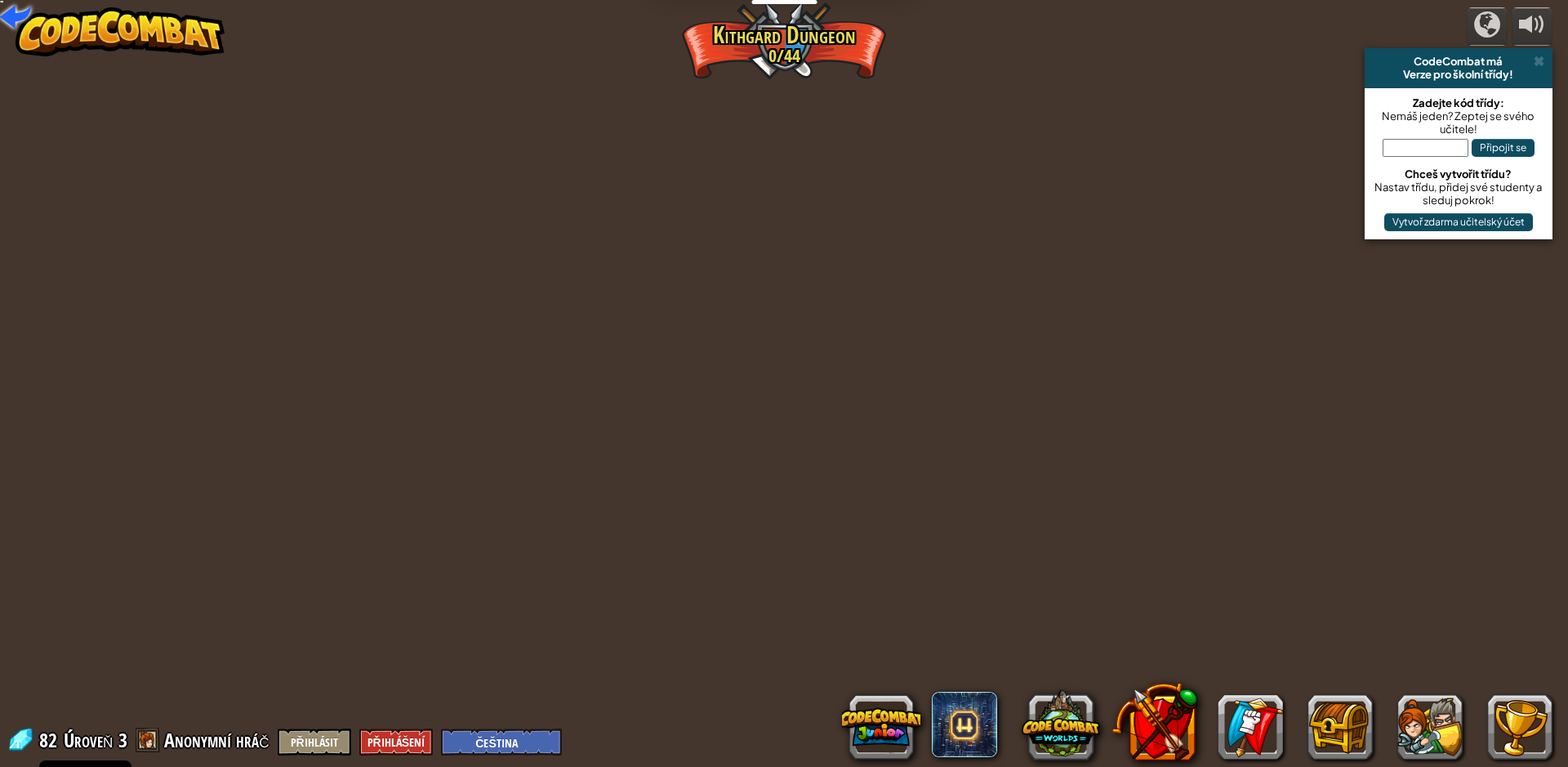
select select "cs"
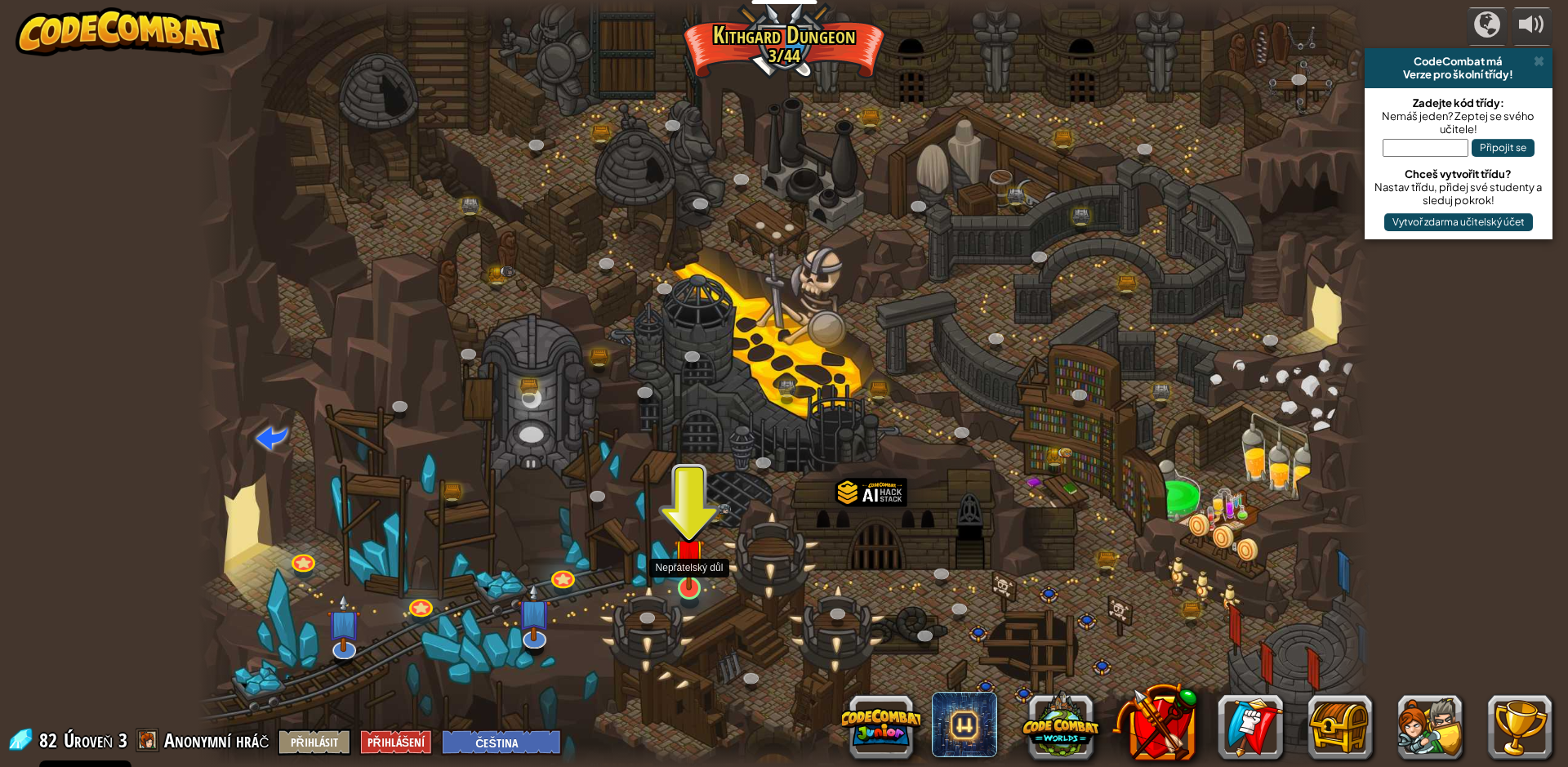
click at [678, 570] on img at bounding box center [690, 554] width 32 height 72
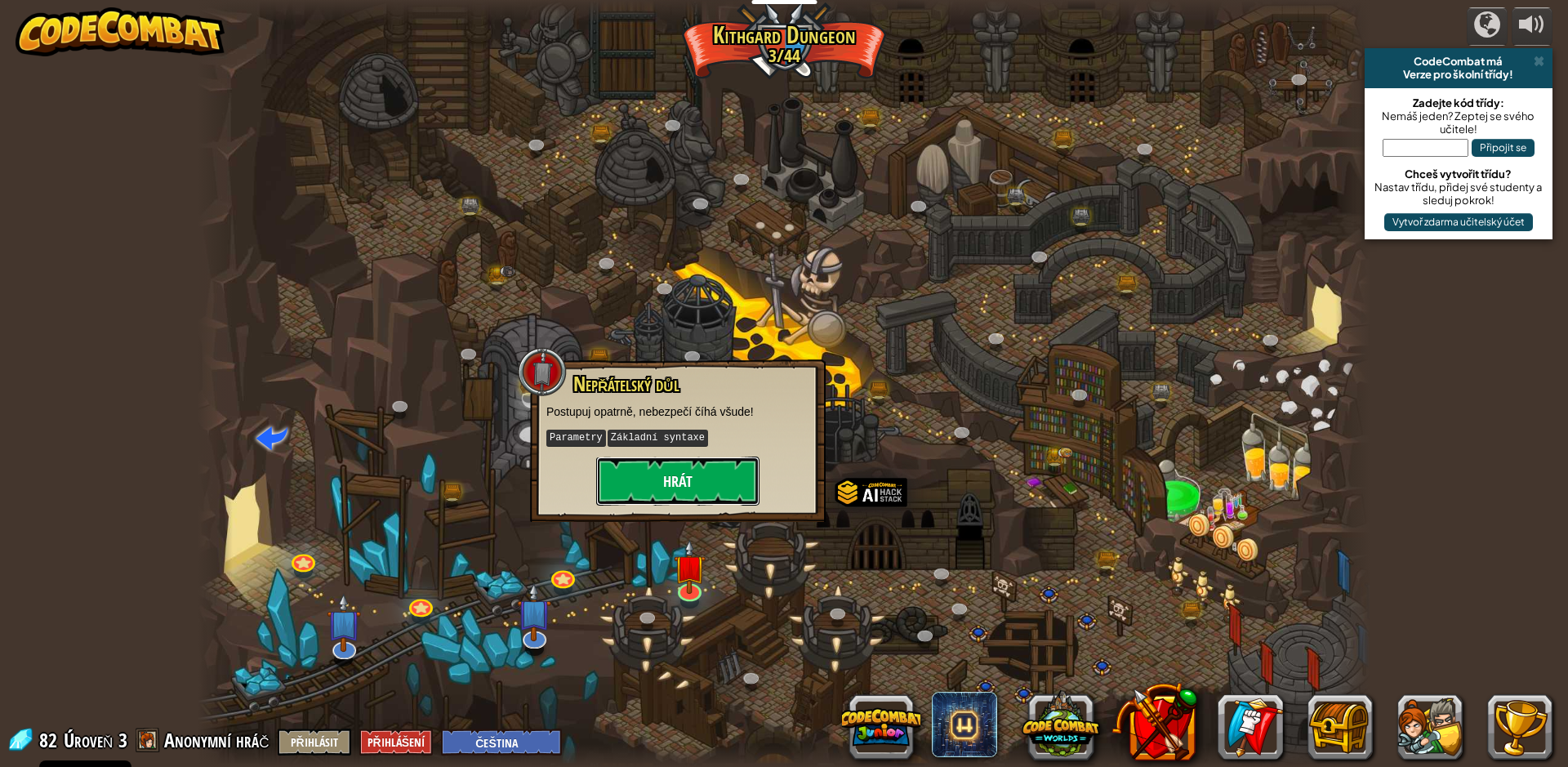
click at [694, 483] on button "Hrát" at bounding box center [678, 481] width 163 height 49
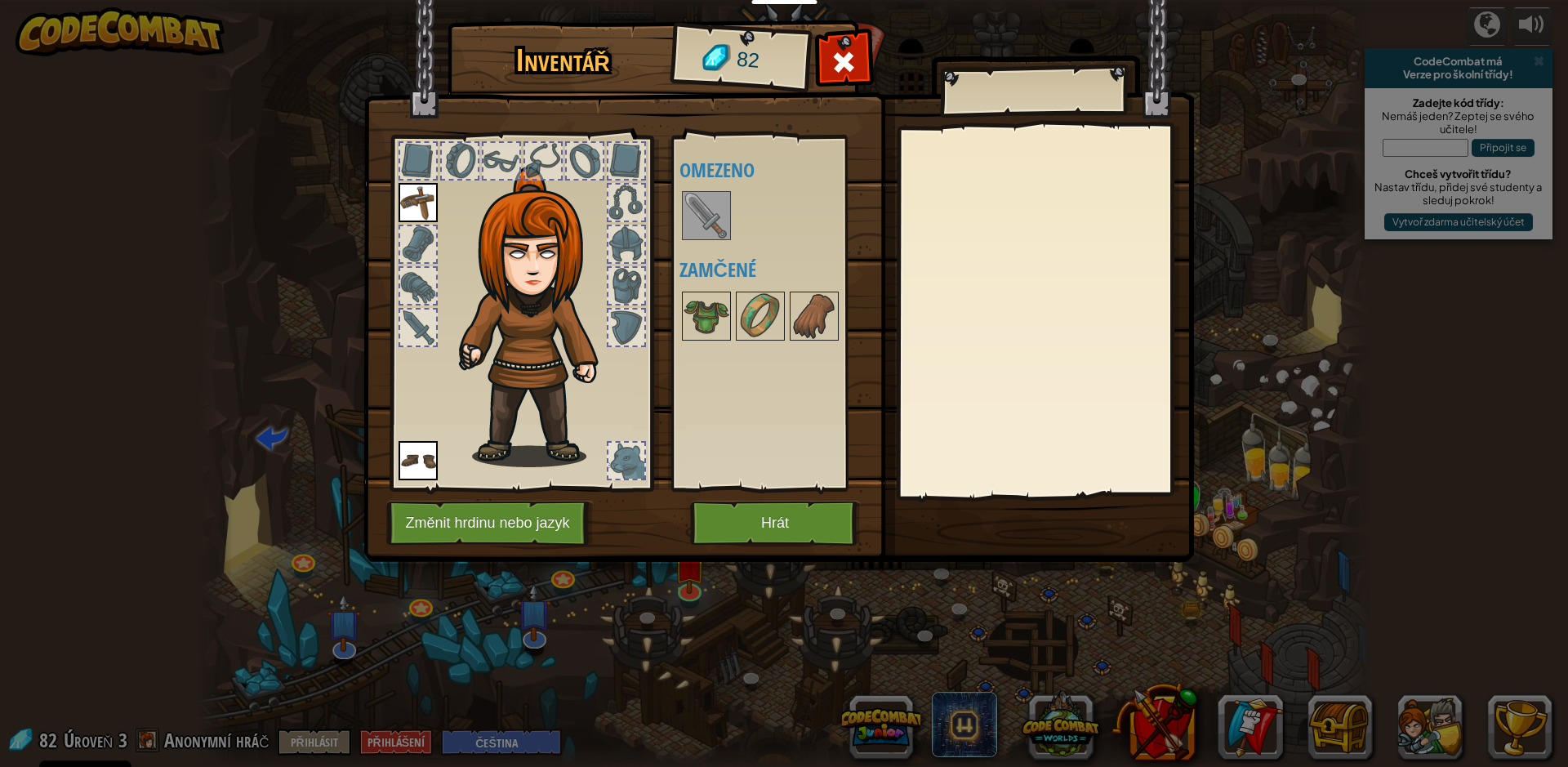
click at [700, 217] on img at bounding box center [707, 215] width 46 height 46
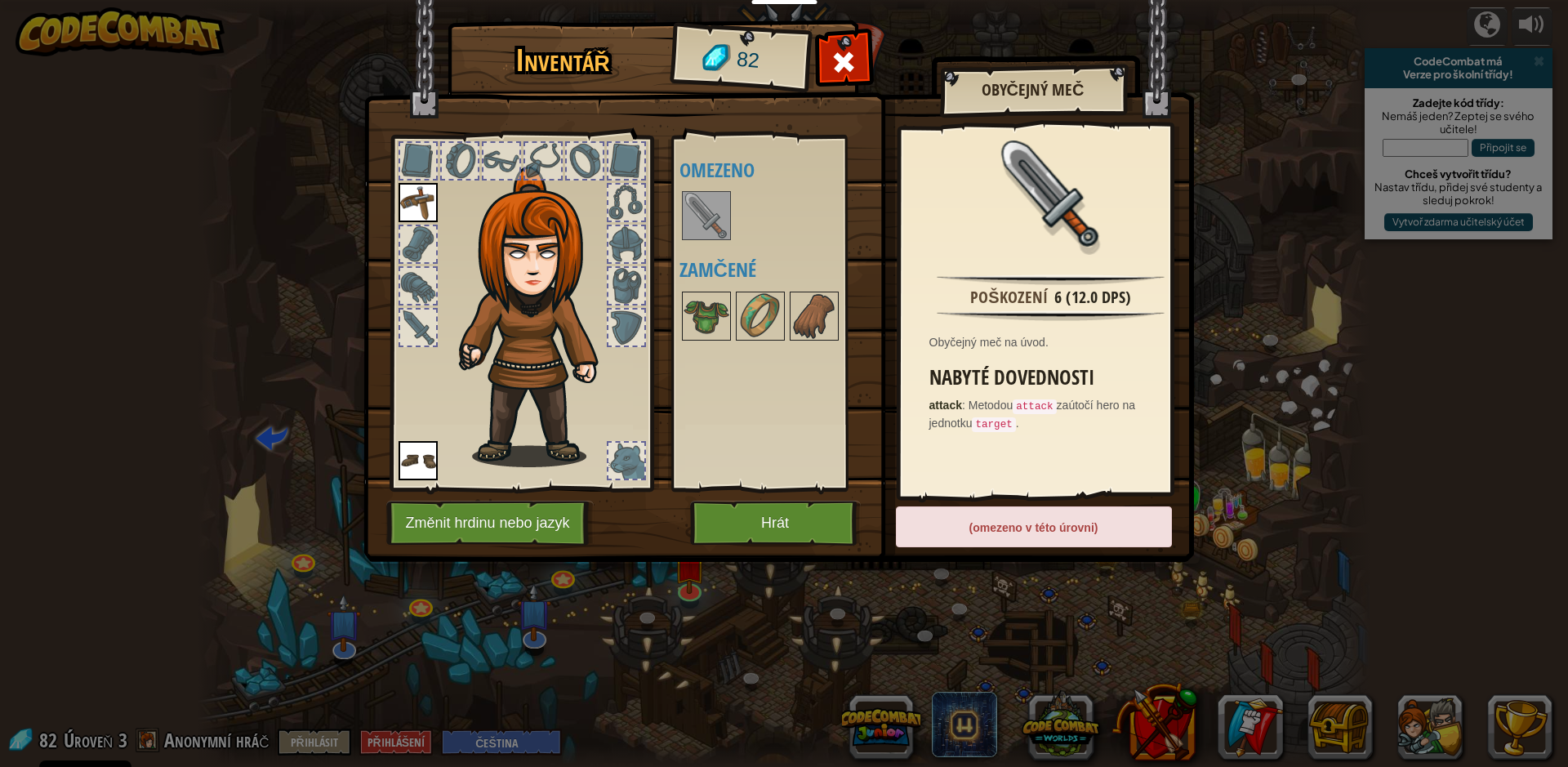
click at [742, 500] on img at bounding box center [778, 266] width 831 height 593
click at [705, 213] on img at bounding box center [707, 215] width 46 height 46
click at [711, 229] on img at bounding box center [707, 215] width 46 height 46
click at [814, 525] on button "Hrát" at bounding box center [775, 523] width 171 height 45
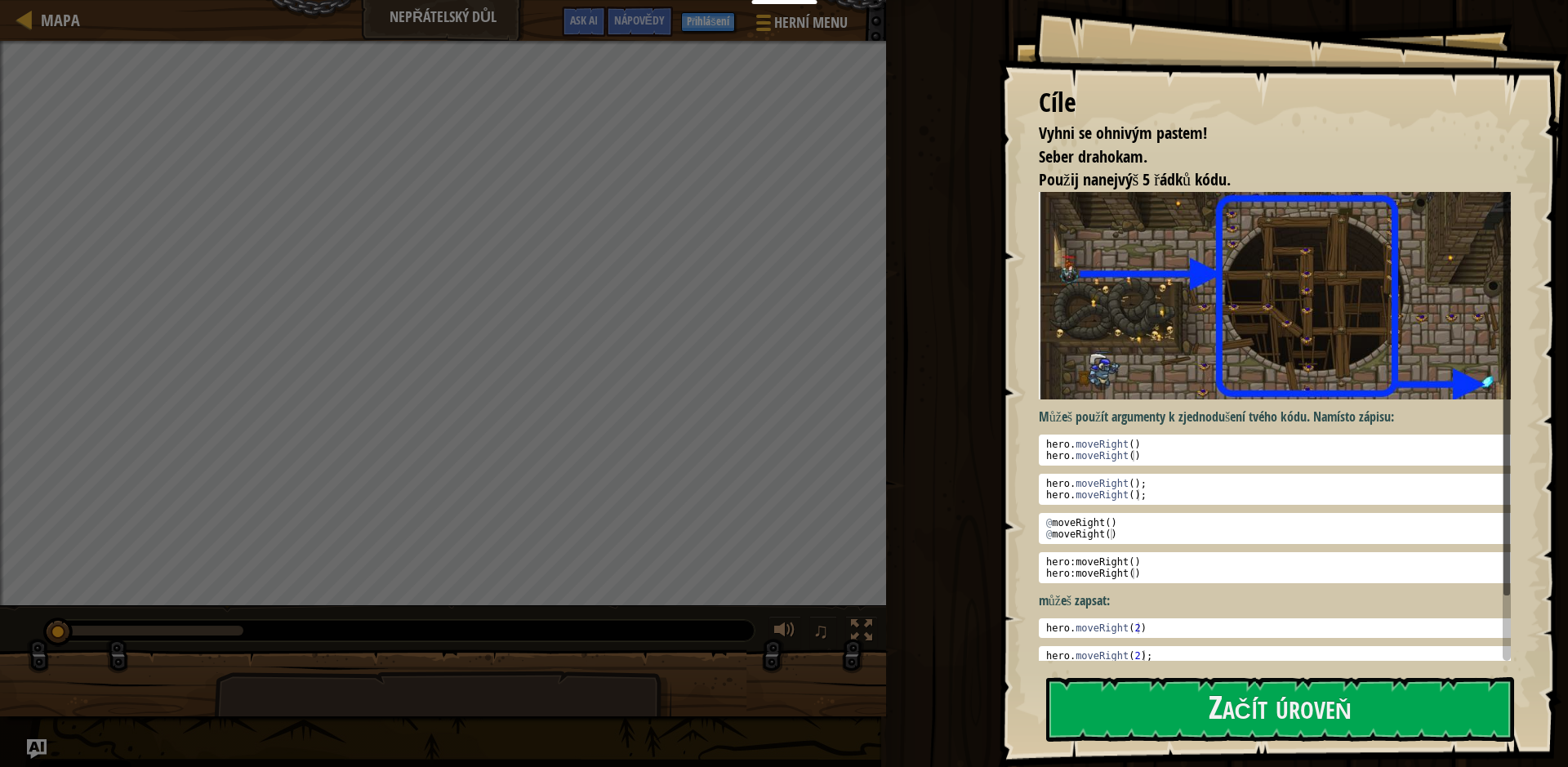
scroll to position [62, 0]
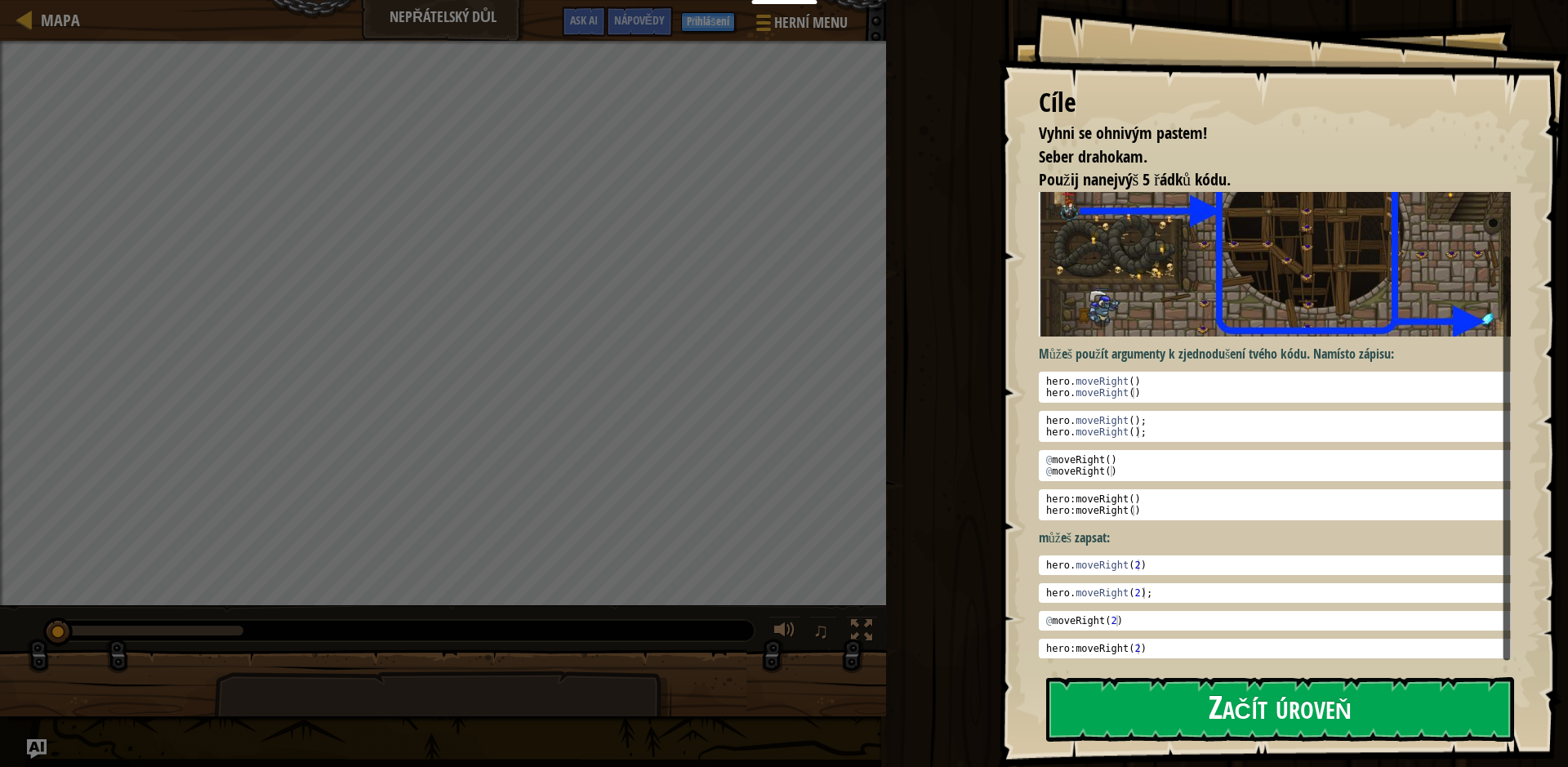
click at [1265, 723] on button "Začít úroveň" at bounding box center [1281, 709] width 468 height 64
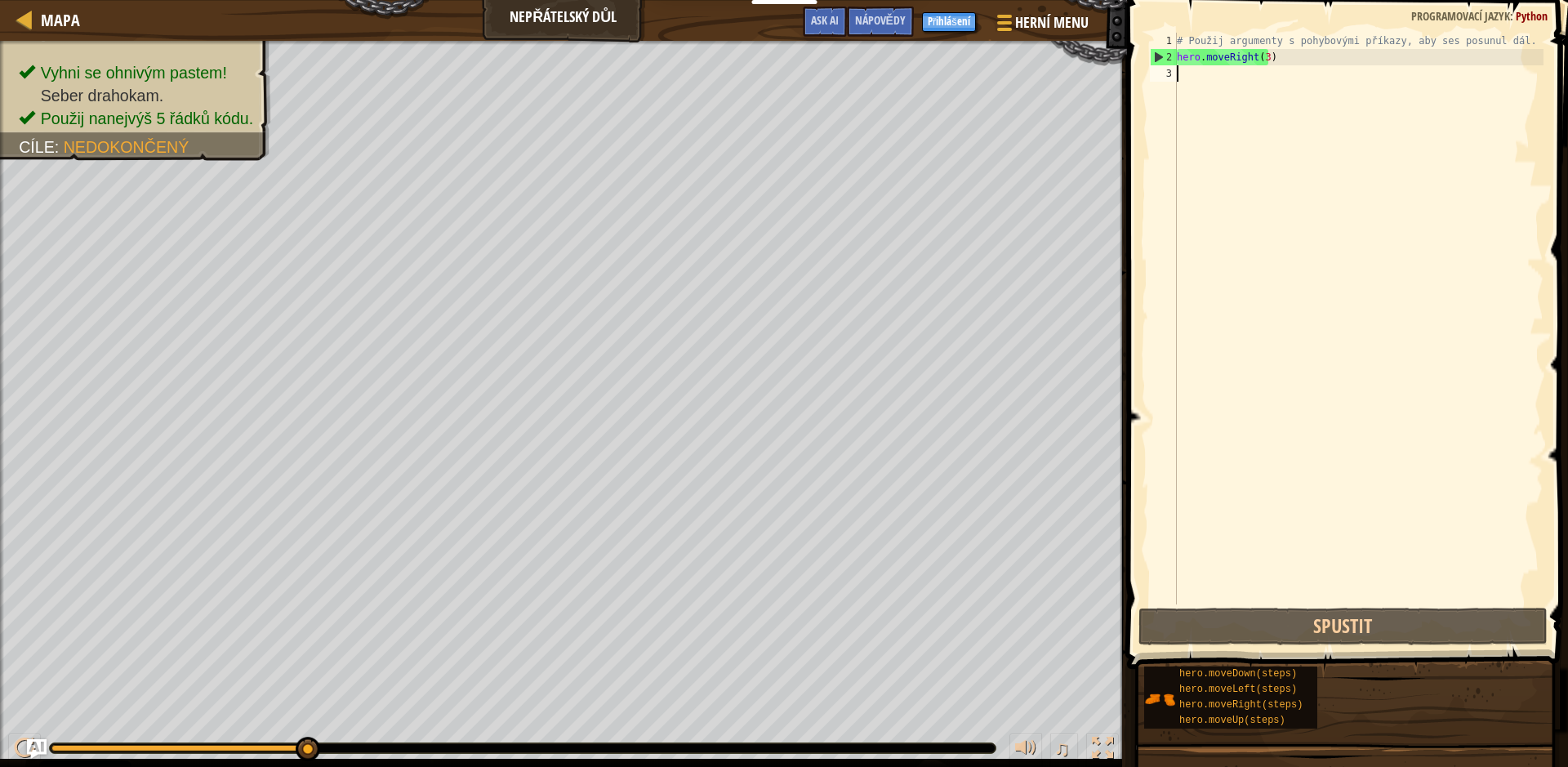
scroll to position [7, 0]
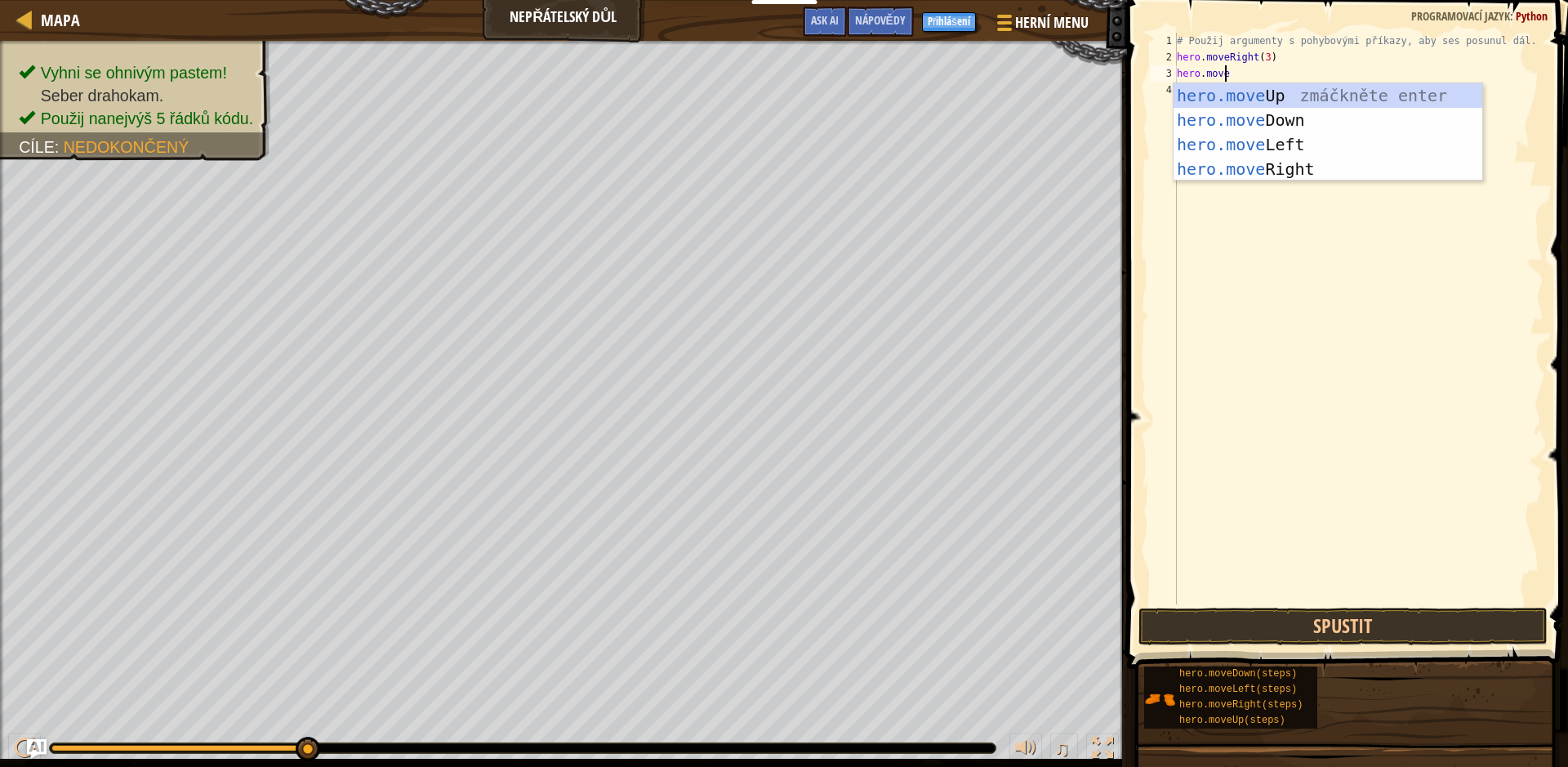
type textarea "hero.moveUp"
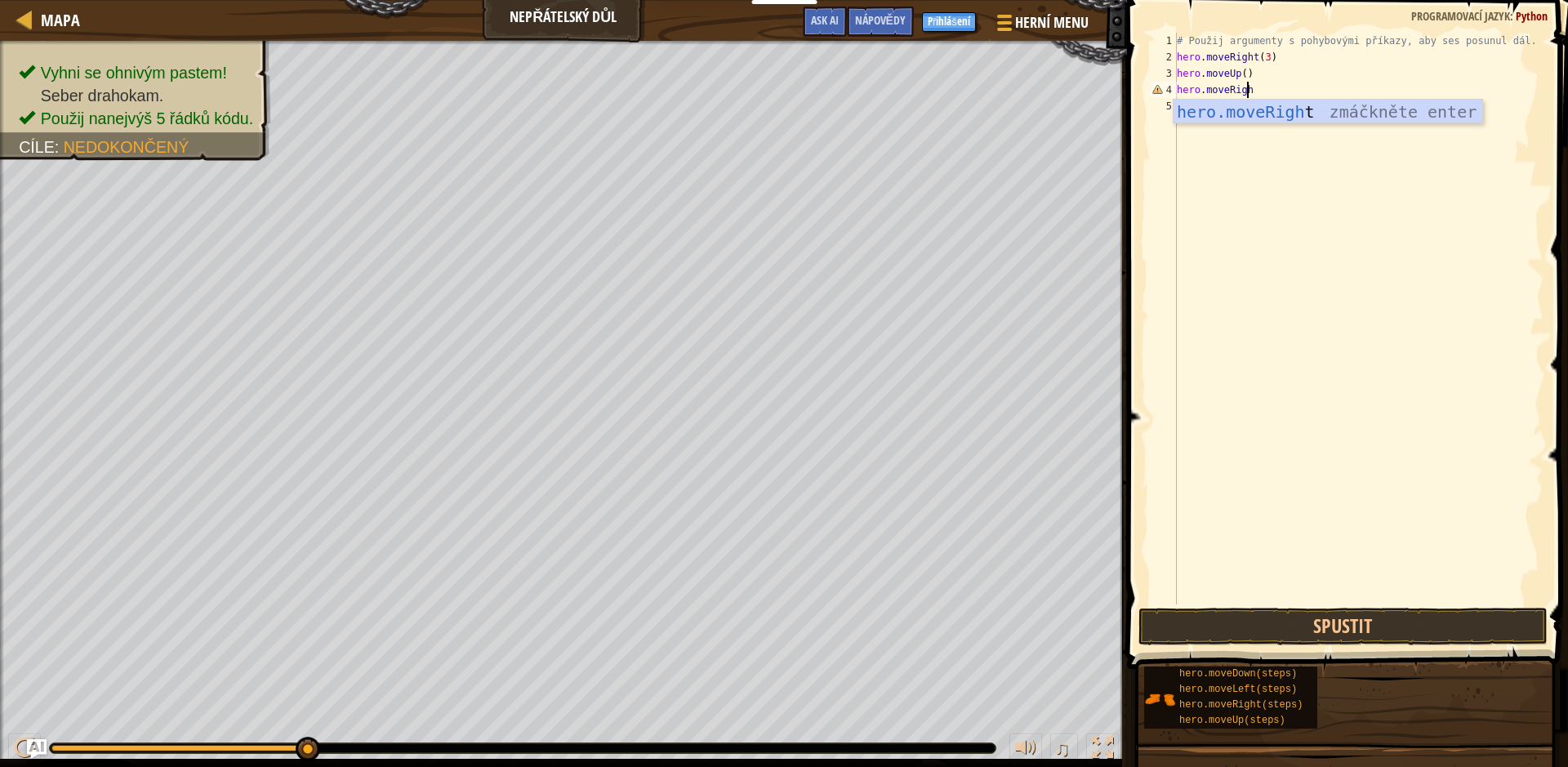
scroll to position [7, 5]
type textarea "hero.moveRight"
type textarea "g"
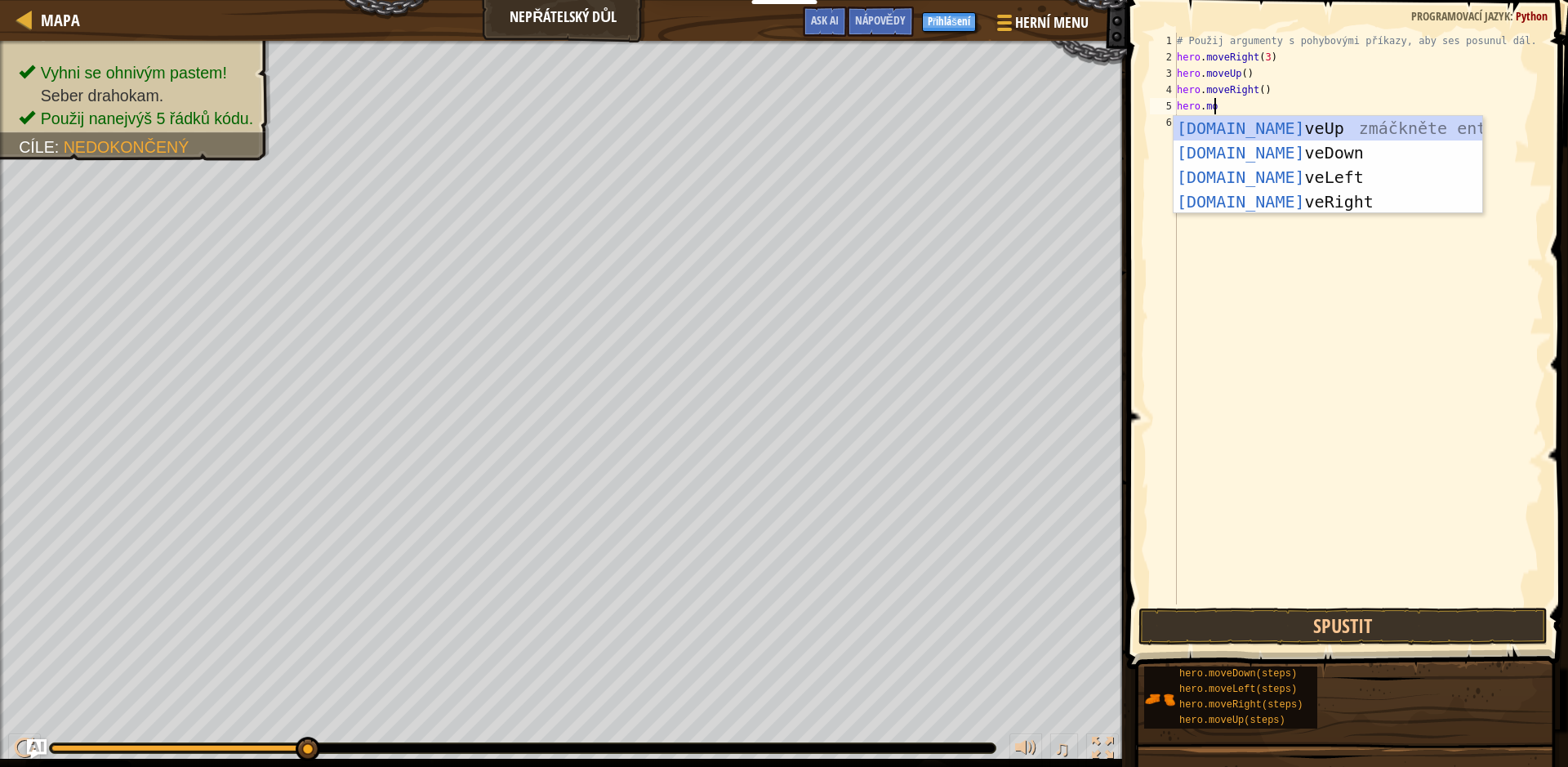
scroll to position [7, 2]
type textarea "hero.move"
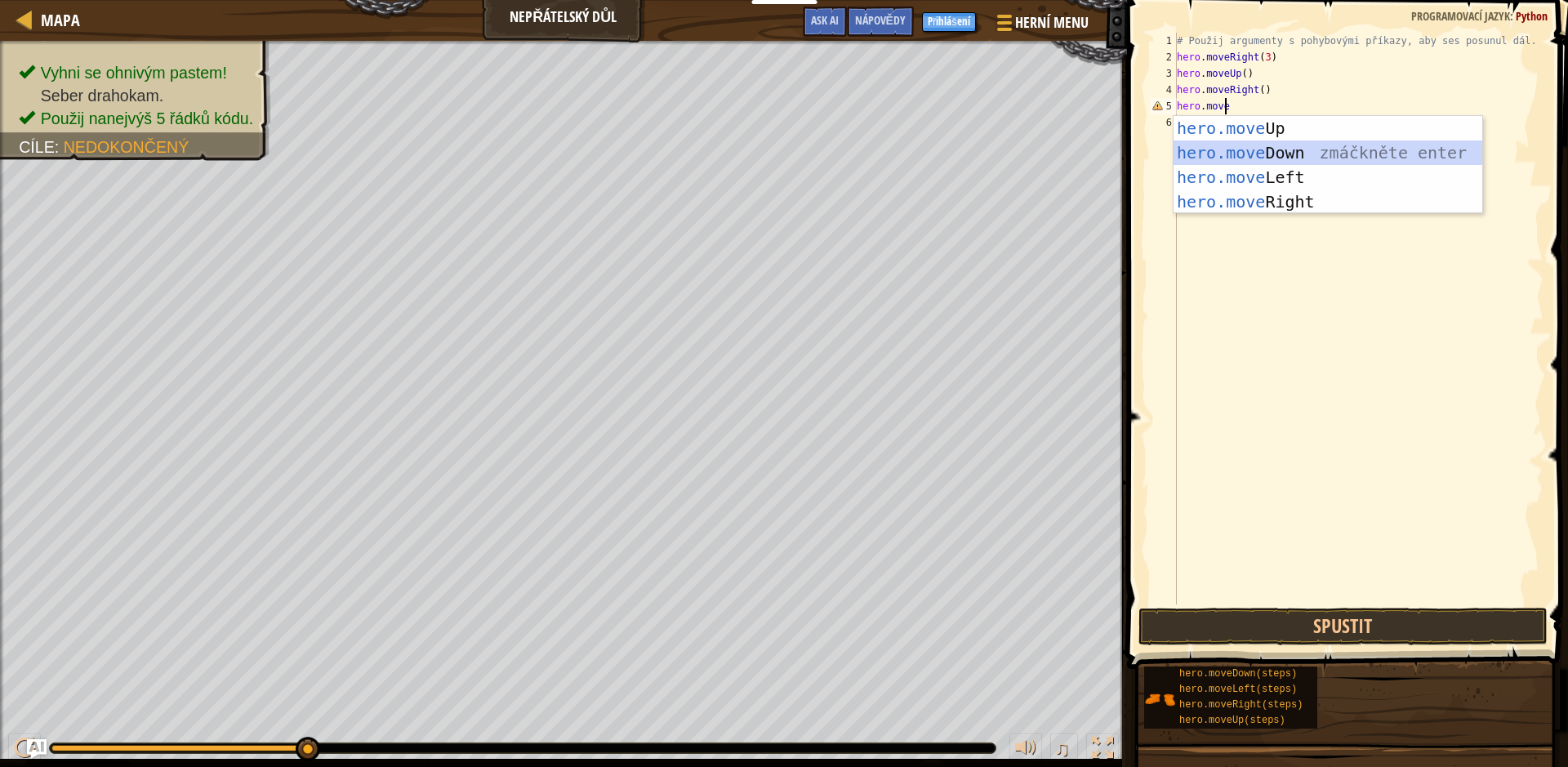
click at [1353, 143] on div "hero.move Up zmáčkněte enter hero.move Down zmáčkněte enter hero.move Left zmáč…" at bounding box center [1328, 189] width 309 height 147
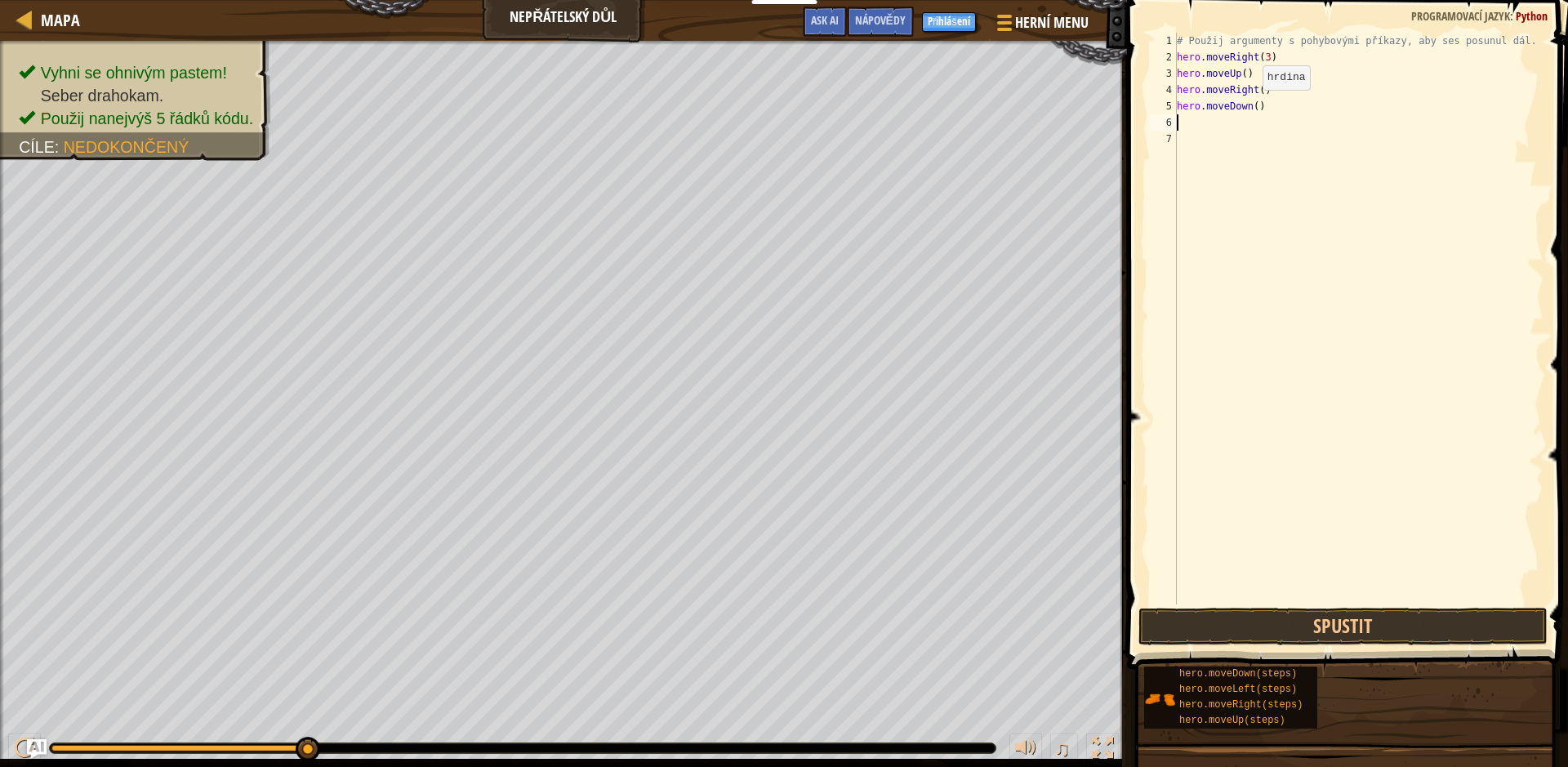
click at [1249, 106] on div "# Použij argumenty s pohybovými příkazy, aby ses posunul dál. hero . moveRight …" at bounding box center [1359, 334] width 370 height 604
click at [1251, 106] on div "# Použij argumenty s pohybovými příkazy, aby ses posunul dál. hero . moveRight …" at bounding box center [1359, 334] width 370 height 604
drag, startPoint x: 1183, startPoint y: 113, endPoint x: 1183, endPoint y: 123, distance: 10.0
click at [1183, 115] on div "# Použij argumenty s pohybovými příkazy, aby ses posunul dál. hero . moveRight …" at bounding box center [1359, 334] width 370 height 604
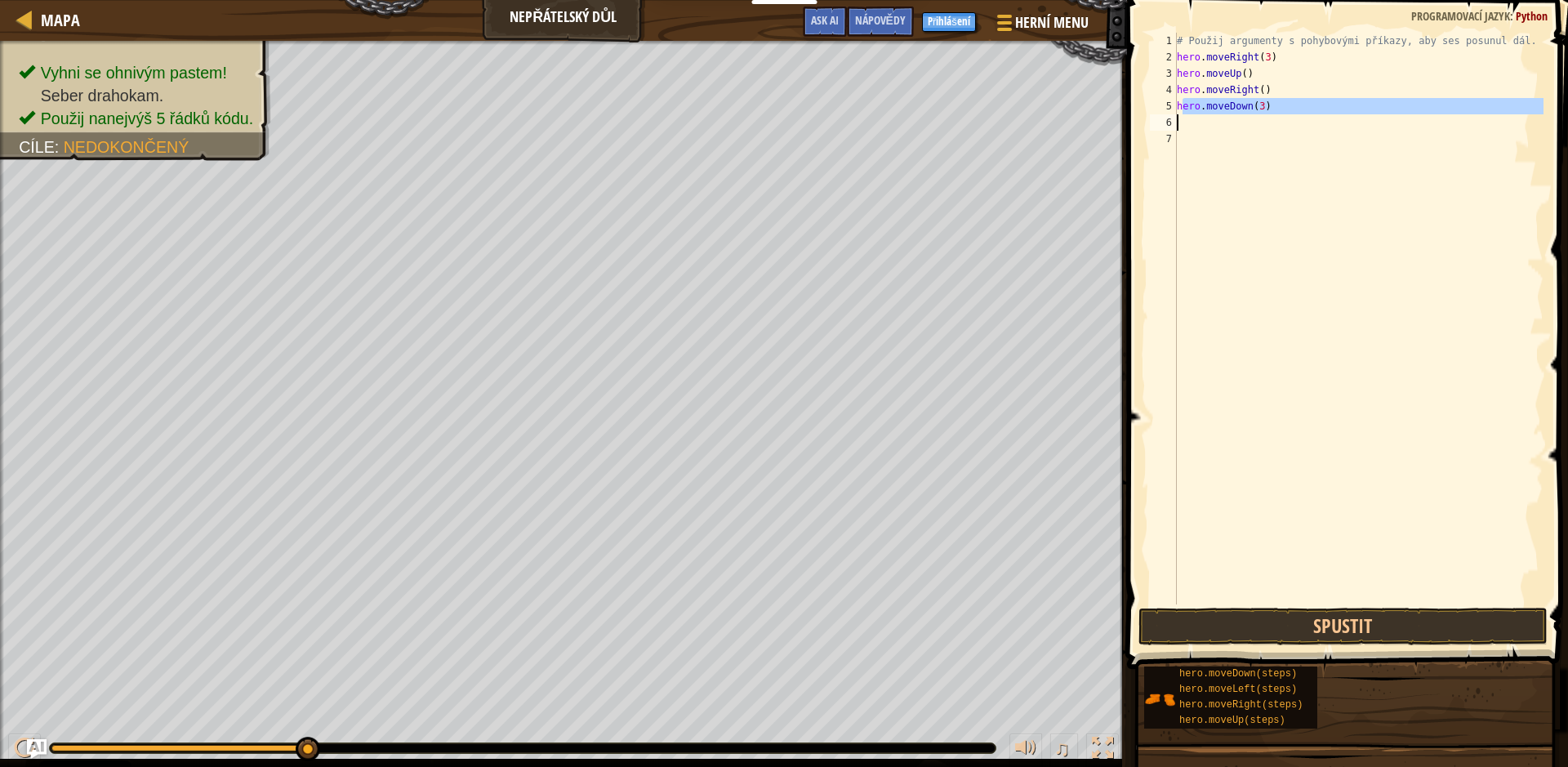
type textarea "hero.moveDown(3)"
click at [1183, 123] on div "# Použij argumenty s pohybovými příkazy, aby ses posunul dál. hero . moveRight …" at bounding box center [1359, 318] width 370 height 571
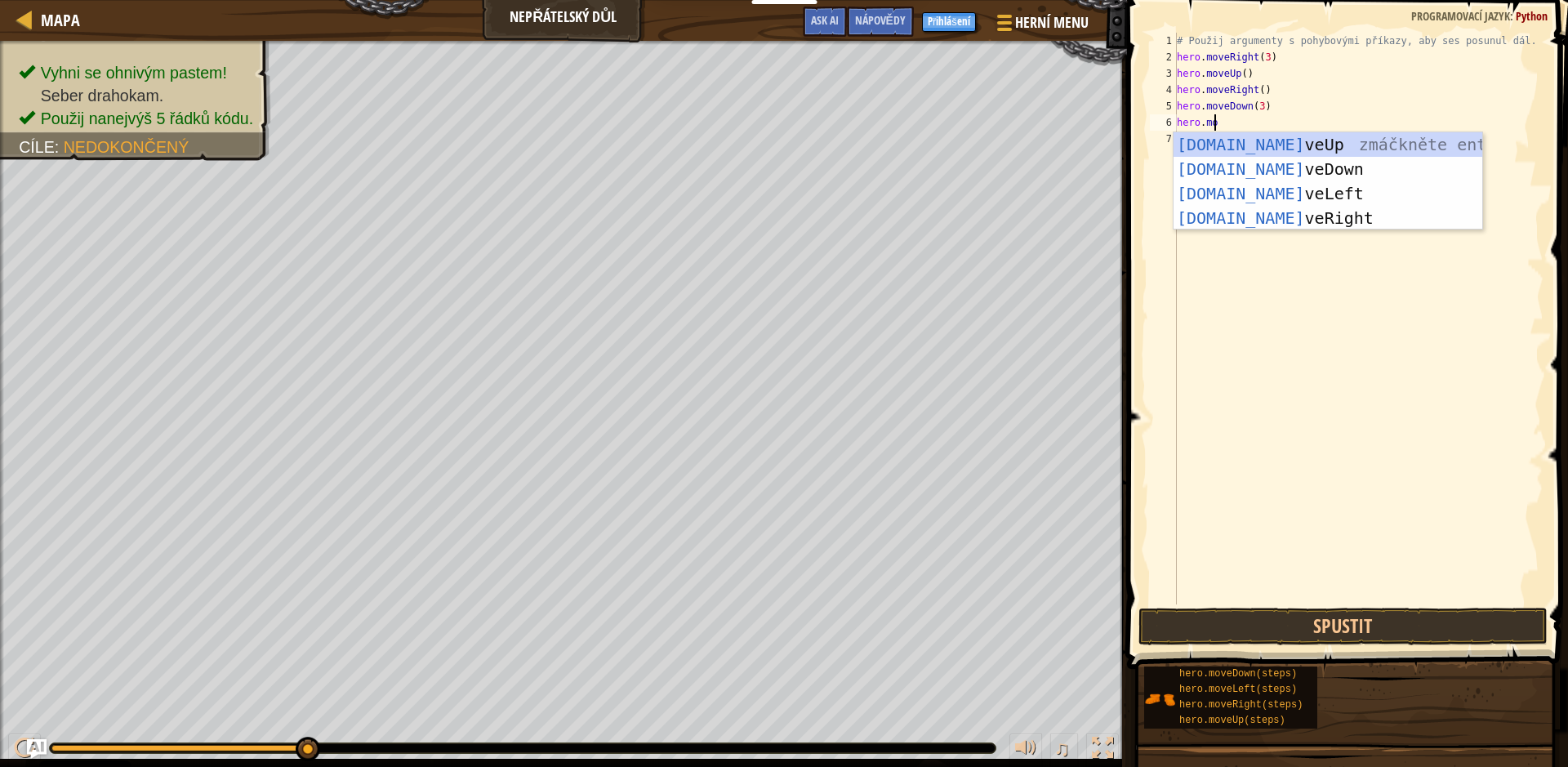
scroll to position [7, 2]
type textarea "hero.move"
click at [1226, 211] on div "hero.move Up zmáčkněte enter hero.move Down zmáčkněte enter hero.move Left zmáč…" at bounding box center [1328, 206] width 309 height 147
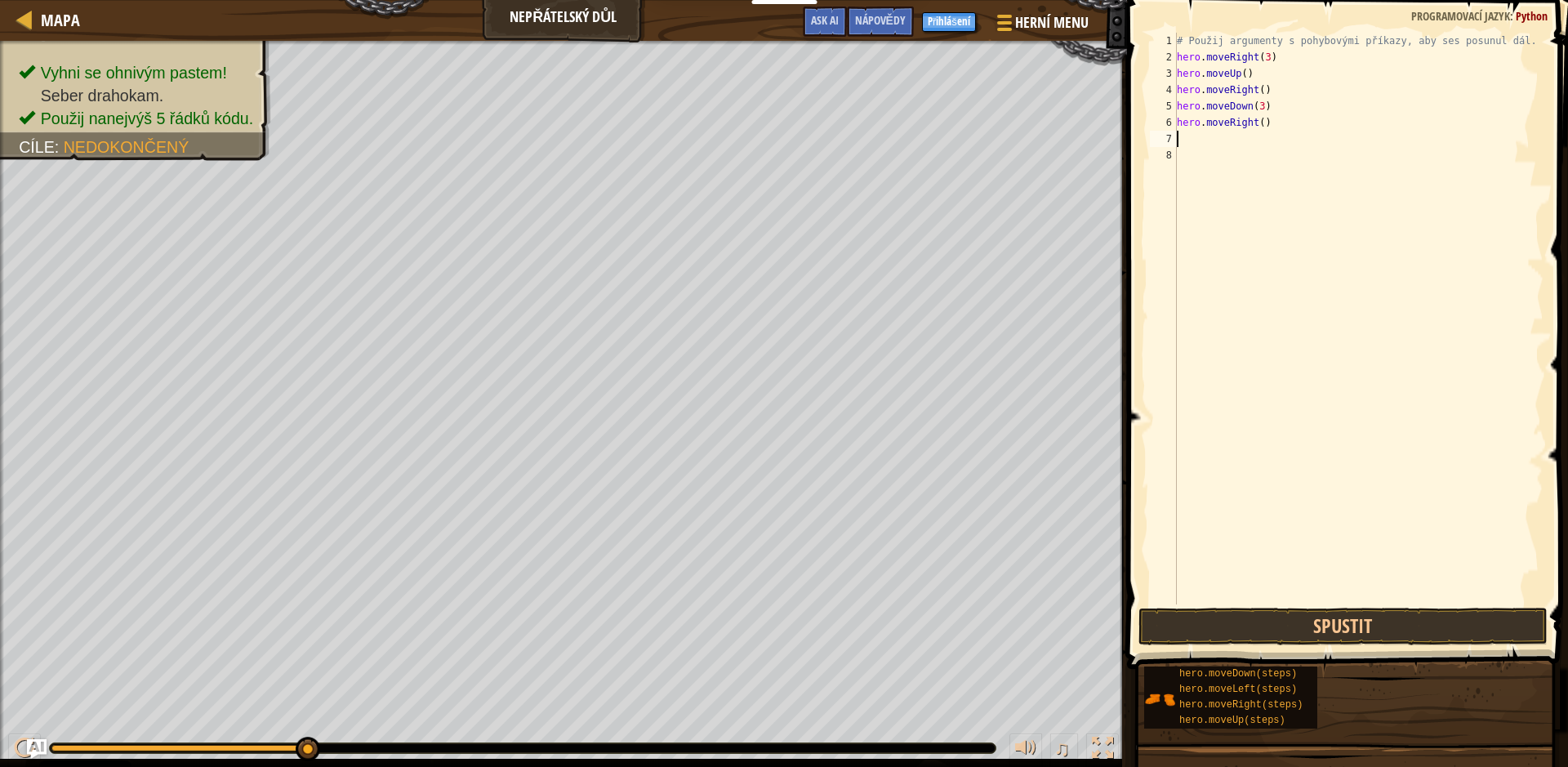
click at [1261, 121] on div "# Použij argumenty s pohybovými příkazy, aby ses posunul dál. hero . moveRight …" at bounding box center [1359, 334] width 370 height 604
click at [1256, 121] on div "# Použij argumenty s pohybovými příkazy, aby ses posunul dál. hero . moveRight …" at bounding box center [1359, 334] width 370 height 604
type textarea "hero.moveRight(2)"
click at [1299, 619] on button "Spustit" at bounding box center [1343, 625] width 409 height 37
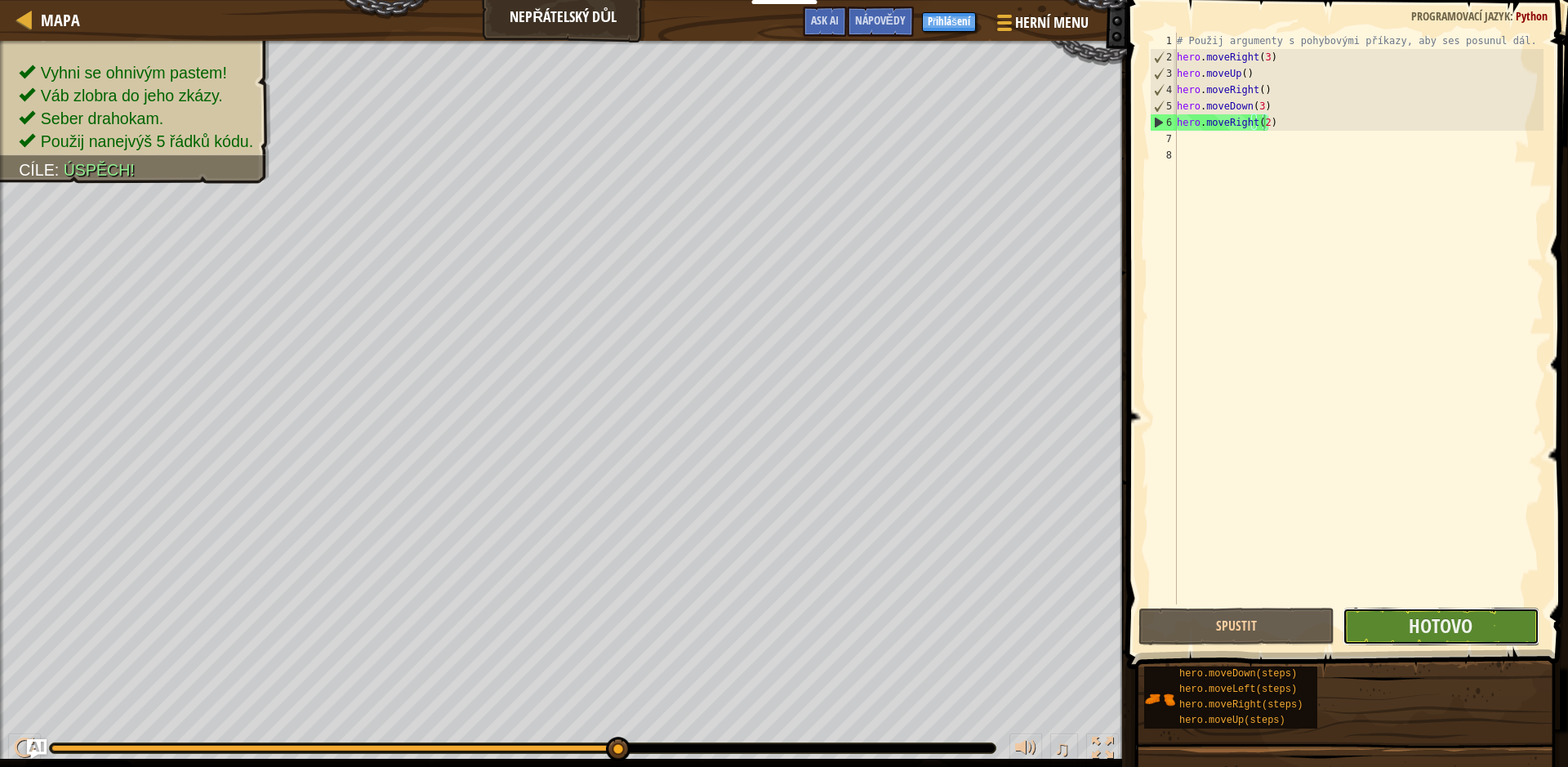
click at [1375, 628] on button "Hotovo" at bounding box center [1441, 625] width 196 height 37
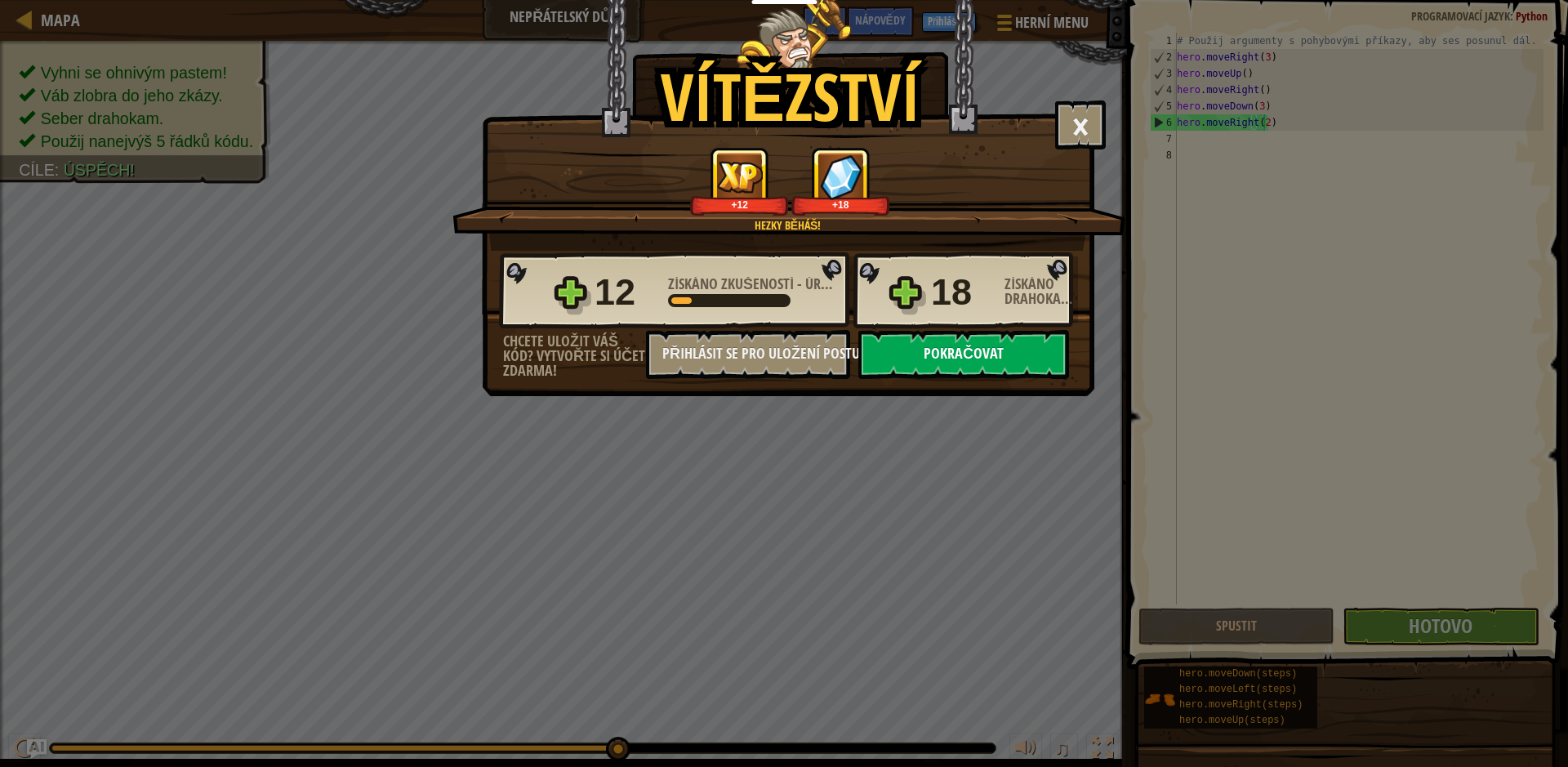
click at [924, 357] on button "Pokračovat" at bounding box center [963, 354] width 211 height 49
select select "cs"
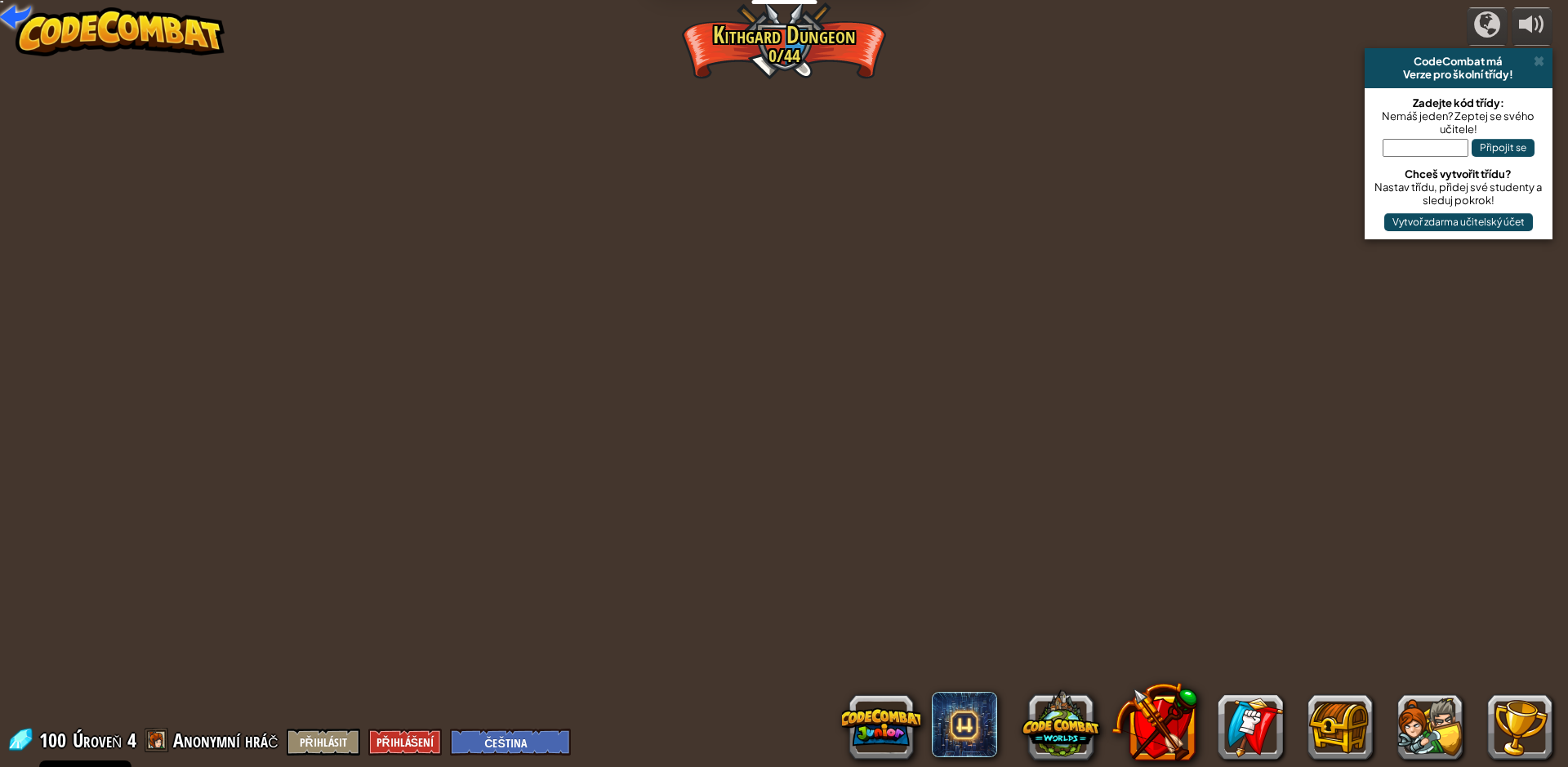
select select "cs"
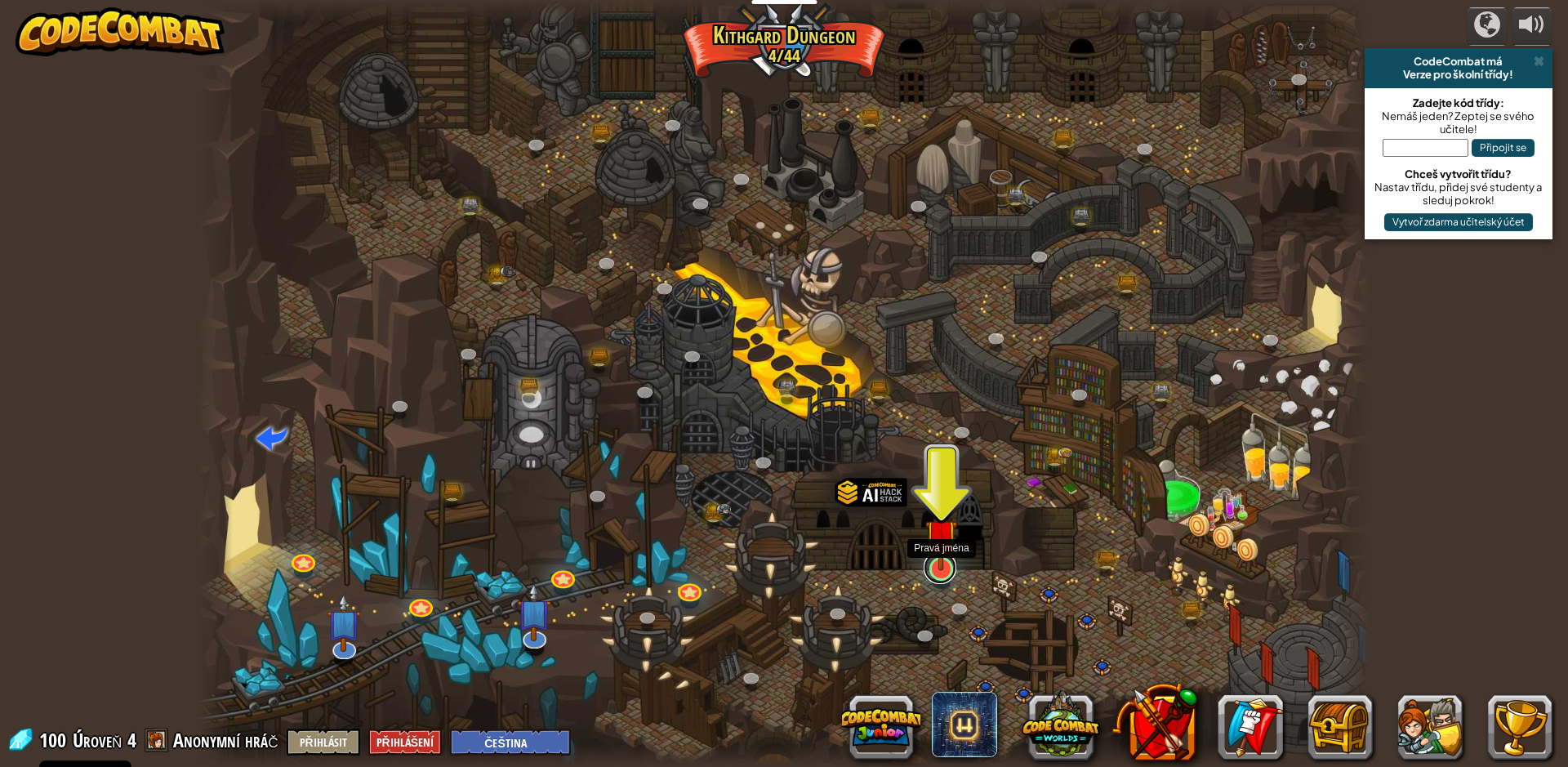
click at [936, 572] on link at bounding box center [940, 567] width 32 height 32
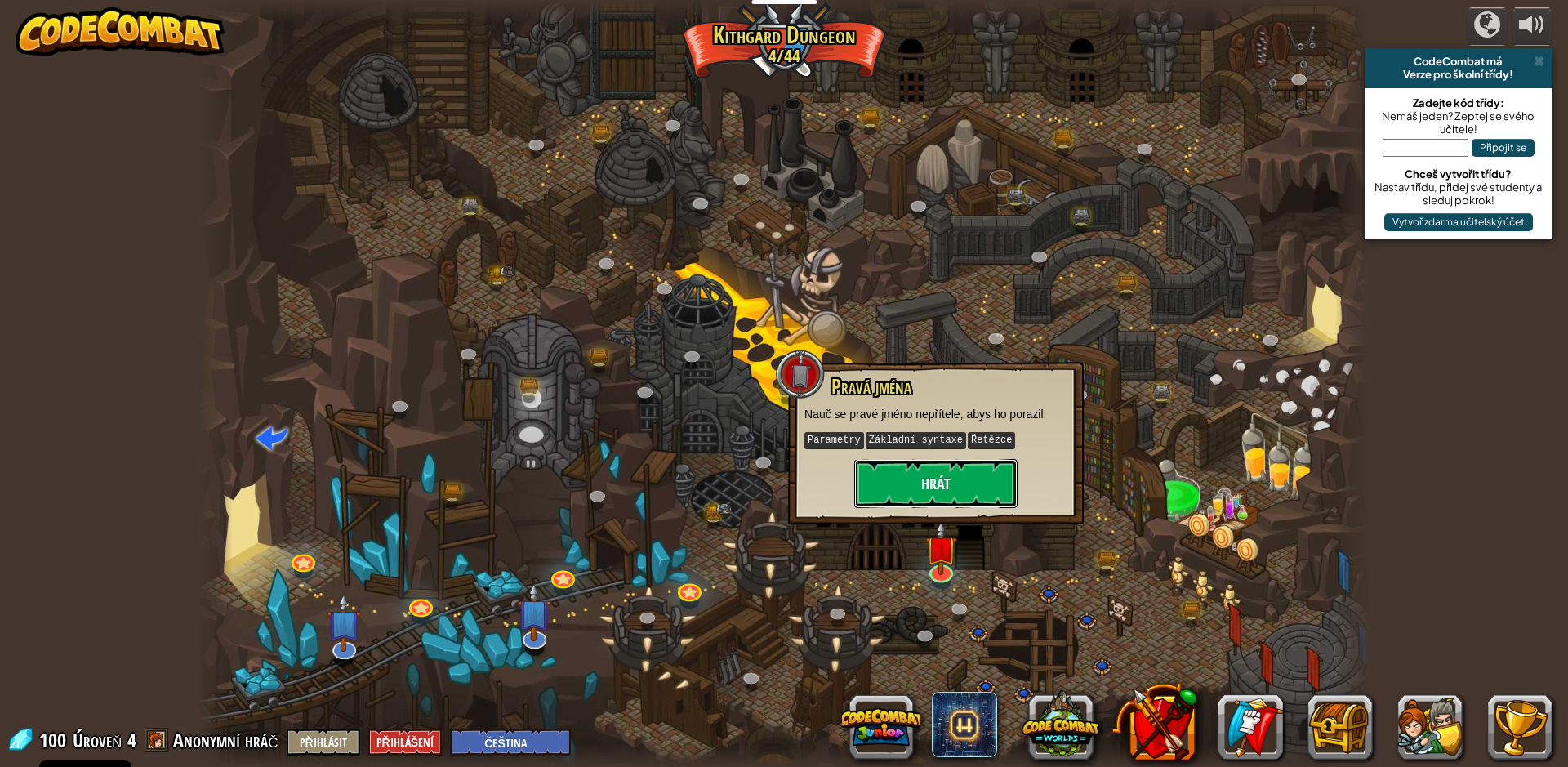
click at [921, 494] on button "Hrát" at bounding box center [936, 483] width 163 height 49
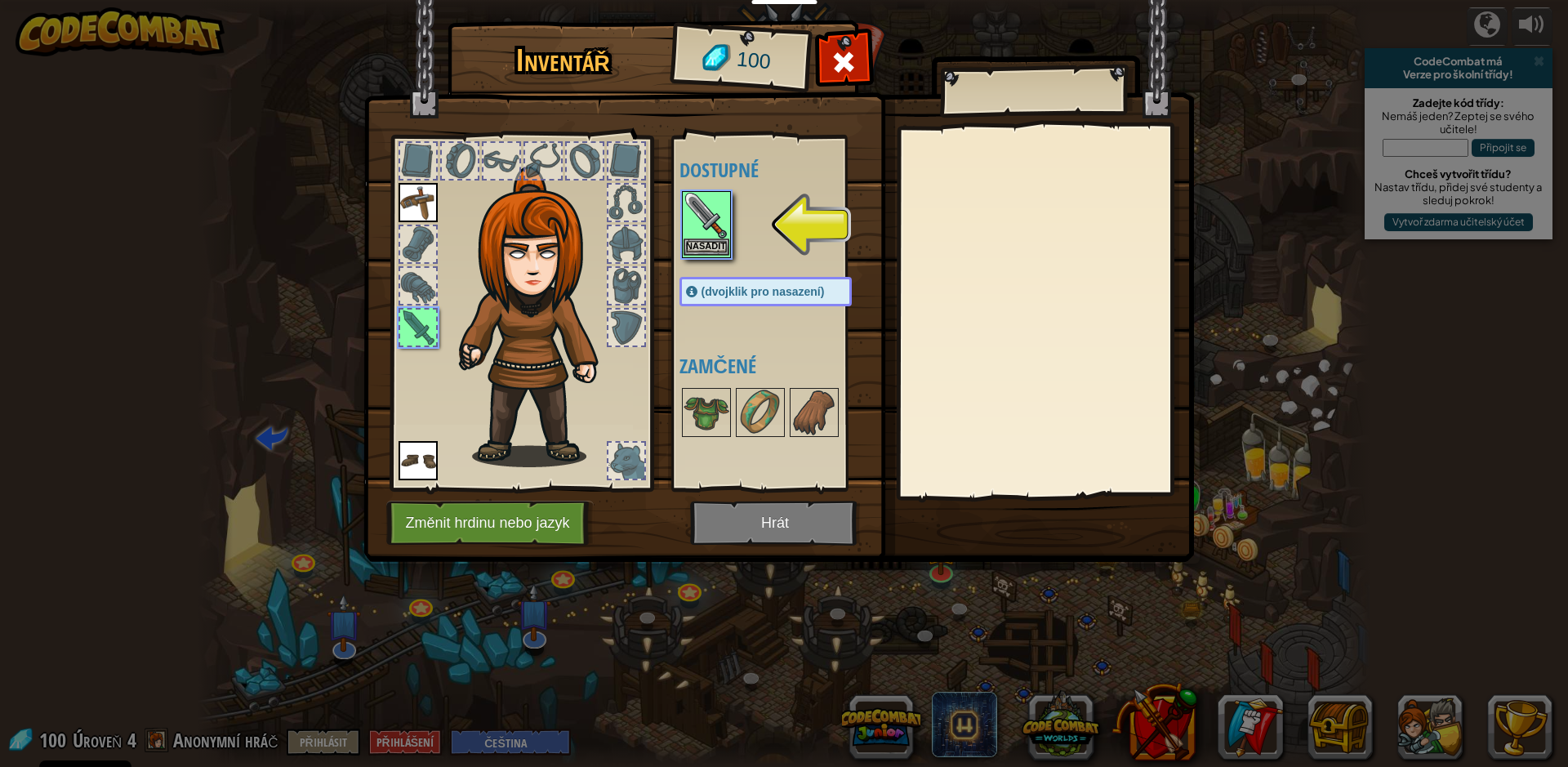
click at [685, 229] on img at bounding box center [707, 215] width 46 height 46
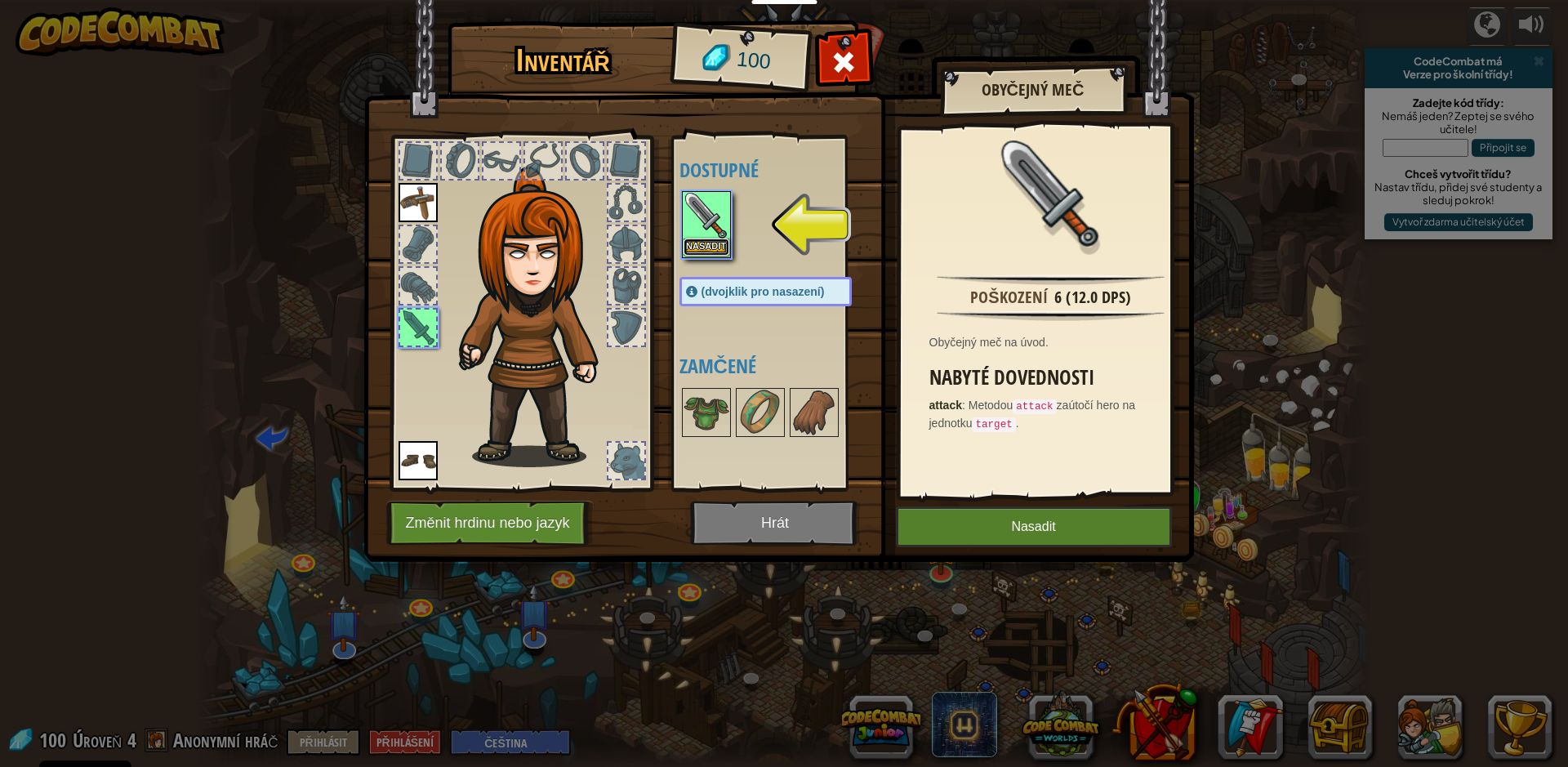
click at [699, 247] on button "Nasadit" at bounding box center [707, 247] width 46 height 17
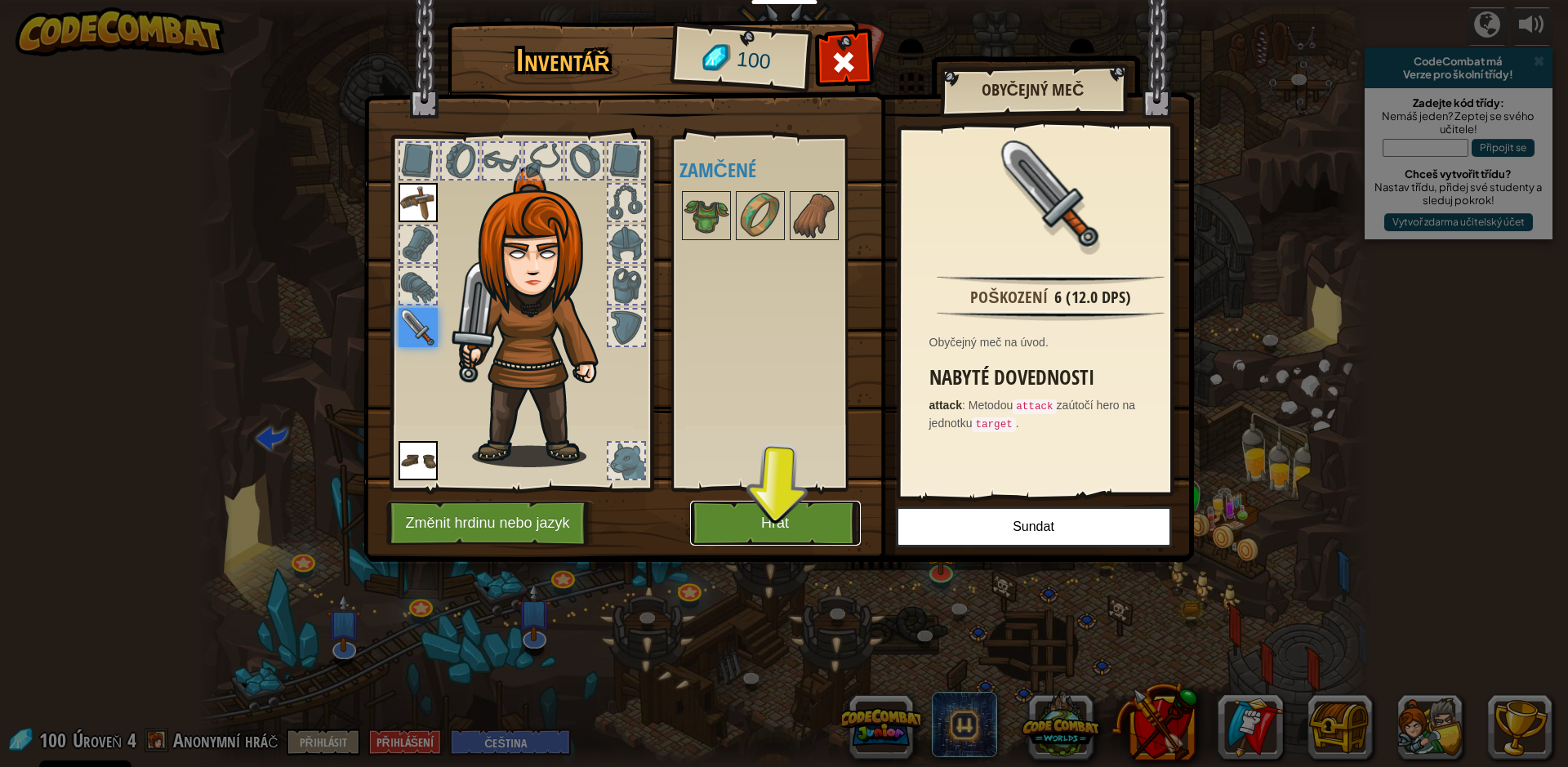
click at [786, 519] on button "Hrát" at bounding box center [775, 523] width 171 height 45
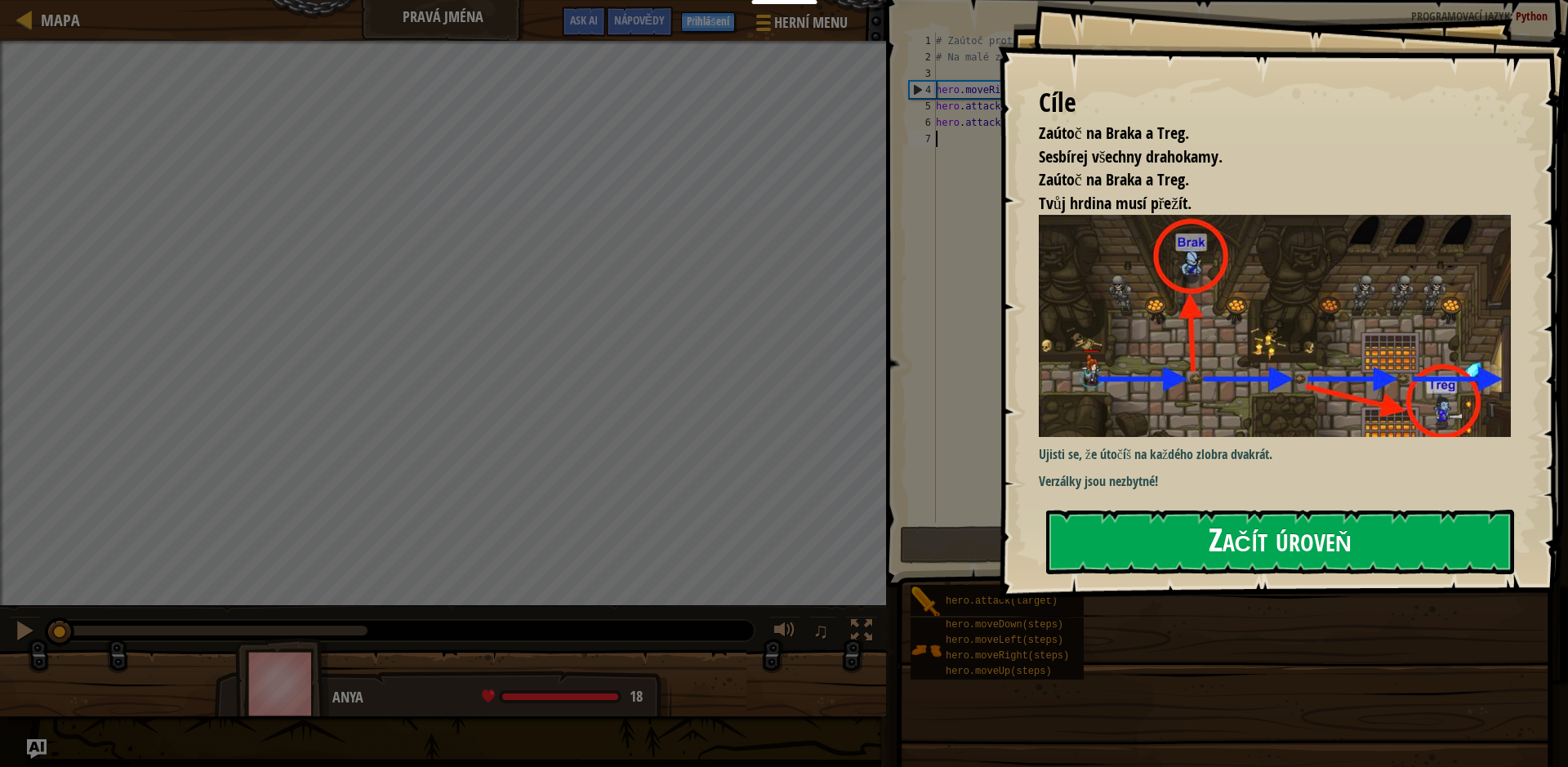
click at [1220, 510] on button "Začít úroveň" at bounding box center [1281, 541] width 468 height 64
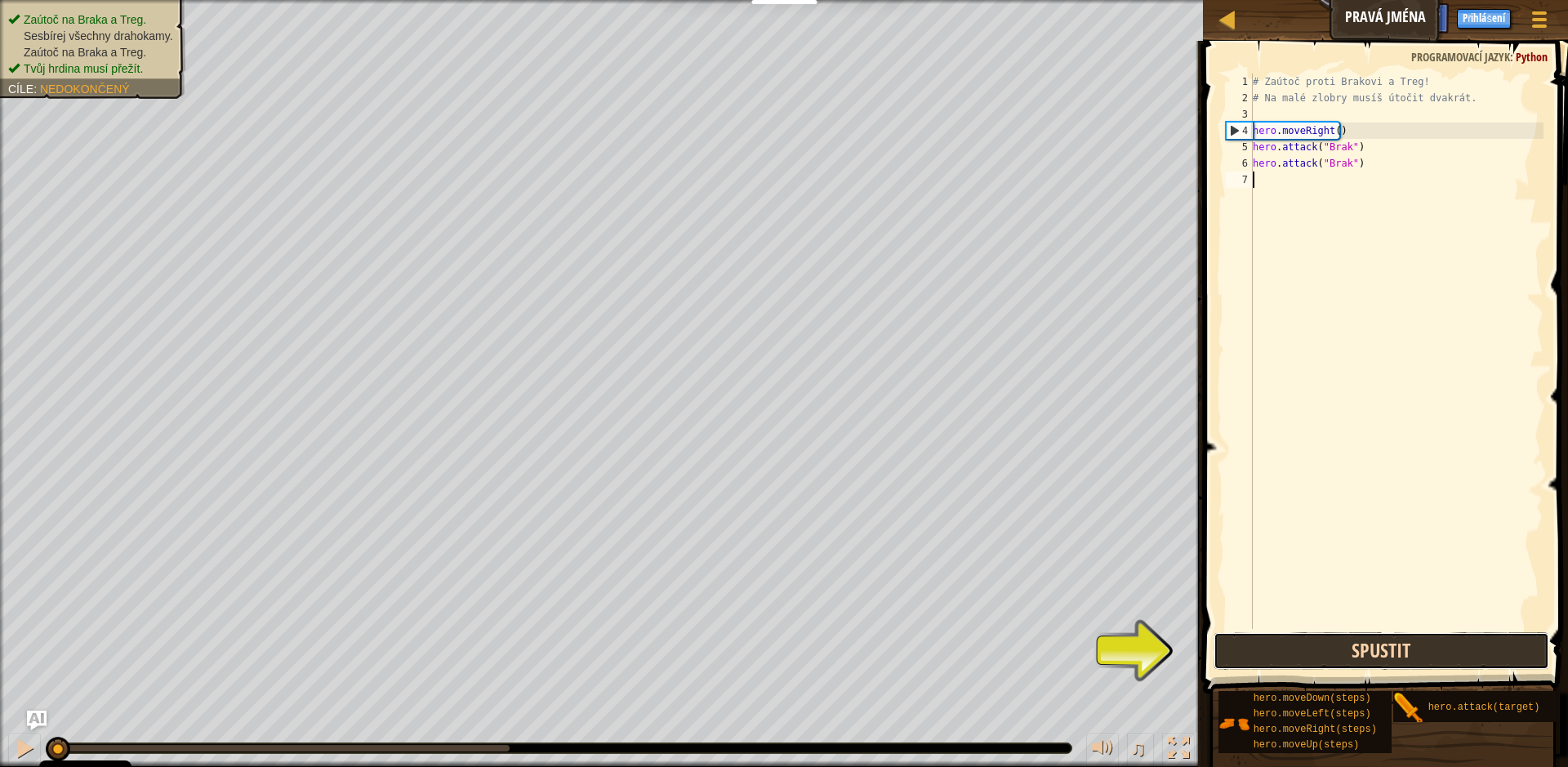
click at [1397, 665] on button "Spustit" at bounding box center [1381, 650] width 335 height 37
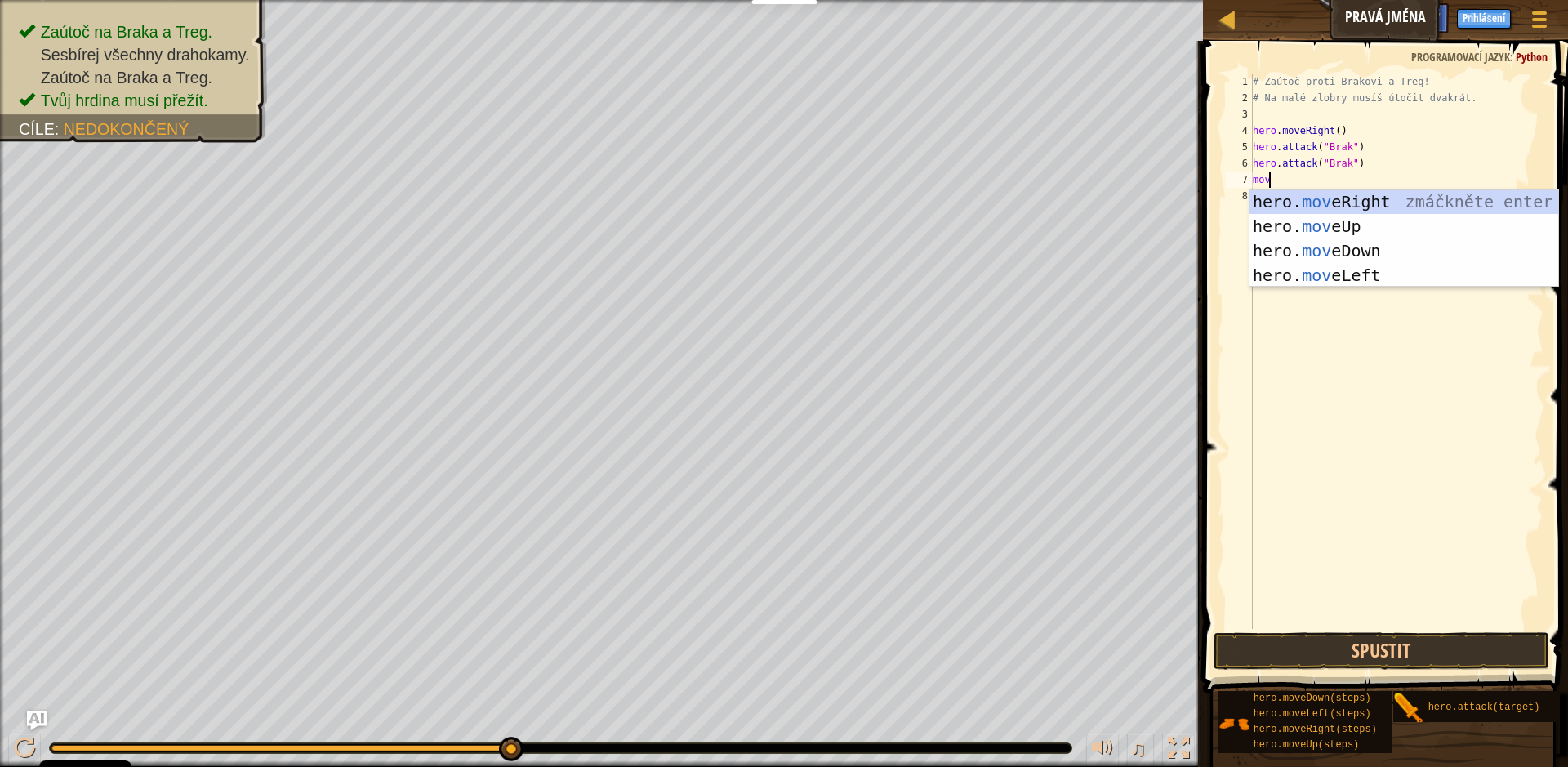
scroll to position [7, 0]
type textarea "m"
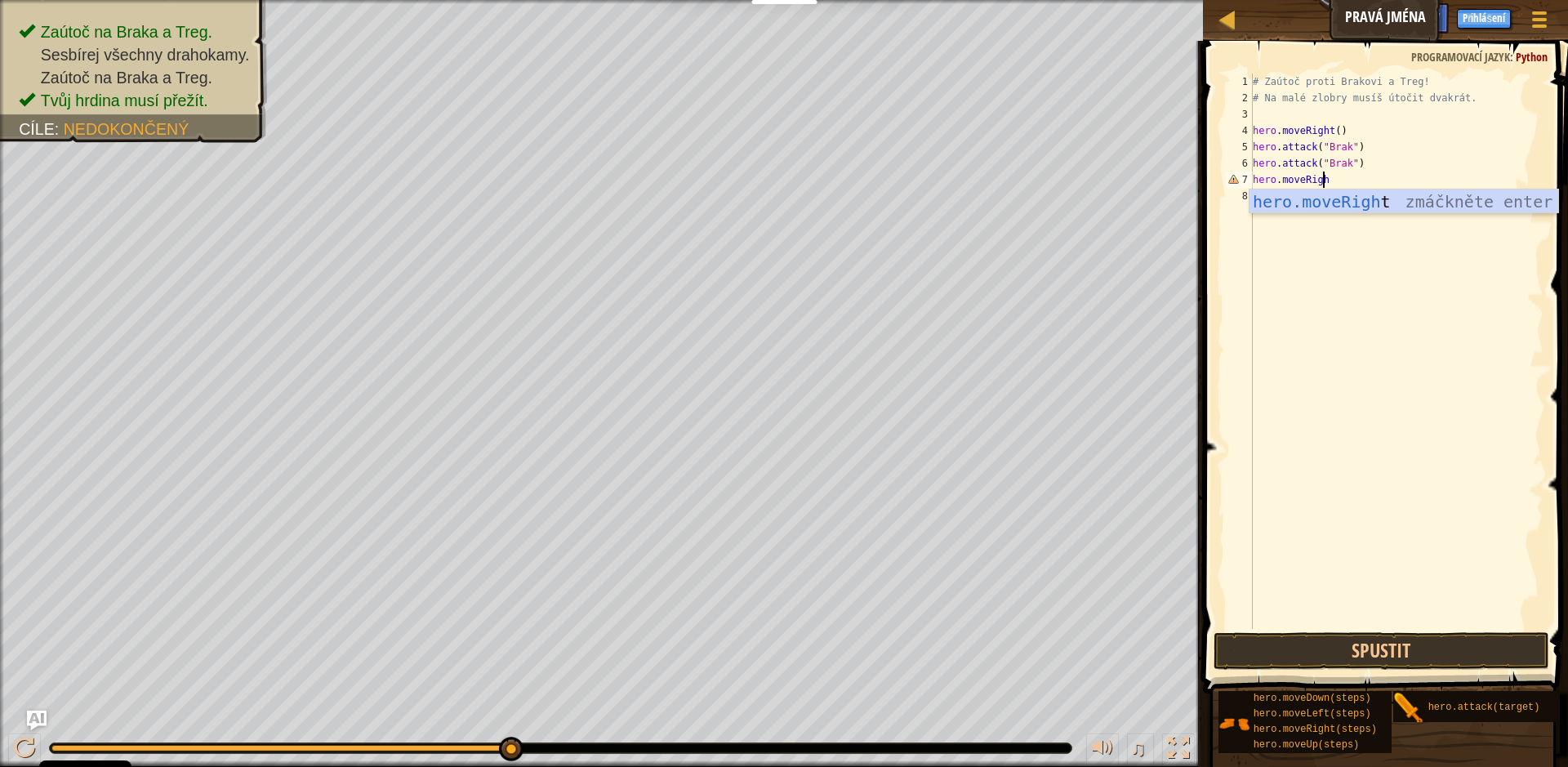
type textarea "hero.moveRight"
drag, startPoint x: 1311, startPoint y: 194, endPoint x: 1285, endPoint y: 206, distance: 28.6
click at [1306, 194] on div "hero.moveRight zmáčkněte enter" at bounding box center [1404, 226] width 309 height 73
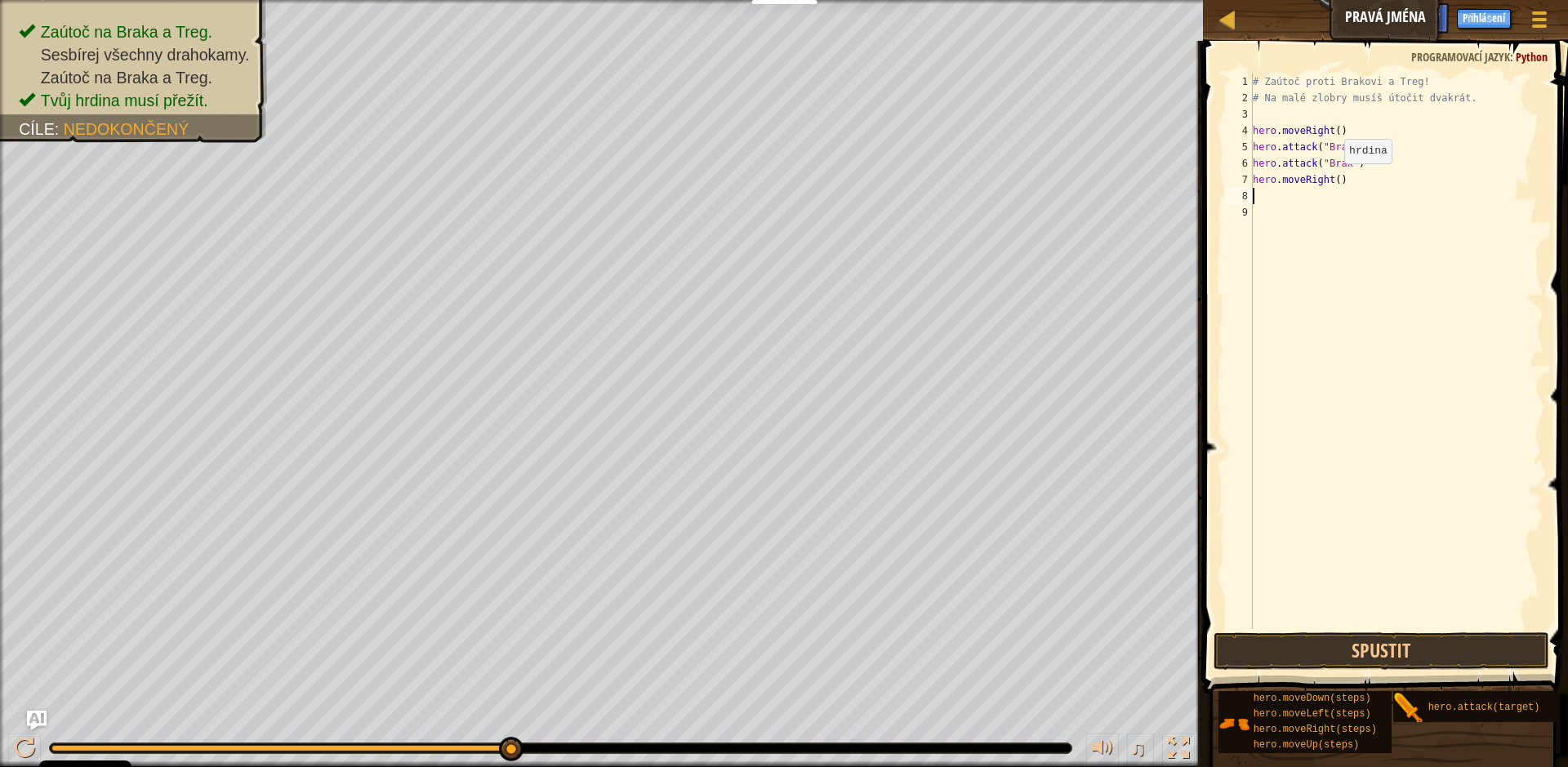
click at [1331, 180] on div "# Zaútoč proti Brakovi a Treg! # Na malé zlobry musíš útočit dvakrát. hero . mo…" at bounding box center [1396, 367] width 294 height 588
click at [1330, 178] on div "# Zaútoč proti Brakovi a Treg! # Na malé zlobry musíš útočit dvakrát. hero . mo…" at bounding box center [1396, 367] width 294 height 588
click at [1332, 178] on div "# Zaútoč proti Brakovi a Treg! # Na malé zlobry musíš útočit dvakrát. hero . mo…" at bounding box center [1396, 351] width 294 height 555
type textarea "hero.moveRight(3)"
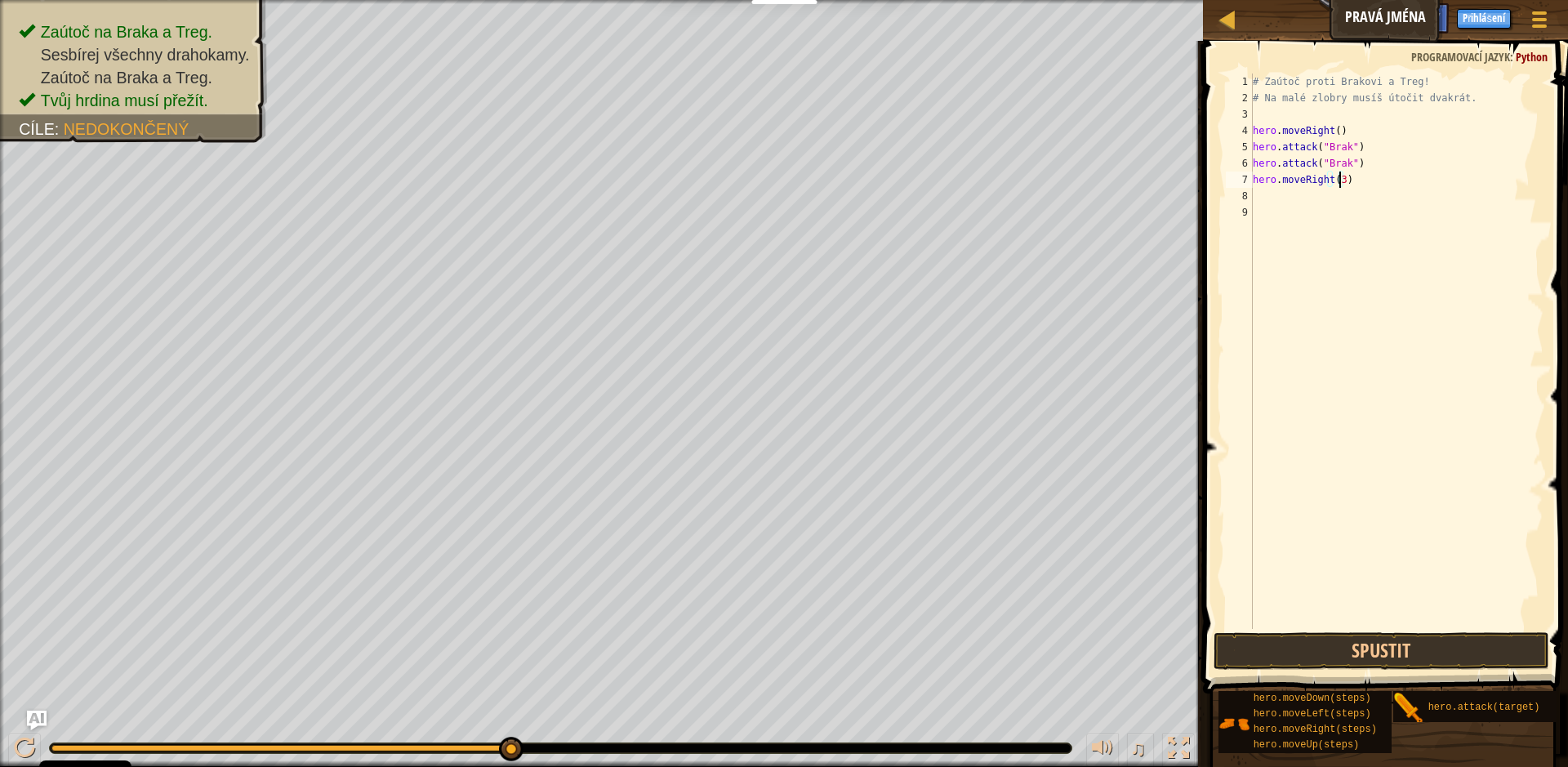
click at [1261, 187] on div "# Zaútoč proti Brakovi a Treg! # Na malé zlobry musíš útočit dvakrát. hero . mo…" at bounding box center [1396, 367] width 294 height 588
click at [1338, 173] on div "# Zaútoč proti Brakovi a Treg! # Na malé zlobry musíš útočit dvakrát. hero . mo…" at bounding box center [1396, 367] width 294 height 588
type textarea "hero.moveRight(2)"
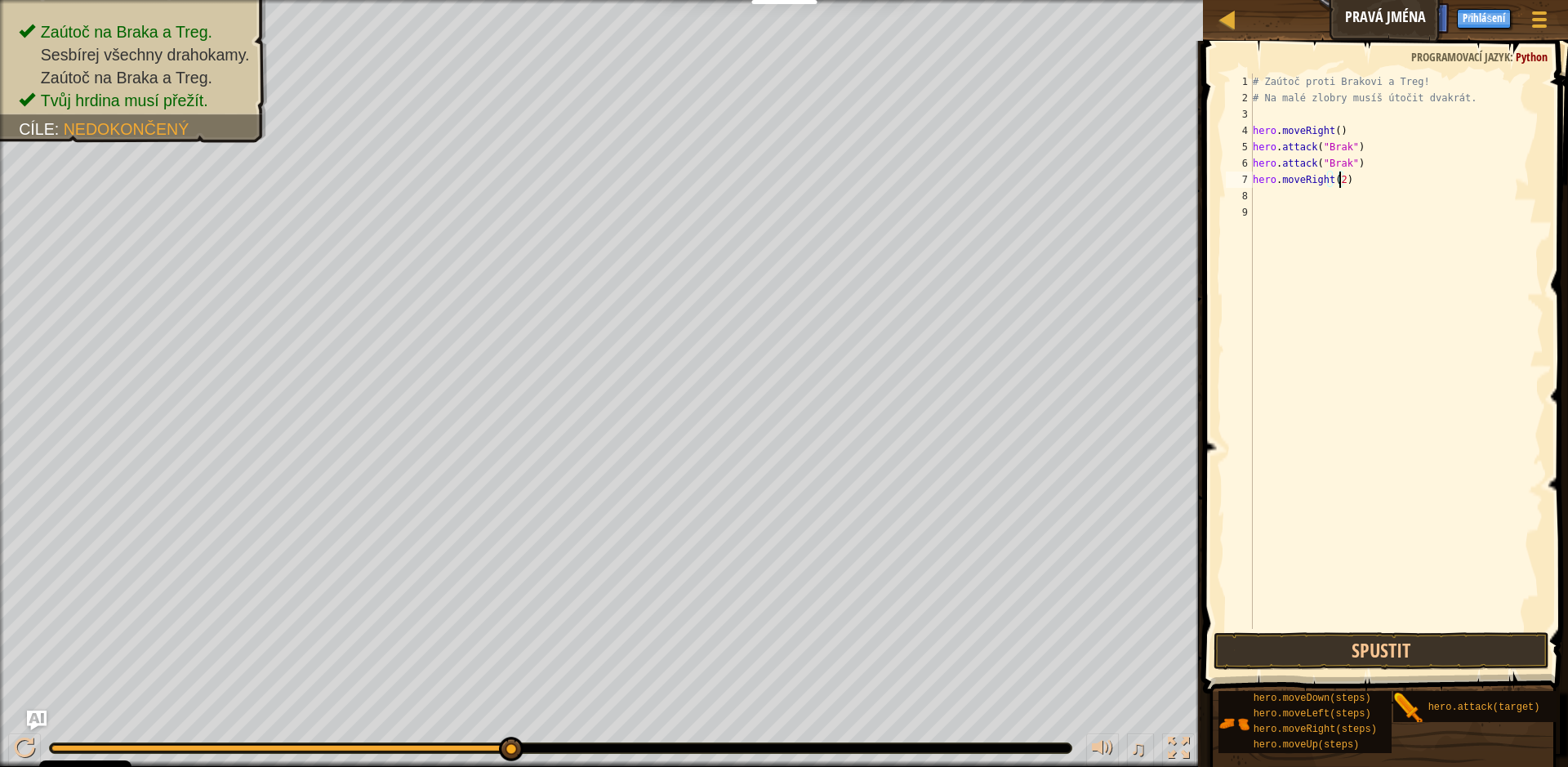
click at [1270, 213] on div "# Zaútoč proti Brakovi a Treg! # Na malé zlobry musíš útočit dvakrát. hero . mo…" at bounding box center [1396, 367] width 294 height 588
click at [1268, 192] on div "# Zaútoč proti Brakovi a Treg! # Na malé zlobry musíš útočit dvakrát. hero . mo…" at bounding box center [1396, 367] width 294 height 588
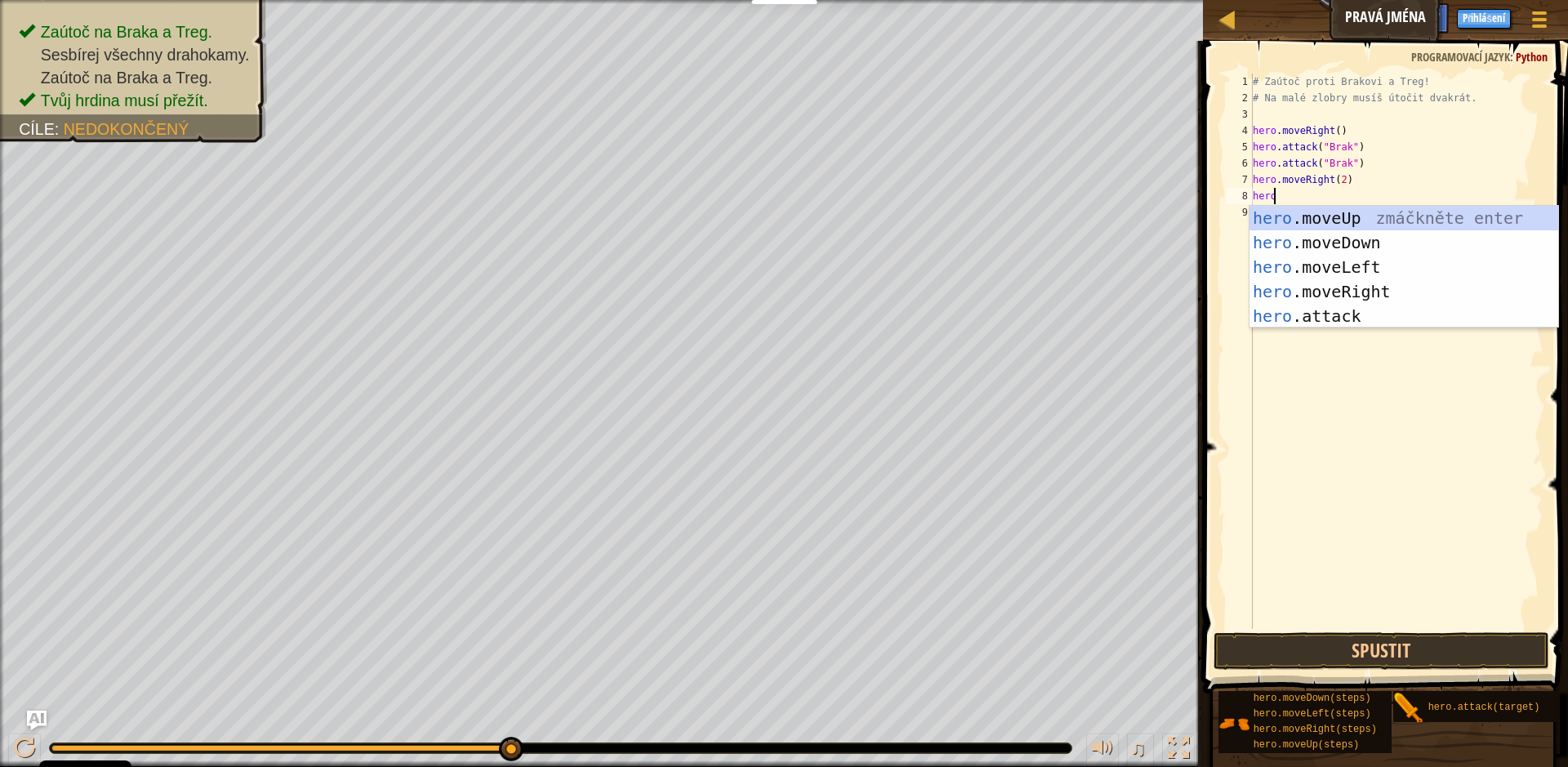
scroll to position [7, 1]
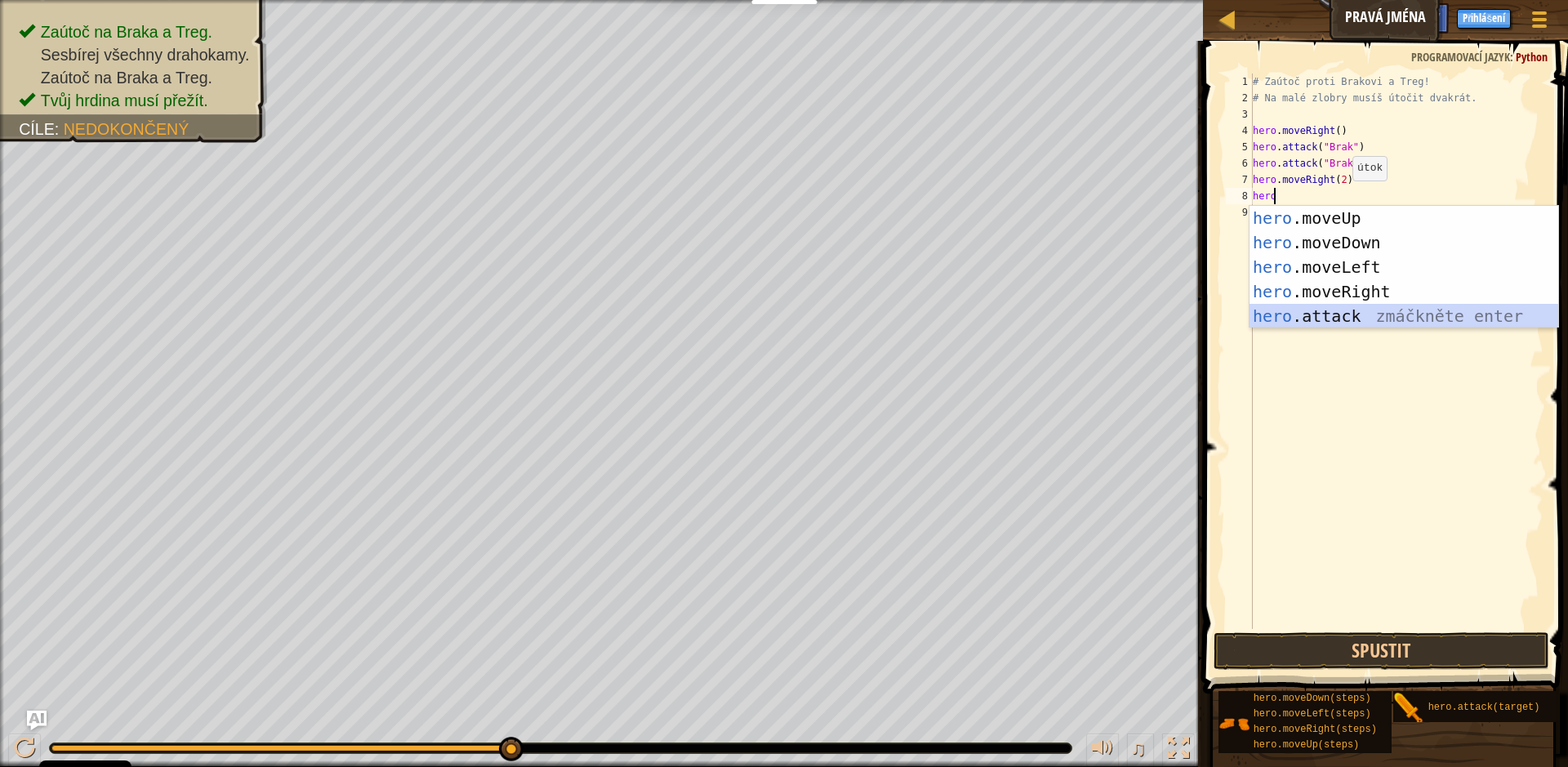
click at [1361, 310] on div "hero .moveUp zmáčkněte enter hero .moveDown zmáčkněte enter hero .moveLeft zmáč…" at bounding box center [1404, 291] width 309 height 172
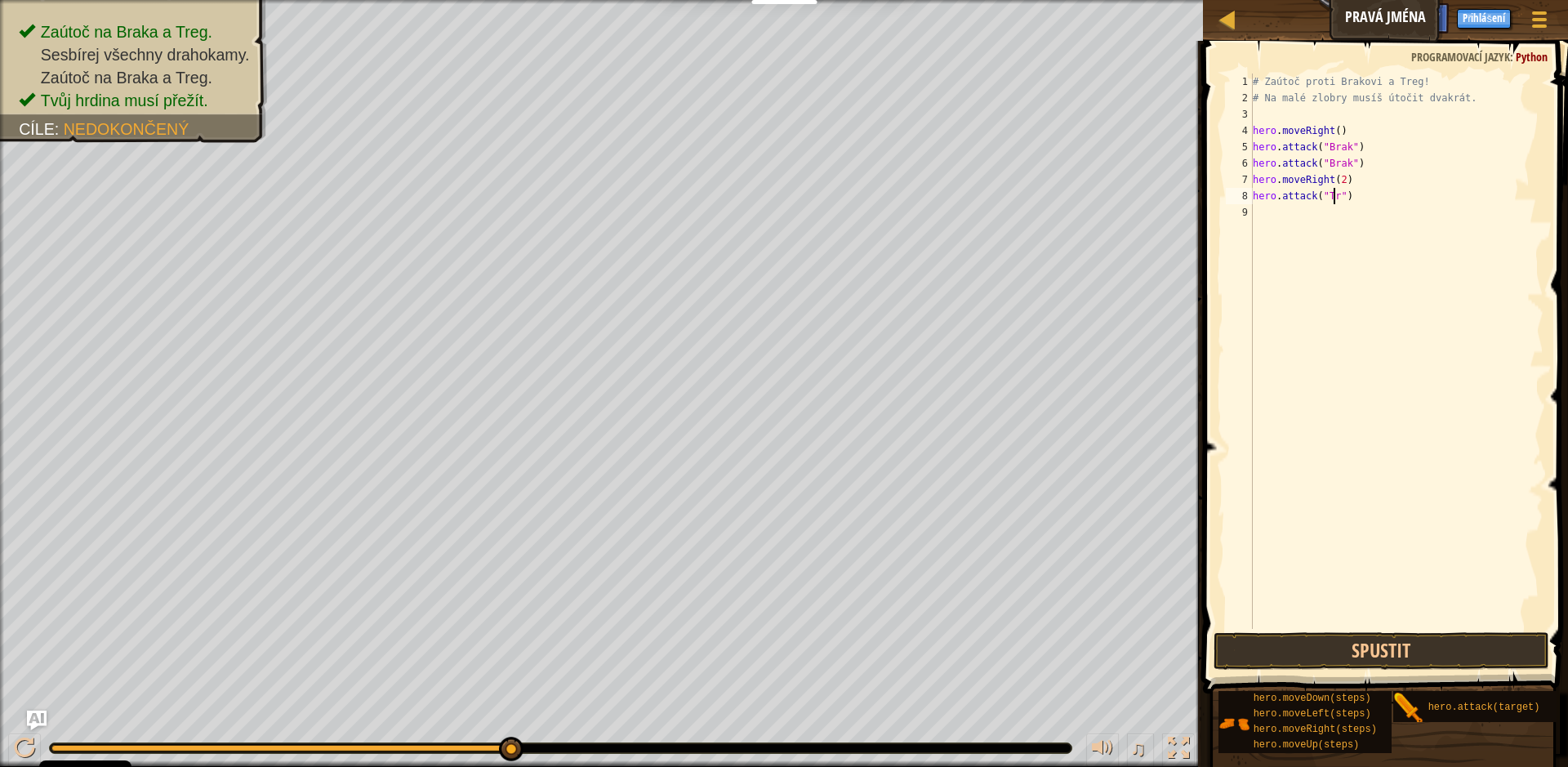
scroll to position [7, 7]
click at [1387, 638] on button "Spustit" at bounding box center [1381, 650] width 335 height 37
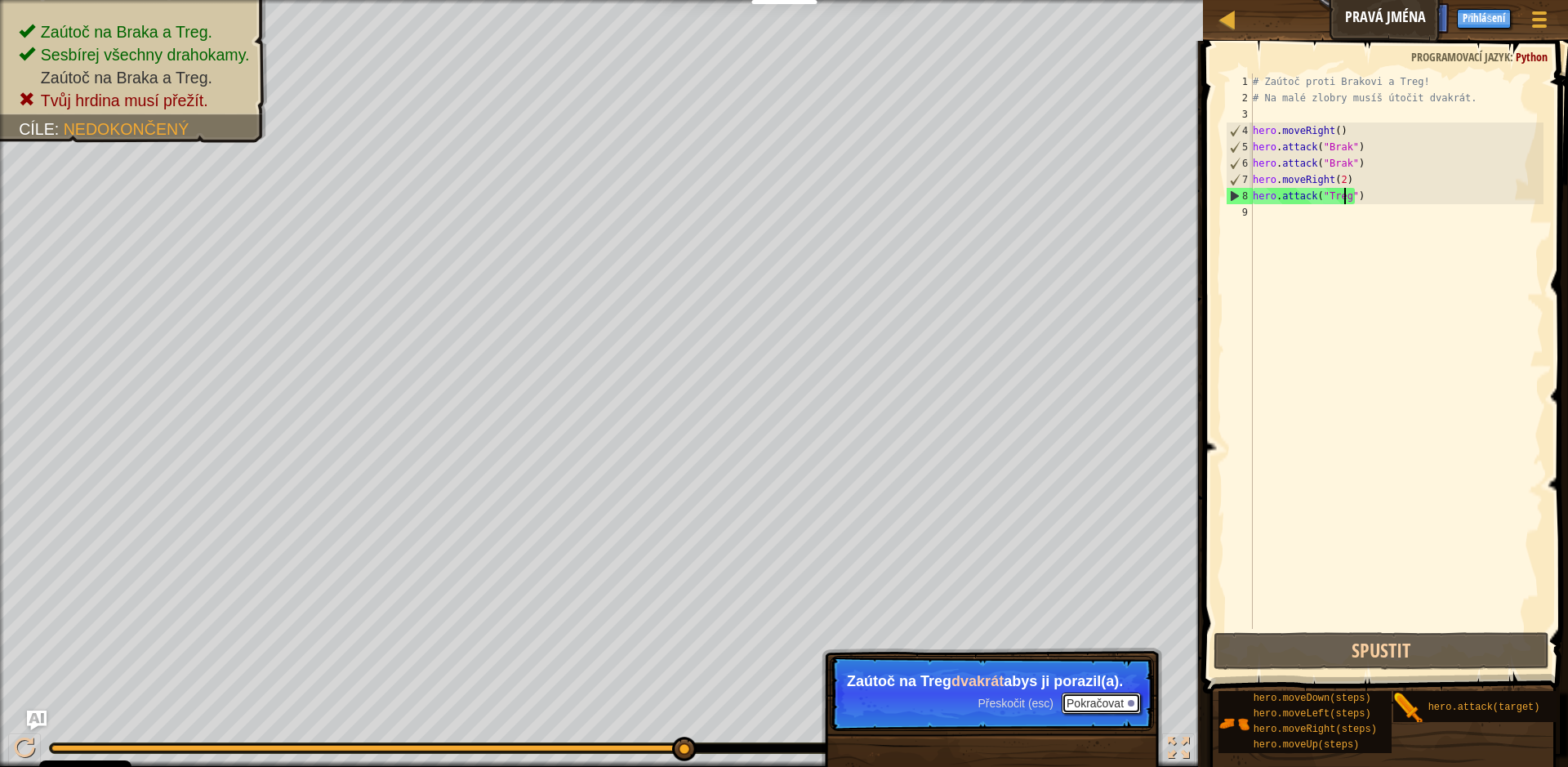
click at [1089, 710] on button "Pokračovat" at bounding box center [1101, 702] width 79 height 21
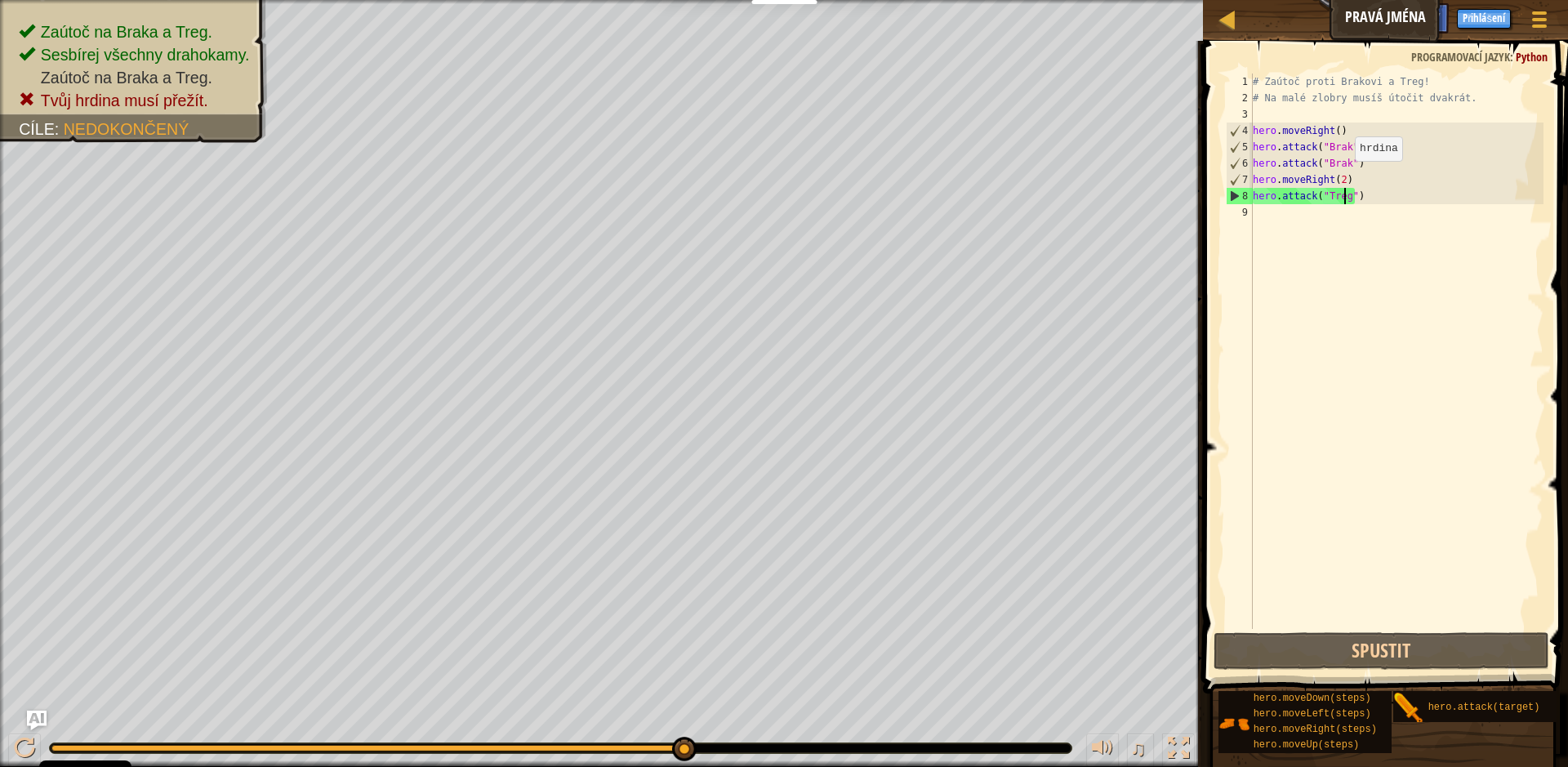
click at [1341, 177] on div "# Zaútoč proti Brakovi a Treg! # Na malé zlobry musíš útočit dvakrát. hero . mo…" at bounding box center [1396, 367] width 294 height 588
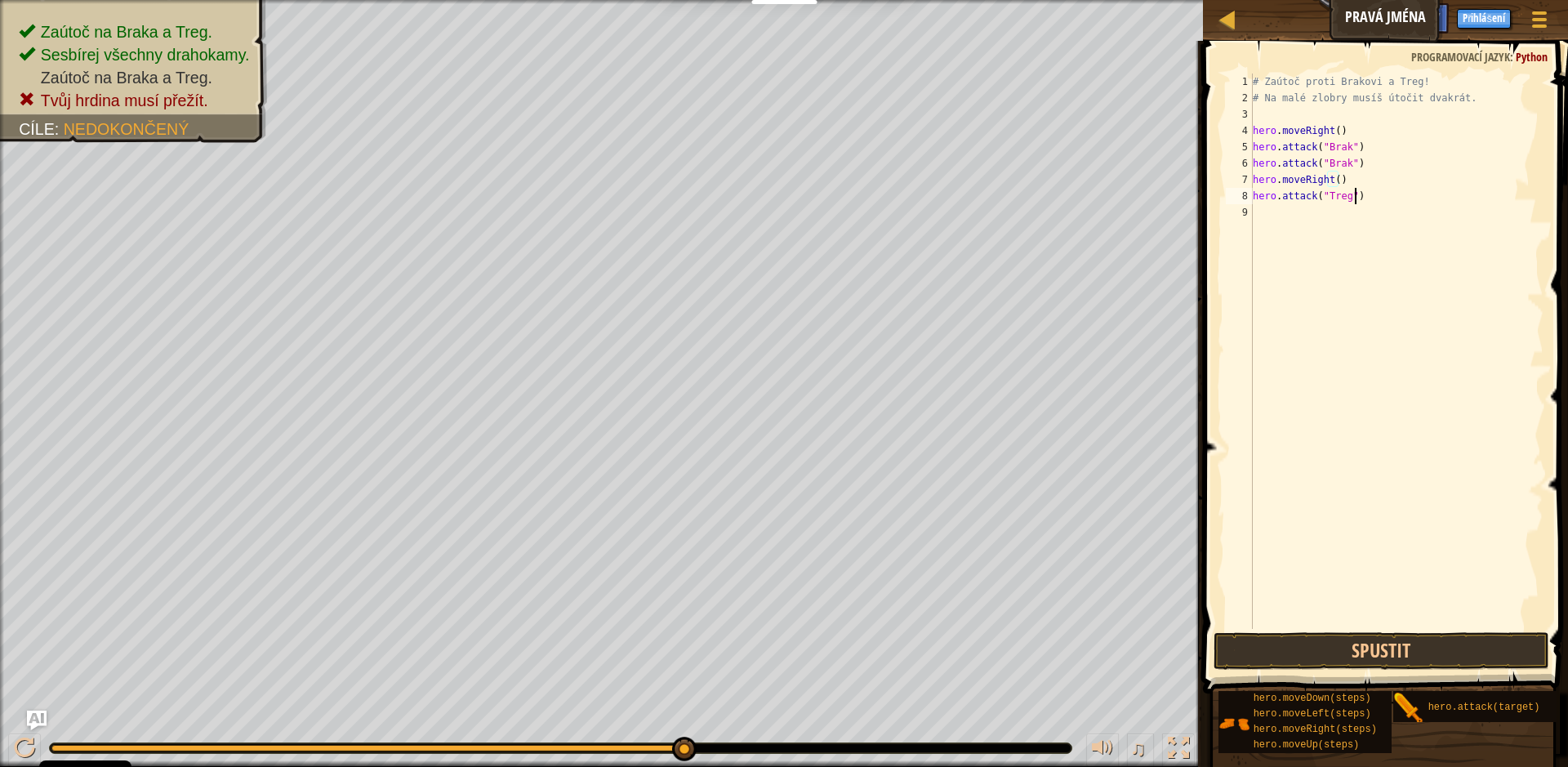
click at [1358, 197] on div "# Zaútoč proti Brakovi a Treg! # Na malé zlobry musíš útočit dvakrát. hero . mo…" at bounding box center [1396, 367] width 294 height 588
type textarea "hero.attack("Treg")"
click at [1304, 220] on div "# Zaútoč proti Brakovi a Treg! # Na malé zlobry musíš útočit dvakrát. hero . mo…" at bounding box center [1396, 367] width 294 height 588
type textarea "hero.attack("Treg")"
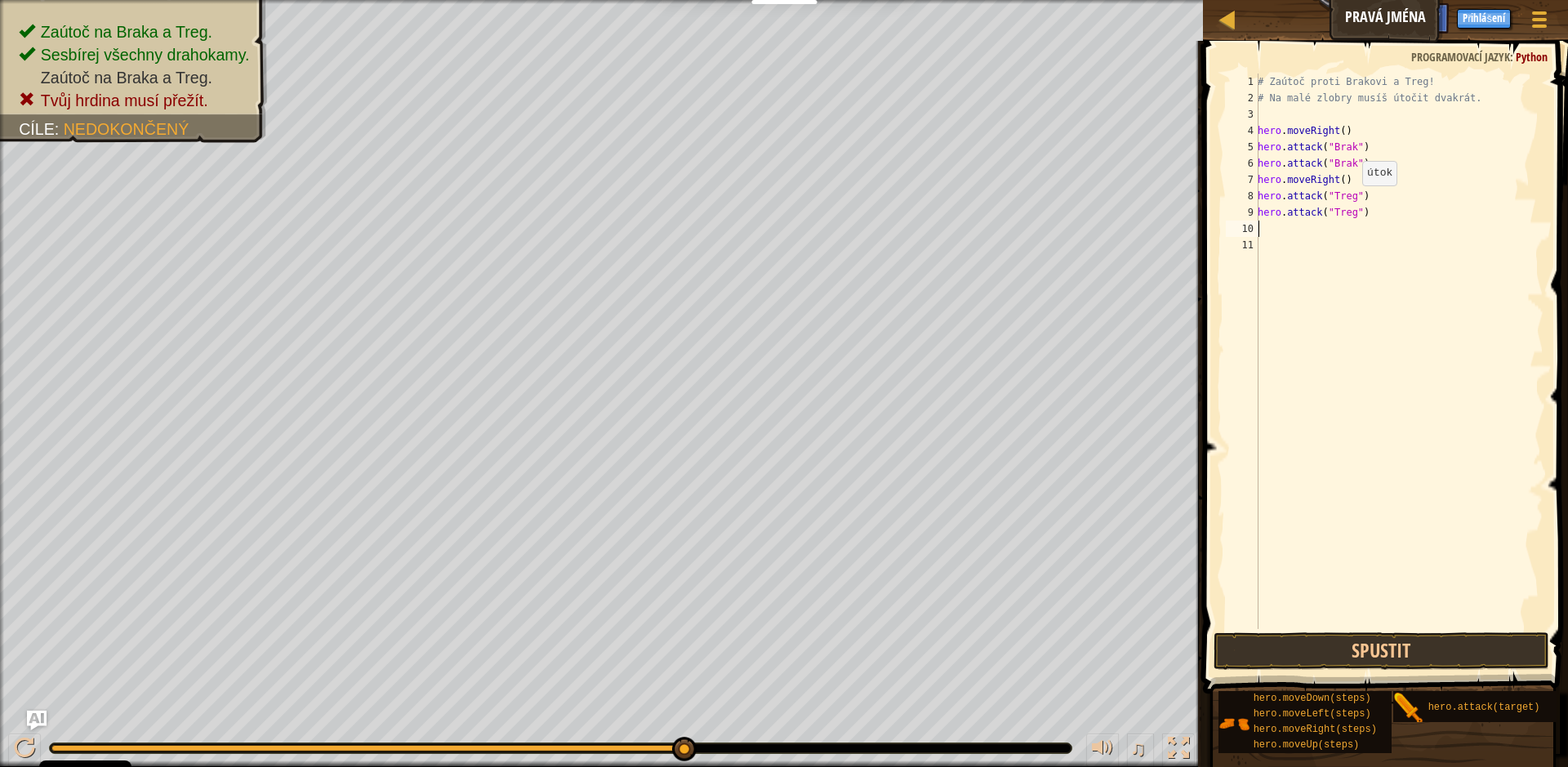
scroll to position [7, 0]
click at [1362, 644] on button "Spustit" at bounding box center [1381, 650] width 335 height 37
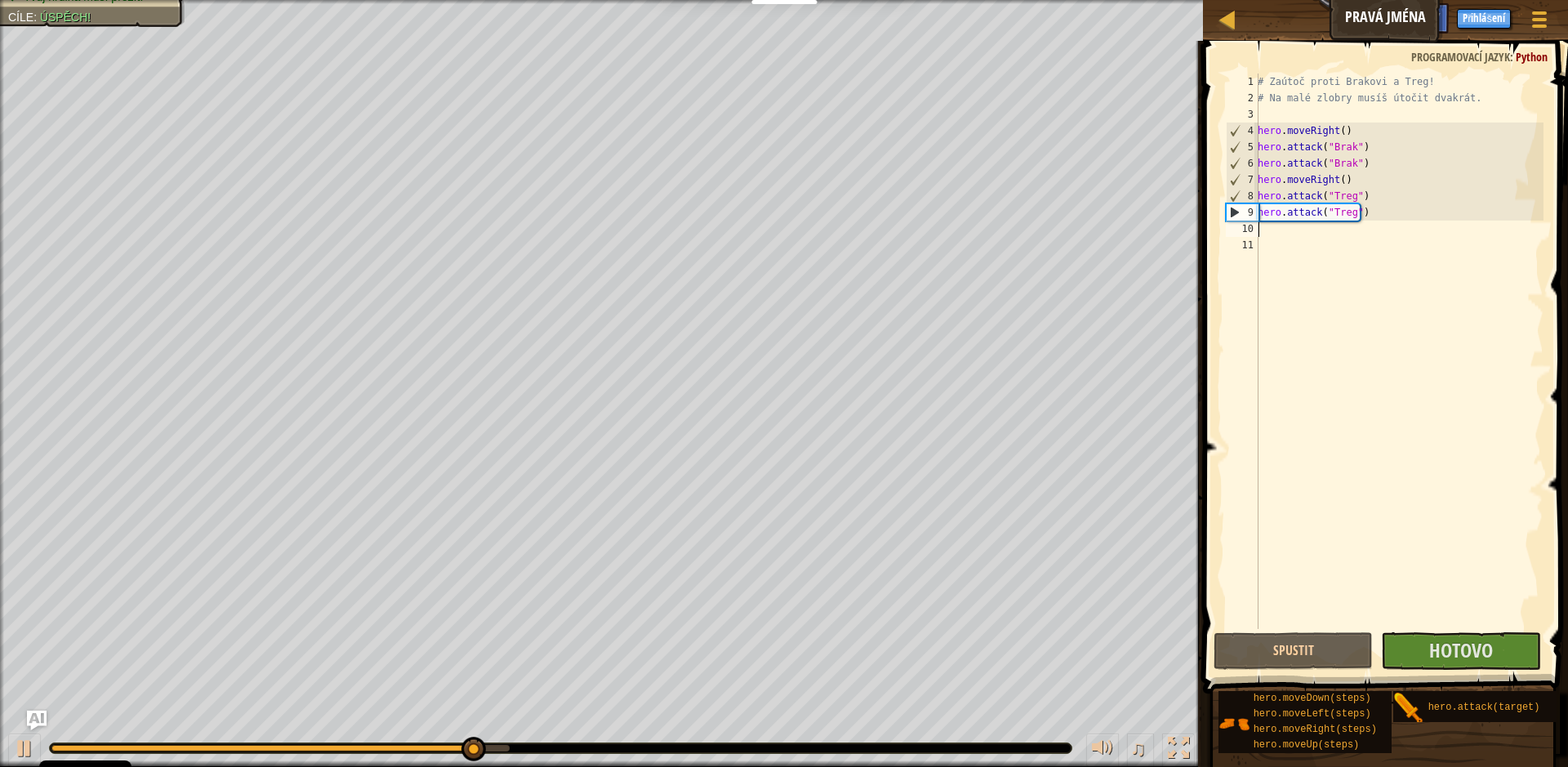
click at [1270, 231] on div "# Zaútoč proti Brakovi a Treg! # Na malé zlobry musíš útočit dvakrát. hero . mo…" at bounding box center [1399, 367] width 289 height 588
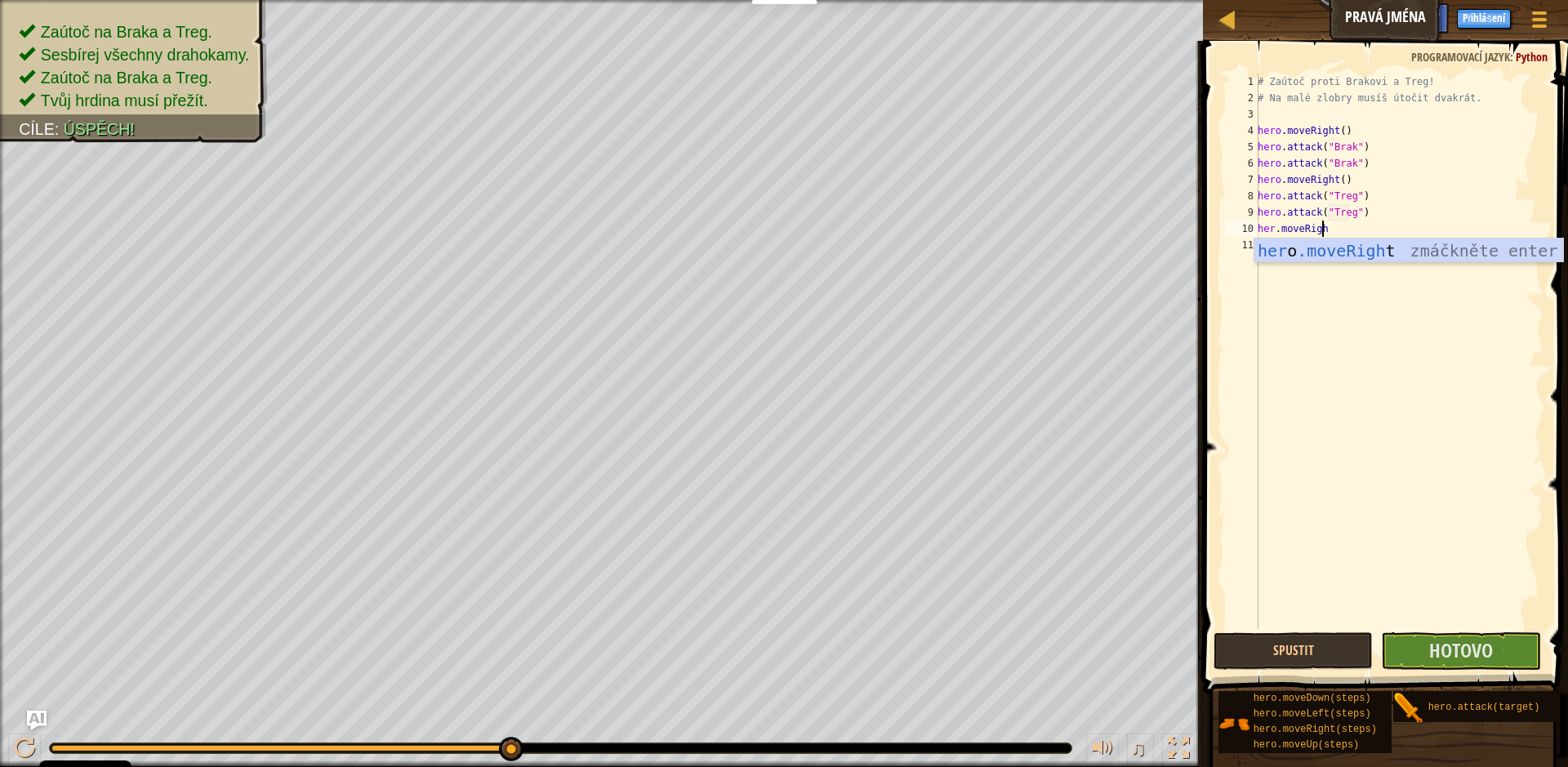
scroll to position [7, 5]
type textarea "her.moveRight"
click at [1337, 227] on div "# Zaútoč proti Brakovi a Treg! # Na malé zlobry musíš útočit dvakrát. hero . mo…" at bounding box center [1399, 367] width 289 height 588
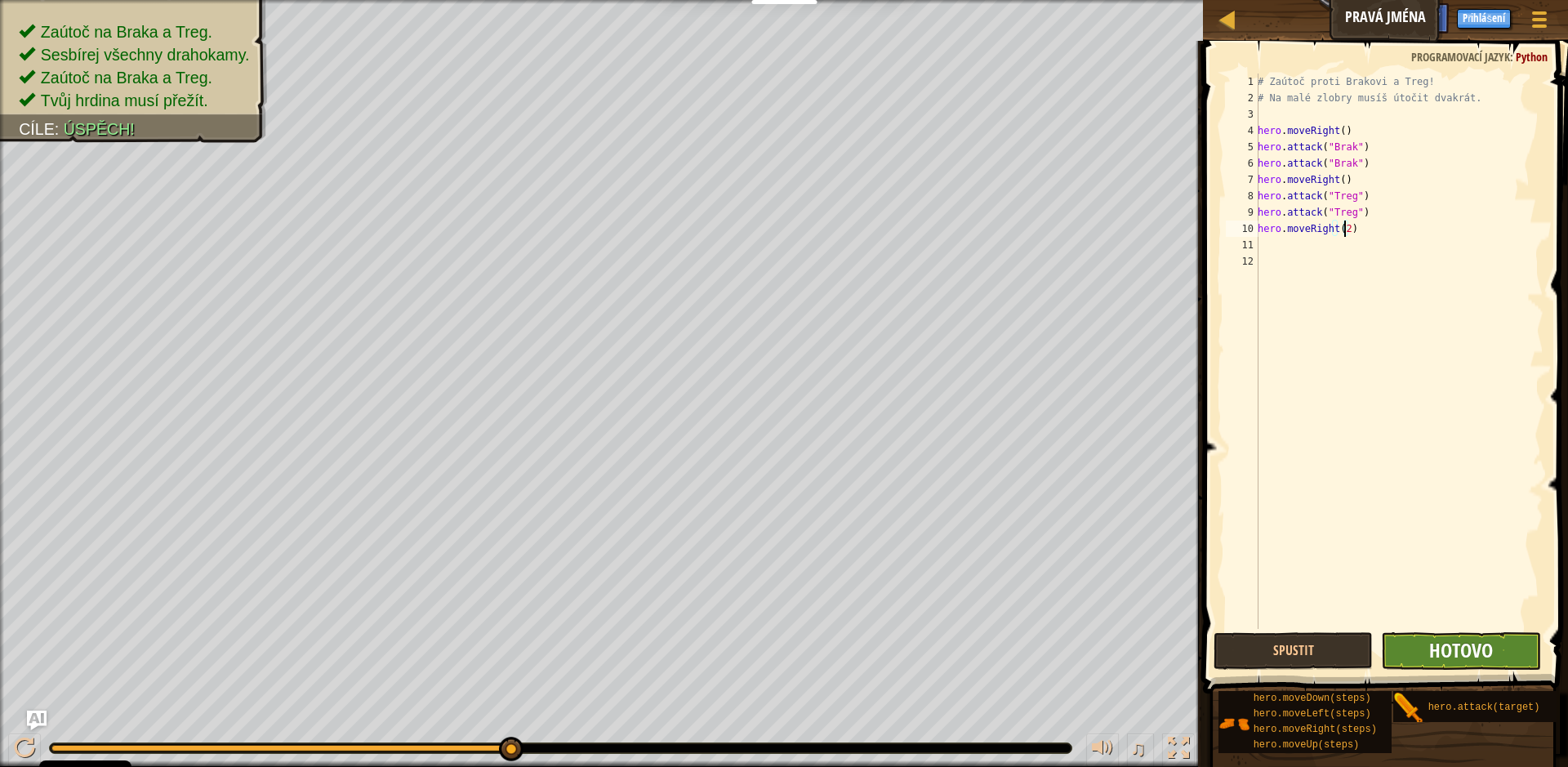
type textarea "hero.moveRight(2)"
click at [1446, 638] on span "Hotovo" at bounding box center [1461, 650] width 63 height 26
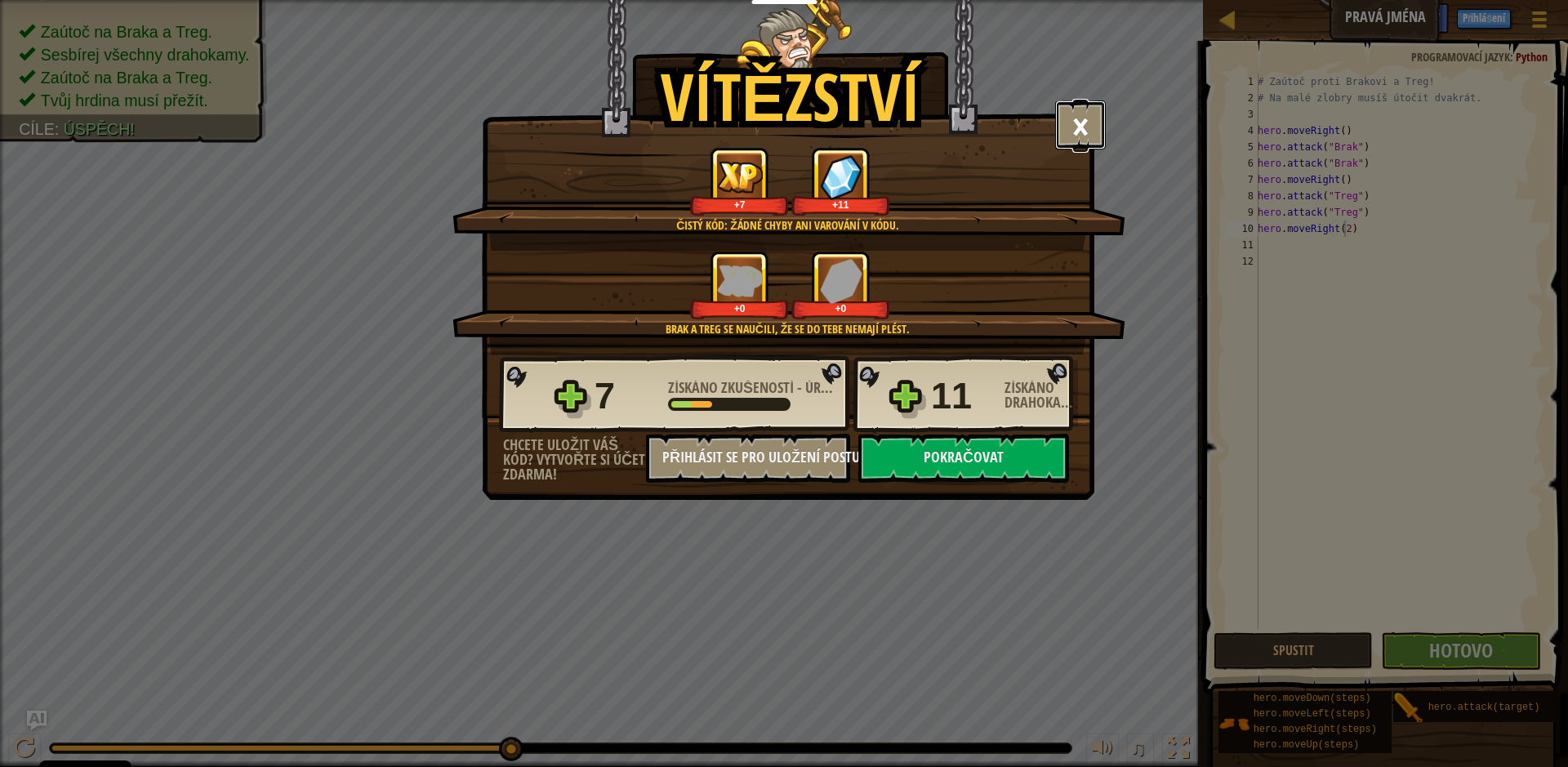
click at [1064, 140] on button "×" at bounding box center [1081, 125] width 51 height 49
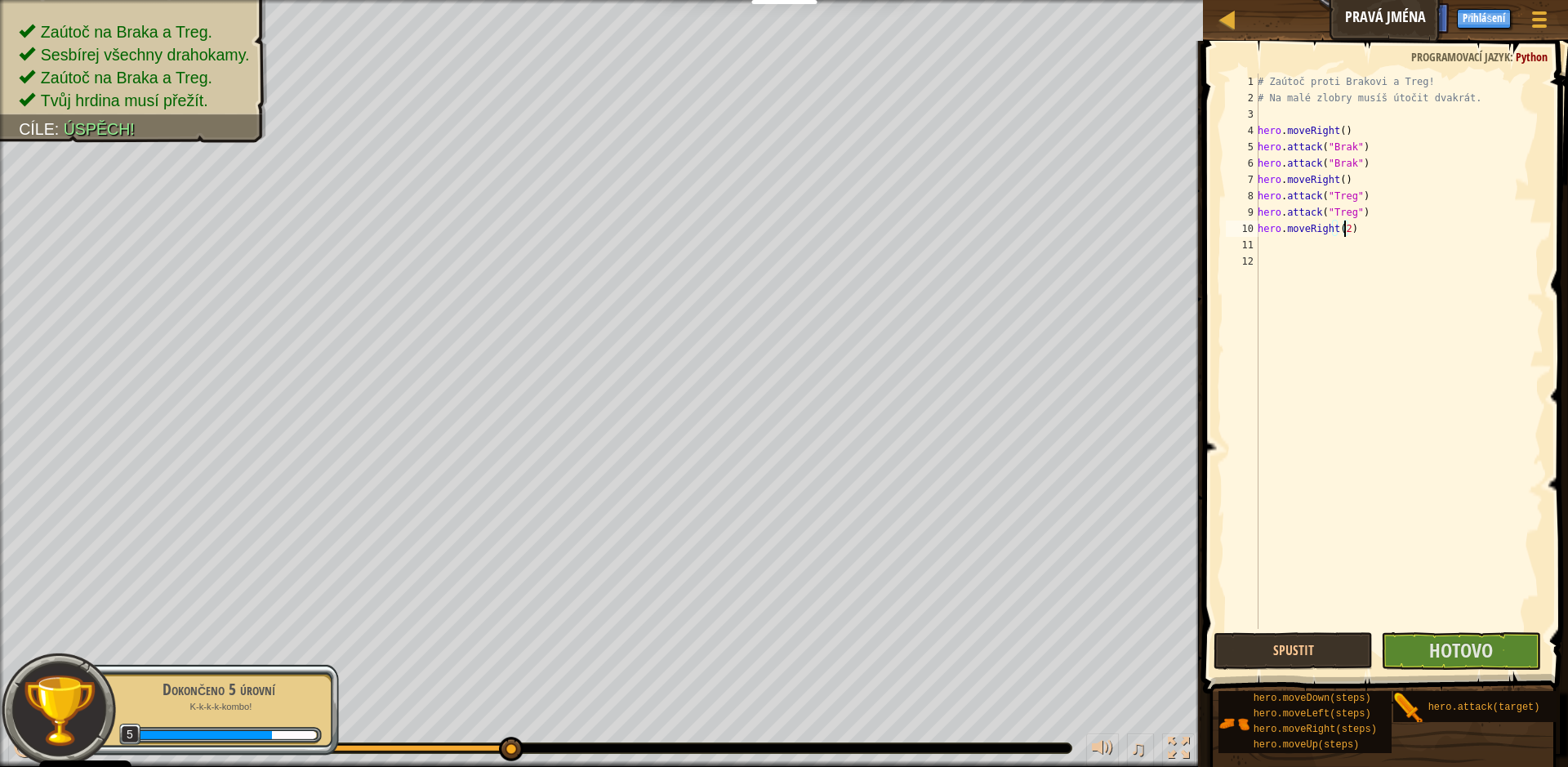
click at [1462, 622] on div "# Zaútoč proti Brakovi a Treg! # Na malé zlobry musíš útočit dvakrát. hero . mo…" at bounding box center [1399, 367] width 289 height 588
click at [1457, 640] on span "Hotovo" at bounding box center [1461, 650] width 63 height 26
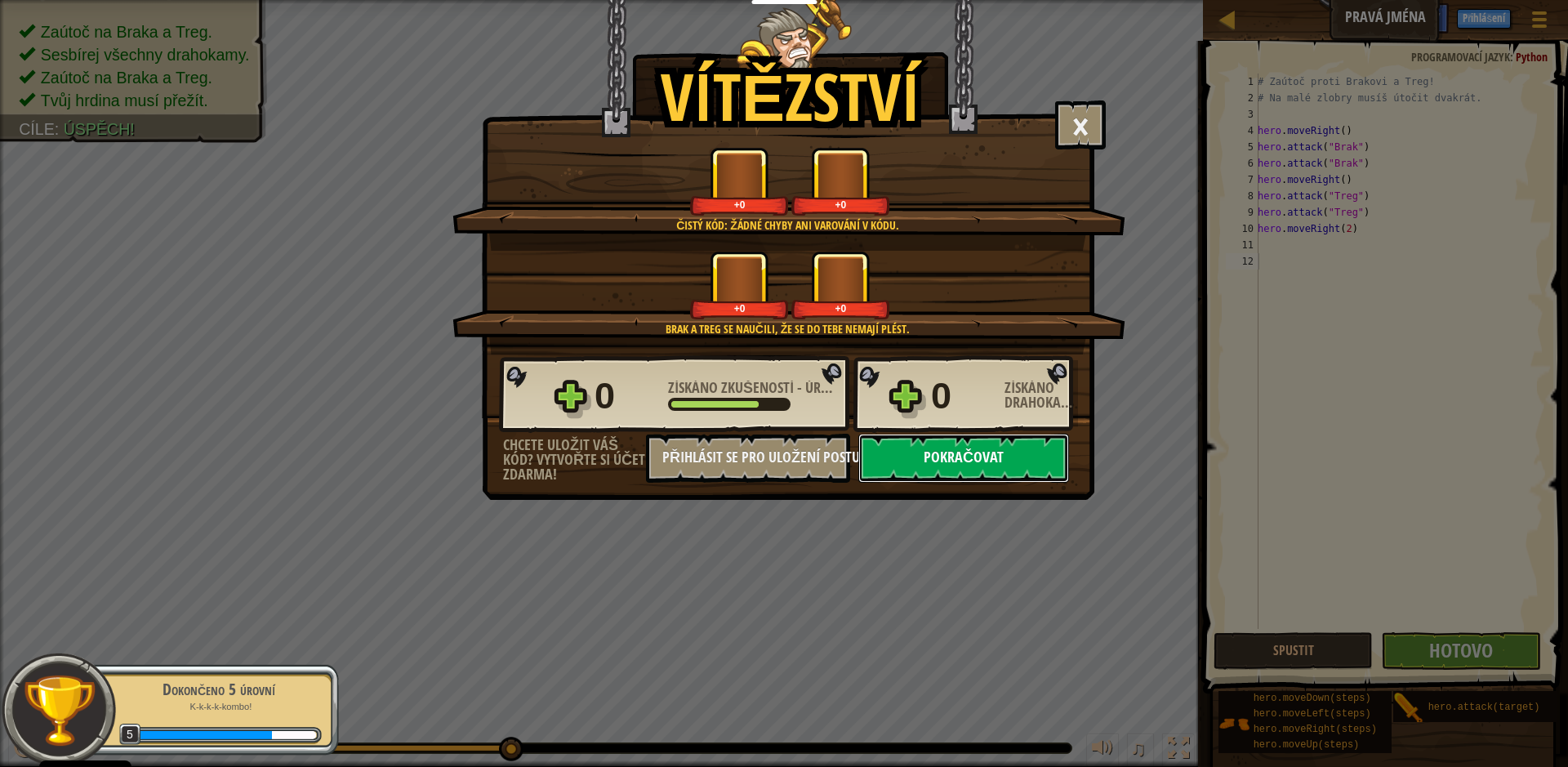
click at [913, 465] on button "Pokračovat" at bounding box center [963, 458] width 211 height 49
select select "cs"
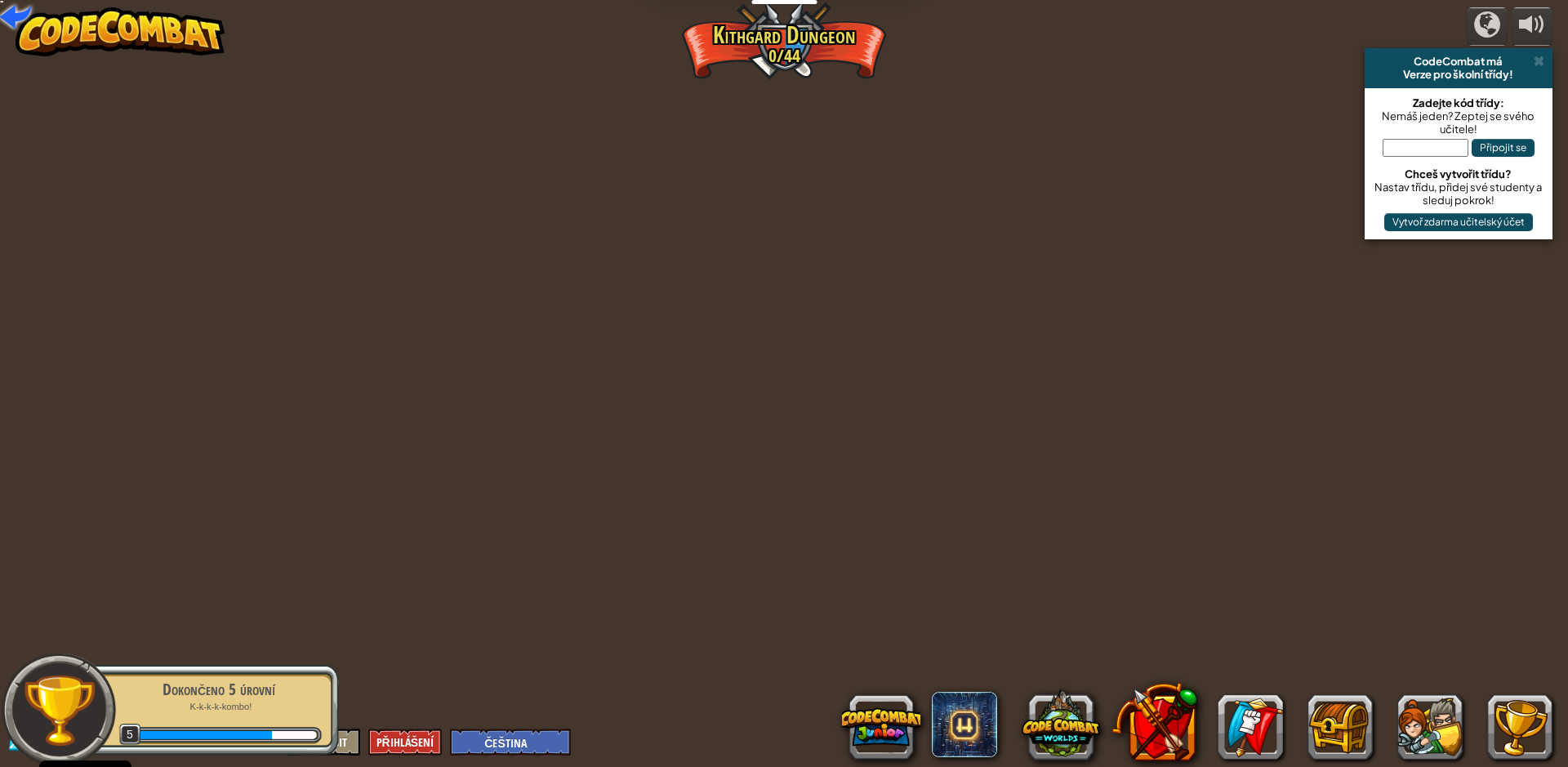
select select "cs"
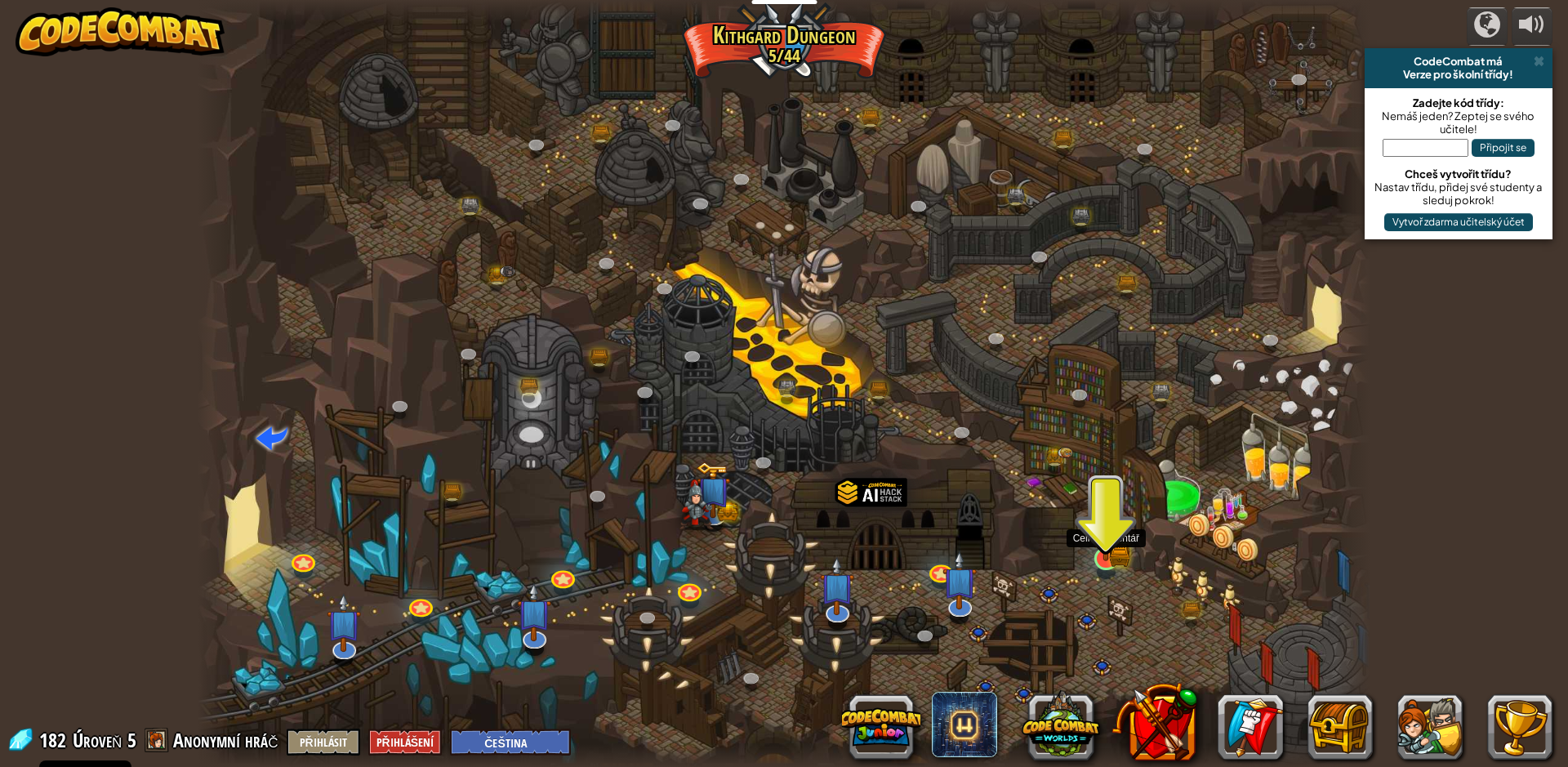
click at [1098, 536] on img at bounding box center [1106, 527] width 19 height 19
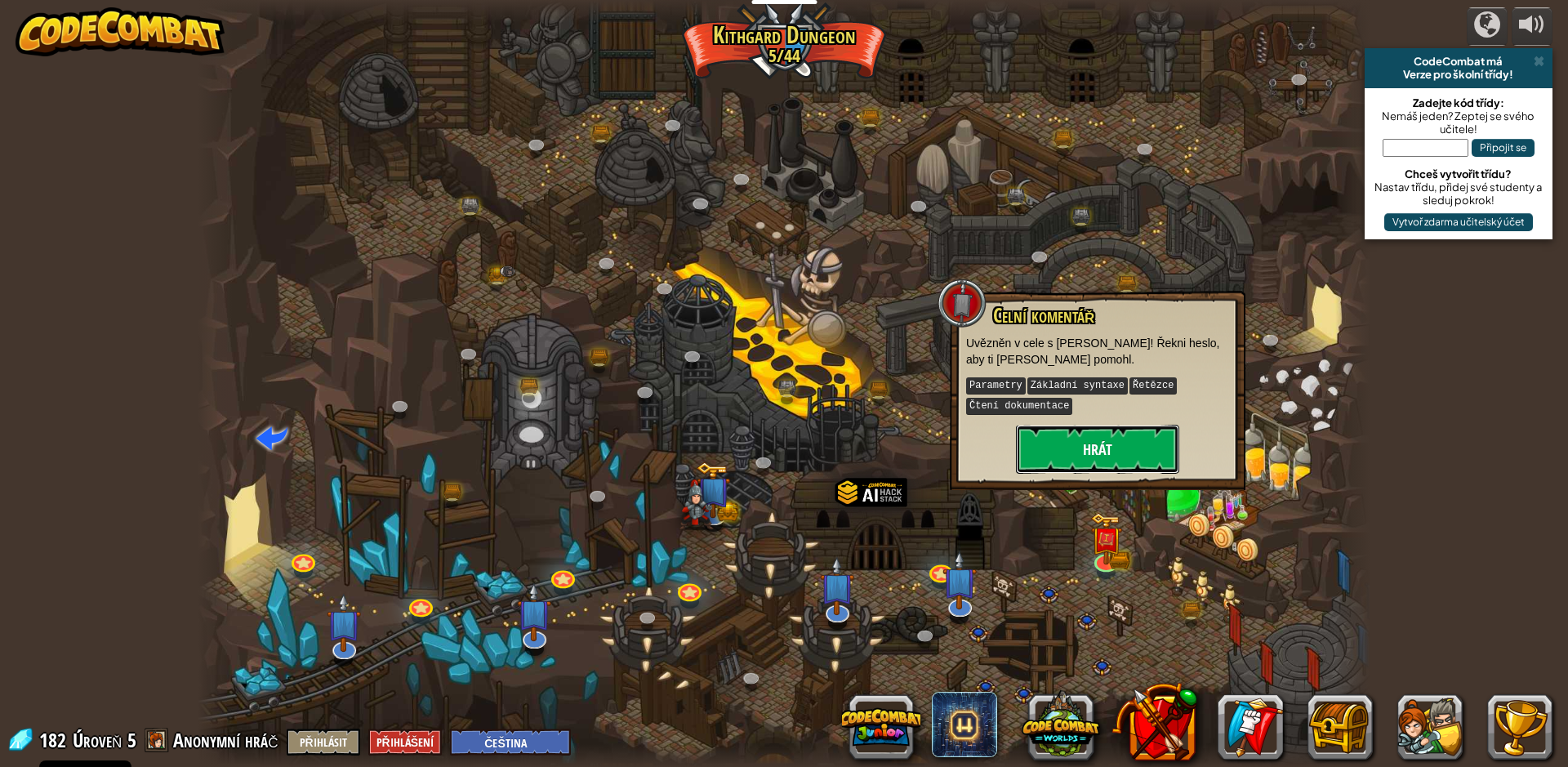
click at [1127, 437] on button "Hrát" at bounding box center [1098, 449] width 163 height 49
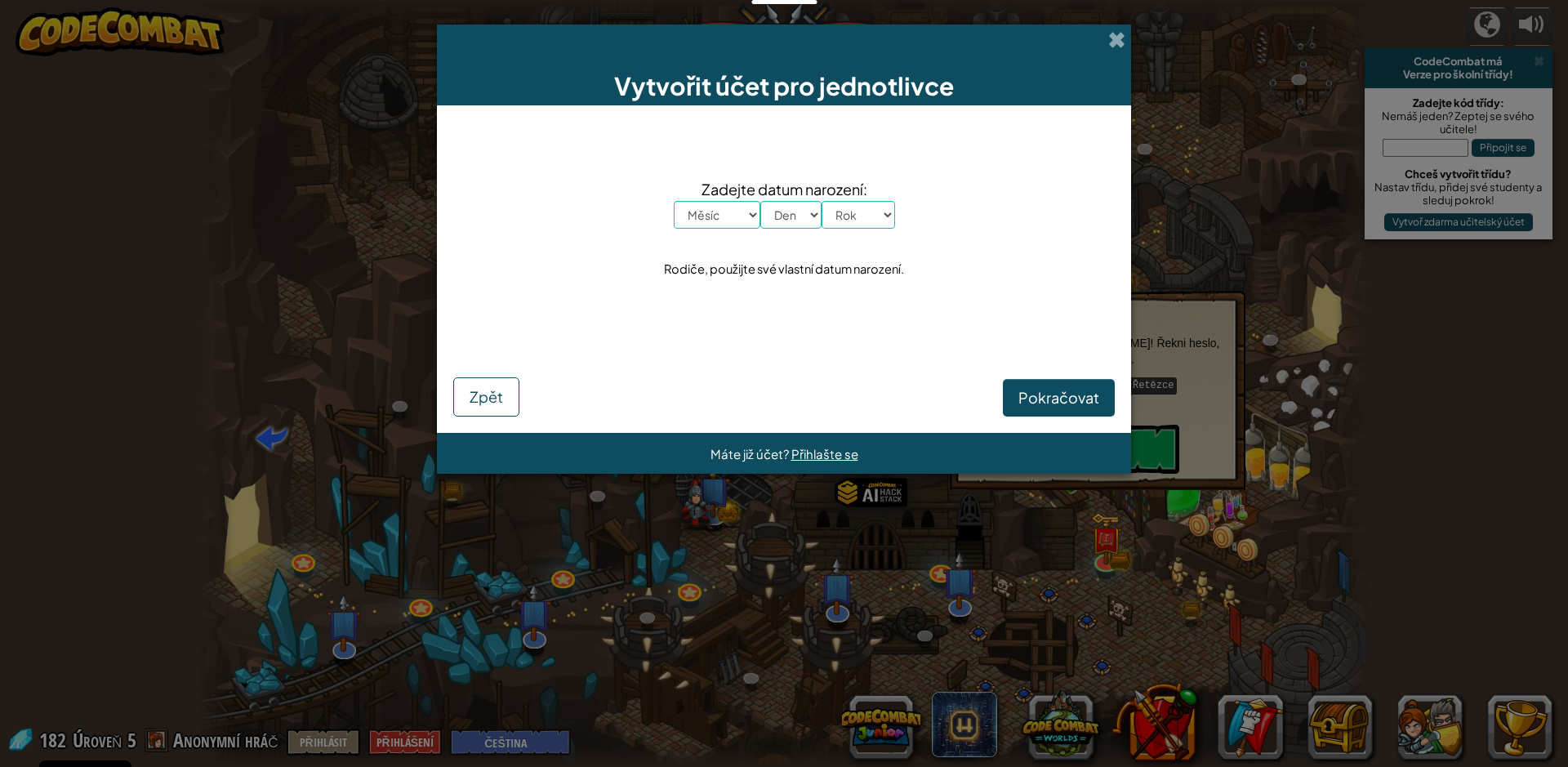
click at [1107, 47] on div "Vytvořit účet pro jednotlivce" at bounding box center [784, 64] width 694 height 81
click at [1131, 33] on div "Vytvořit účet pro jednotlivce" at bounding box center [784, 64] width 694 height 81
click at [1121, 37] on span at bounding box center [1116, 39] width 17 height 17
